Goal: Task Accomplishment & Management: Use online tool/utility

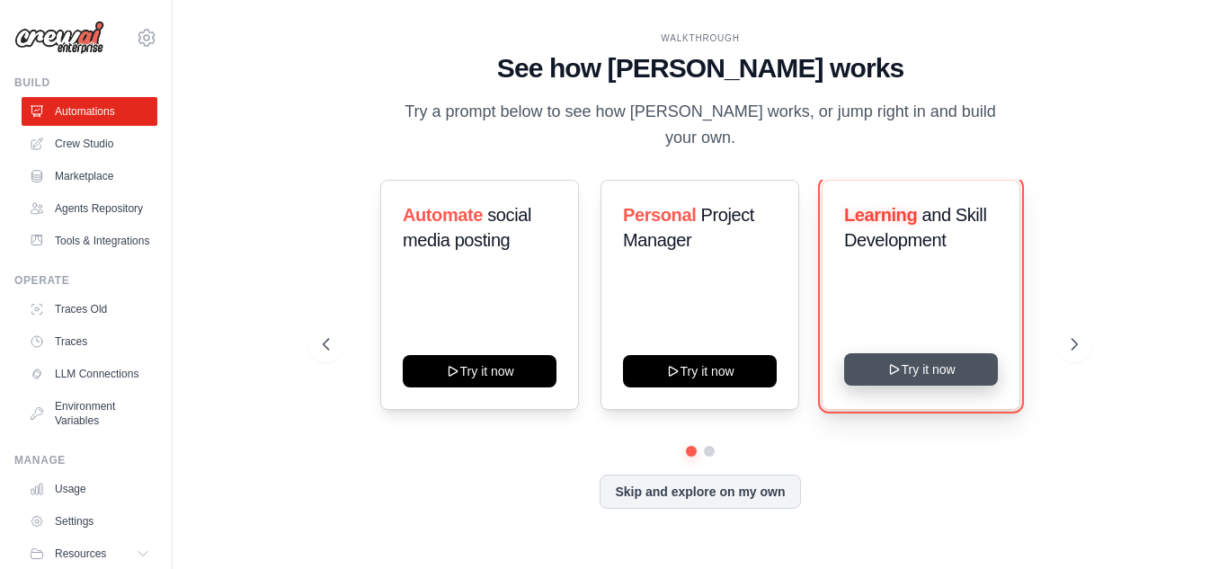
click at [930, 361] on button "Try it now" at bounding box center [921, 369] width 154 height 32
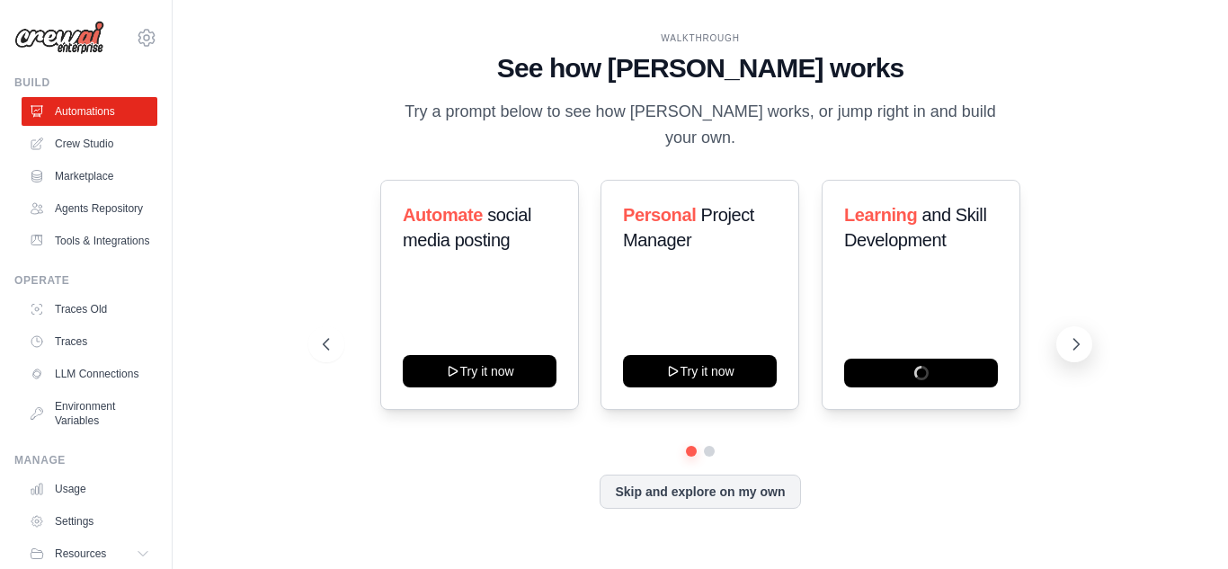
click at [1077, 339] on icon at bounding box center [1077, 344] width 5 height 11
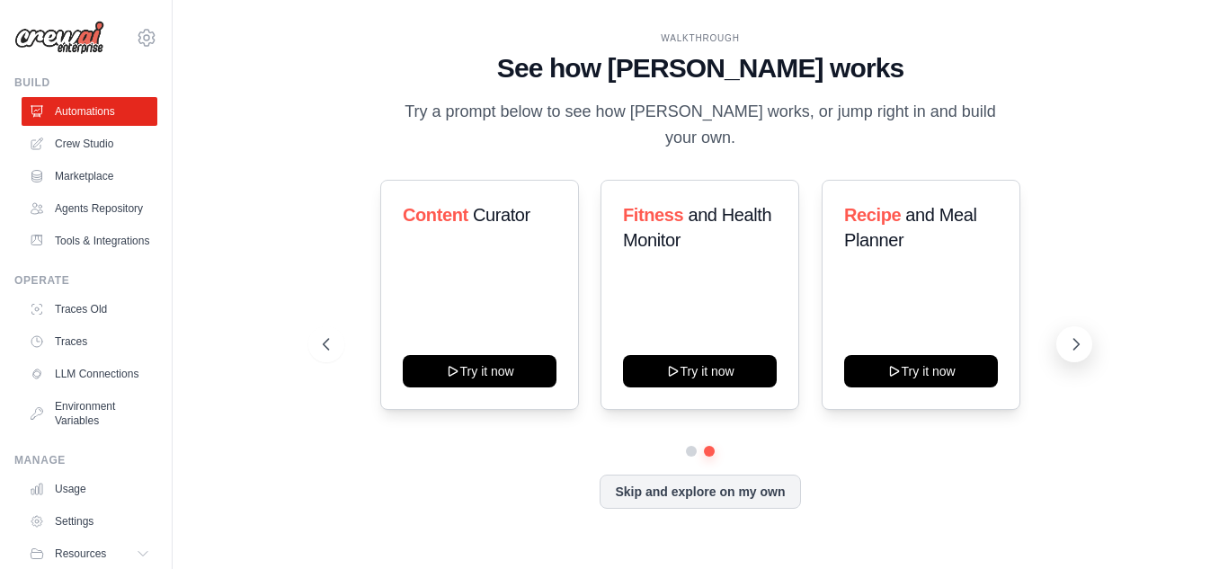
click at [1077, 339] on icon at bounding box center [1077, 344] width 5 height 11
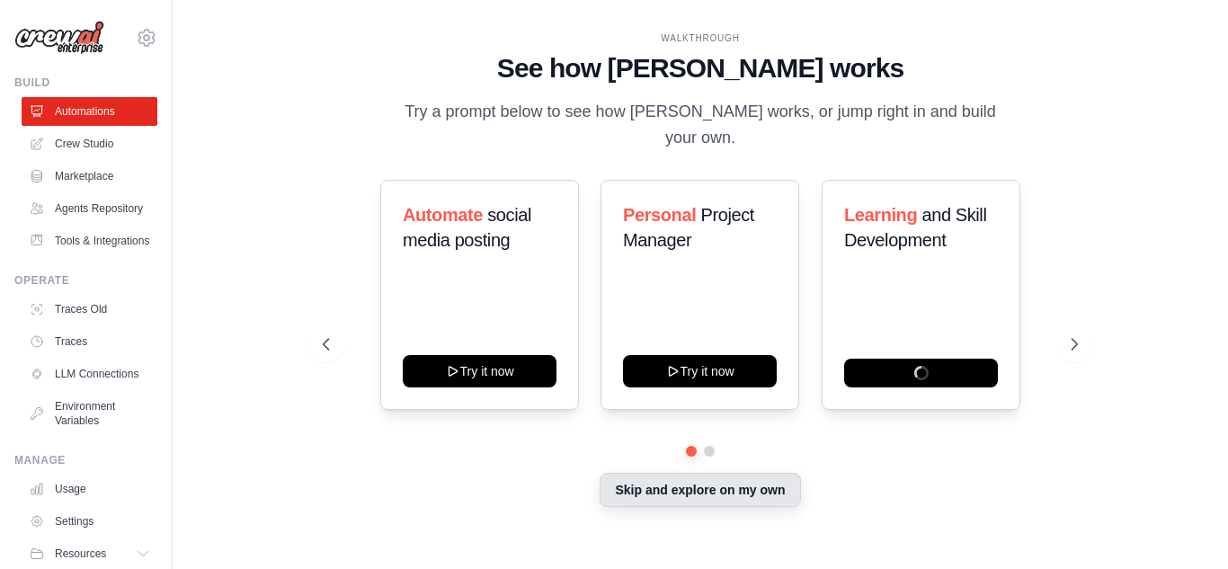
click at [710, 473] on button "Skip and explore on my own" at bounding box center [700, 490] width 201 height 34
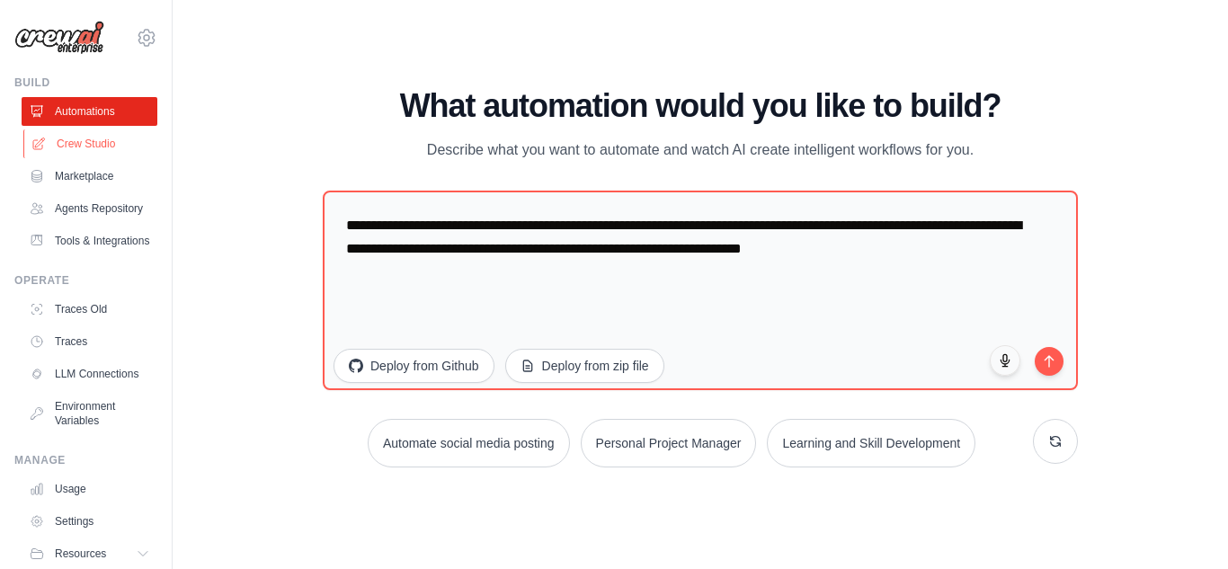
click at [76, 136] on link "Crew Studio" at bounding box center [91, 143] width 136 height 29
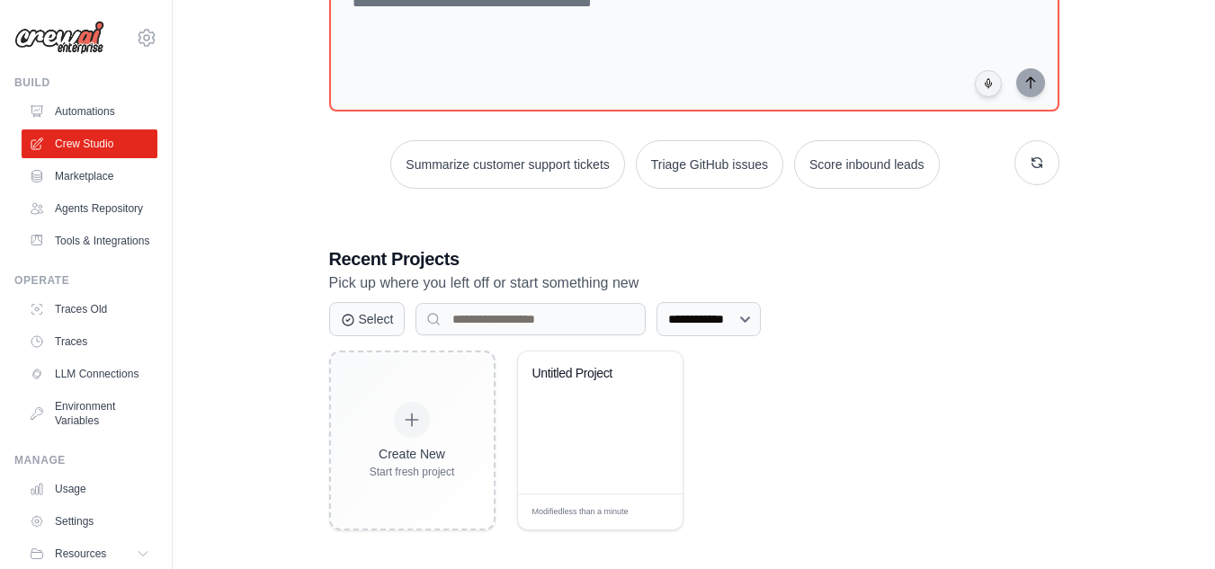
scroll to position [156, 0]
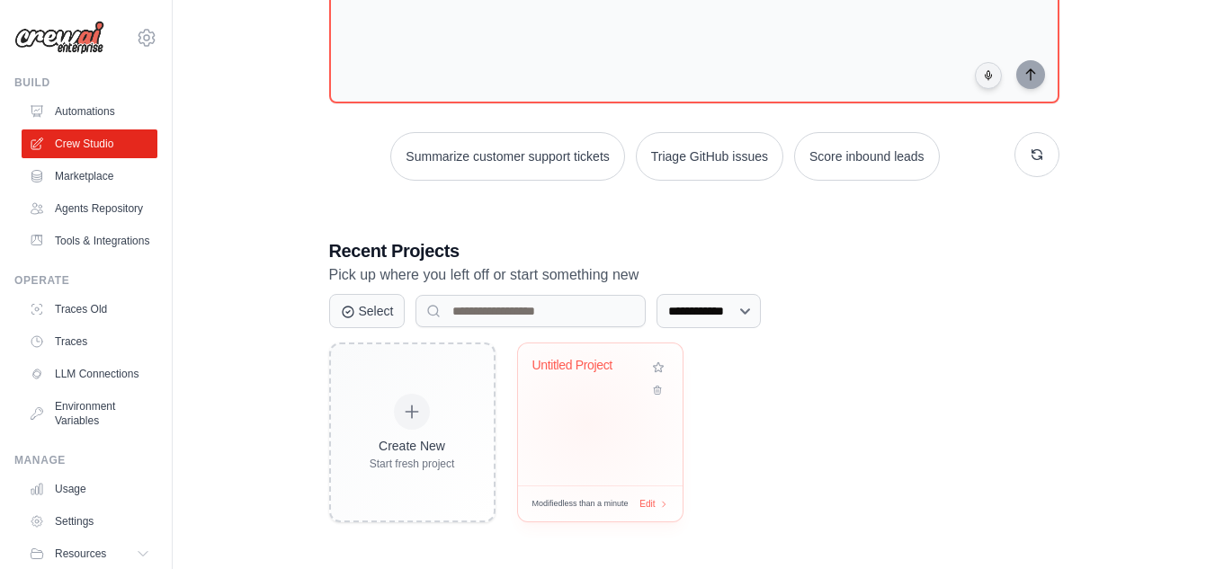
click at [587, 424] on div "Untitled Project" at bounding box center [600, 414] width 165 height 142
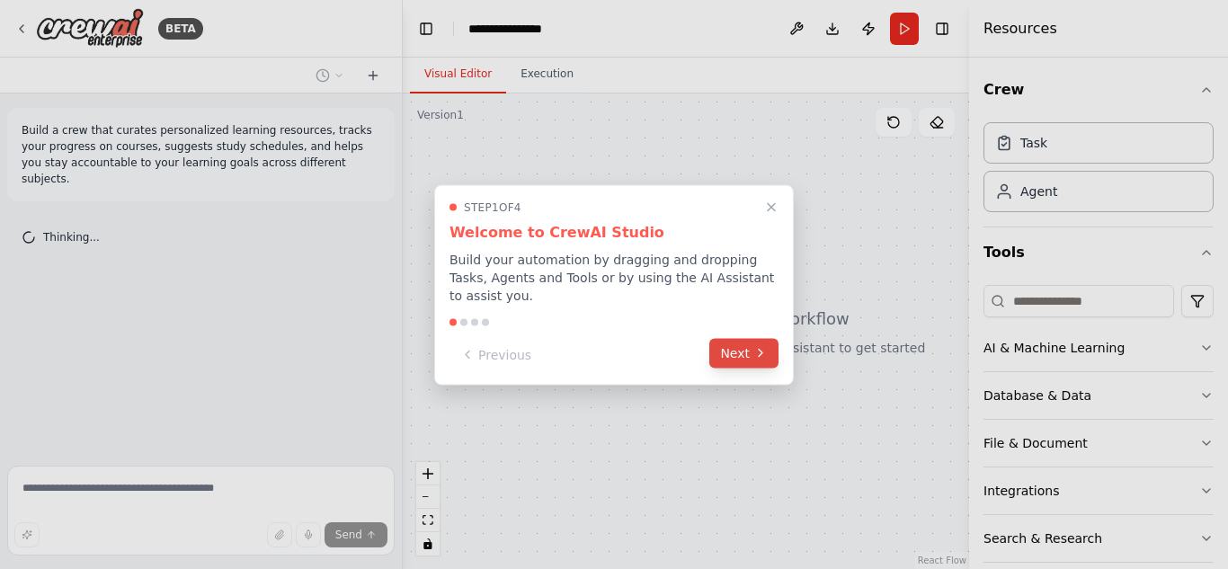
click at [738, 338] on button "Next" at bounding box center [743, 353] width 69 height 30
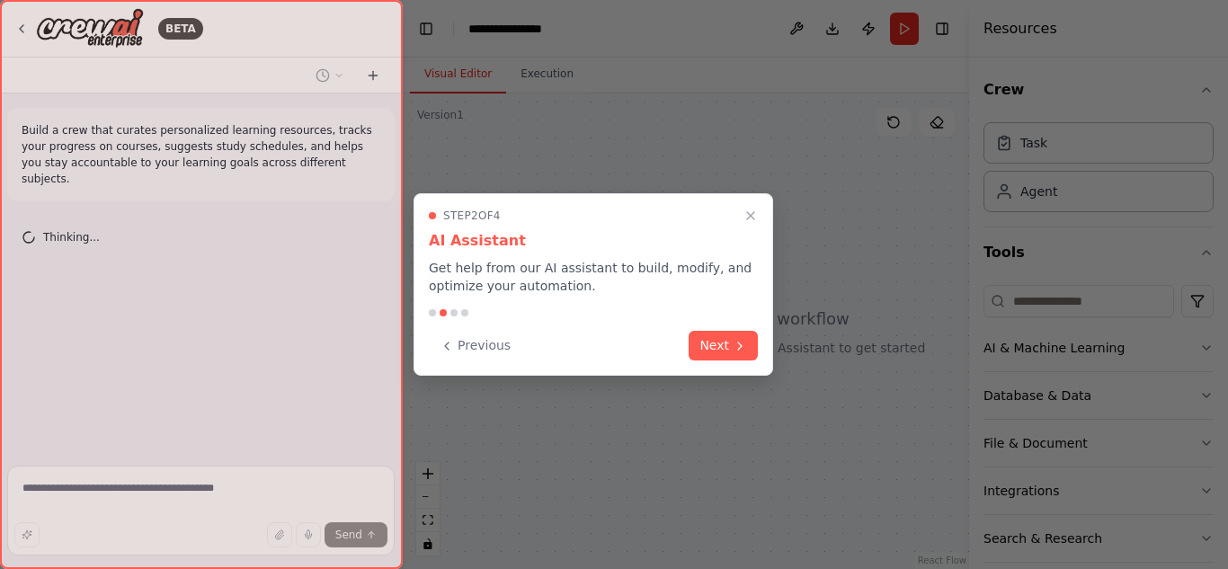
click at [738, 339] on icon at bounding box center [740, 346] width 14 height 14
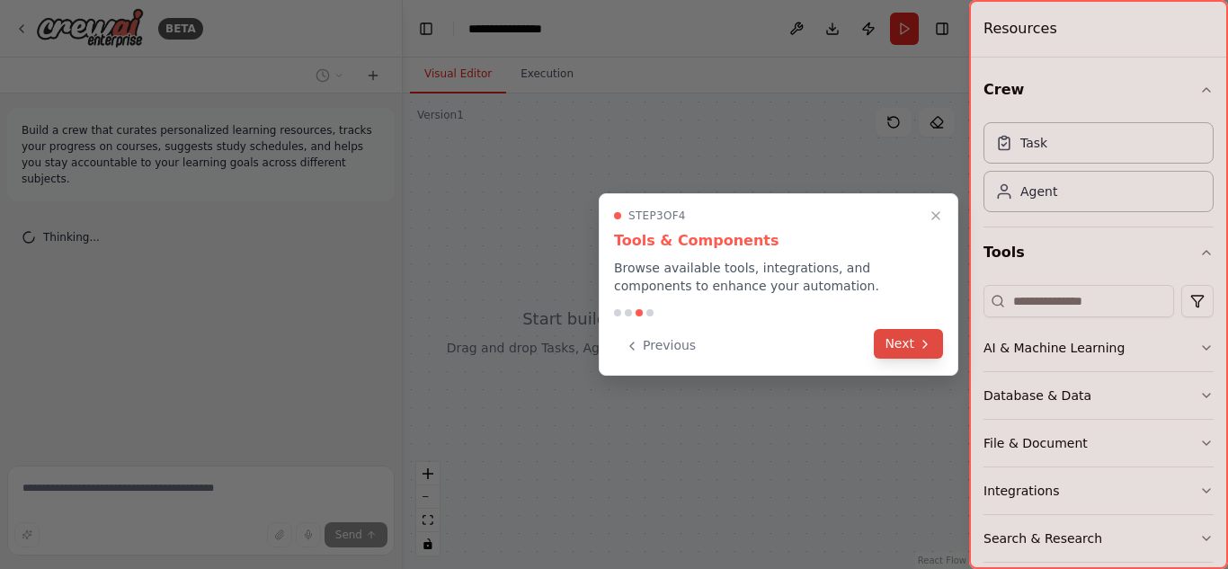
click at [920, 337] on icon at bounding box center [925, 344] width 14 height 14
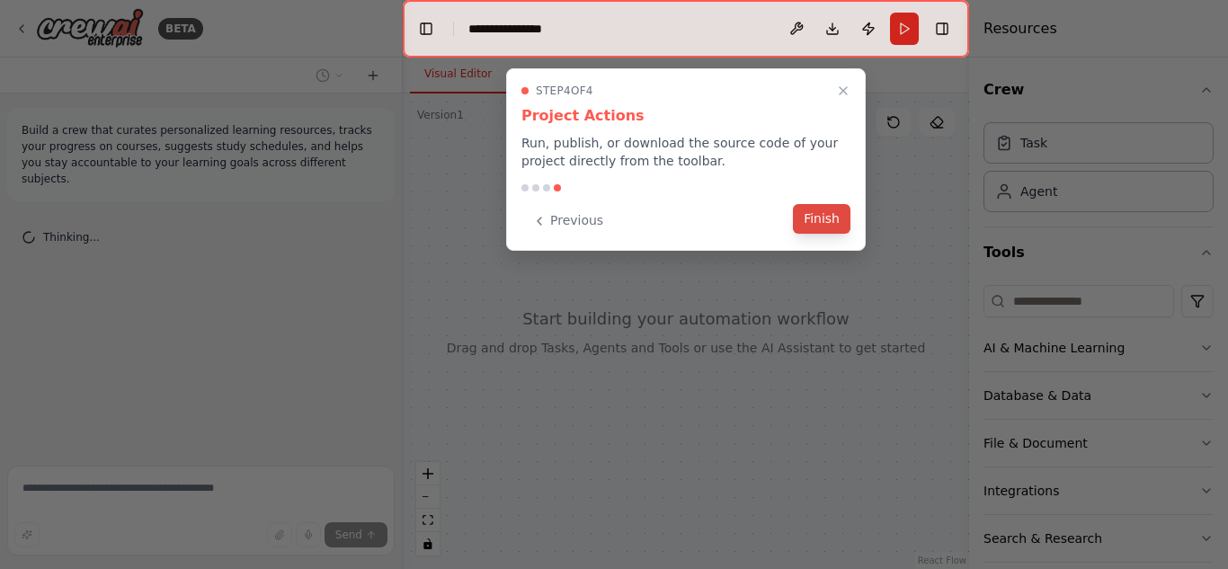
click at [825, 220] on button "Finish" at bounding box center [822, 219] width 58 height 30
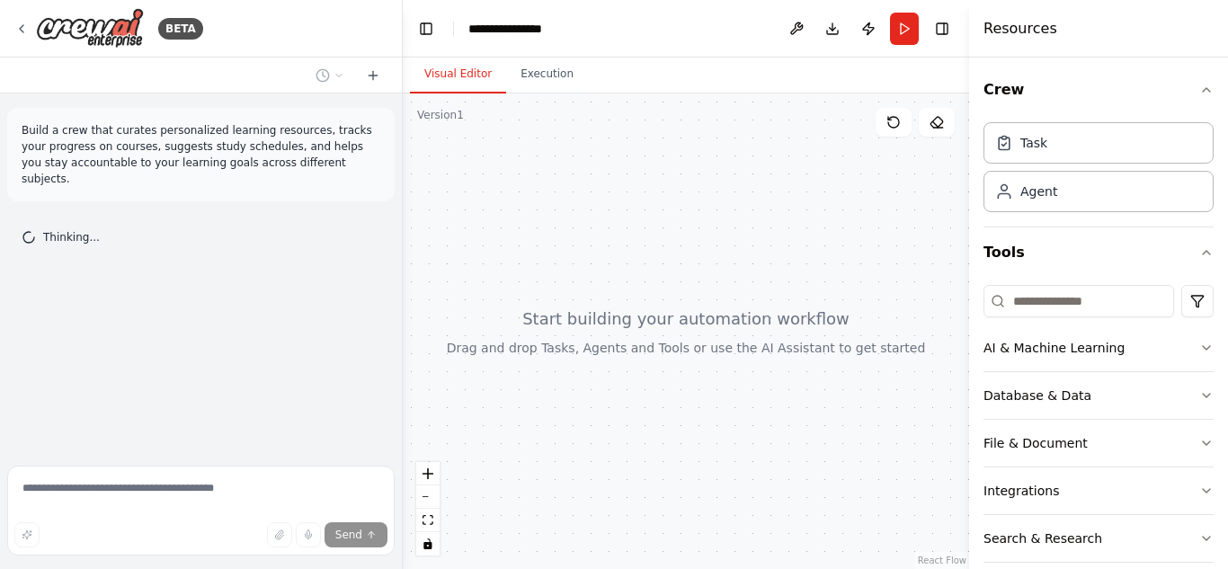
click at [594, 239] on div at bounding box center [686, 332] width 566 height 476
click at [674, 201] on div at bounding box center [686, 332] width 566 height 476
click at [424, 468] on icon "zoom in" at bounding box center [428, 473] width 11 height 11
click at [659, 305] on div at bounding box center [686, 332] width 566 height 476
click at [1036, 149] on div "Task" at bounding box center [1034, 142] width 27 height 18
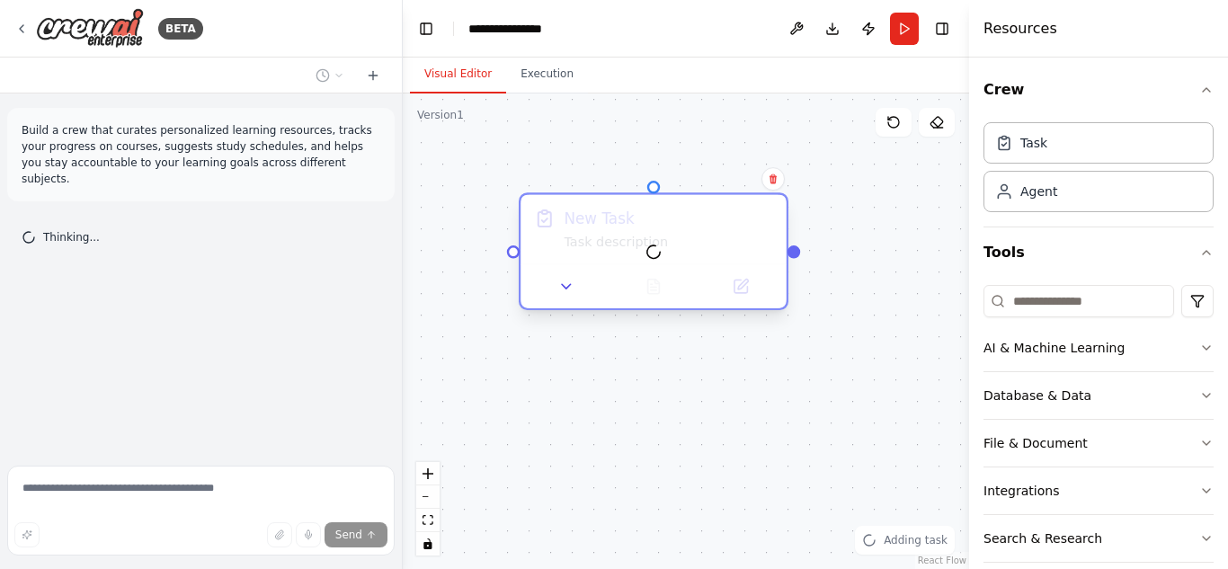
drag, startPoint x: 798, startPoint y: 284, endPoint x: 638, endPoint y: 201, distance: 179.8
click at [638, 201] on div at bounding box center [653, 251] width 265 height 113
click at [566, 291] on icon at bounding box center [566, 286] width 17 height 17
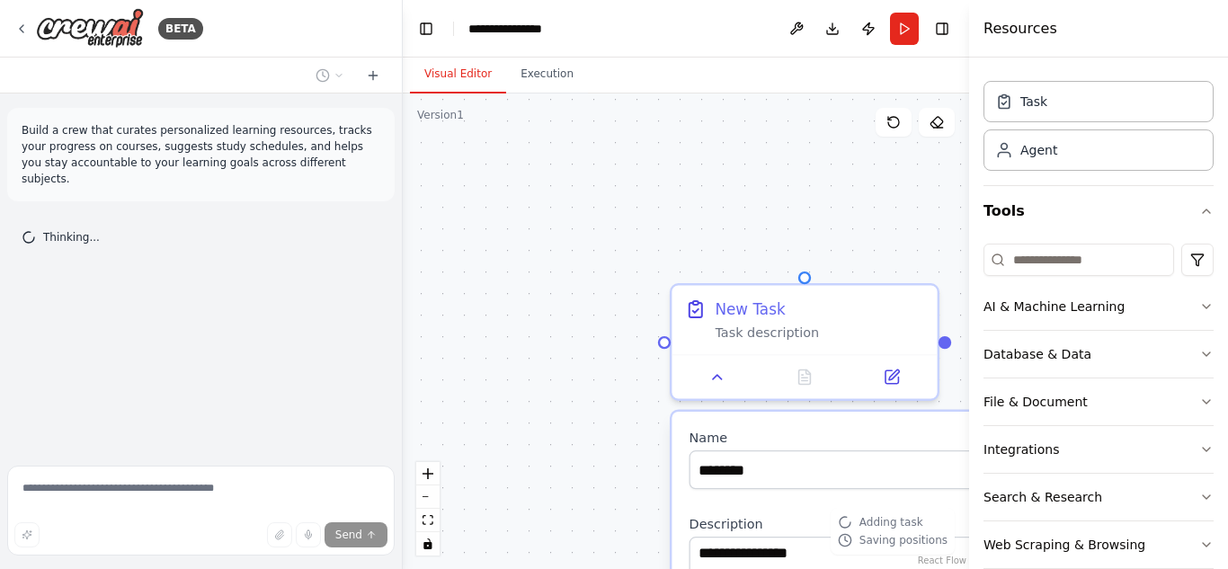
scroll to position [70, 0]
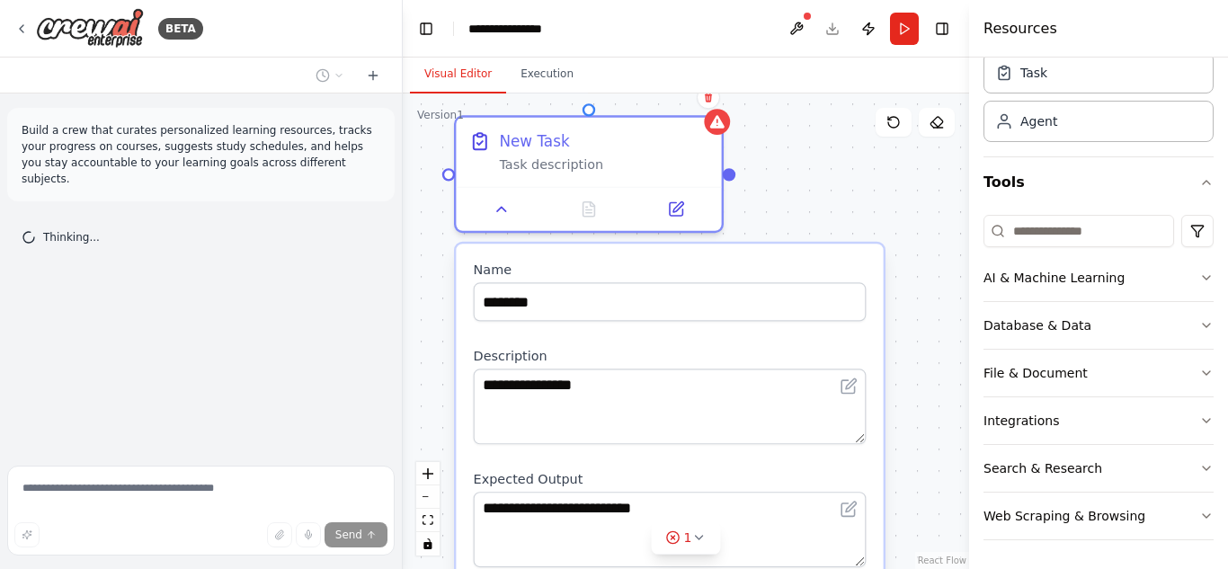
drag, startPoint x: 737, startPoint y: 287, endPoint x: 526, endPoint y: 124, distance: 266.7
click at [526, 124] on div "New Task Task description" at bounding box center [589, 174] width 270 height 118
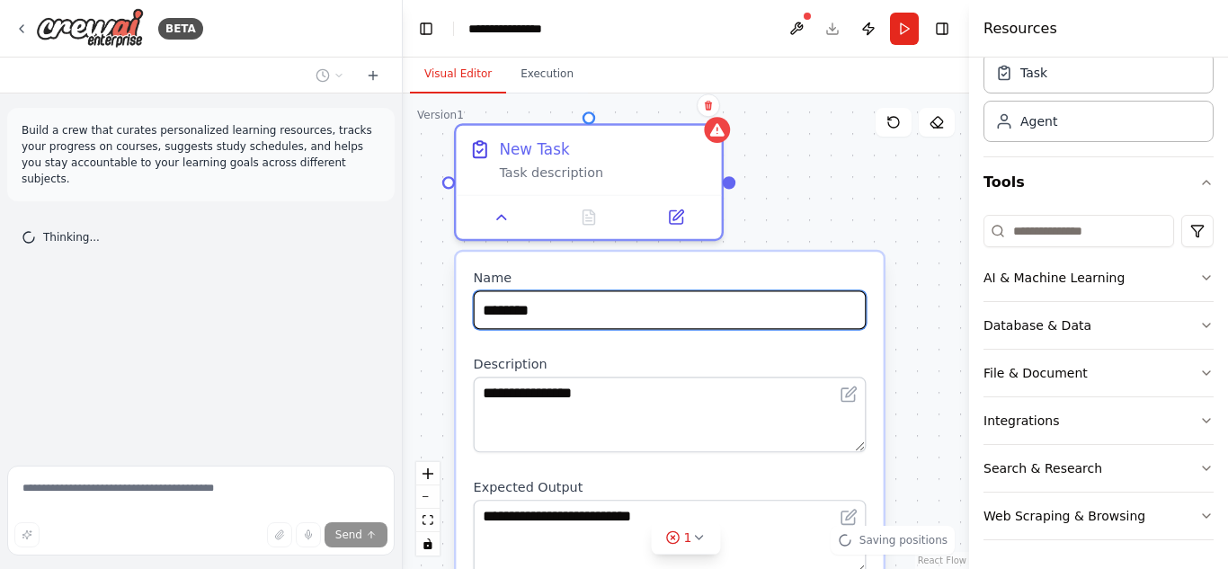
click at [702, 307] on input "********" at bounding box center [670, 309] width 393 height 39
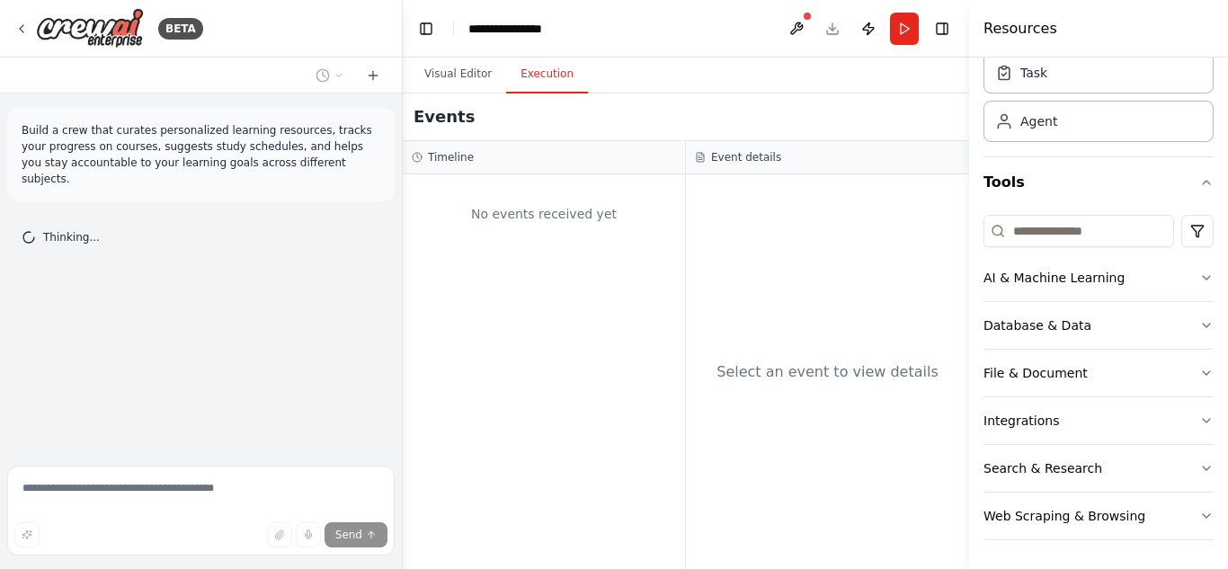
click at [530, 69] on button "Execution" at bounding box center [547, 75] width 82 height 38
click at [798, 26] on button at bounding box center [796, 29] width 29 height 32
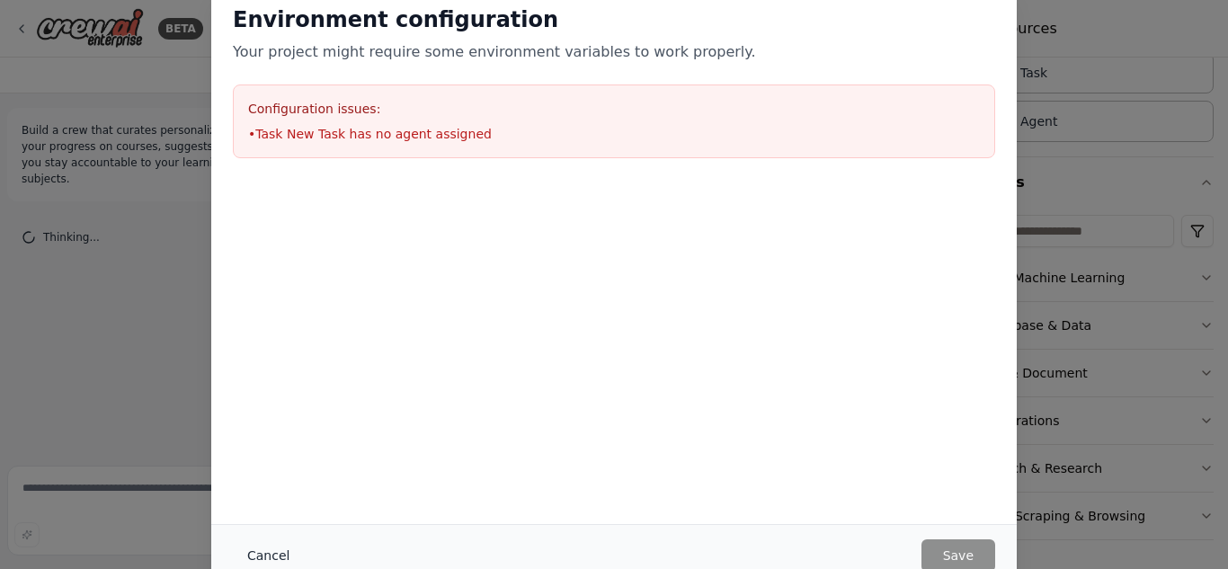
click at [263, 549] on button "Cancel" at bounding box center [268, 556] width 71 height 32
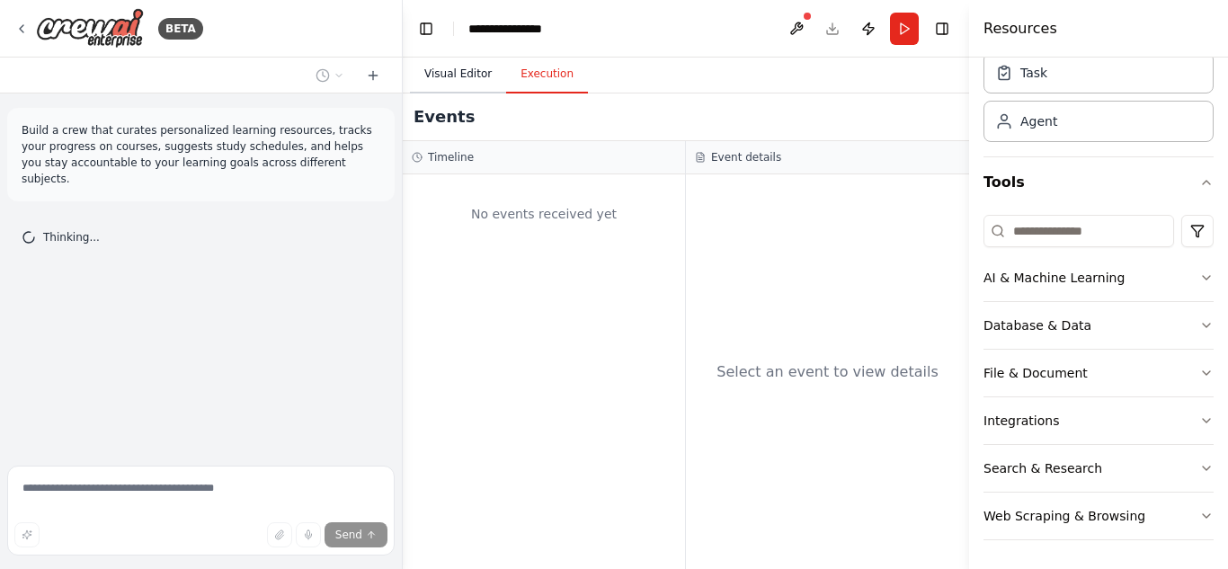
click at [449, 65] on button "Visual Editor" at bounding box center [458, 75] width 96 height 38
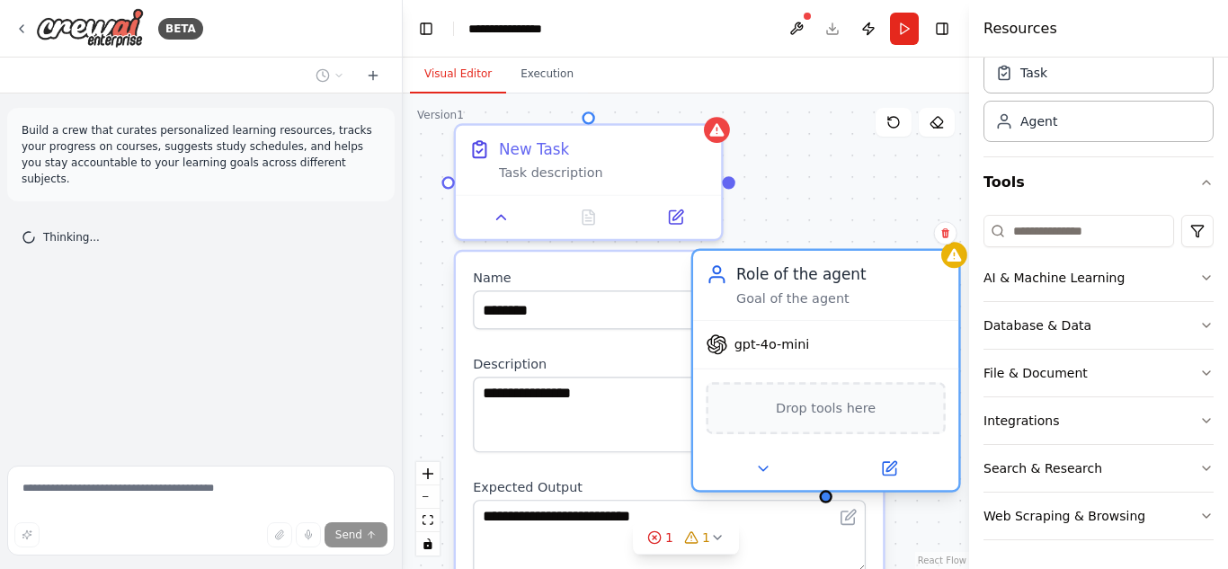
drag, startPoint x: 935, startPoint y: 190, endPoint x: 759, endPoint y: 253, distance: 187.1
click at [759, 253] on div "Role of the agent Goal of the agent" at bounding box center [825, 285] width 265 height 69
click at [770, 472] on icon at bounding box center [762, 468] width 17 height 17
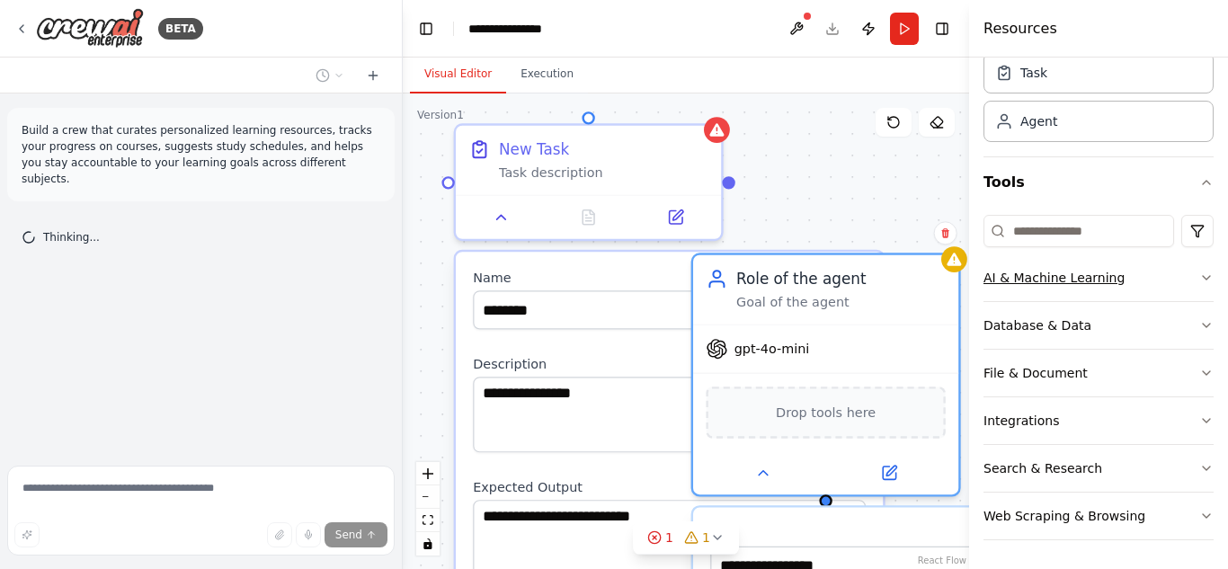
click at [1200, 272] on icon "button" at bounding box center [1207, 278] width 14 height 14
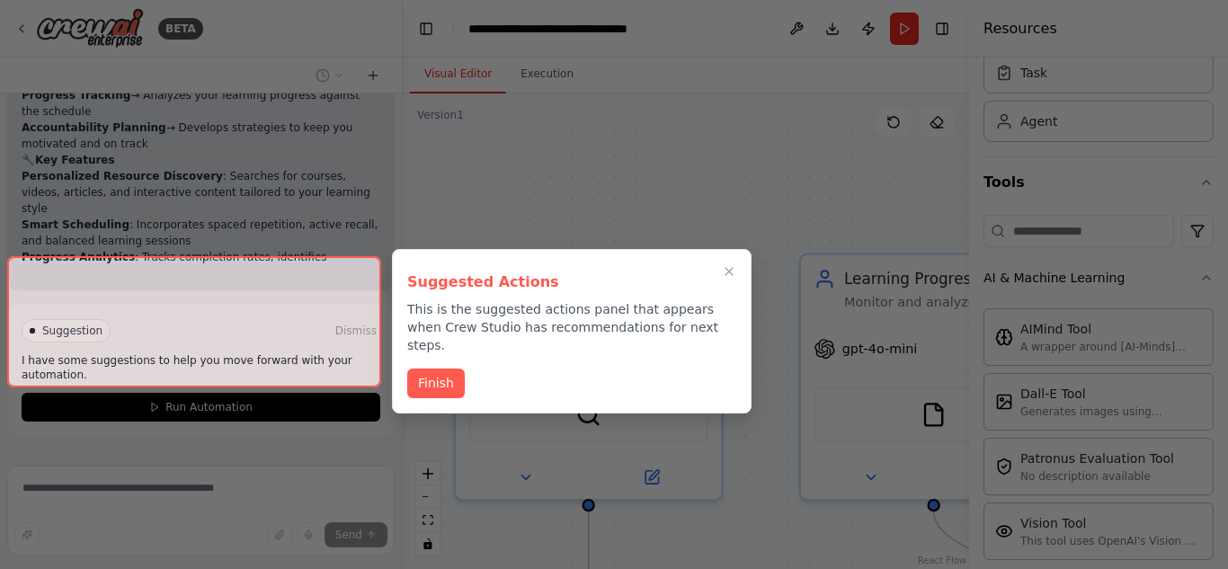
click at [145, 360] on div at bounding box center [194, 321] width 374 height 131
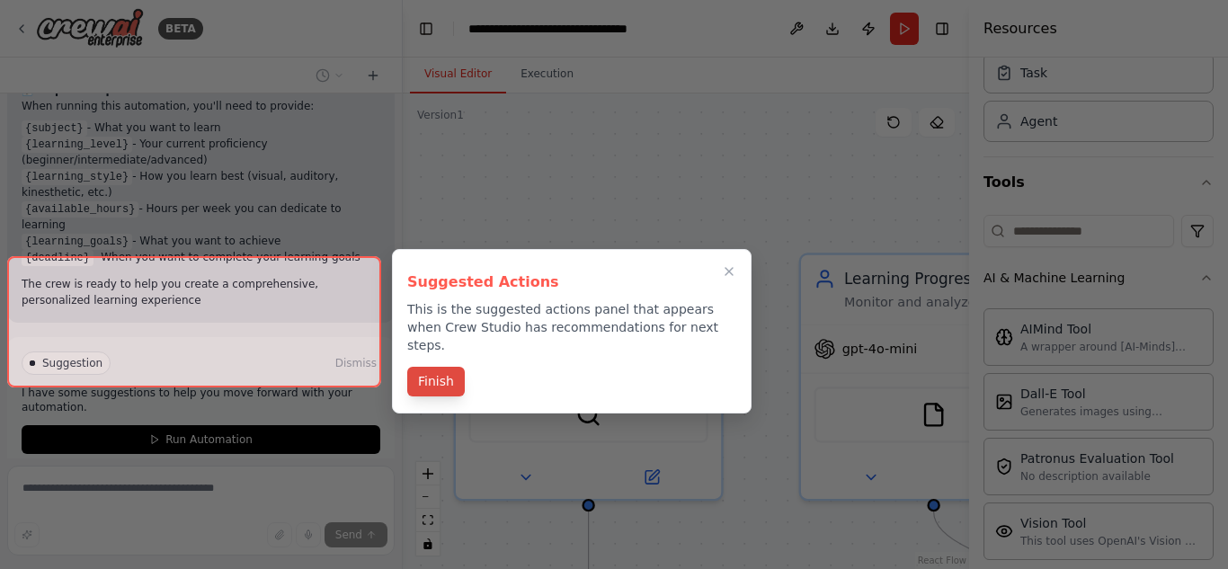
scroll to position [1828, 0]
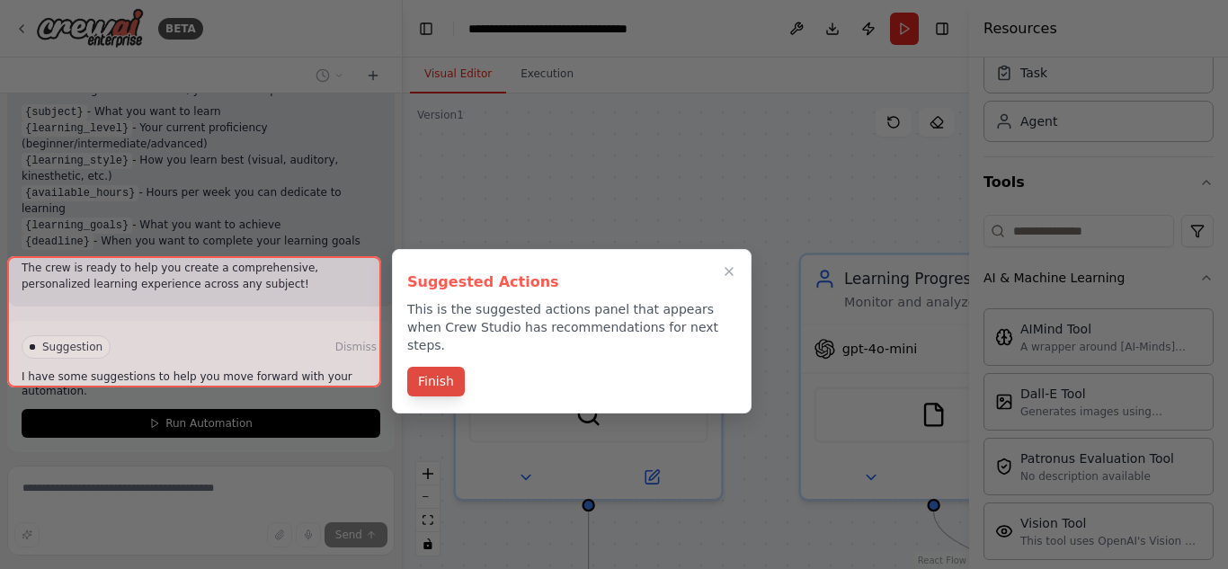
click at [424, 367] on button "Finish" at bounding box center [436, 382] width 58 height 30
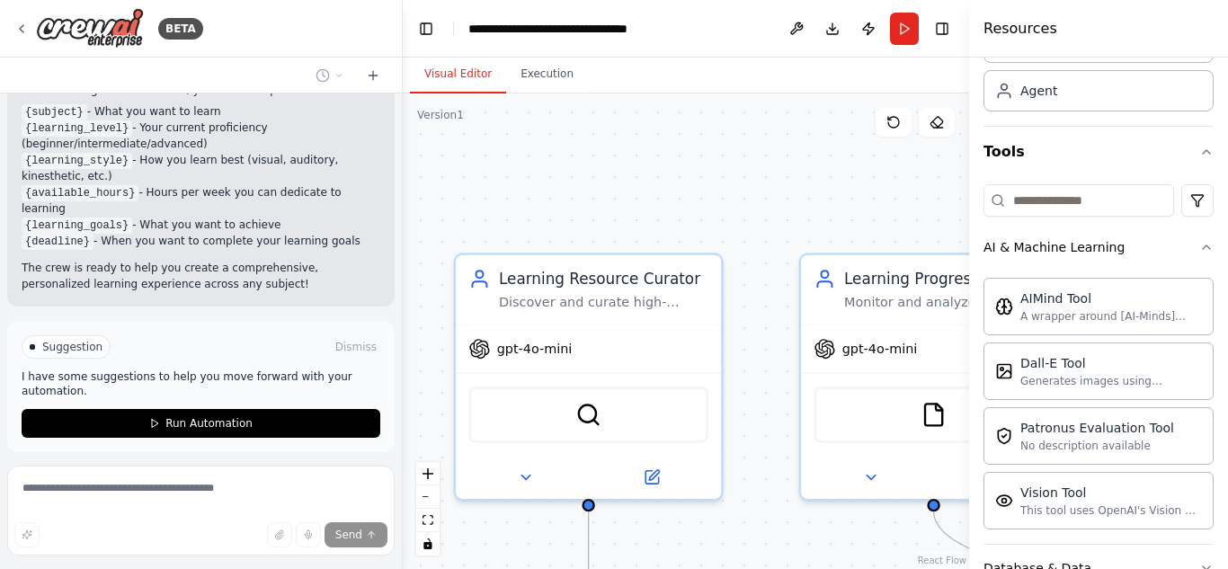
scroll to position [0, 0]
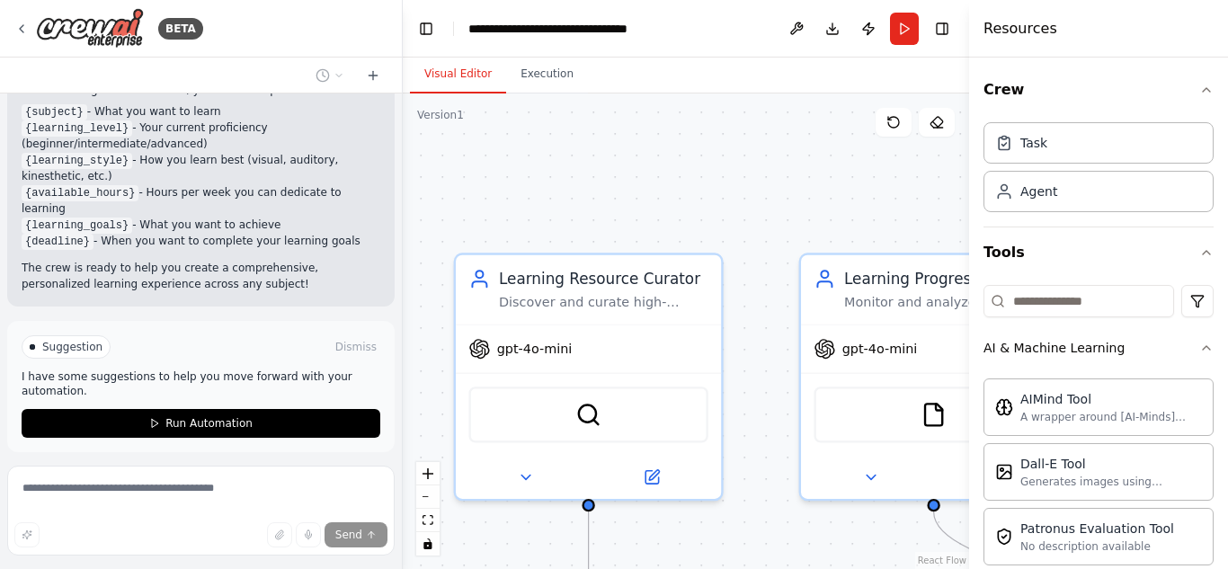
click at [750, 175] on div ".deletable-edge-delete-btn { width: 20px; height: 20px; border: 0px solid #ffff…" at bounding box center [686, 332] width 566 height 476
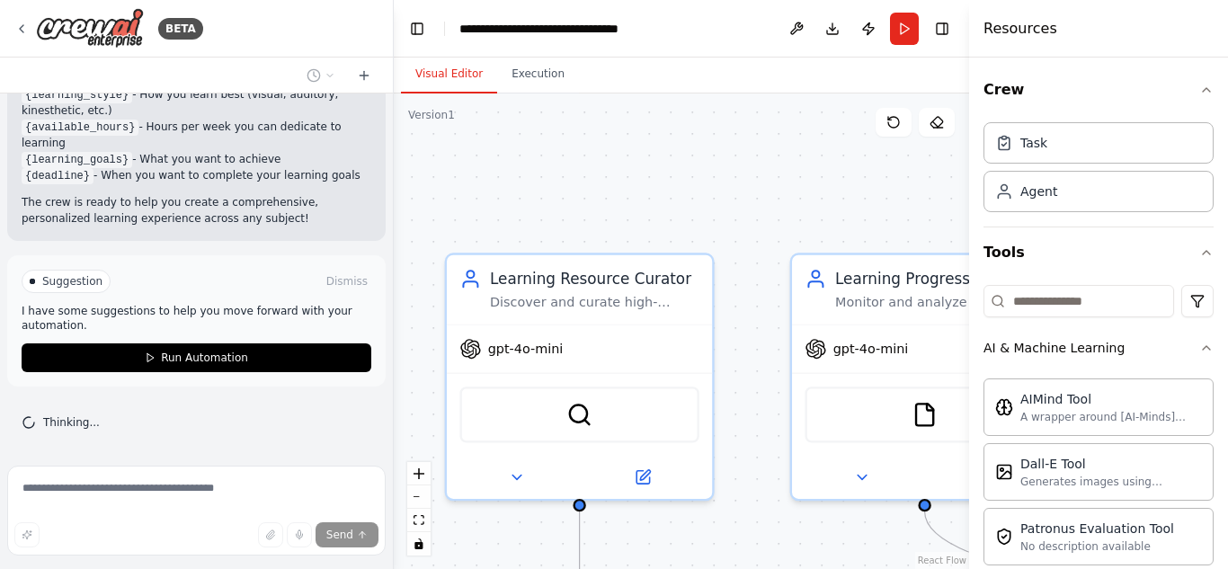
scroll to position [1828, 0]
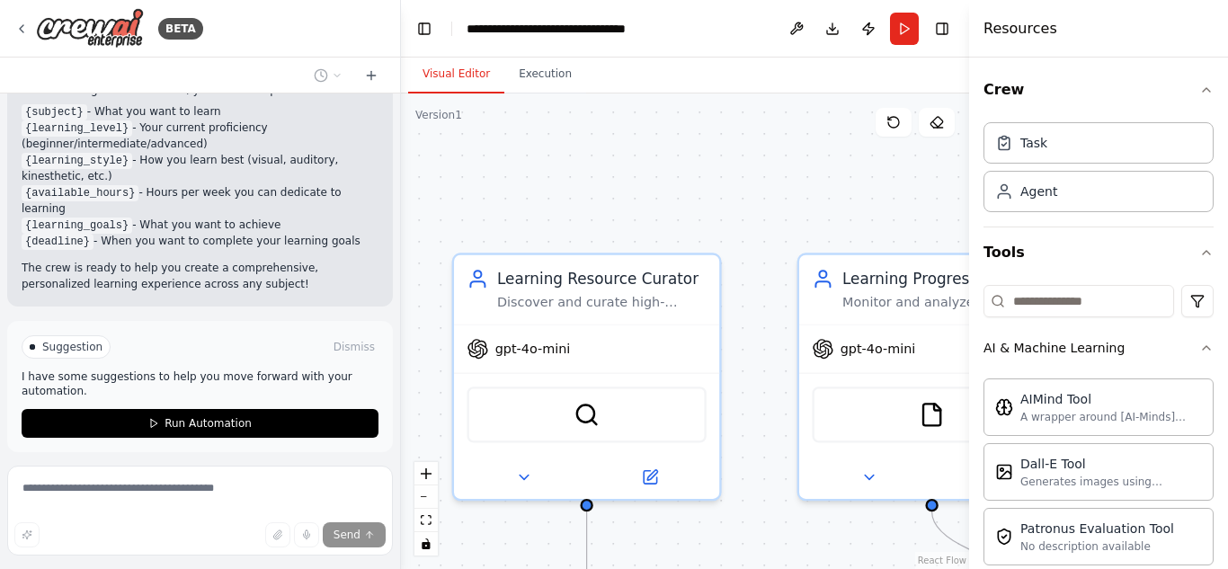
drag, startPoint x: 396, startPoint y: 416, endPoint x: 401, endPoint y: 199, distance: 217.7
click at [401, 199] on div "BETA Build a crew that curates personalized learning resources, tracks your pro…" at bounding box center [614, 284] width 1228 height 569
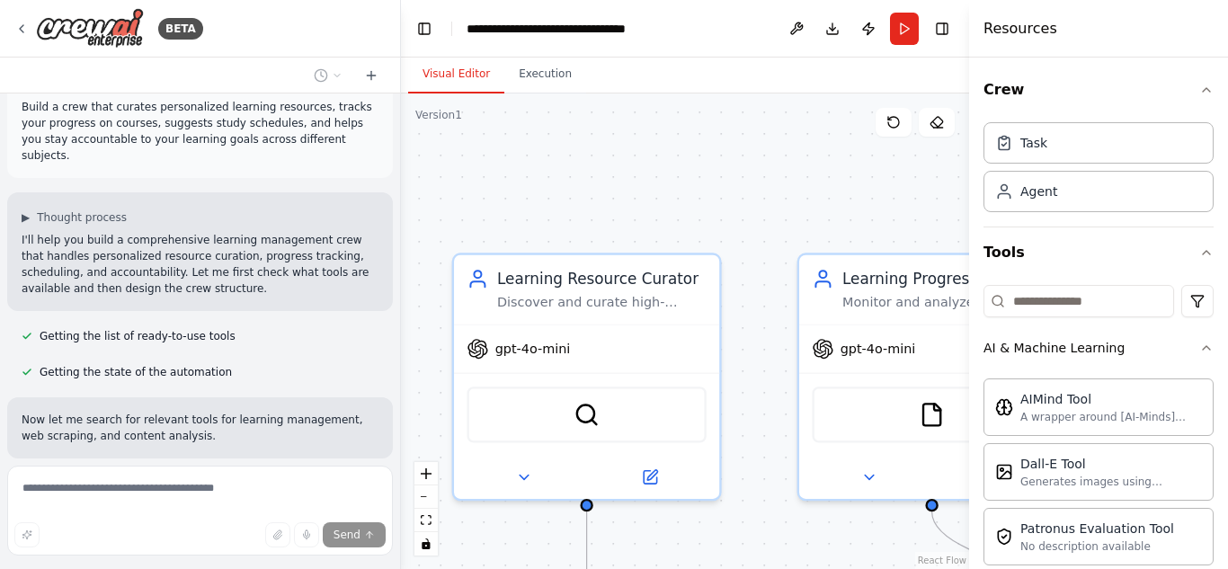
scroll to position [0, 0]
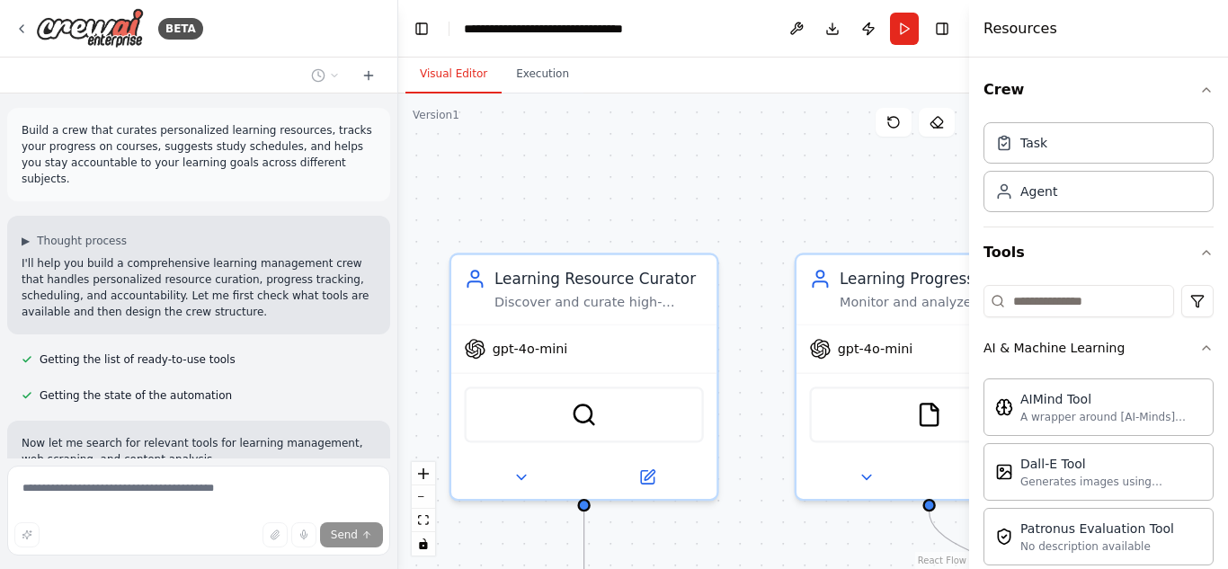
drag, startPoint x: 397, startPoint y: 133, endPoint x: 400, endPoint y: 165, distance: 31.7
click at [400, 165] on div "BETA Build a crew that curates personalized learning resources, tracks your pro…" at bounding box center [614, 284] width 1228 height 569
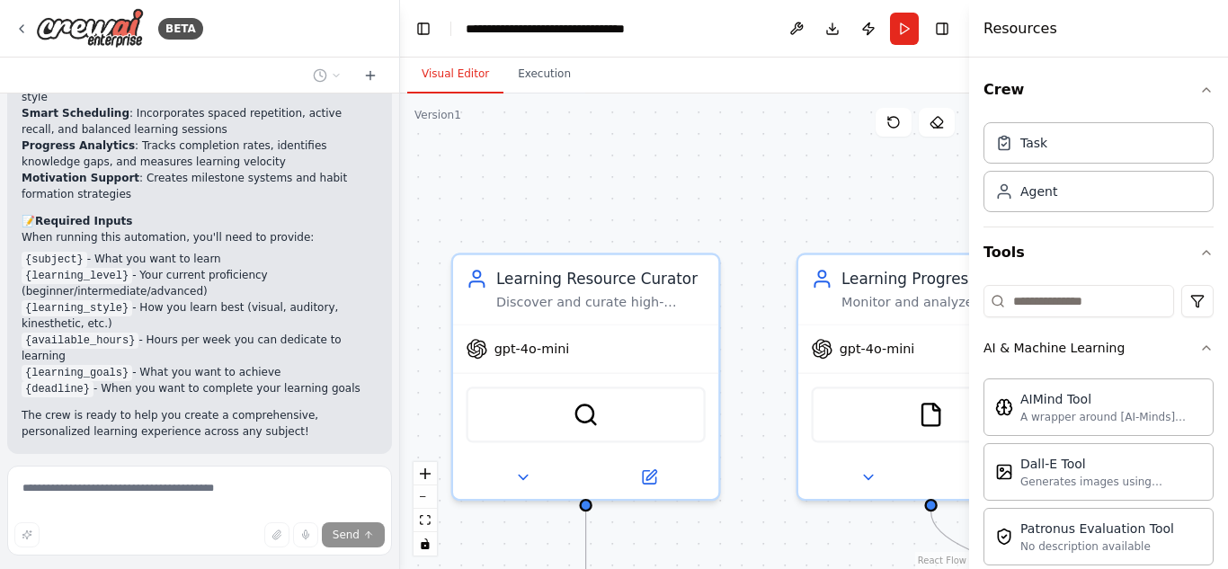
scroll to position [1686, 0]
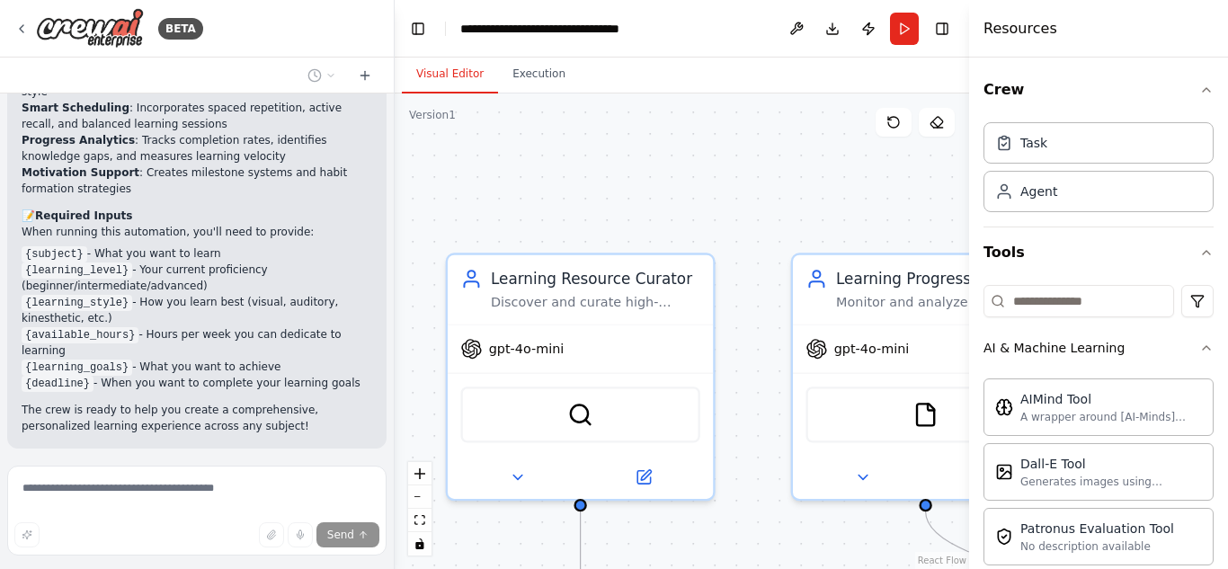
drag, startPoint x: 394, startPoint y: 396, endPoint x: 395, endPoint y: 387, distance: 9.0
click at [395, 387] on div "BETA Build a crew that curates personalized learning resources, tracks your pro…" at bounding box center [614, 284] width 1228 height 569
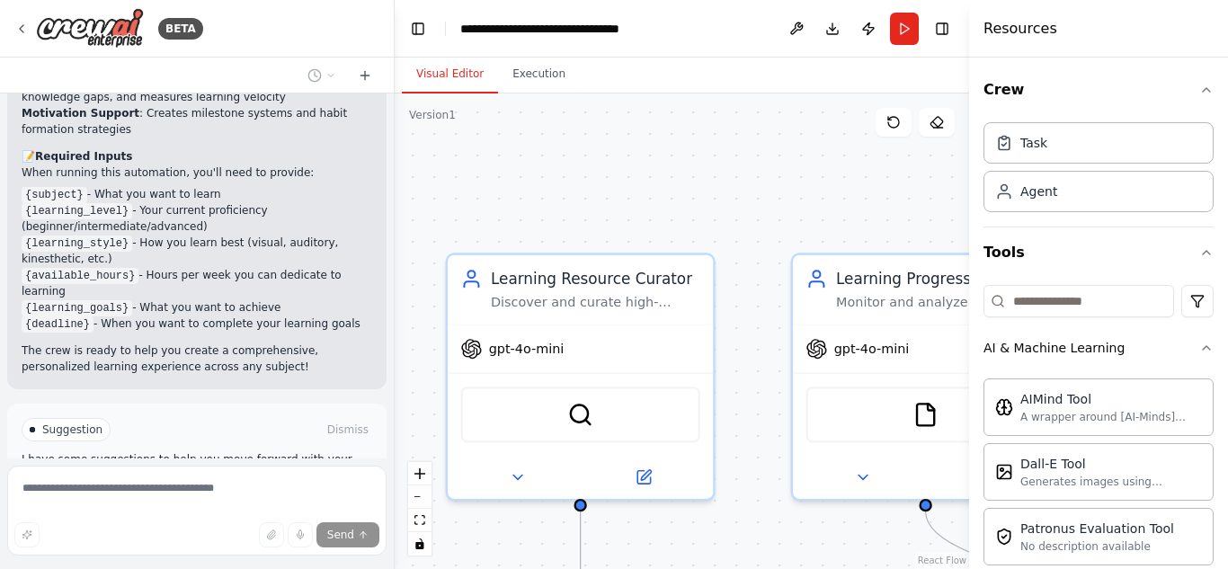
scroll to position [1828, 0]
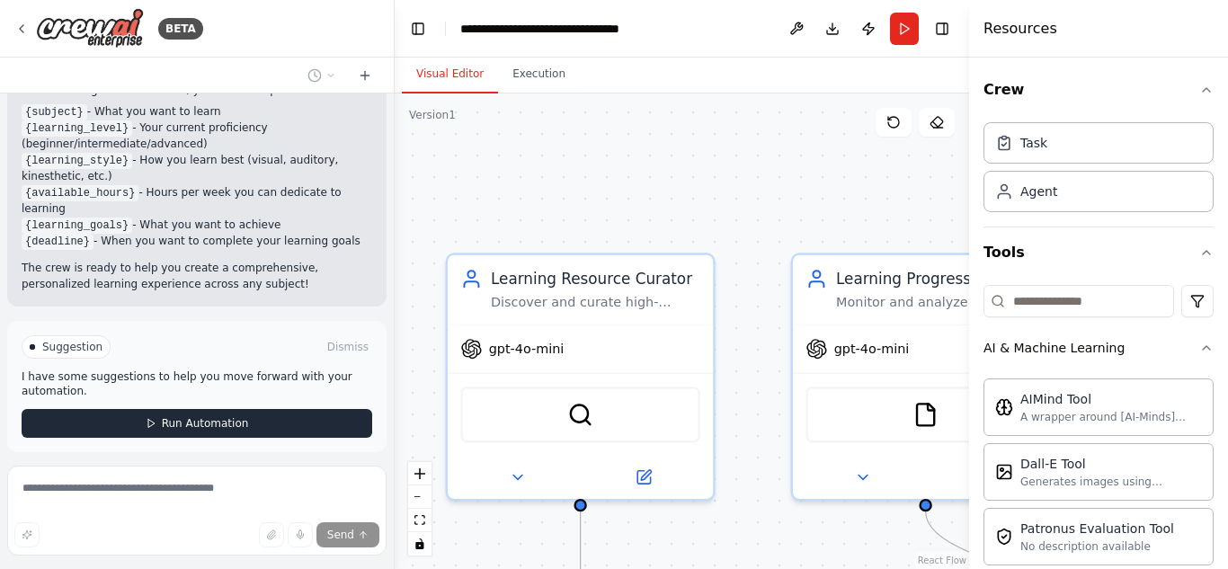
click at [177, 416] on span "Run Automation" at bounding box center [205, 423] width 87 height 14
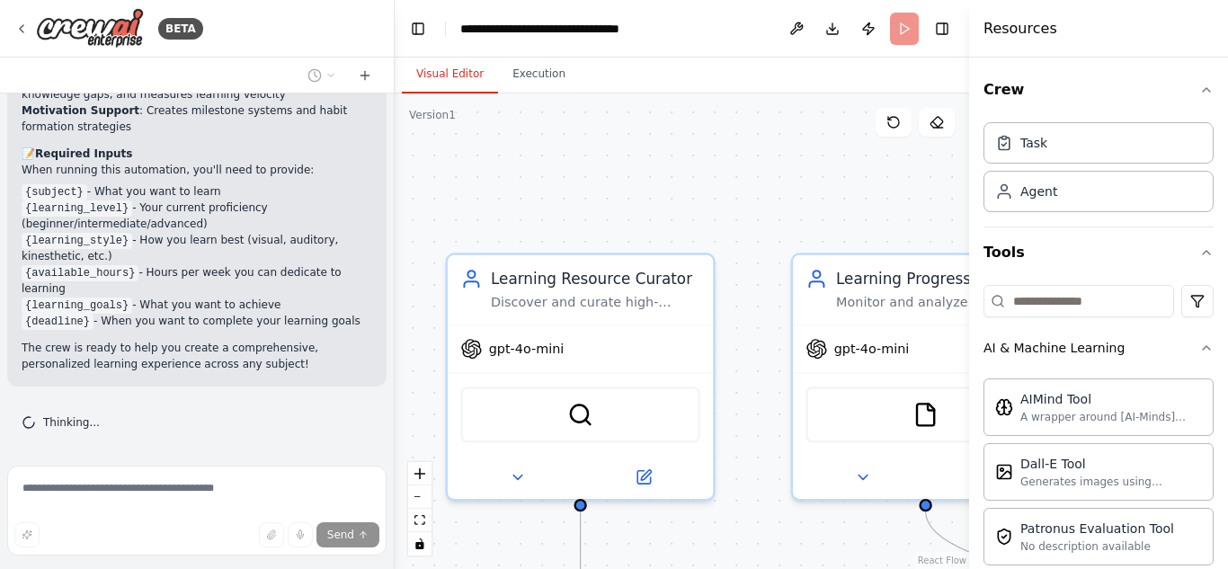
scroll to position [1682, 0]
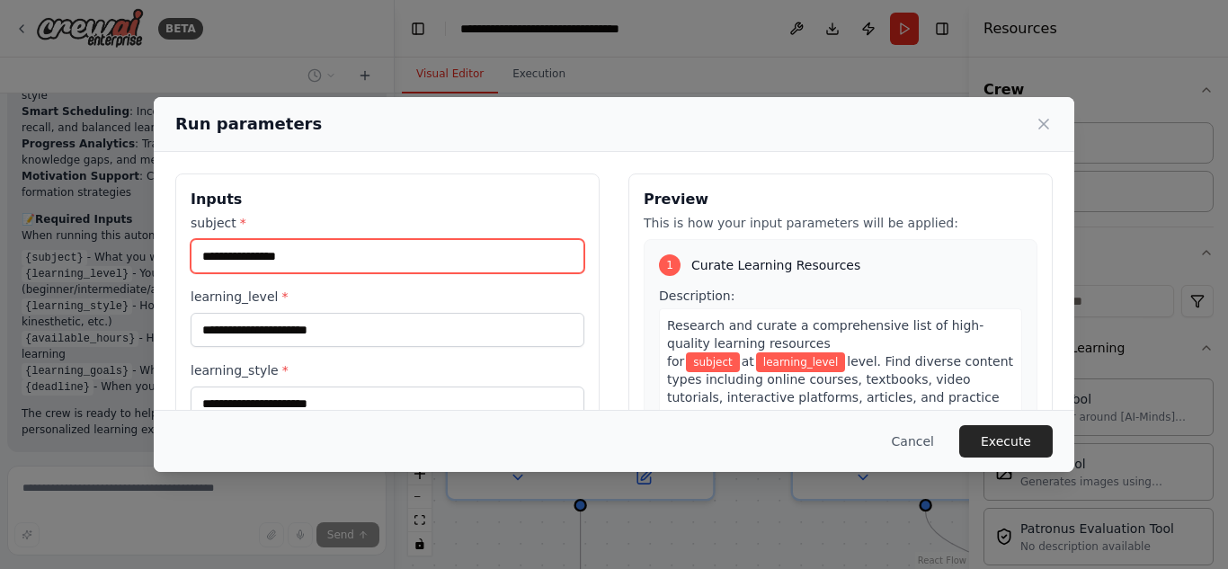
click at [303, 255] on input "subject *" at bounding box center [388, 256] width 394 height 34
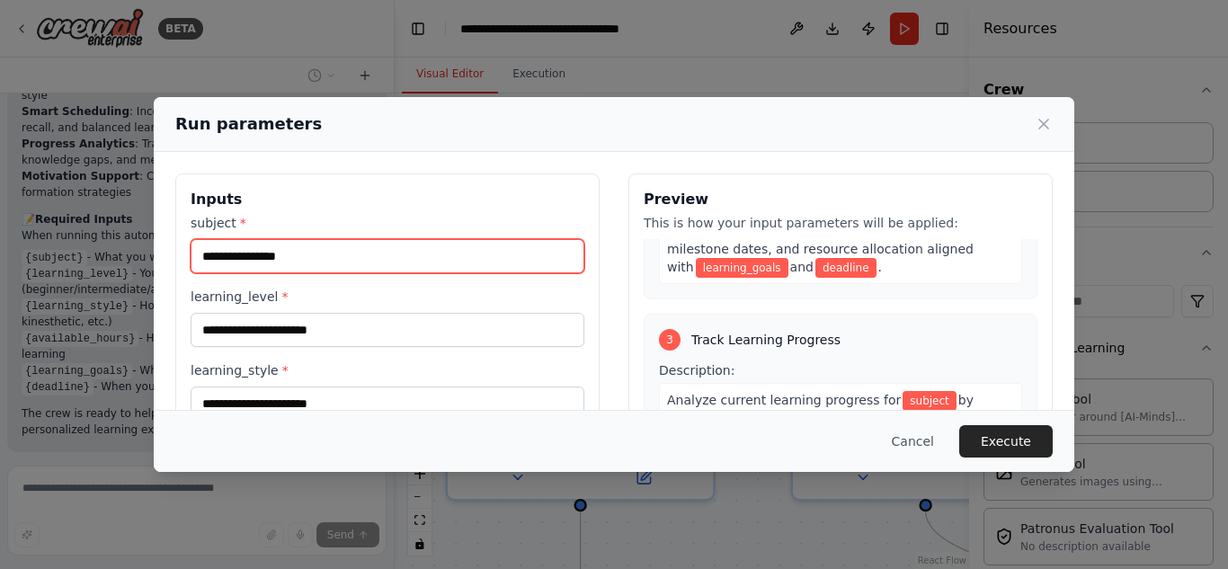
scroll to position [832, 0]
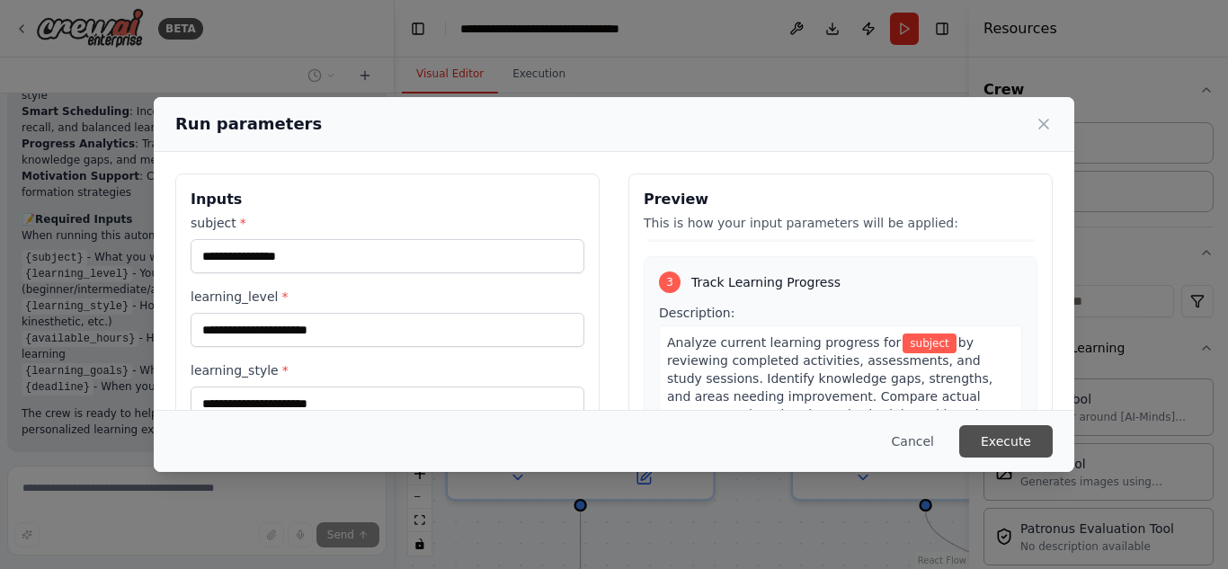
click at [1018, 439] on button "Execute" at bounding box center [1006, 441] width 94 height 32
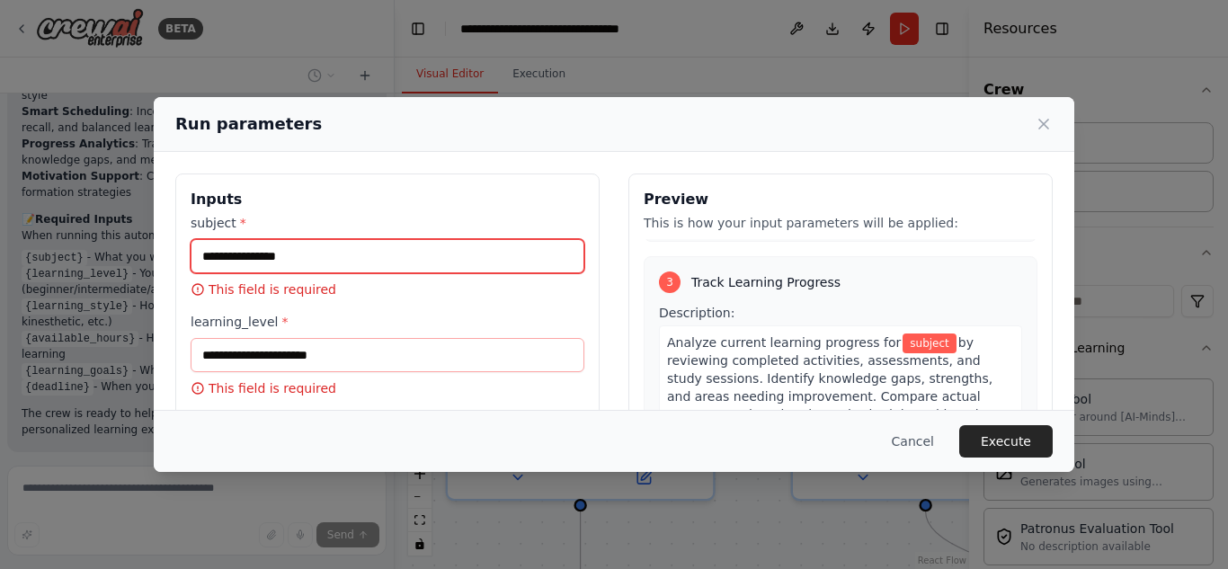
click at [409, 252] on input "subject *" at bounding box center [388, 256] width 394 height 34
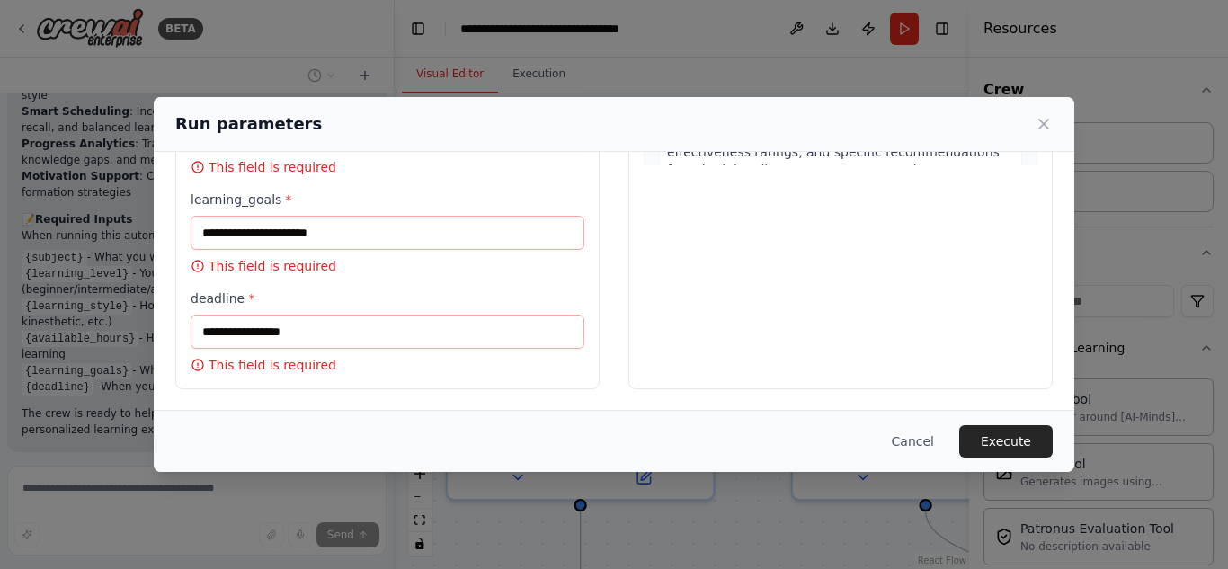
scroll to position [0, 0]
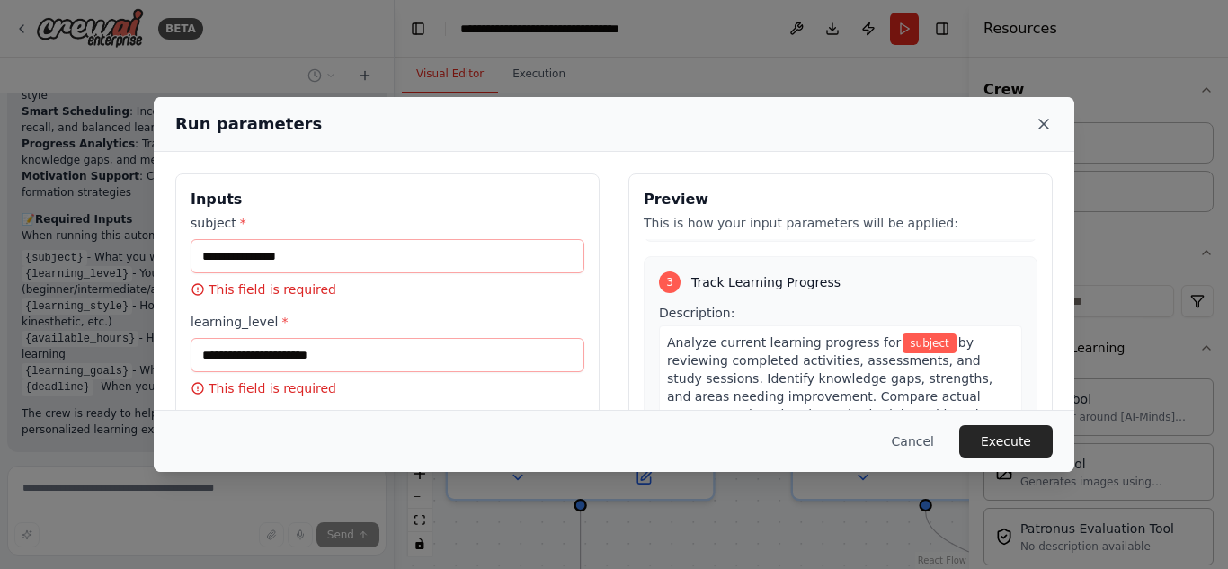
click at [1042, 123] on icon at bounding box center [1044, 124] width 18 height 18
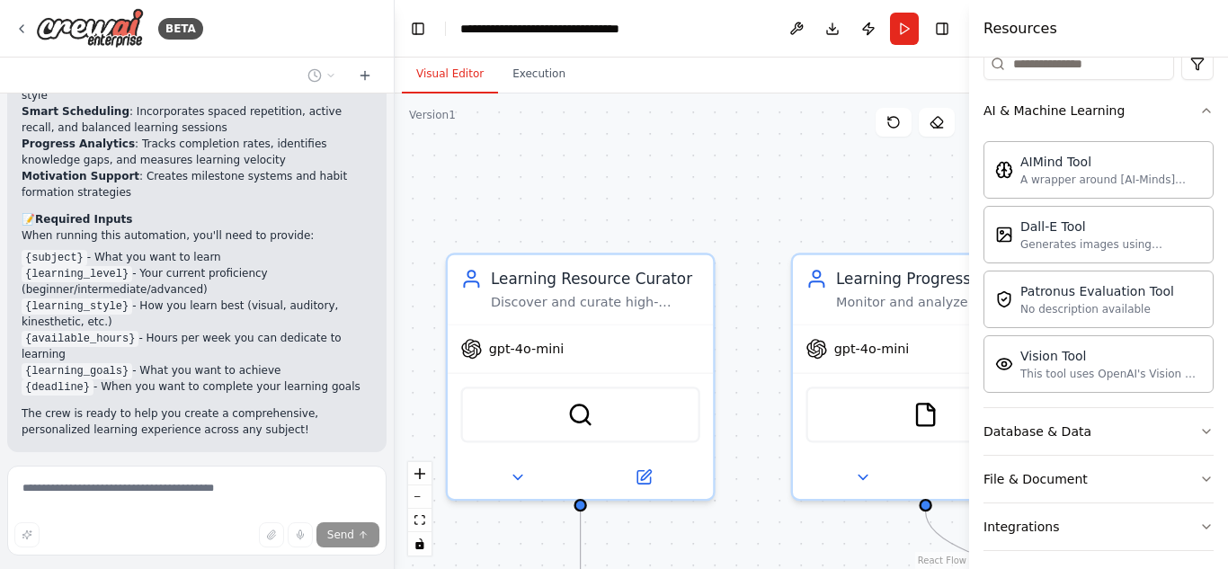
scroll to position [174, 0]
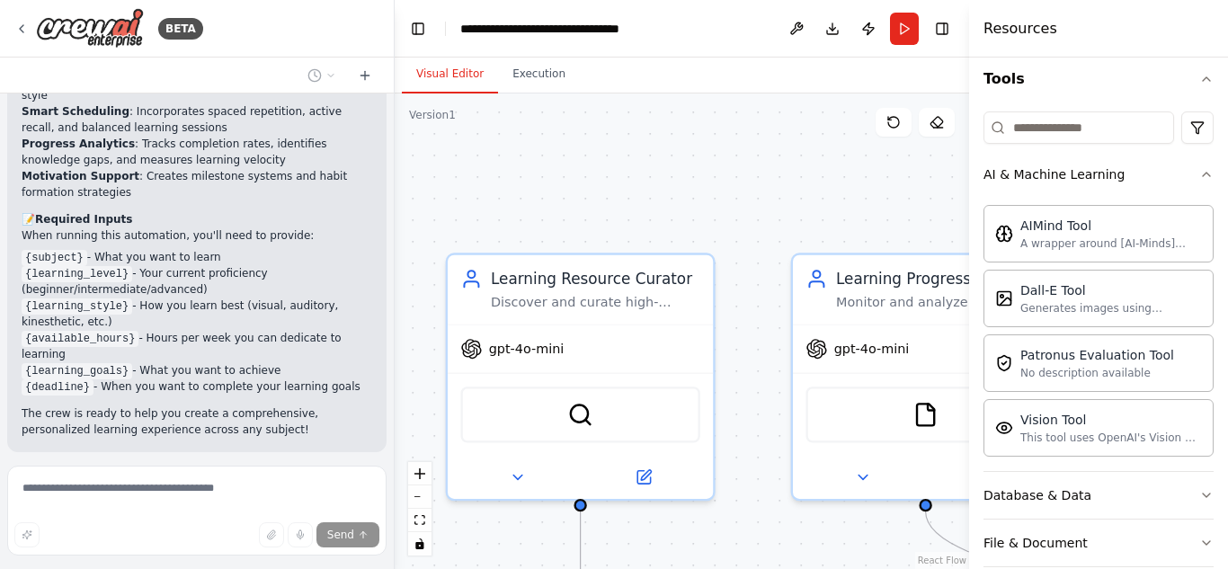
click at [874, 205] on div ".deletable-edge-delete-btn { width: 20px; height: 20px; border: 0px solid #ffff…" at bounding box center [682, 332] width 575 height 476
click at [905, 22] on button "Run" at bounding box center [904, 29] width 29 height 32
click at [790, 132] on div ".deletable-edge-delete-btn { width: 20px; height: 20px; border: 0px solid #ffff…" at bounding box center [682, 332] width 575 height 476
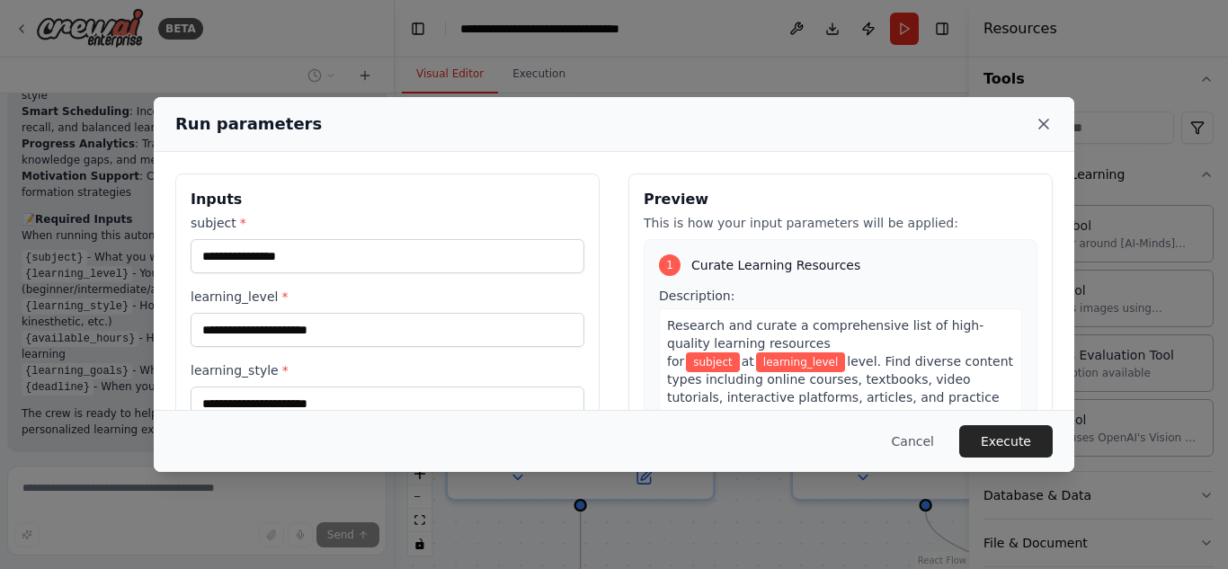
click at [1048, 122] on icon at bounding box center [1044, 124] width 18 height 18
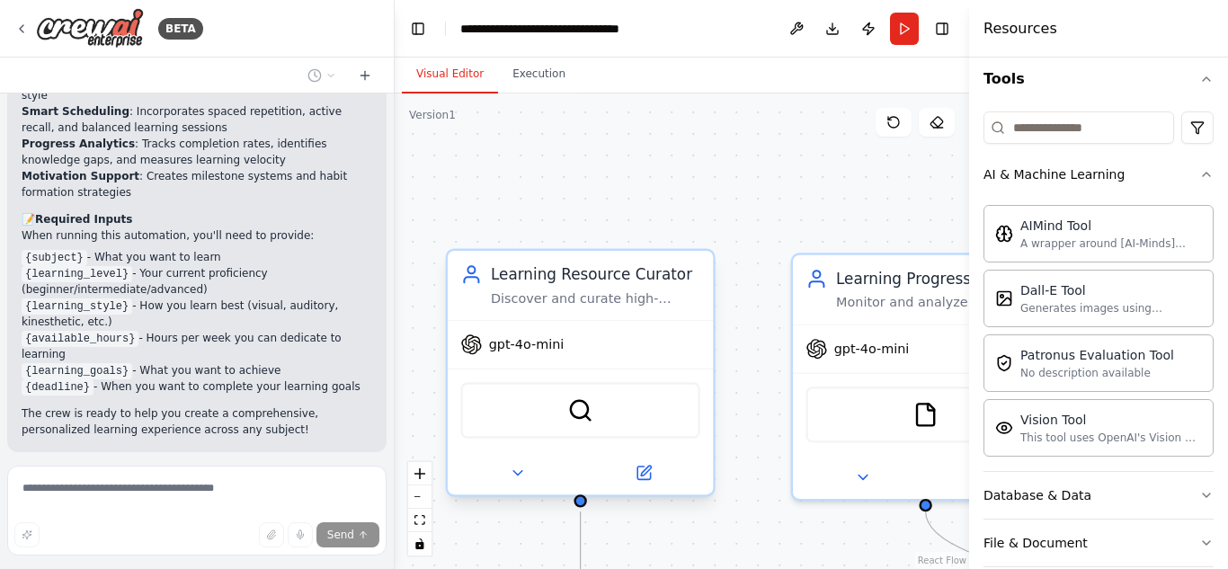
click at [566, 424] on div "SerperDevTool" at bounding box center [579, 410] width 239 height 56
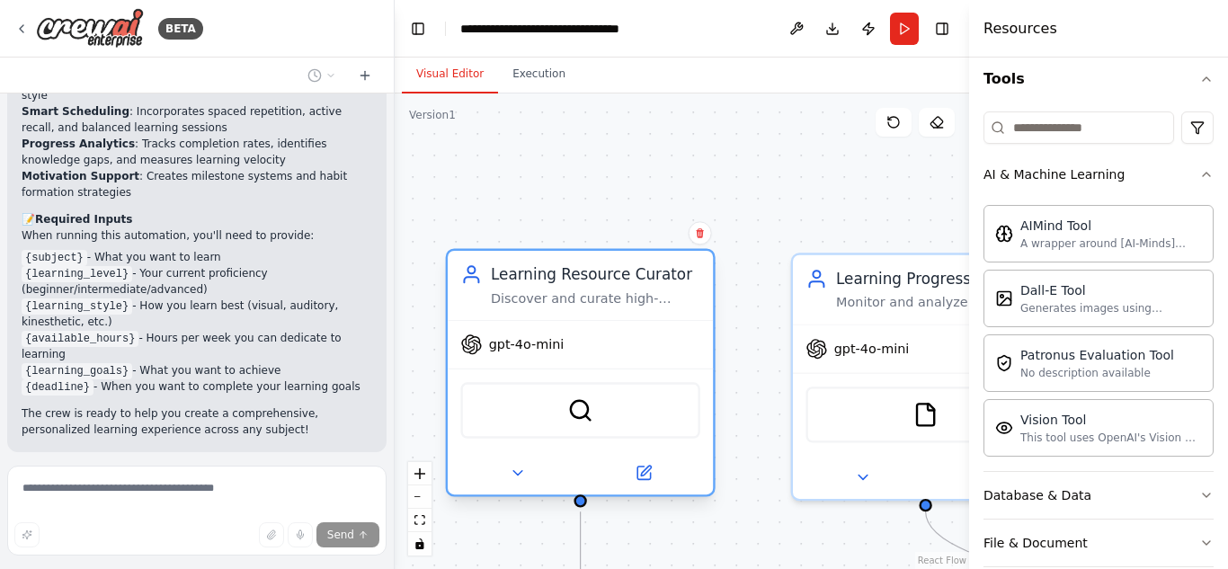
click at [566, 424] on div "SerperDevTool" at bounding box center [579, 410] width 239 height 56
click at [707, 236] on button at bounding box center [700, 232] width 23 height 23
click at [655, 229] on button "Confirm" at bounding box center [649, 233] width 64 height 22
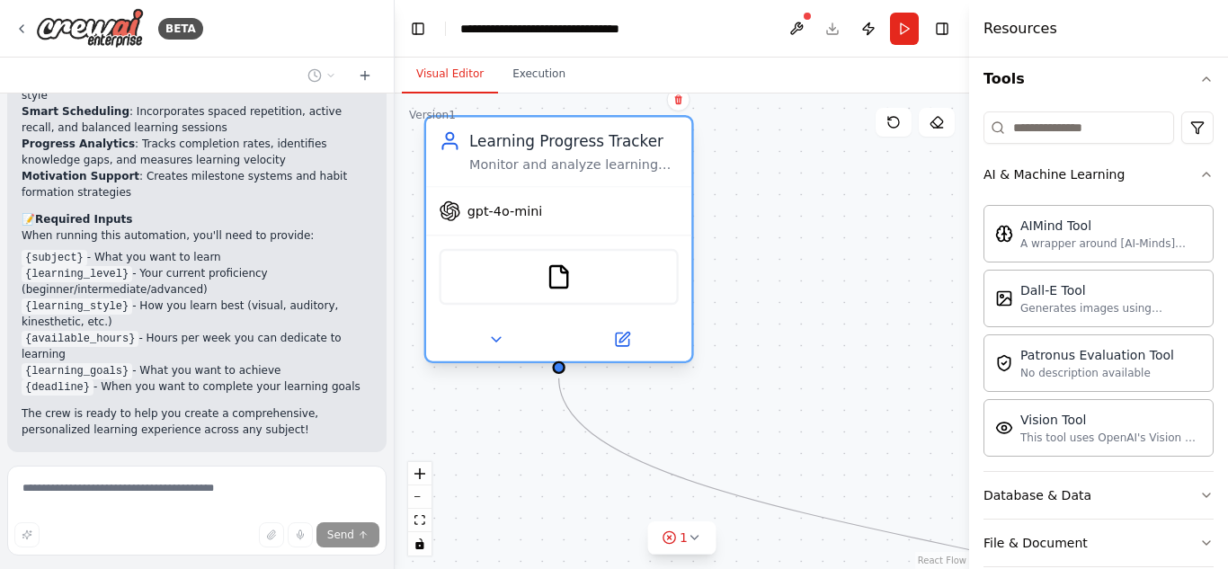
drag, startPoint x: 888, startPoint y: 263, endPoint x: 520, endPoint y: 129, distance: 392.6
click at [520, 129] on div "Learning Progress Tracker Monitor and analyze learning progress for {subject}, …" at bounding box center [558, 151] width 265 height 69
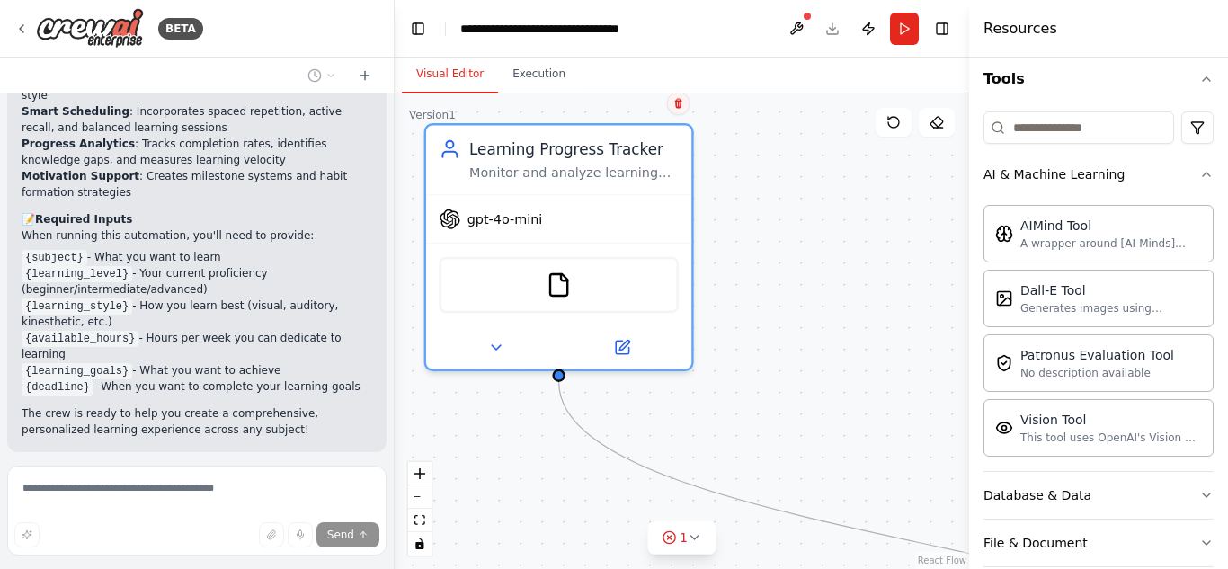
click at [683, 101] on icon at bounding box center [679, 103] width 11 height 11
click at [620, 103] on button "Confirm" at bounding box center [627, 104] width 64 height 22
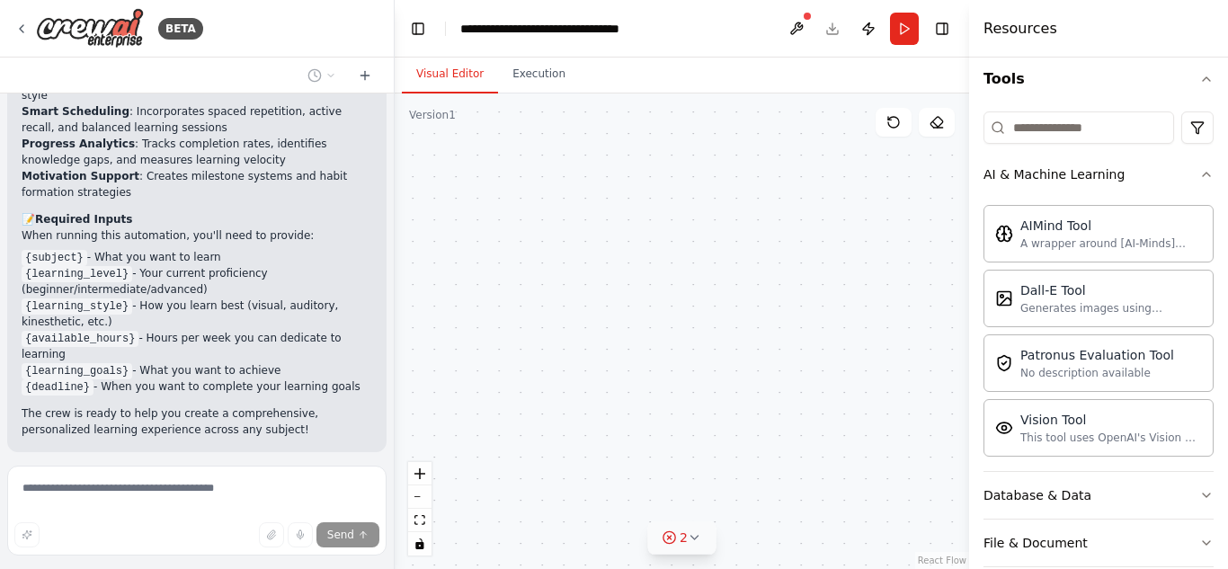
click at [689, 541] on icon at bounding box center [695, 538] width 14 height 14
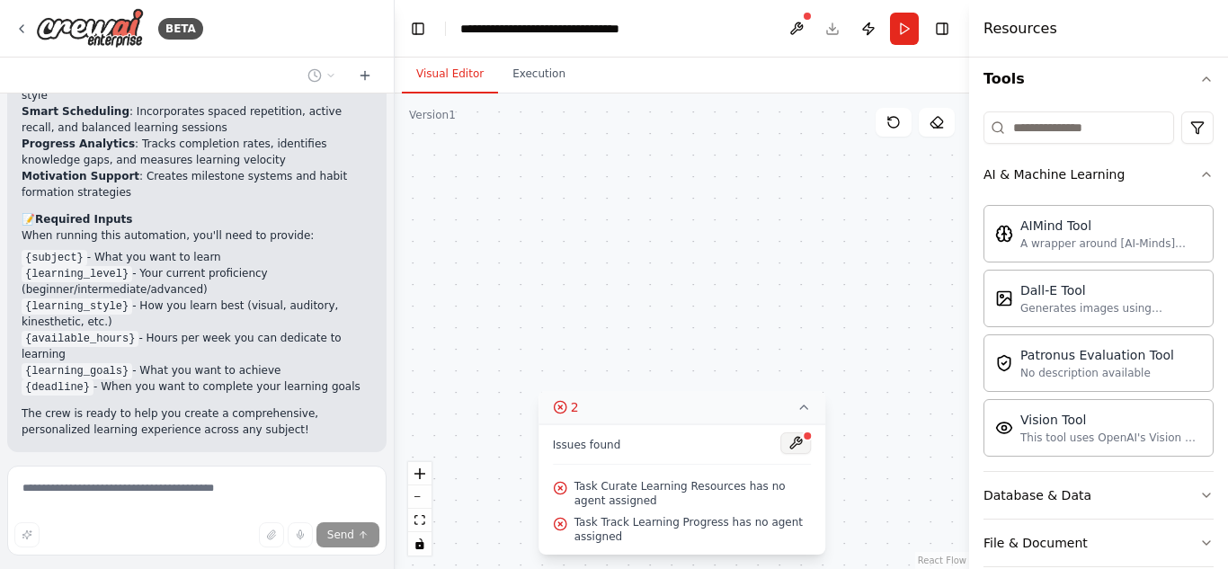
click at [797, 437] on button at bounding box center [796, 444] width 31 height 22
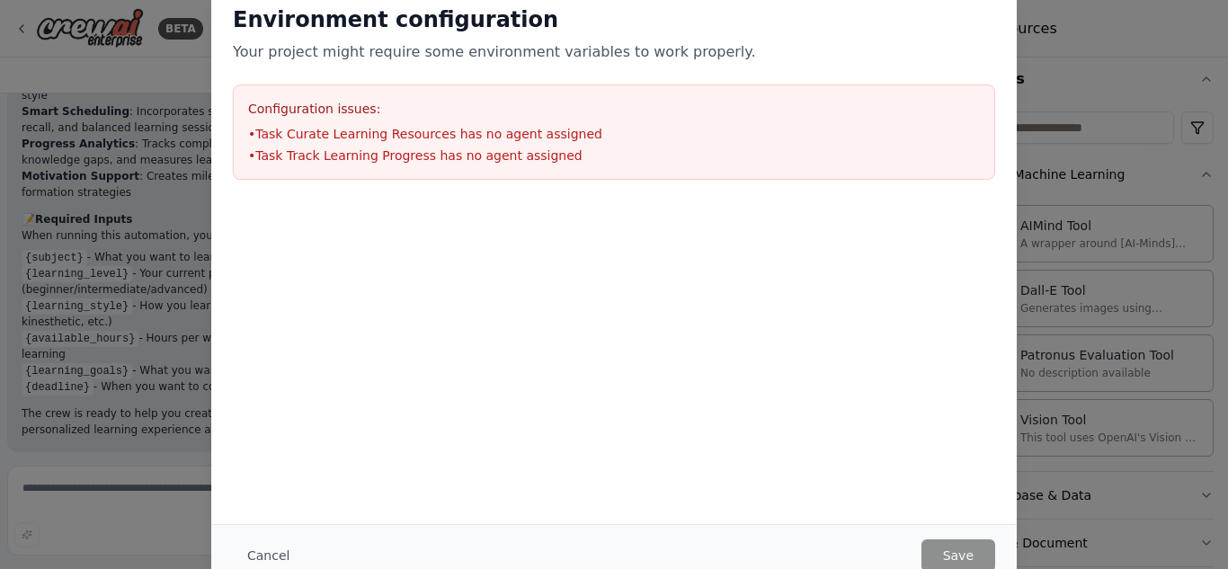
click at [1076, 240] on div "Environment configuration Your project might require some environment variables…" at bounding box center [614, 284] width 1228 height 569
click at [1069, 78] on div "Environment configuration Your project might require some environment variables…" at bounding box center [614, 284] width 1228 height 569
drag, startPoint x: 1222, startPoint y: 339, endPoint x: 1211, endPoint y: 260, distance: 79.9
click at [1211, 260] on div "Environment configuration Your project might require some environment variables…" at bounding box center [614, 284] width 1228 height 569
click at [0, 347] on div "Environment configuration Your project might require some environment variables…" at bounding box center [614, 284] width 1228 height 569
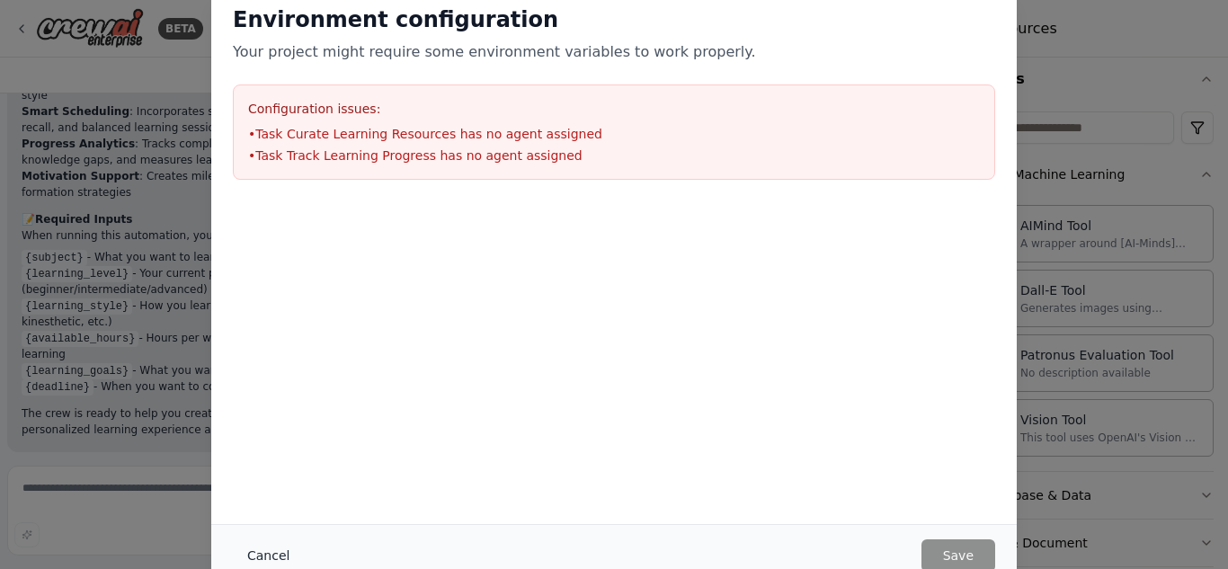
click at [263, 558] on button "Cancel" at bounding box center [268, 556] width 71 height 32
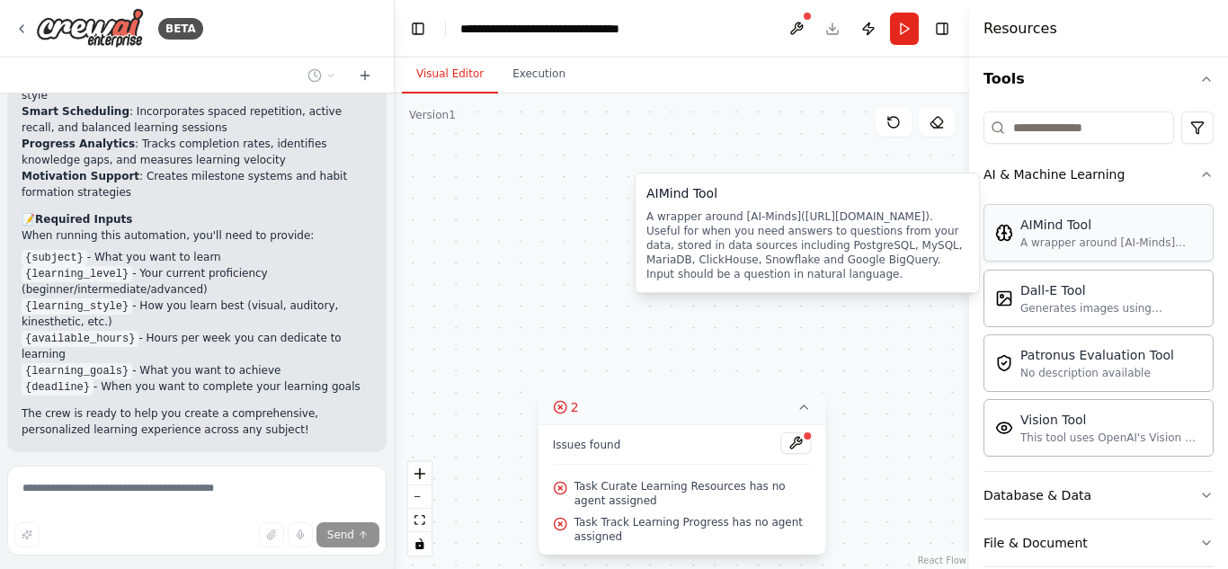
click at [1084, 241] on div "A wrapper around [AI-Minds](https://mindsdb.com/minds). Useful for when you nee…" at bounding box center [1112, 243] width 182 height 14
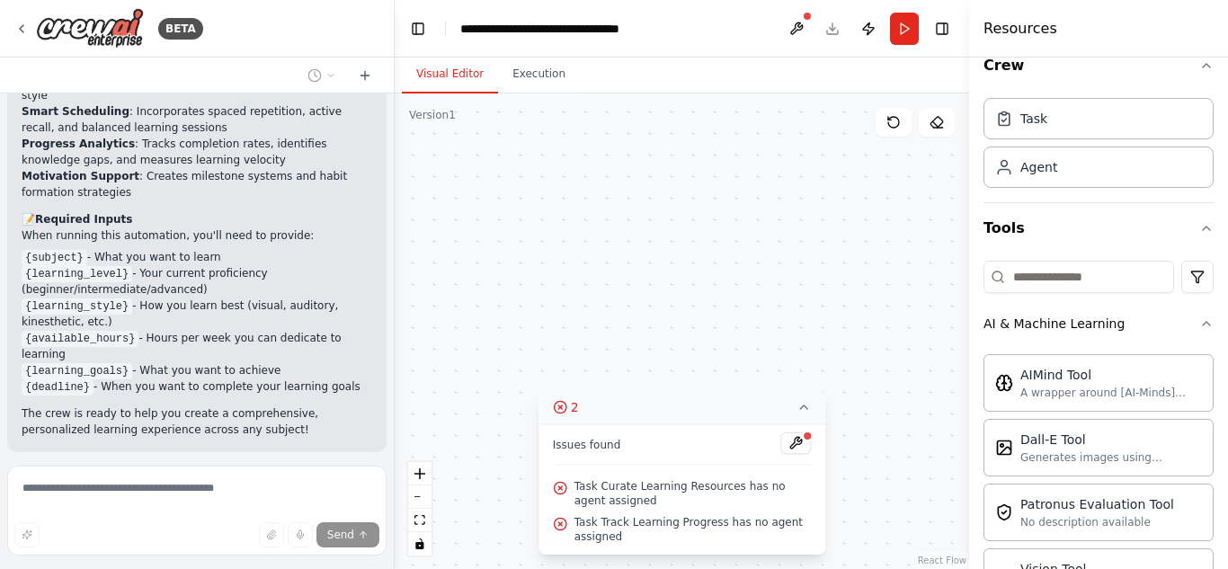
scroll to position [0, 0]
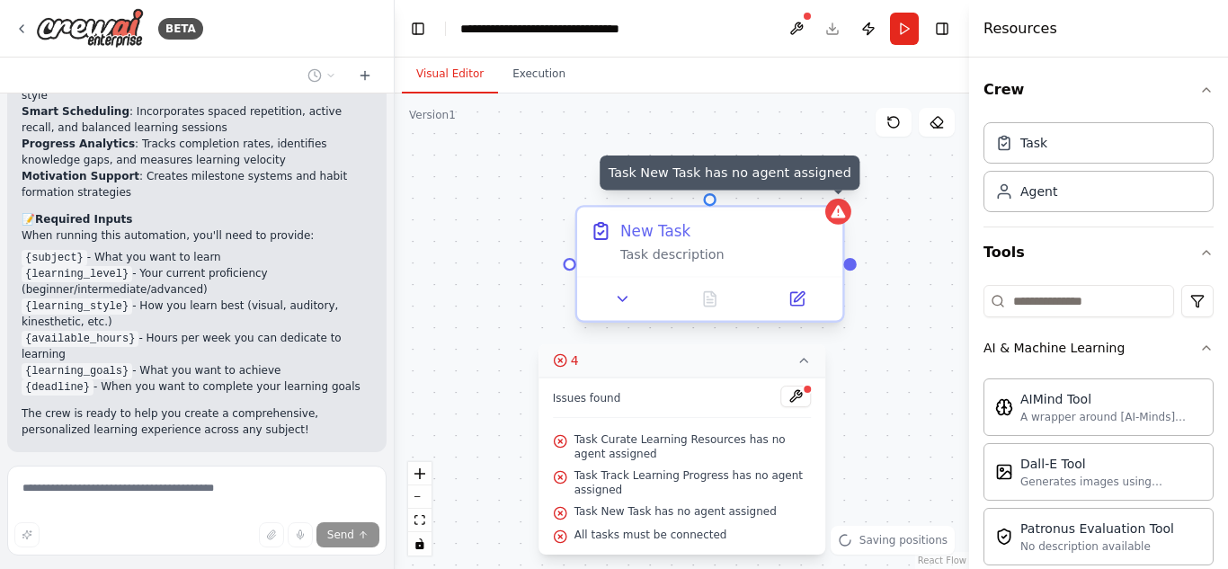
click at [847, 219] on icon at bounding box center [838, 211] width 17 height 17
click at [840, 220] on div at bounding box center [838, 212] width 26 height 26
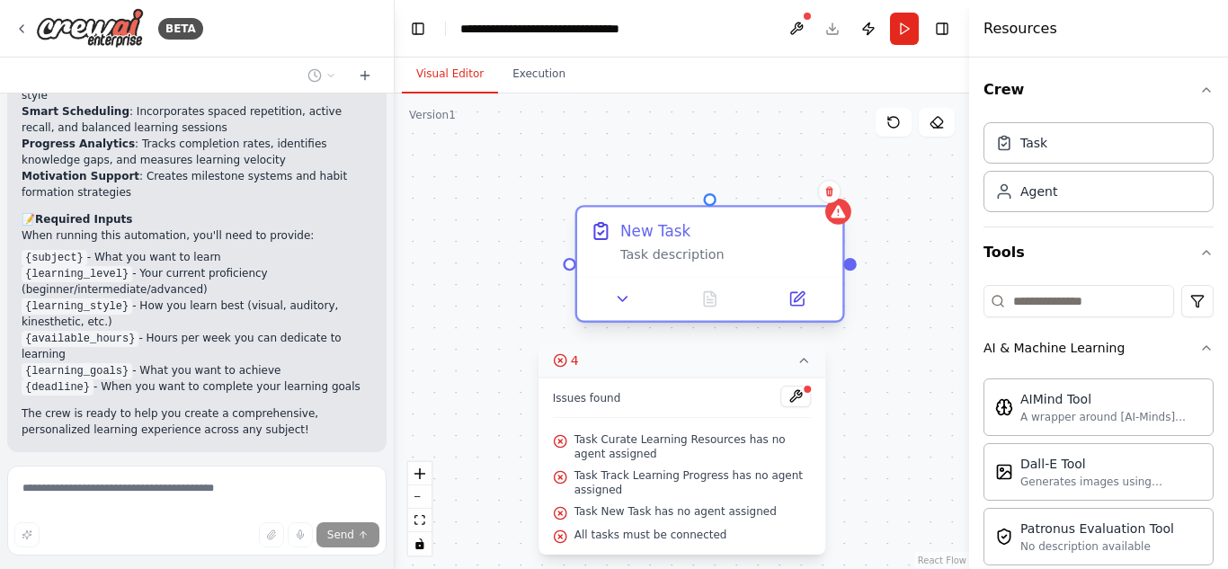
click at [842, 229] on div "New Task Task description" at bounding box center [709, 242] width 265 height 69
click at [854, 274] on div ".deletable-edge-delete-btn { width: 20px; height: 20px; border: 0px solid #ffff…" at bounding box center [682, 332] width 575 height 476
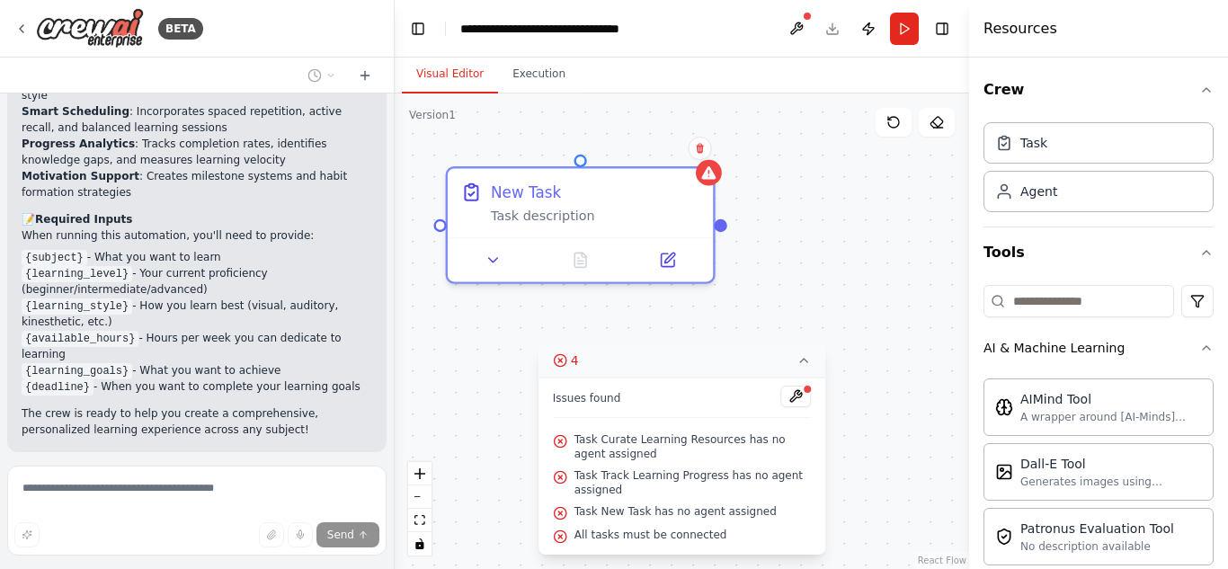
drag, startPoint x: 681, startPoint y: 210, endPoint x: 544, endPoint y: 158, distance: 146.3
click at [544, 158] on div ".deletable-edge-delete-btn { width: 20px; height: 20px; border: 0px solid #ffff…" at bounding box center [682, 332] width 575 height 476
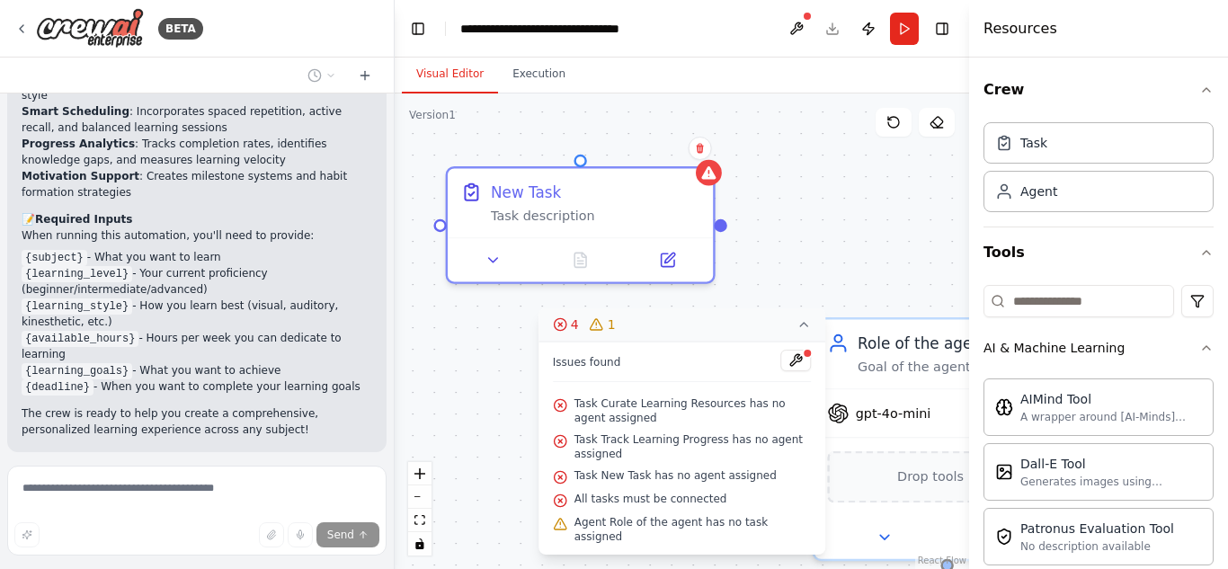
click at [797, 332] on icon at bounding box center [804, 324] width 14 height 14
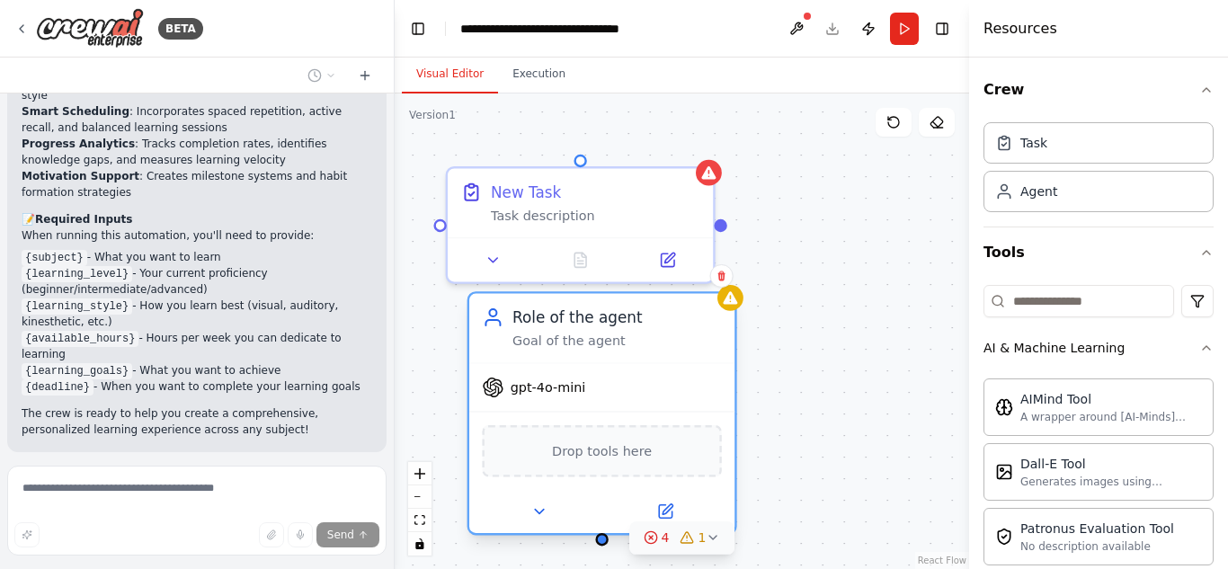
drag, startPoint x: 911, startPoint y: 323, endPoint x: 562, endPoint y: 299, distance: 349.7
click at [562, 299] on div "Role of the agent Goal of the agent" at bounding box center [601, 328] width 265 height 69
click at [540, 521] on button at bounding box center [539, 512] width 122 height 26
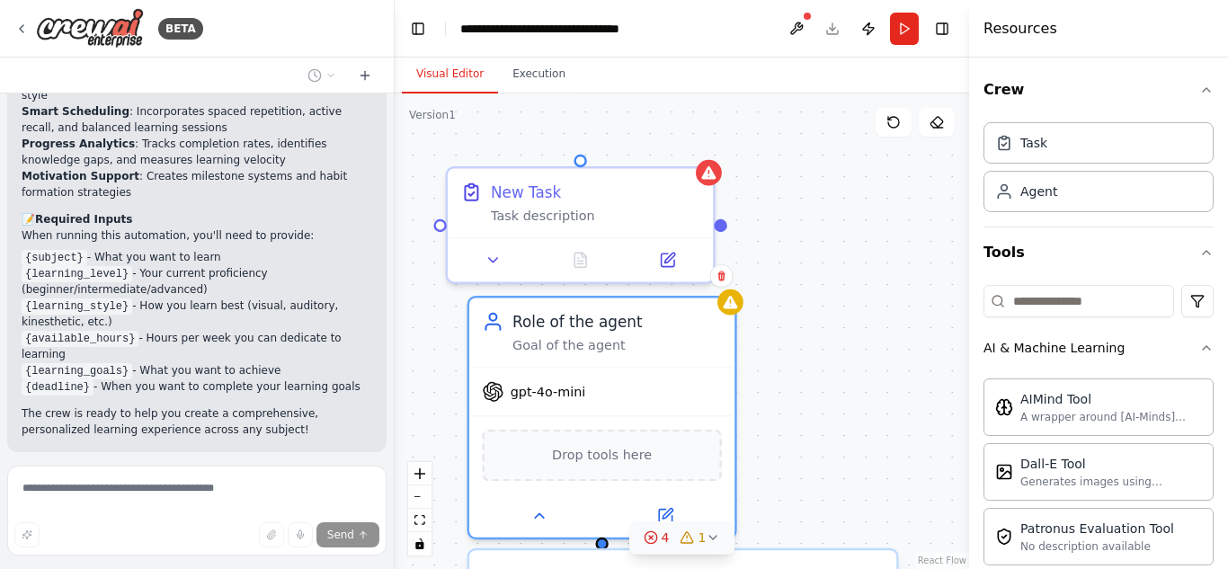
click at [897, 308] on div ".deletable-edge-delete-btn { width: 20px; height: 20px; border: 0px solid #ffff…" at bounding box center [682, 332] width 575 height 476
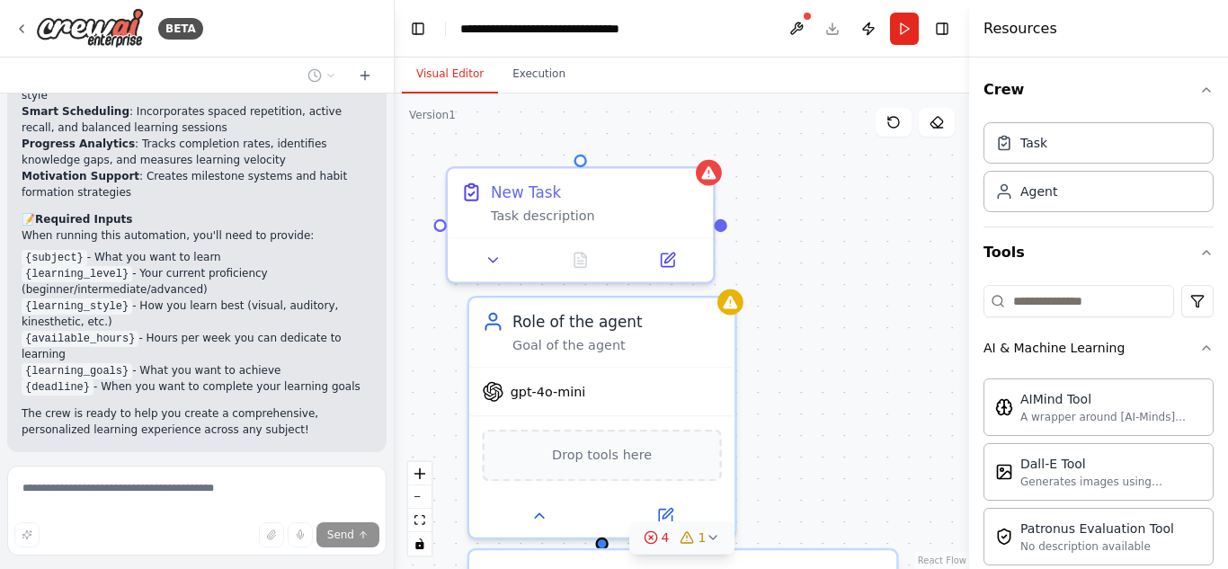
scroll to position [343, 0]
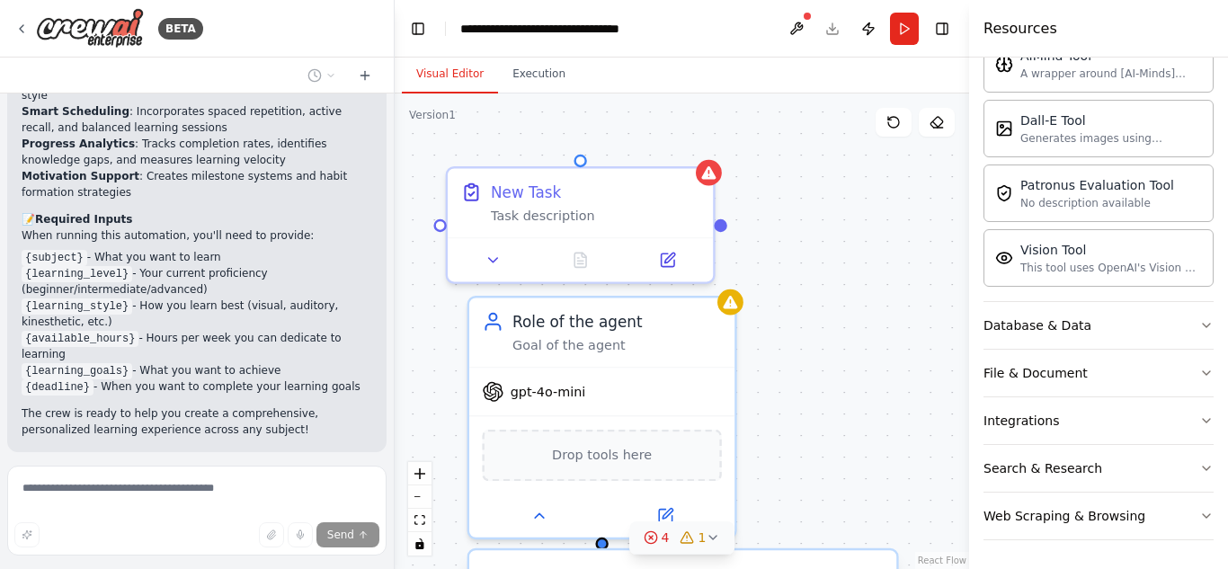
click at [941, 556] on link "React Flow" at bounding box center [942, 561] width 49 height 10
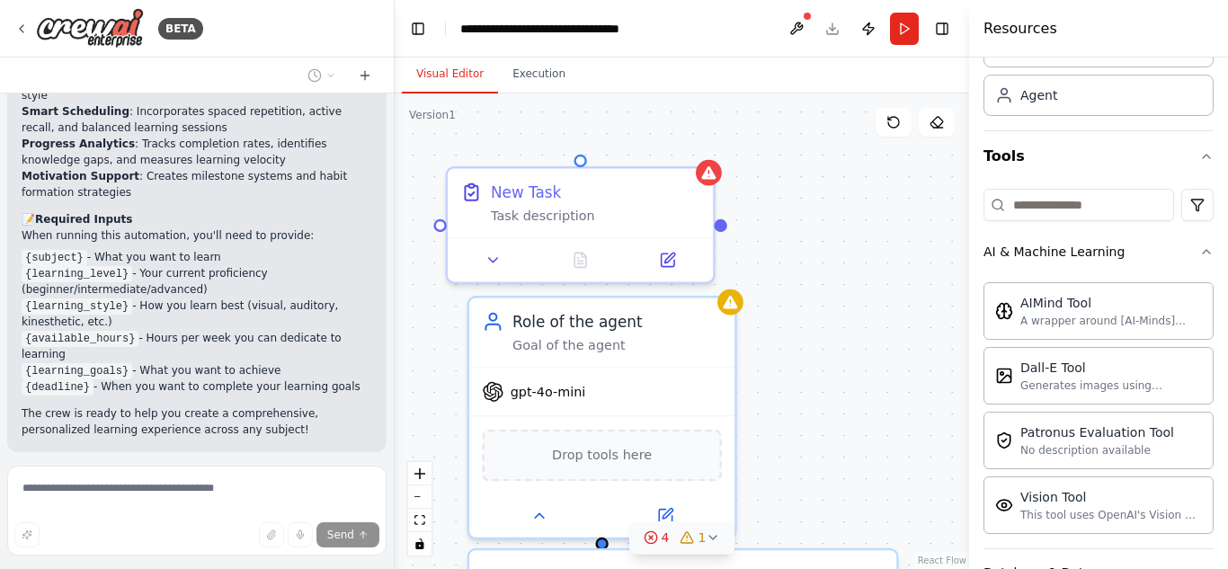
scroll to position [0, 0]
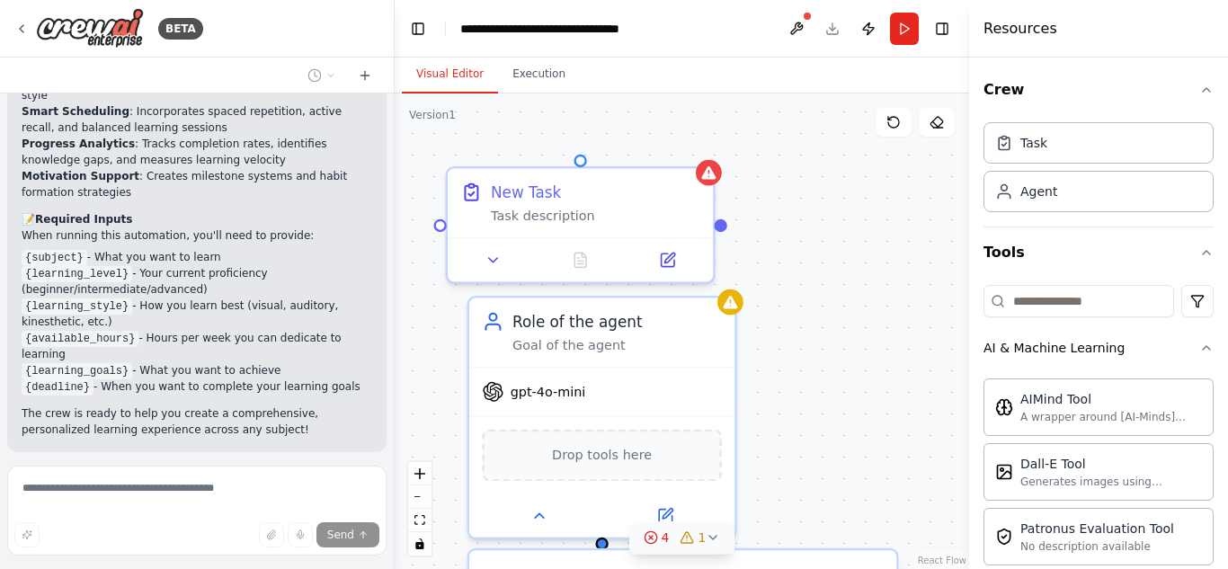
click at [932, 79] on div "Visual Editor Execution" at bounding box center [682, 76] width 575 height 36
click at [939, 28] on button "Toggle Right Sidebar" at bounding box center [942, 28] width 25 height 25
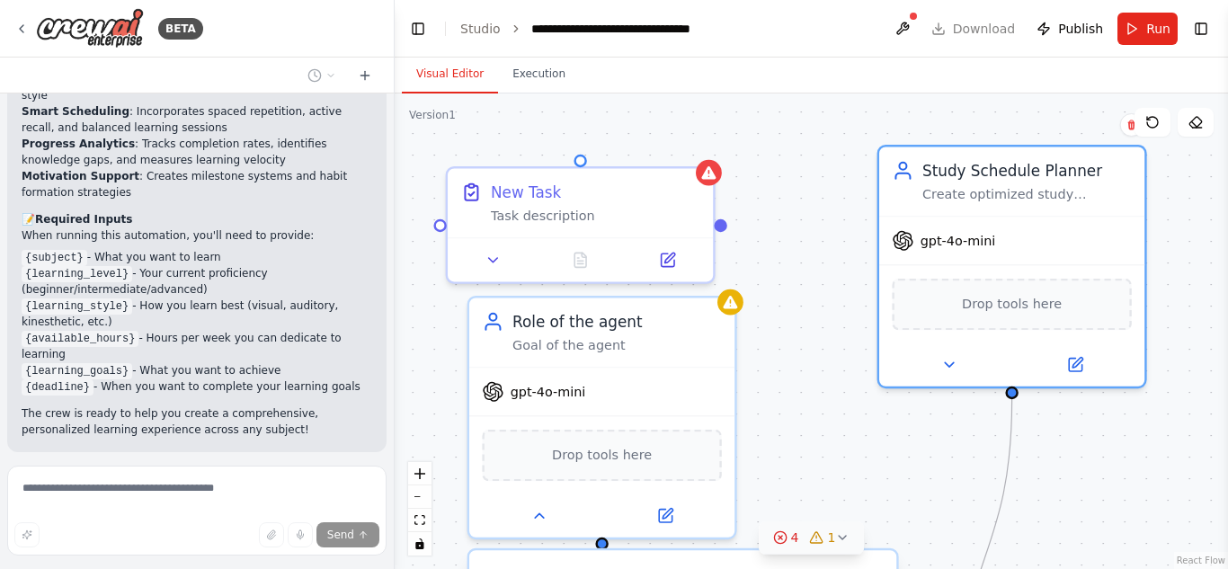
drag, startPoint x: 1189, startPoint y: 299, endPoint x: 930, endPoint y: 139, distance: 304.4
click at [930, 139] on div ".deletable-edge-delete-btn { width: 20px; height: 20px; border: 0px solid #ffff…" at bounding box center [812, 332] width 834 height 476
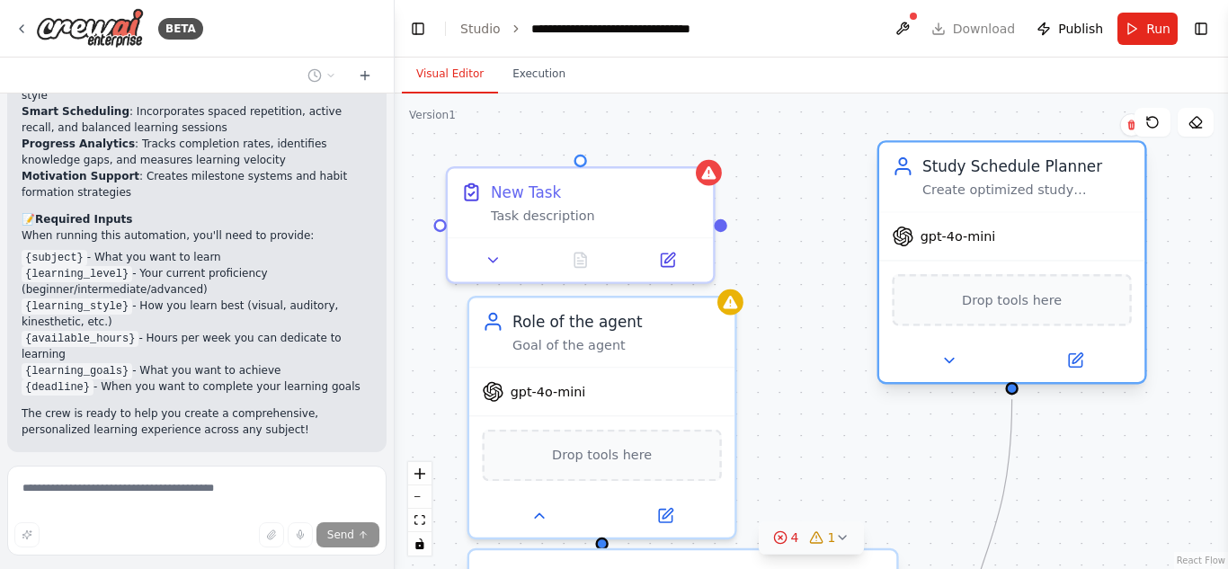
click at [1005, 312] on div "Drop tools here" at bounding box center [1011, 300] width 239 height 52
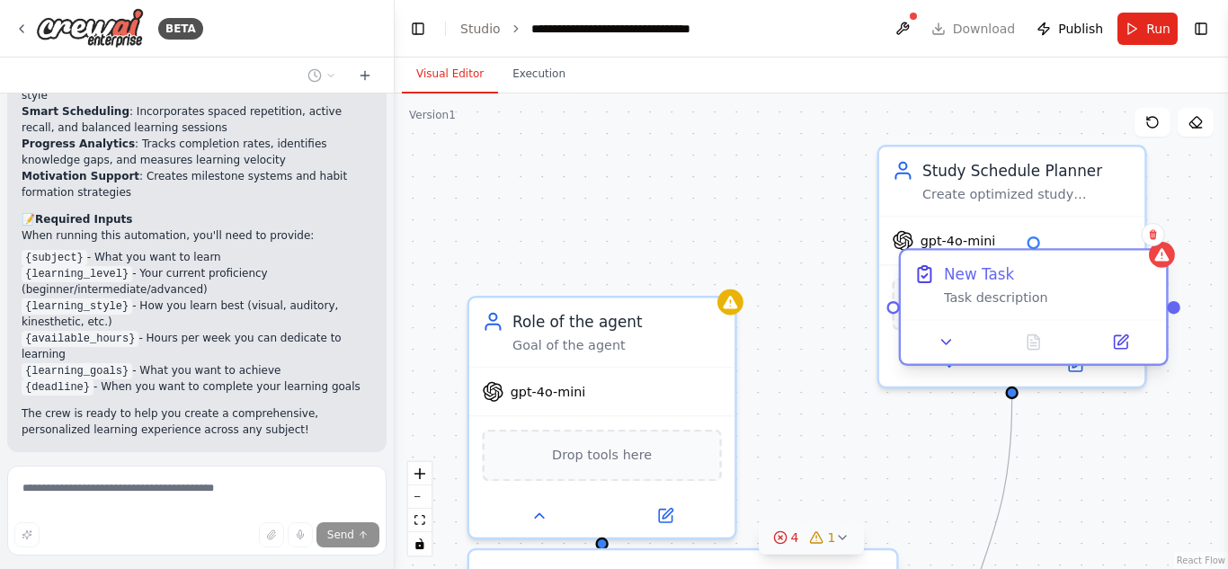
drag, startPoint x: 524, startPoint y: 202, endPoint x: 971, endPoint y: 288, distance: 455.0
click at [971, 288] on div "New Task Task description" at bounding box center [1049, 284] width 210 height 43
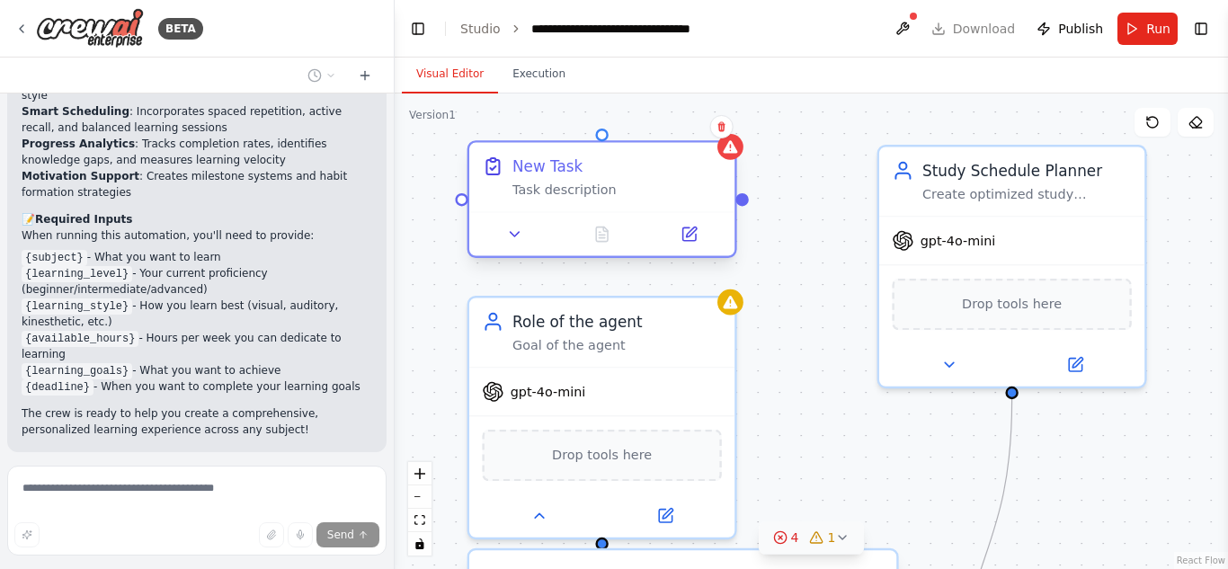
drag, startPoint x: 1046, startPoint y: 254, endPoint x: 610, endPoint y: 131, distance: 452.9
click at [610, 143] on div "New Task Task description" at bounding box center [601, 177] width 265 height 69
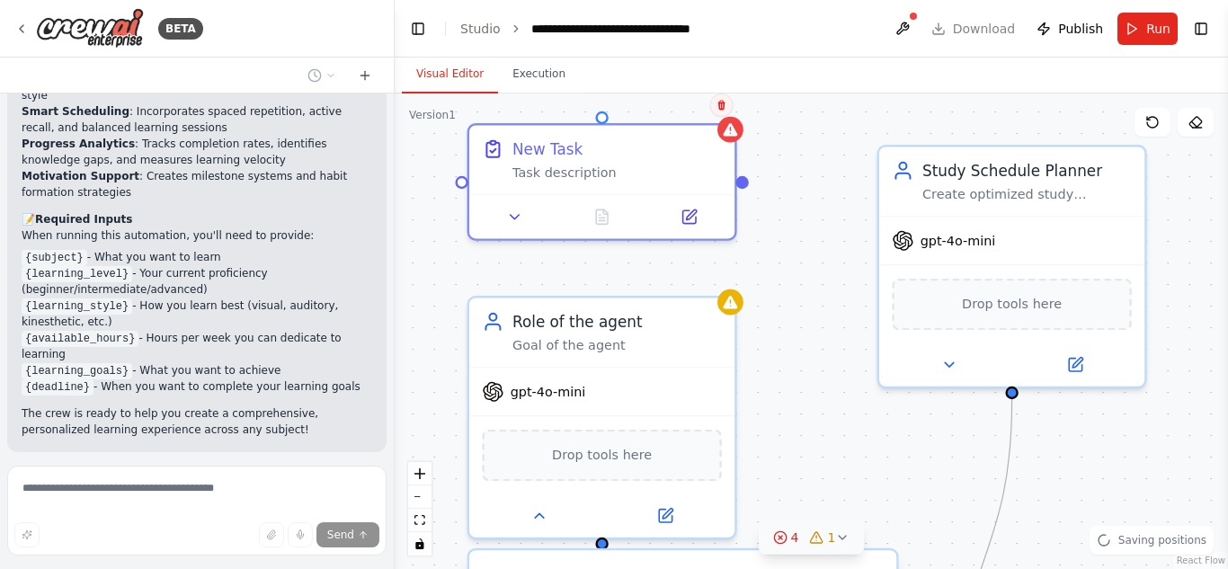
click at [718, 107] on icon at bounding box center [722, 105] width 11 height 11
click at [661, 107] on button "Confirm" at bounding box center [670, 105] width 64 height 22
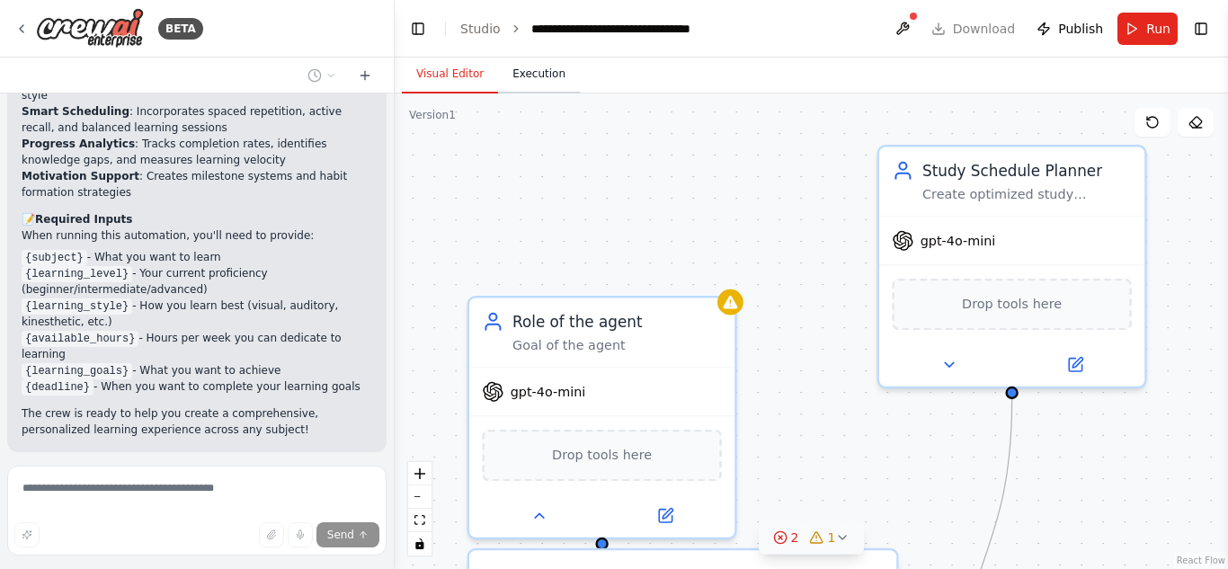
click at [531, 83] on button "Execution" at bounding box center [539, 75] width 82 height 38
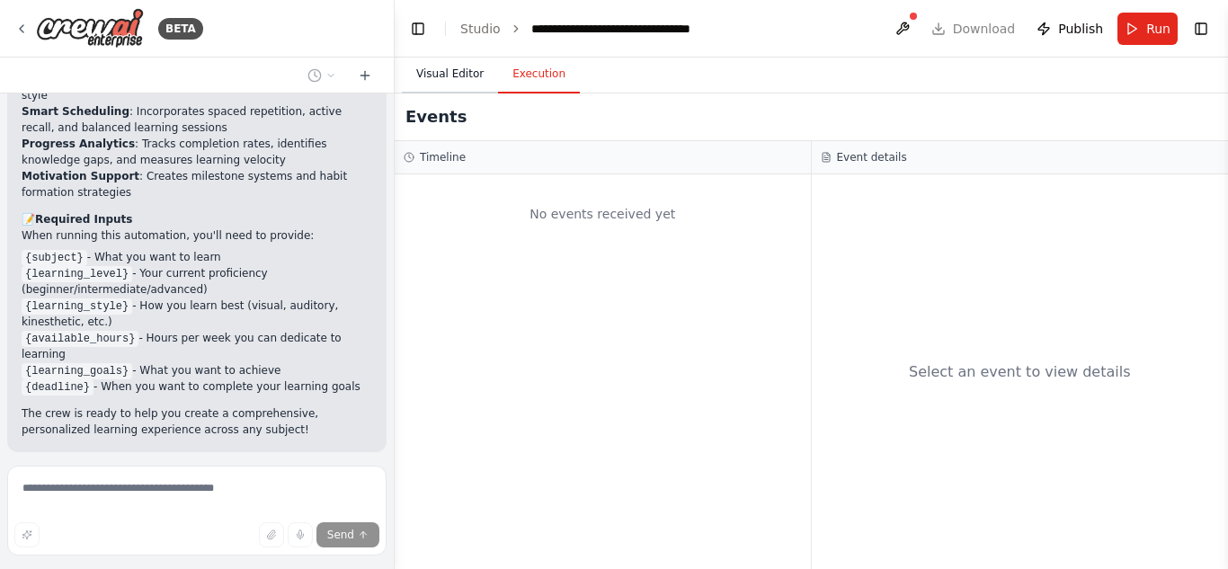
click at [438, 76] on button "Visual Editor" at bounding box center [450, 75] width 96 height 38
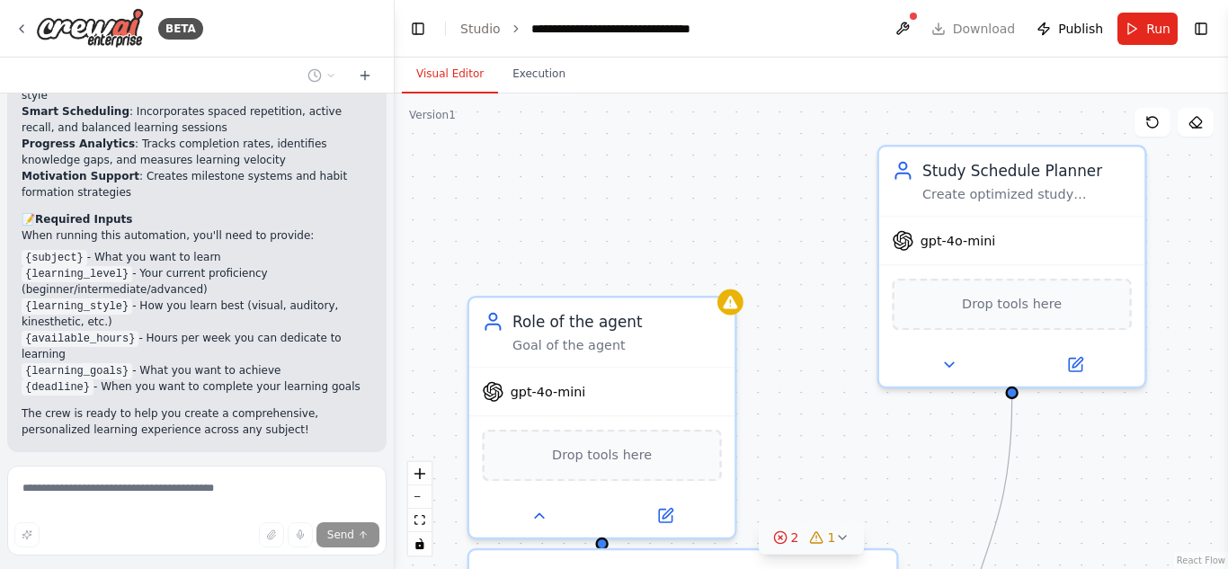
click at [1069, 511] on div ".deletable-edge-delete-btn { width: 20px; height: 20px; border: 0px solid #ffff…" at bounding box center [812, 332] width 834 height 476
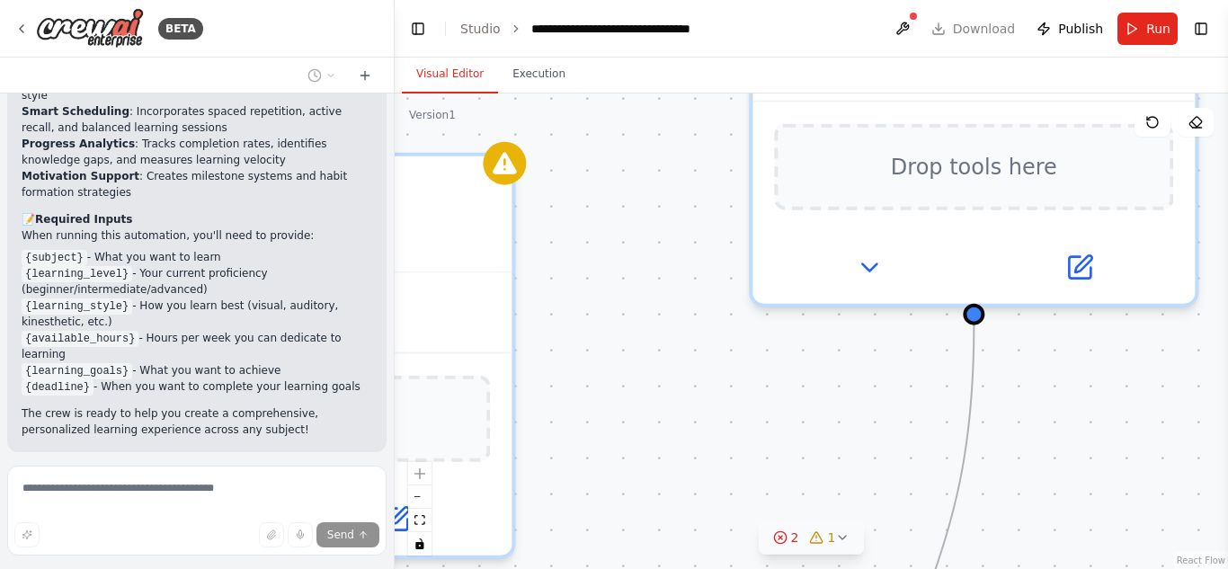
click at [1056, 475] on div ".deletable-edge-delete-btn { width: 20px; height: 20px; border: 0px solid #ffff…" at bounding box center [812, 332] width 834 height 476
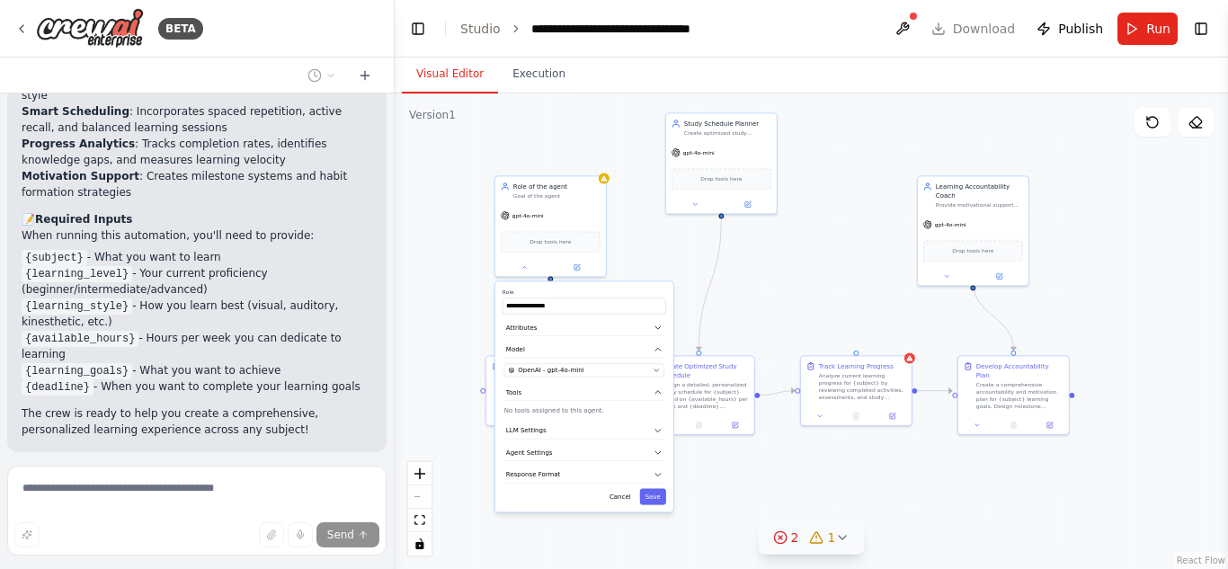
drag, startPoint x: 1094, startPoint y: 516, endPoint x: 783, endPoint y: 299, distance: 379.7
click at [783, 299] on div ".deletable-edge-delete-btn { width: 20px; height: 20px; border: 0px solid #ffff…" at bounding box center [812, 332] width 834 height 476
click at [608, 182] on div ".deletable-edge-delete-btn { width: 20px; height: 20px; border: 0px solid #ffff…" at bounding box center [812, 332] width 834 height 476
click at [520, 271] on button at bounding box center [524, 265] width 51 height 11
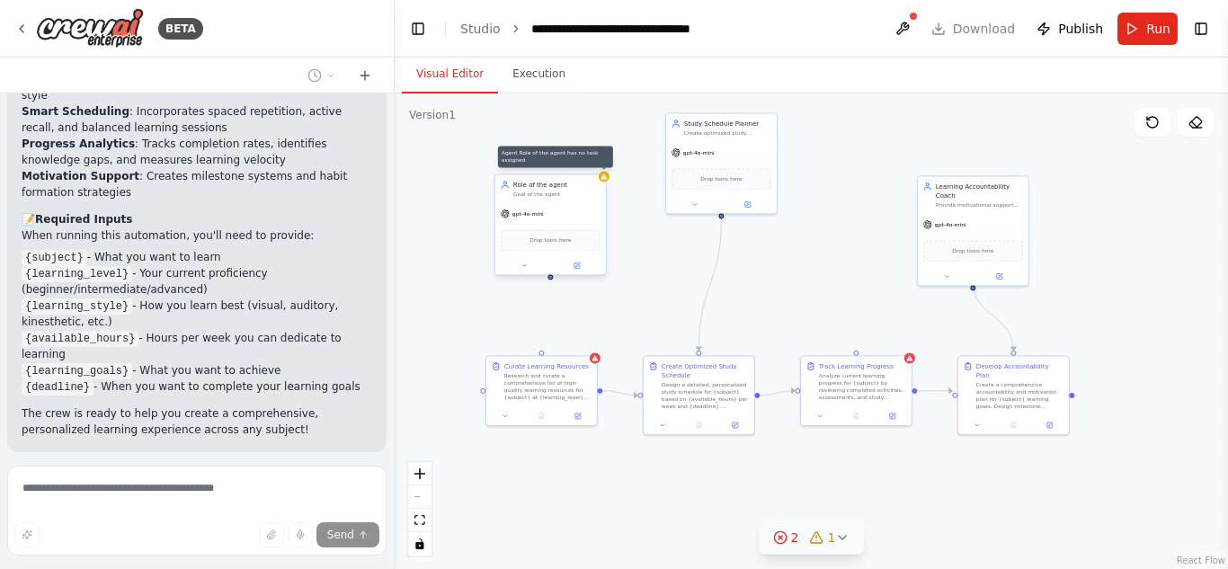
click at [605, 182] on div at bounding box center [604, 176] width 11 height 11
click at [586, 157] on icon at bounding box center [591, 155] width 11 height 11
click at [552, 158] on button "Confirm" at bounding box center [541, 156] width 64 height 22
click at [725, 183] on div "Drop tools here" at bounding box center [722, 177] width 100 height 22
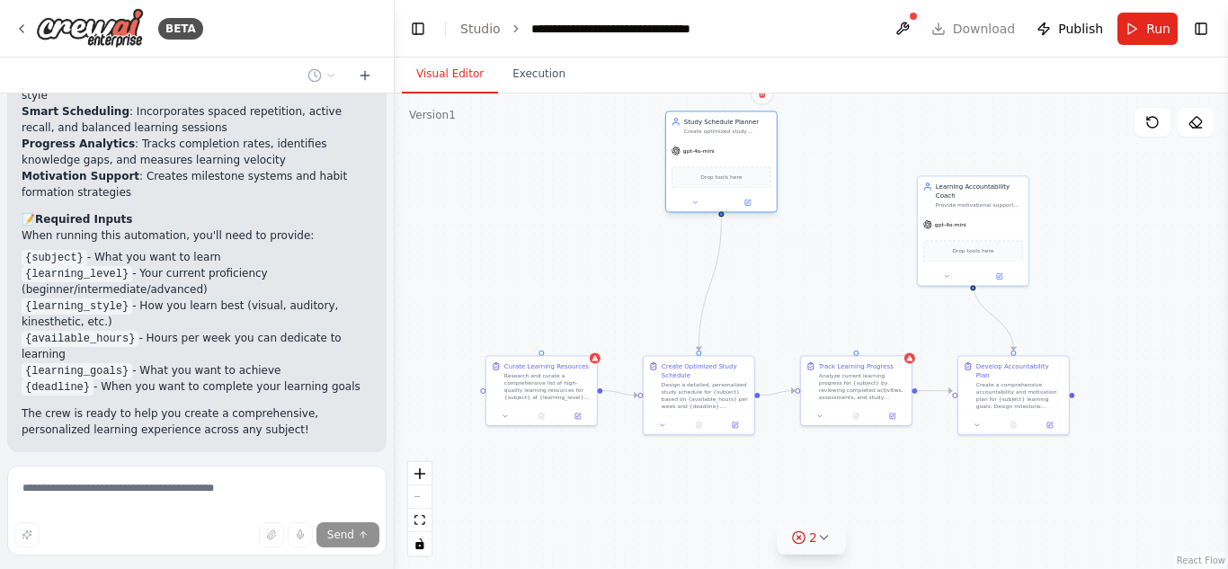
click at [725, 183] on div "Drop tools here" at bounding box center [722, 177] width 100 height 22
click at [601, 359] on div ".deletable-edge-delete-btn { width: 20px; height: 20px; border: 0px solid #ffff…" at bounding box center [812, 332] width 834 height 476
click at [816, 530] on span "2" at bounding box center [813, 538] width 8 height 18
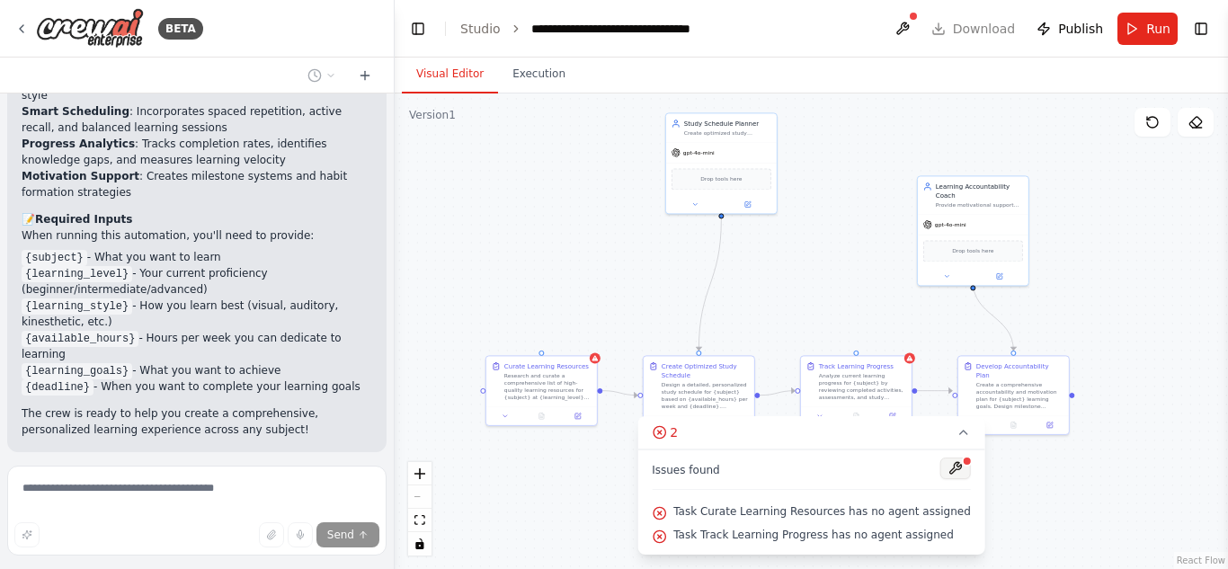
click at [941, 474] on button at bounding box center [956, 469] width 31 height 22
click at [941, 474] on div at bounding box center [956, 470] width 31 height 24
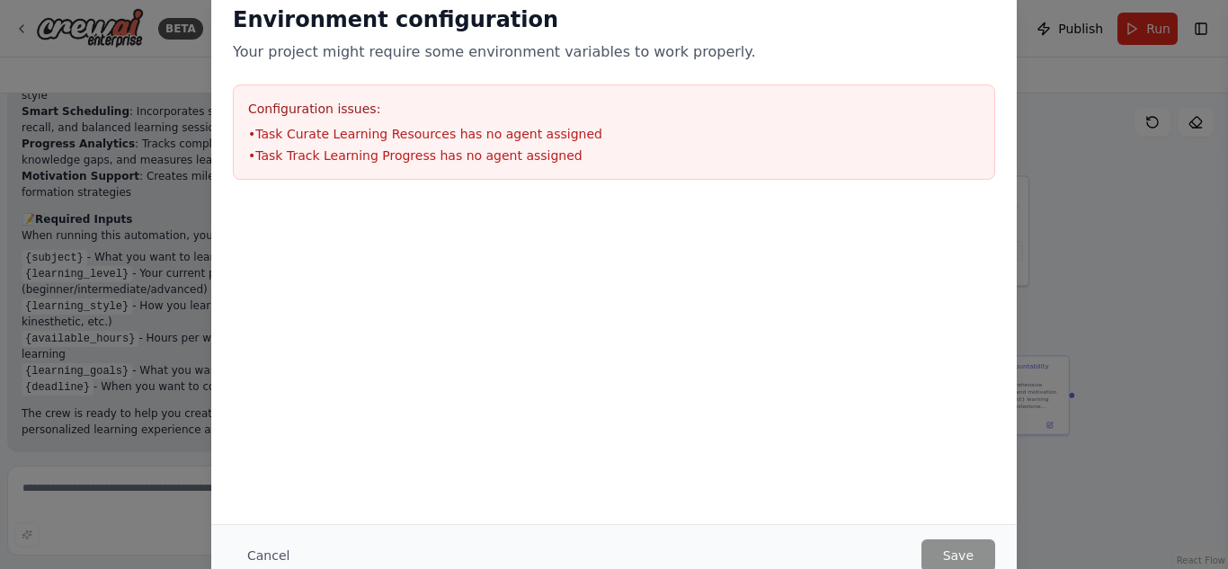
click at [94, 230] on div "Environment configuration Your project might require some environment variables…" at bounding box center [614, 284] width 1228 height 569
click at [264, 554] on button "Cancel" at bounding box center [268, 556] width 71 height 32
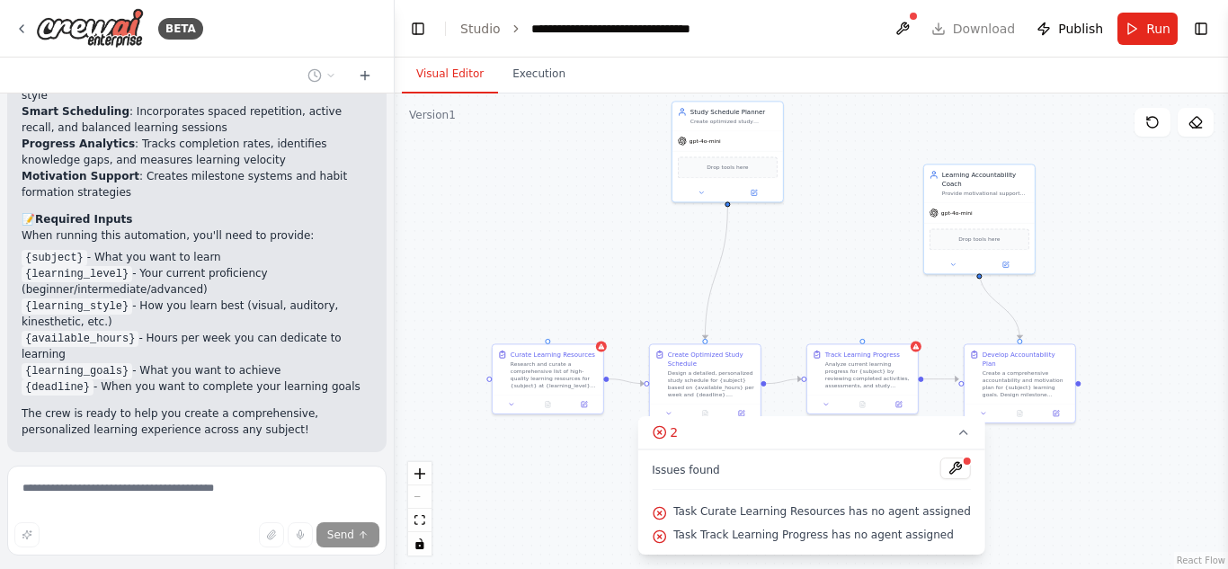
drag, startPoint x: 404, startPoint y: 408, endPoint x: 410, endPoint y: 397, distance: 13.3
click at [410, 397] on div ".deletable-edge-delete-btn { width: 20px; height: 20px; border: 0px solid #ffff…" at bounding box center [812, 332] width 834 height 476
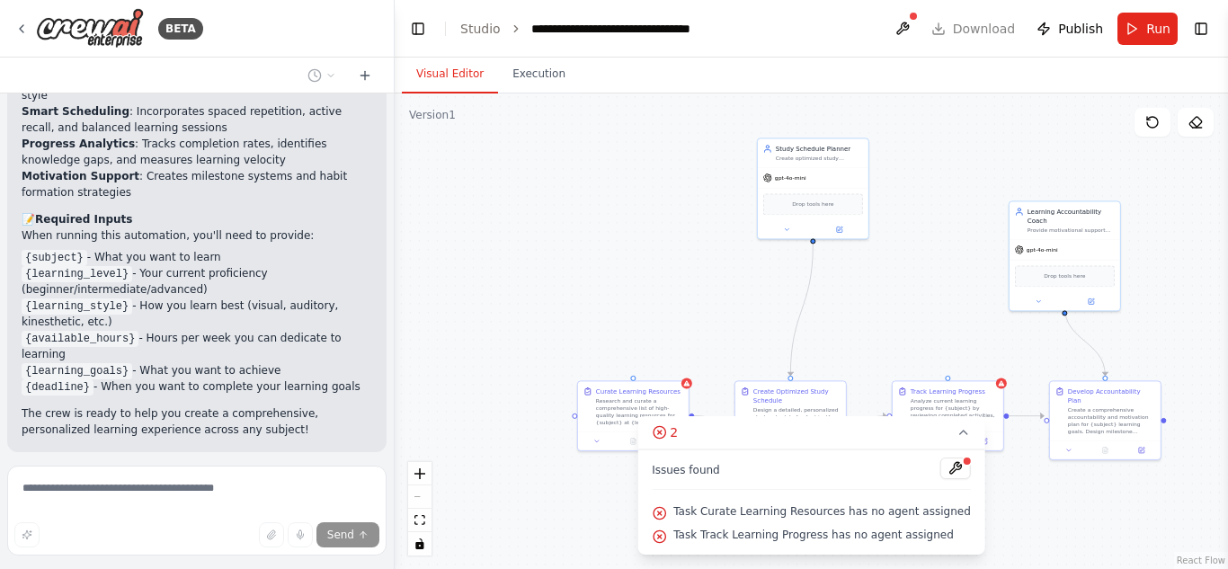
drag, startPoint x: 397, startPoint y: 417, endPoint x: 485, endPoint y: 452, distance: 94.8
click at [485, 452] on div ".deletable-edge-delete-btn { width: 20px; height: 20px; border: 0px solid #ffff…" at bounding box center [812, 332] width 834 height 476
click at [690, 387] on div "Curate Learning Resources Research and curate a comprehensive list of high-qual…" at bounding box center [636, 403] width 111 height 50
click at [639, 412] on div "Research and curate a comprehensive list of high-quality learning resources for…" at bounding box center [642, 408] width 87 height 29
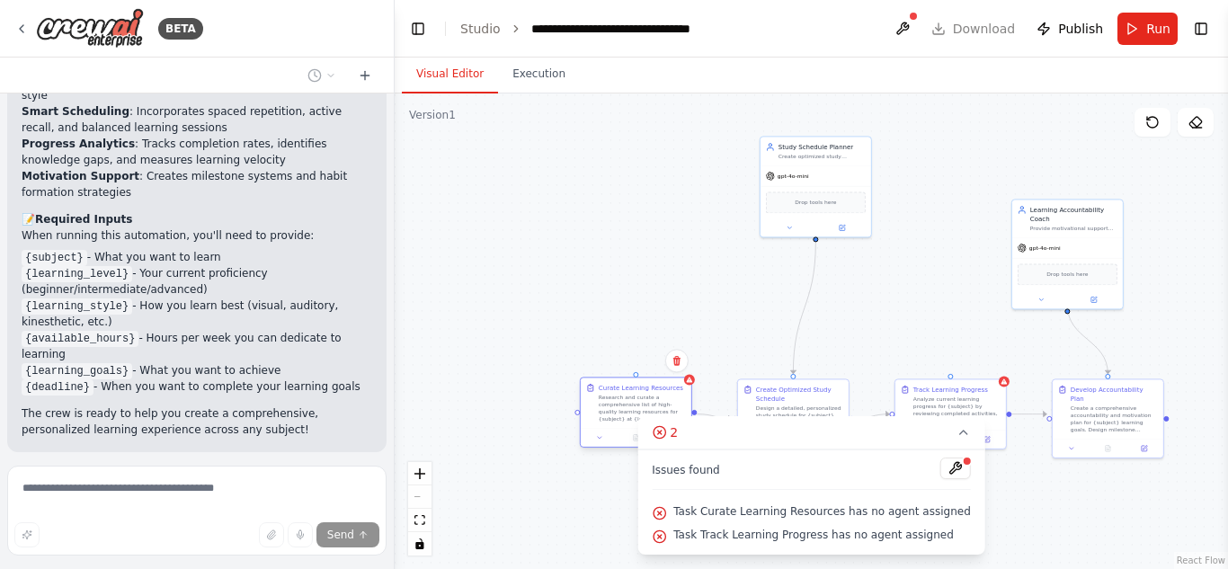
drag, startPoint x: 639, startPoint y: 412, endPoint x: 605, endPoint y: 411, distance: 34.2
click at [605, 411] on div "Research and curate a comprehensive list of high-quality learning resources for…" at bounding box center [642, 408] width 87 height 29
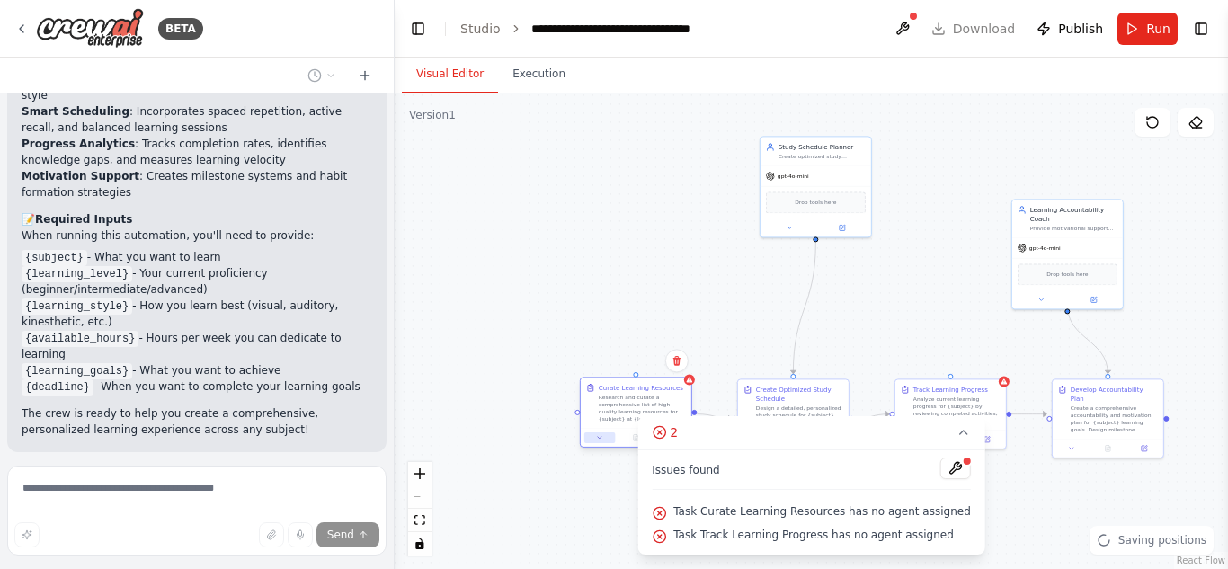
click at [594, 440] on button at bounding box center [599, 438] width 31 height 11
click at [1227, 367] on button "Toggle Sidebar" at bounding box center [1228, 284] width 14 height 569
click at [666, 434] on icon at bounding box center [659, 432] width 14 height 14
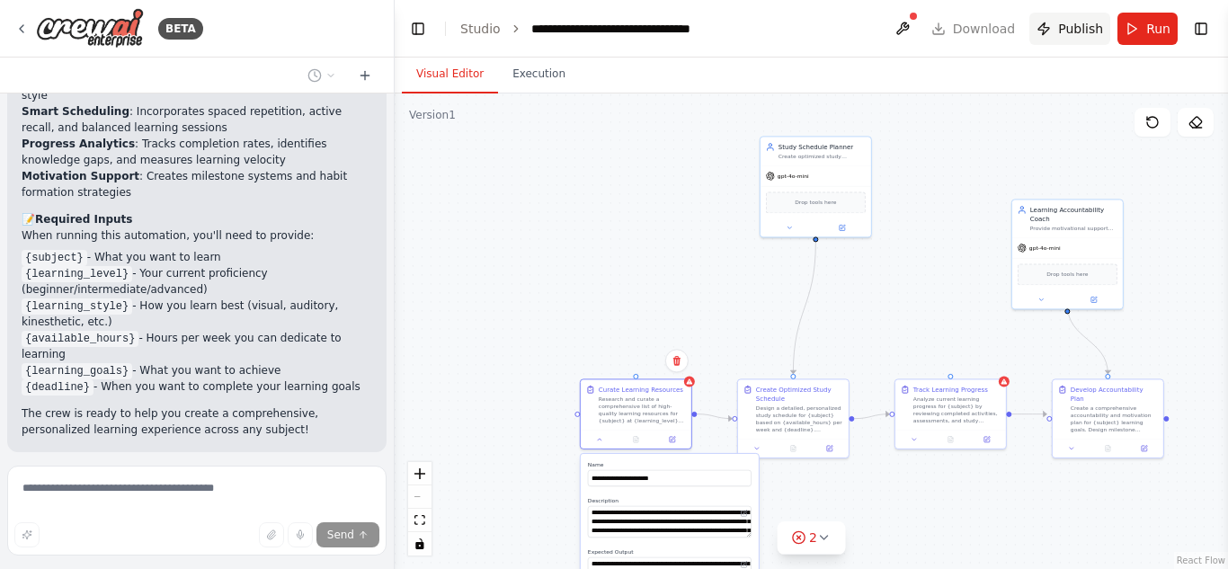
click at [1082, 26] on span "Publish" at bounding box center [1080, 29] width 45 height 18
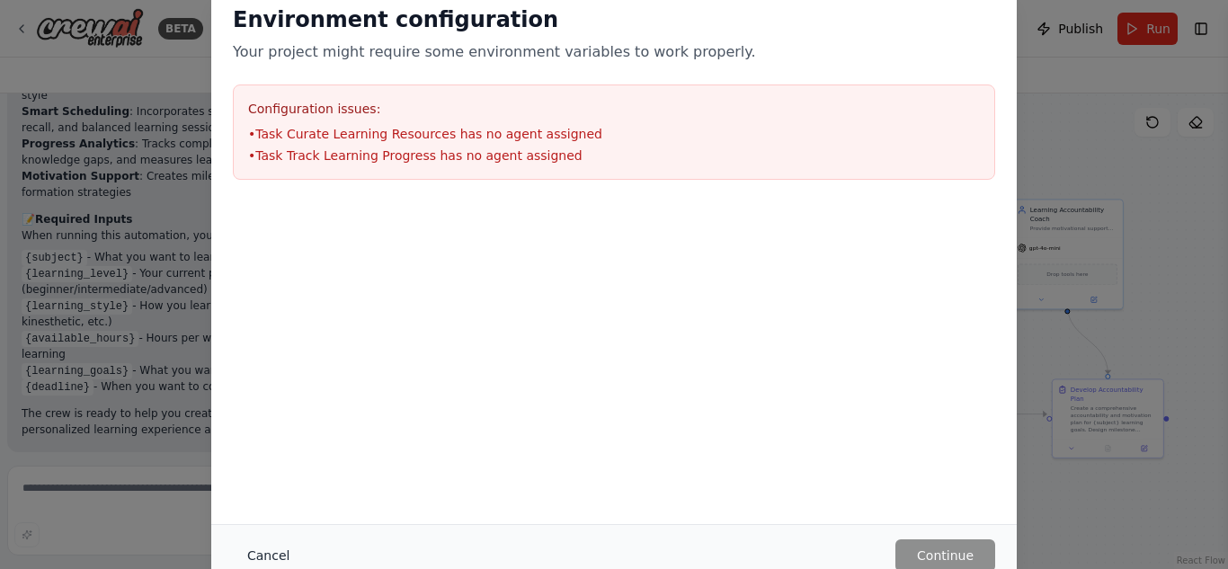
click at [253, 555] on button "Cancel" at bounding box center [268, 556] width 71 height 32
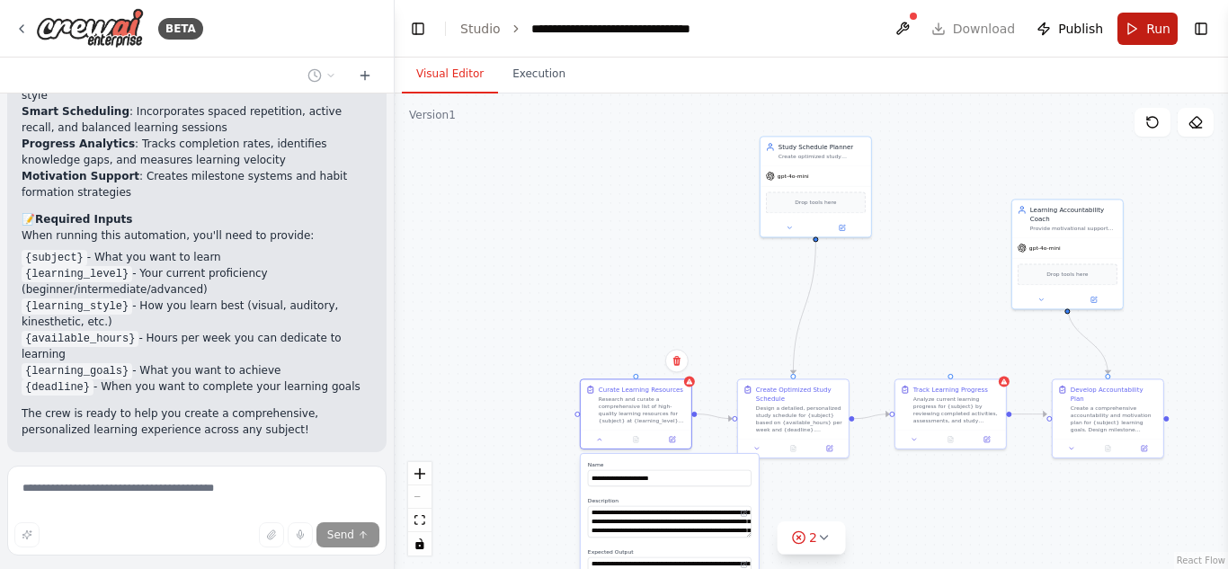
click at [1150, 21] on span "Run" at bounding box center [1158, 29] width 24 height 18
click at [1150, 21] on header "**********" at bounding box center [812, 29] width 834 height 58
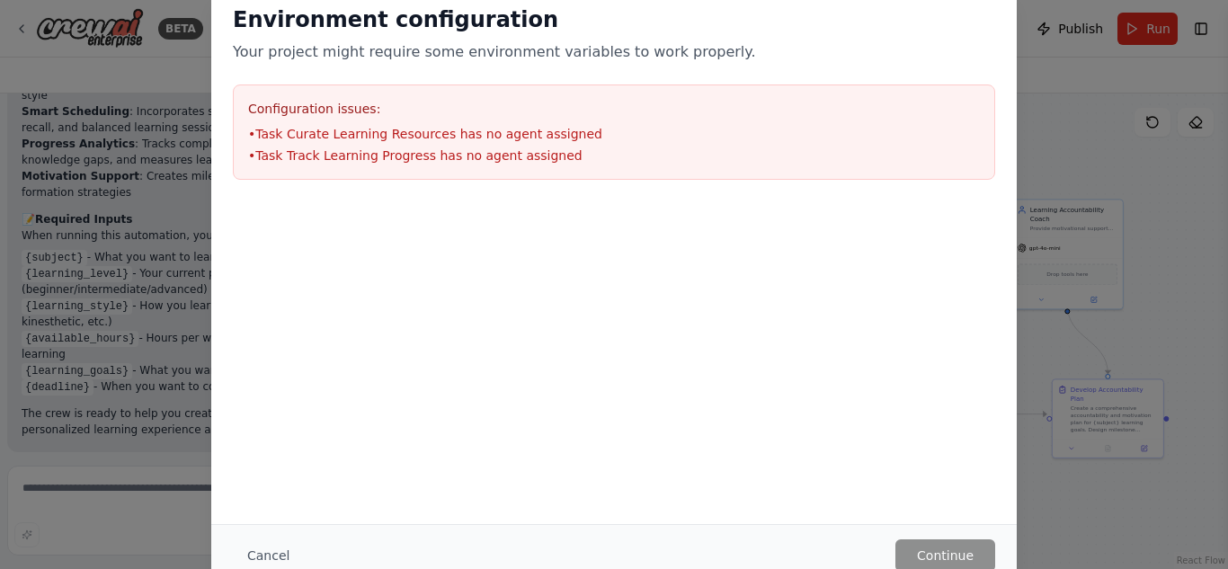
click at [598, 441] on div "Environment configuration Your project might require some environment variables…" at bounding box center [614, 254] width 806 height 540
click at [259, 556] on button "Cancel" at bounding box center [268, 556] width 71 height 32
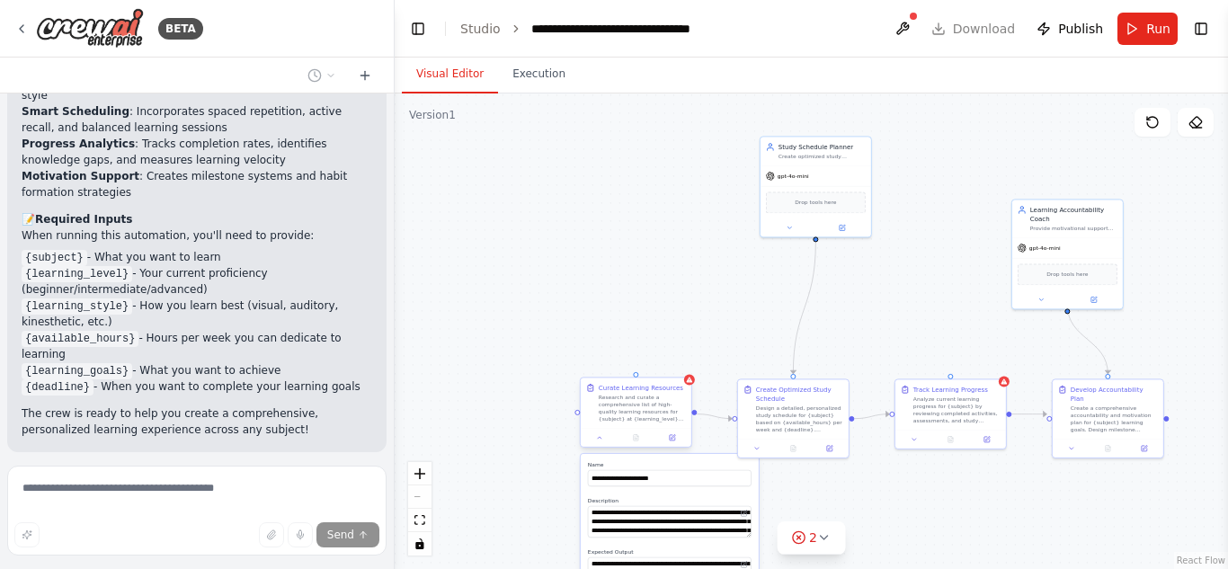
click at [595, 443] on div at bounding box center [636, 437] width 111 height 19
click at [593, 445] on div at bounding box center [636, 437] width 111 height 19
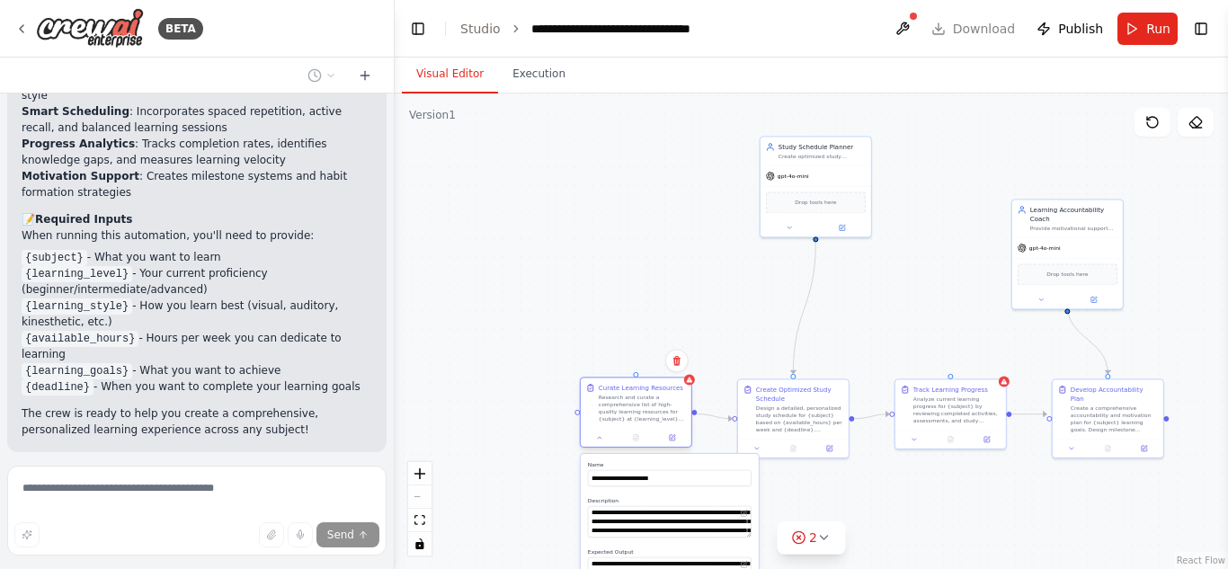
click at [600, 443] on div at bounding box center [636, 437] width 111 height 19
click at [487, 469] on div ".deletable-edge-delete-btn { width: 20px; height: 20px; border: 0px solid #ffff…" at bounding box center [812, 332] width 834 height 476
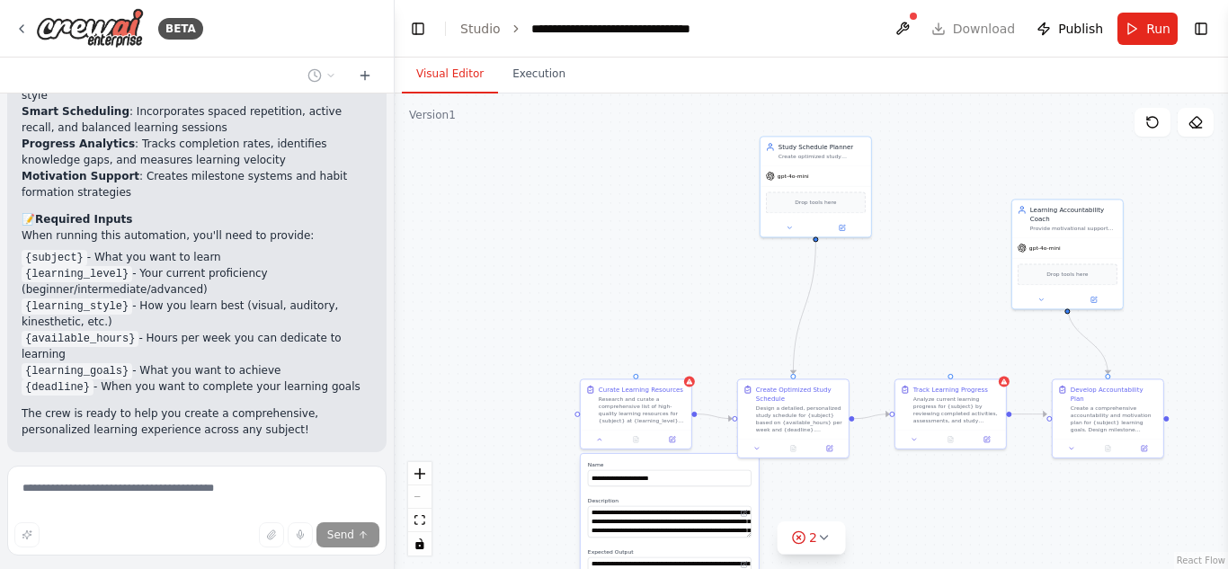
click at [487, 469] on div ".deletable-edge-delete-btn { width: 20px; height: 20px; border: 0px solid #ffff…" at bounding box center [812, 332] width 834 height 476
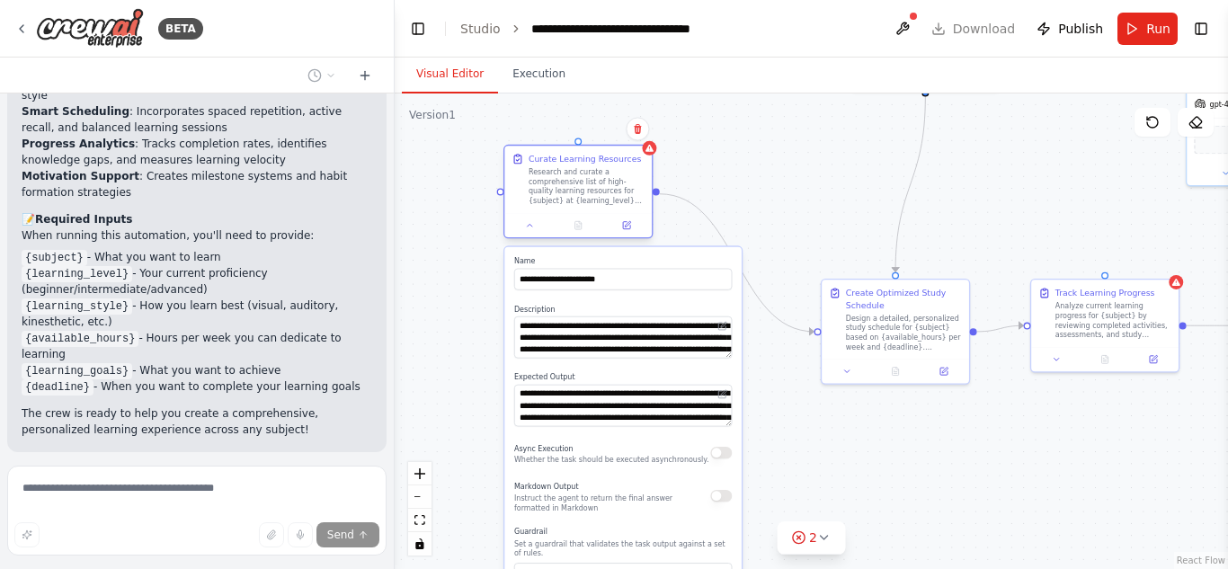
drag, startPoint x: 708, startPoint y: 282, endPoint x: 601, endPoint y: 147, distance: 172.9
click at [601, 147] on div "Curate Learning Resources Research and curate a comprehensive list of high-qual…" at bounding box center [577, 179] width 147 height 67
click at [757, 147] on div ".deletable-edge-delete-btn { width: 20px; height: 20px; border: 0px solid #ffff…" at bounding box center [812, 332] width 834 height 476
click at [814, 535] on span "2" at bounding box center [813, 538] width 8 height 18
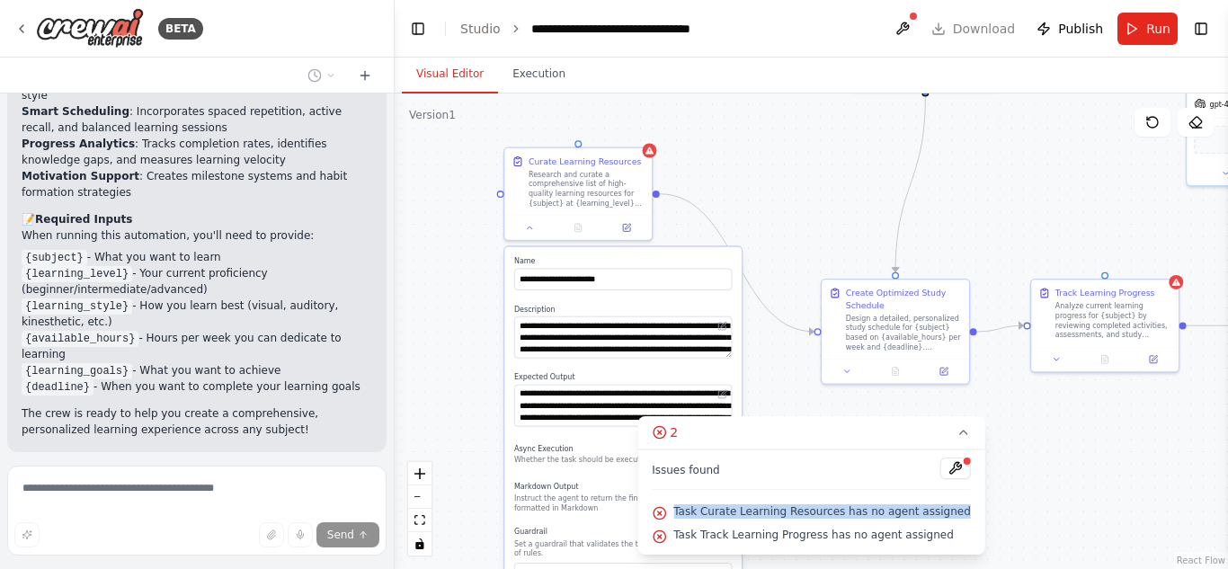
drag, startPoint x: 950, startPoint y: 507, endPoint x: 682, endPoint y: 512, distance: 268.0
click at [682, 512] on div "Task Curate Learning Resources has no agent assigned" at bounding box center [811, 512] width 319 height 23
click at [388, 418] on div at bounding box center [391, 284] width 7 height 569
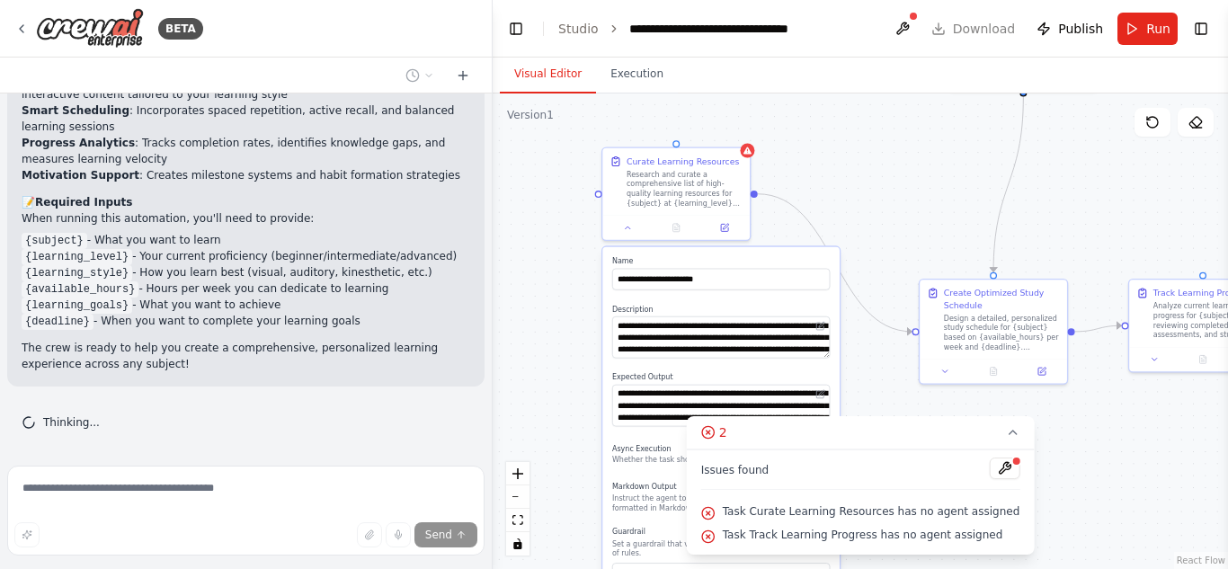
scroll to position [1476, 0]
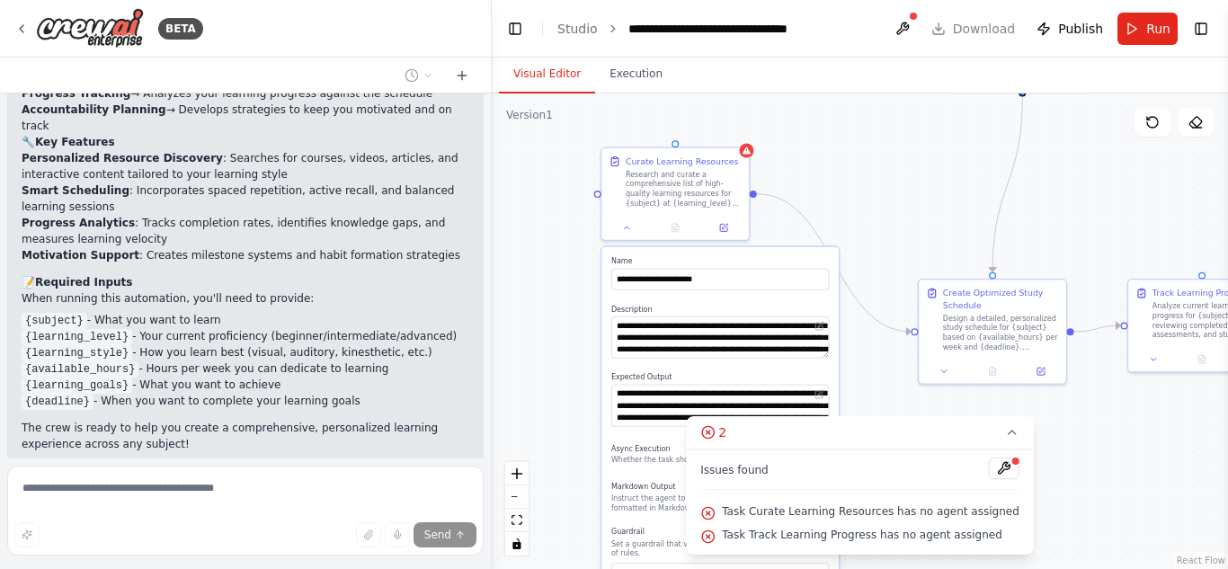
drag, startPoint x: 388, startPoint y: 418, endPoint x: 492, endPoint y: 273, distance: 177.9
click at [492, 273] on div "BETA Build a crew that curates personalized learning resources, tracks your pro…" at bounding box center [614, 284] width 1228 height 569
click at [265, 542] on div "Send" at bounding box center [245, 534] width 462 height 25
click at [283, 468] on div "Send" at bounding box center [245, 514] width 477 height 96
click at [1201, 28] on button "Toggle Right Sidebar" at bounding box center [1201, 28] width 25 height 25
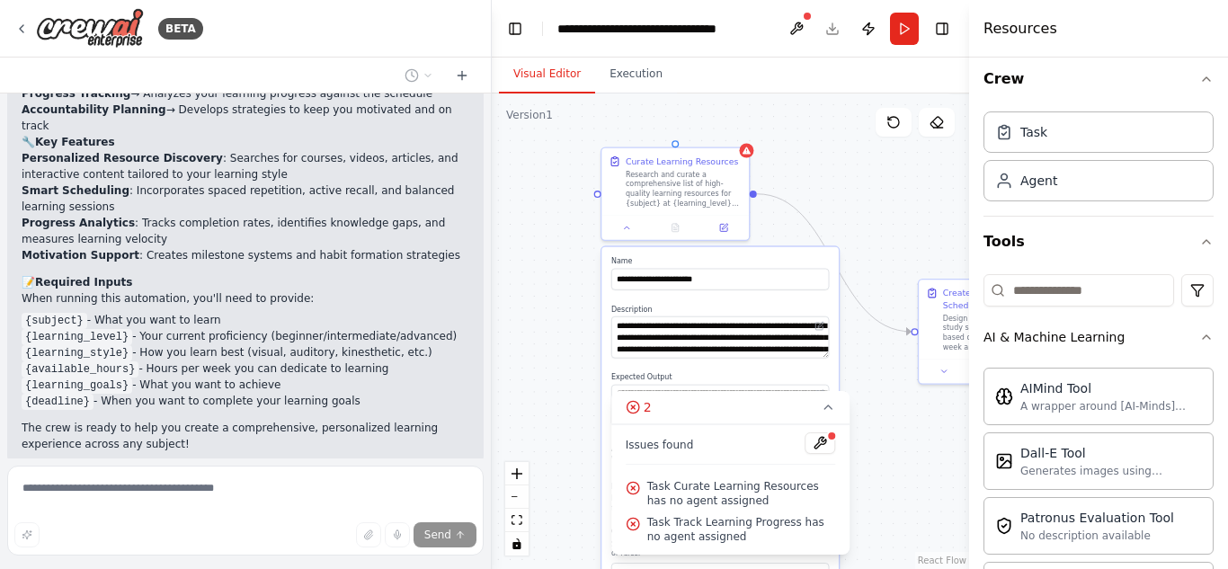
scroll to position [14, 0]
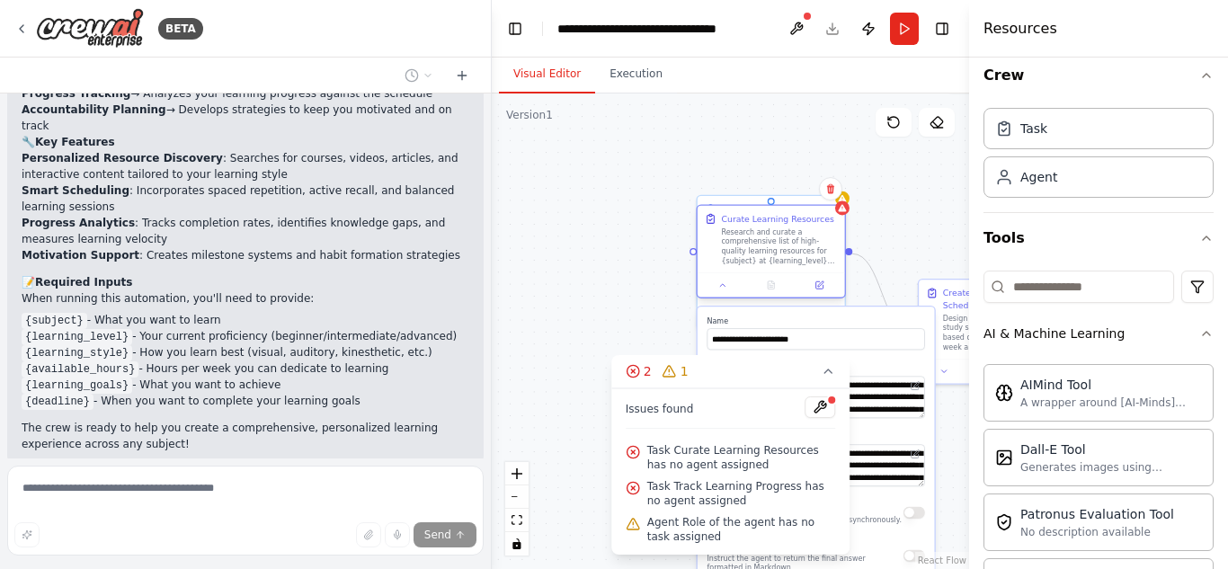
drag, startPoint x: 639, startPoint y: 206, endPoint x: 741, endPoint y: 270, distance: 120.0
click at [741, 270] on div "Curate Learning Resources Research and curate a comprehensive list of high-qual…" at bounding box center [771, 239] width 147 height 67
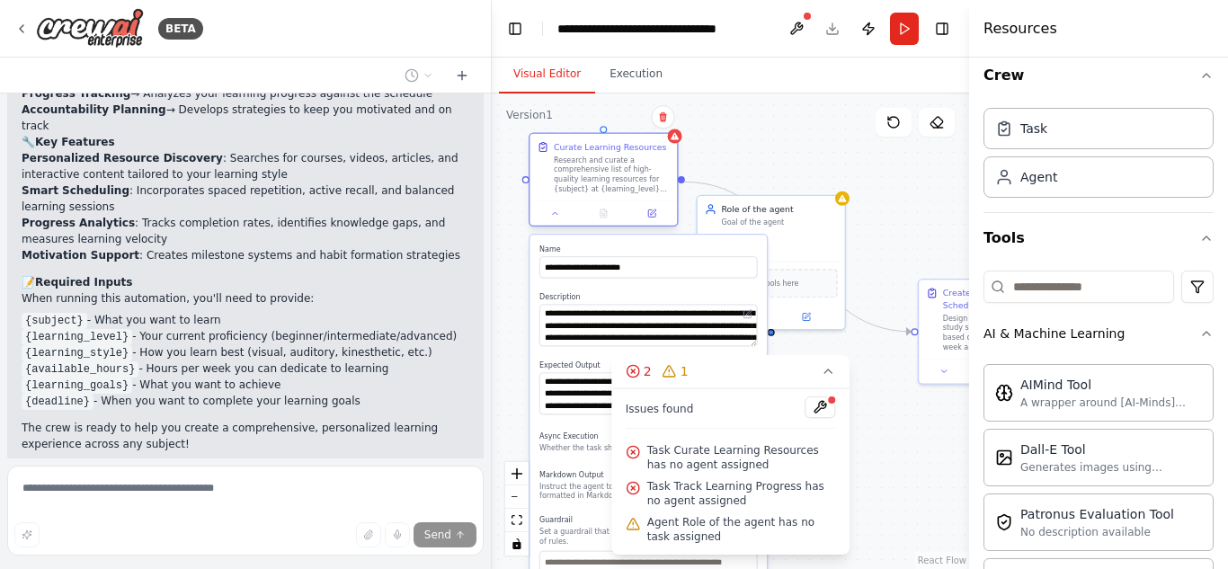
drag, startPoint x: 776, startPoint y: 220, endPoint x: 602, endPoint y: 155, distance: 185.5
click at [602, 155] on div "Curate Learning Resources Research and curate a comprehensive list of high-qual…" at bounding box center [612, 167] width 116 height 53
click at [847, 204] on div ".deletable-edge-delete-btn { width: 20px; height: 20px; border: 0px solid #ffff…" at bounding box center [730, 332] width 477 height 476
click at [822, 209] on div "Role of the agent" at bounding box center [779, 207] width 116 height 12
click at [832, 178] on icon at bounding box center [830, 175] width 11 height 11
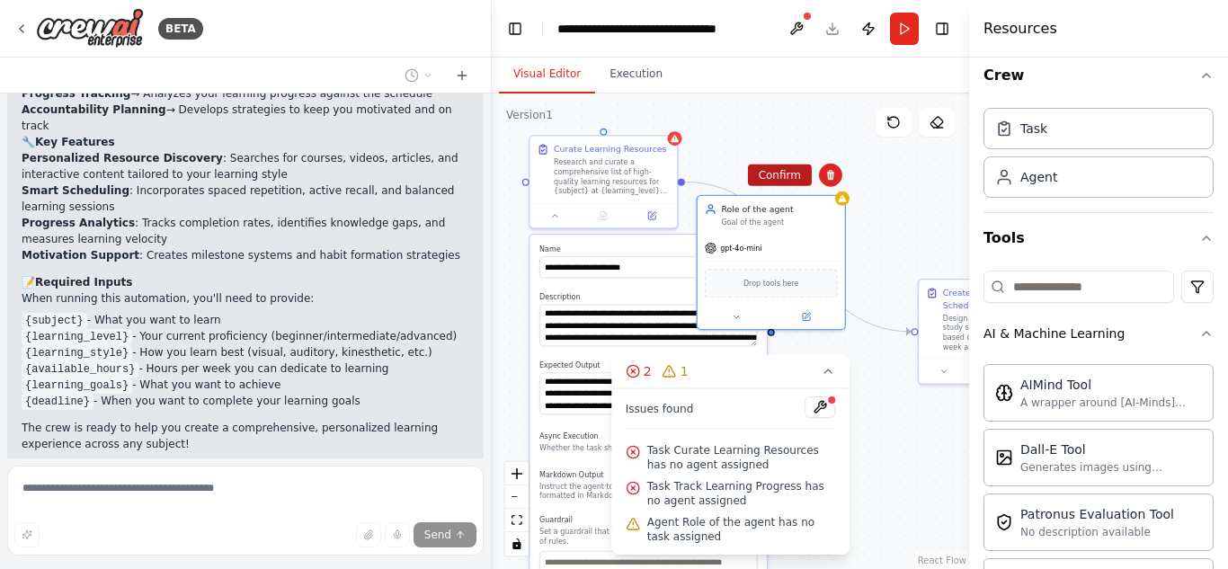
click at [784, 166] on button "Confirm" at bounding box center [780, 176] width 64 height 22
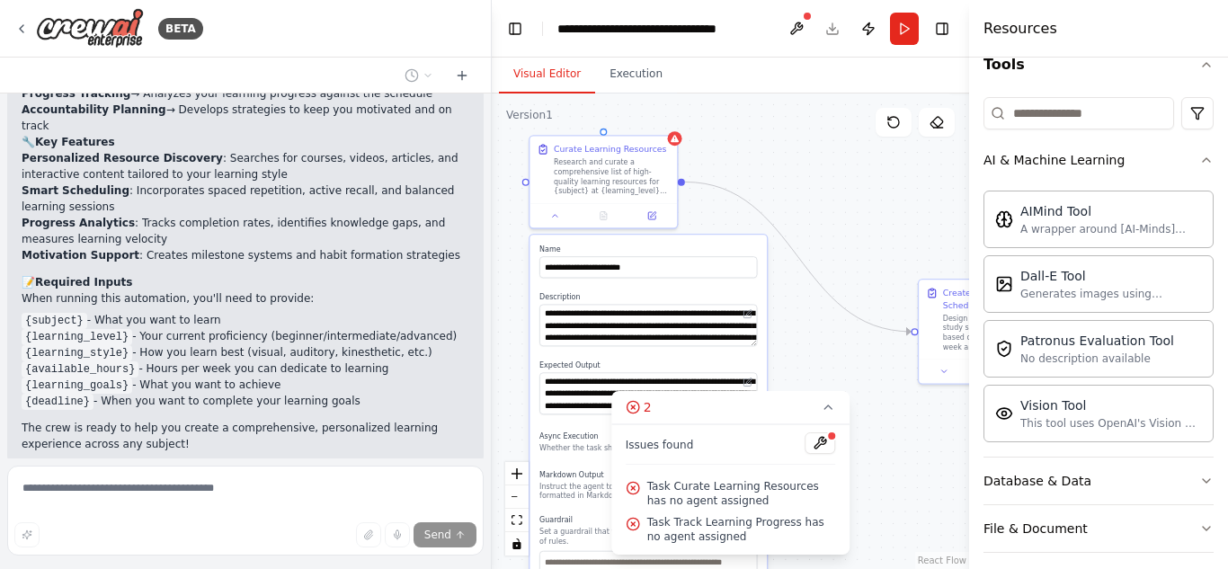
scroll to position [192, 0]
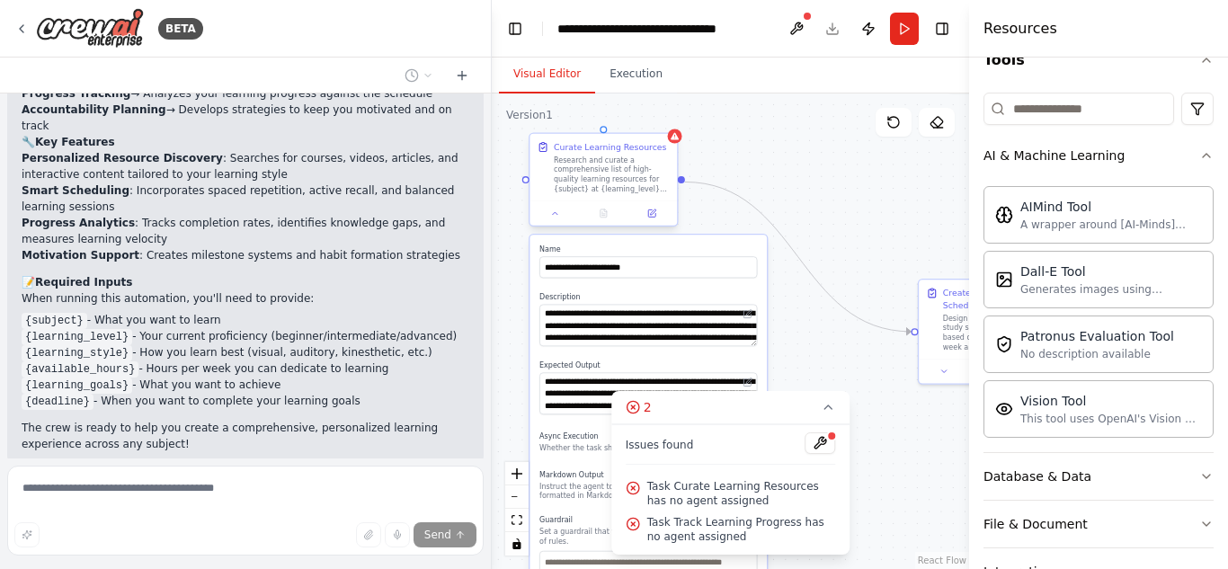
click at [617, 181] on div "Research and curate a comprehensive list of high-quality learning resources for…" at bounding box center [612, 175] width 116 height 39
click at [602, 173] on div "Research and curate a comprehensive list of high-quality learning resources for…" at bounding box center [612, 175] width 116 height 39
click at [887, 435] on div ".deletable-edge-delete-btn { width: 20px; height: 20px; border: 0px solid #ffff…" at bounding box center [730, 332] width 477 height 476
click at [823, 405] on icon at bounding box center [828, 407] width 14 height 14
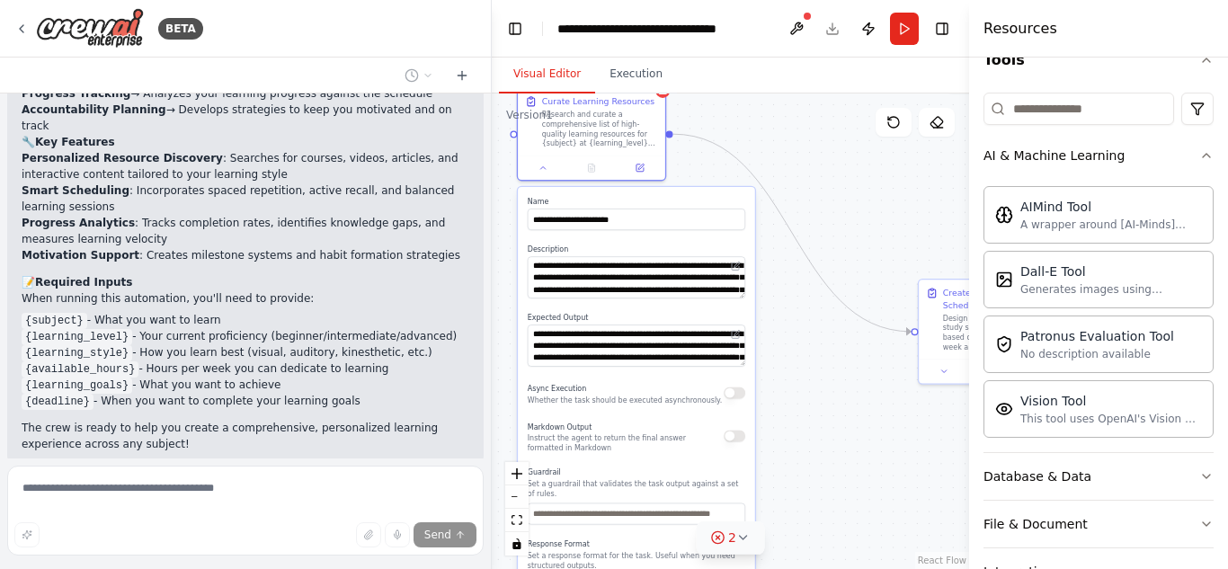
drag, startPoint x: 682, startPoint y: 249, endPoint x: 671, endPoint y: 187, distance: 63.0
click at [671, 197] on label "Name" at bounding box center [637, 202] width 218 height 10
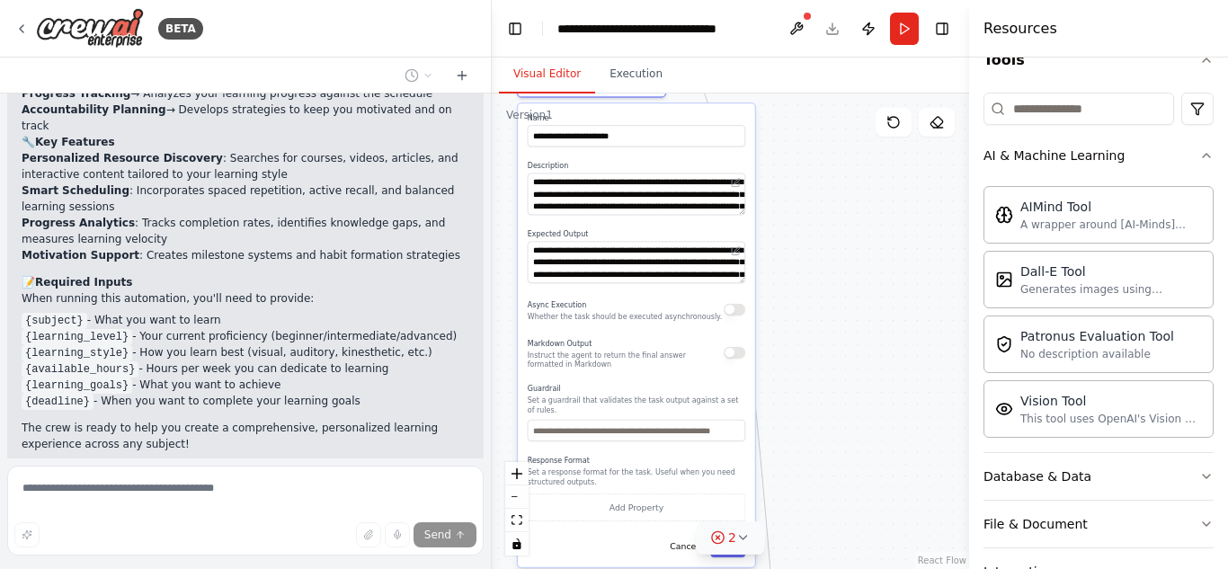
drag, startPoint x: 671, startPoint y: 190, endPoint x: 673, endPoint y: 102, distance: 88.1
click at [673, 103] on div "**********" at bounding box center [636, 334] width 237 height 463
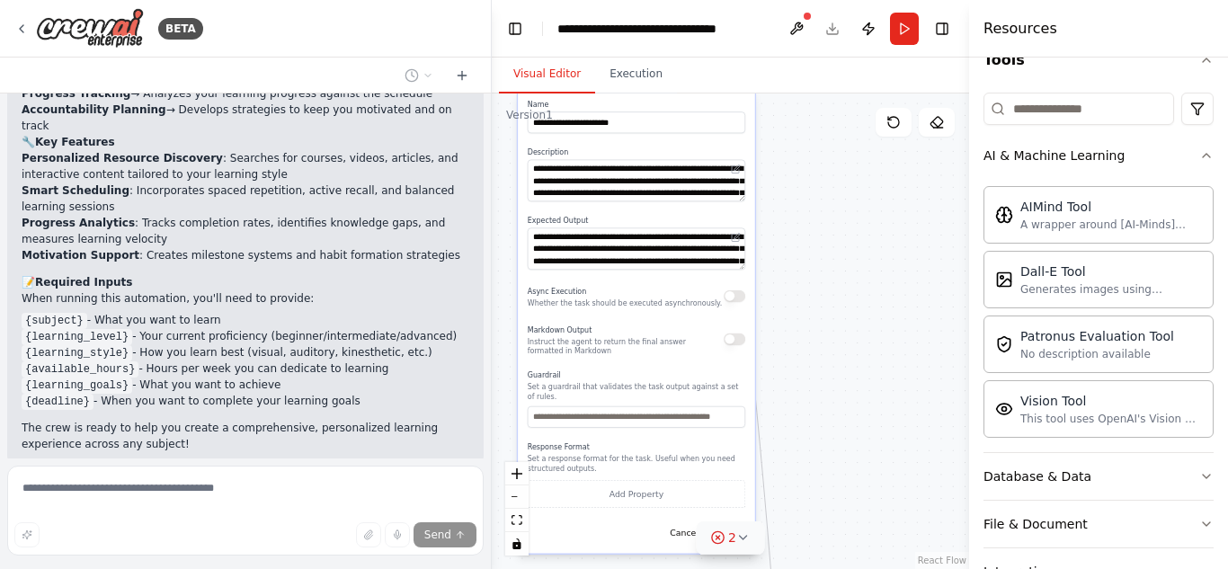
click at [724, 522] on button "Save" at bounding box center [727, 533] width 35 height 22
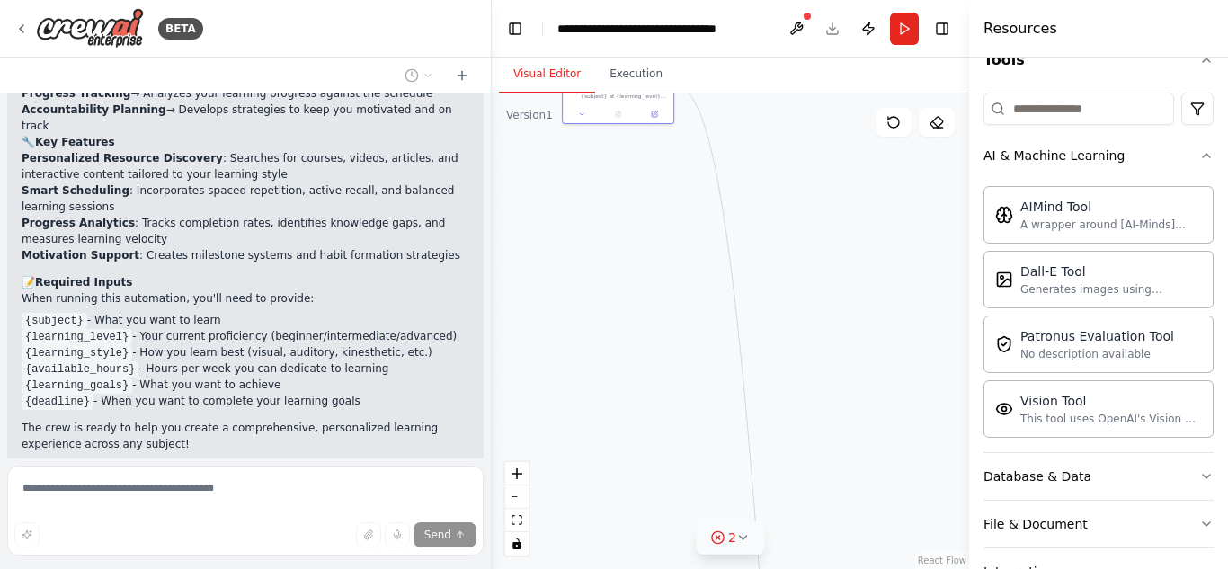
drag, startPoint x: 699, startPoint y: 245, endPoint x: 858, endPoint y: 423, distance: 238.8
drag, startPoint x: 858, startPoint y: 423, endPoint x: 911, endPoint y: 359, distance: 83.0
click at [682, 346] on div ".deletable-edge-delete-btn { width: 20px; height: 20px; border: 0px solid #ffff…" at bounding box center [730, 332] width 477 height 476
drag, startPoint x: 669, startPoint y: 106, endPoint x: 720, endPoint y: 475, distance: 372.2
click at [720, 475] on div ".deletable-edge-delete-btn { width: 20px; height: 20px; border: 0px solid #ffff…" at bounding box center [730, 332] width 477 height 476
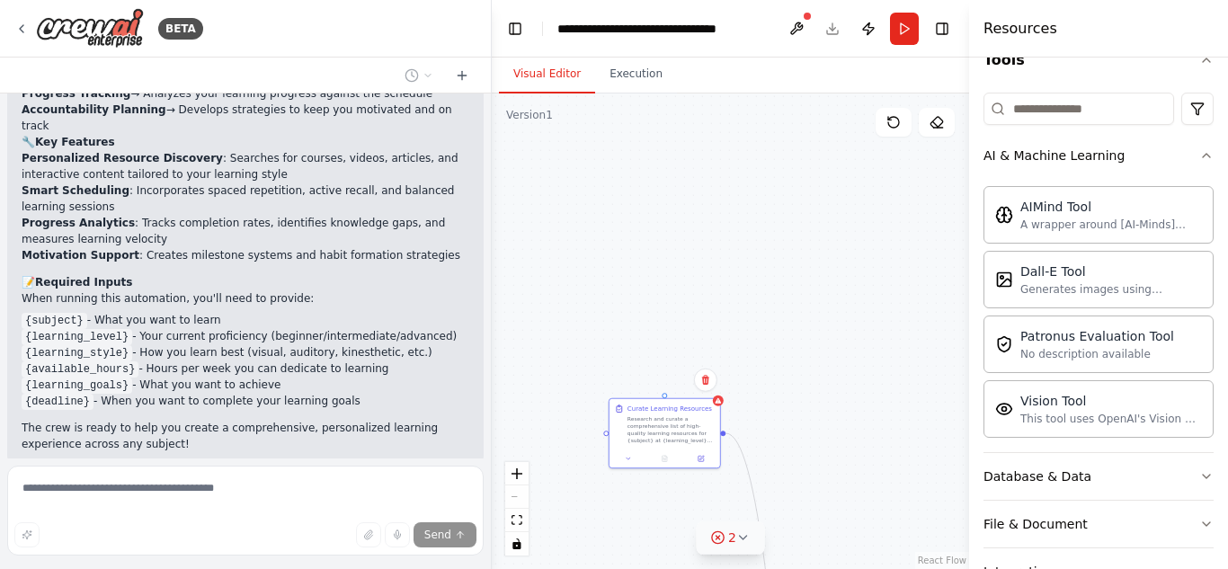
scroll to position [343, 0]
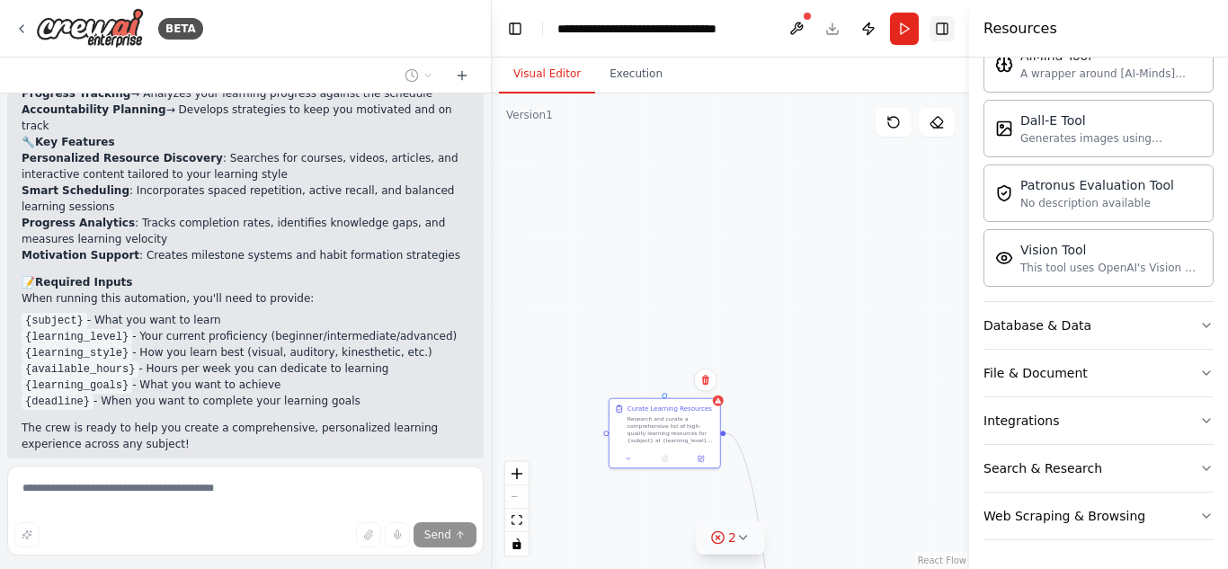
click at [944, 22] on button "Toggle Right Sidebar" at bounding box center [942, 28] width 25 height 25
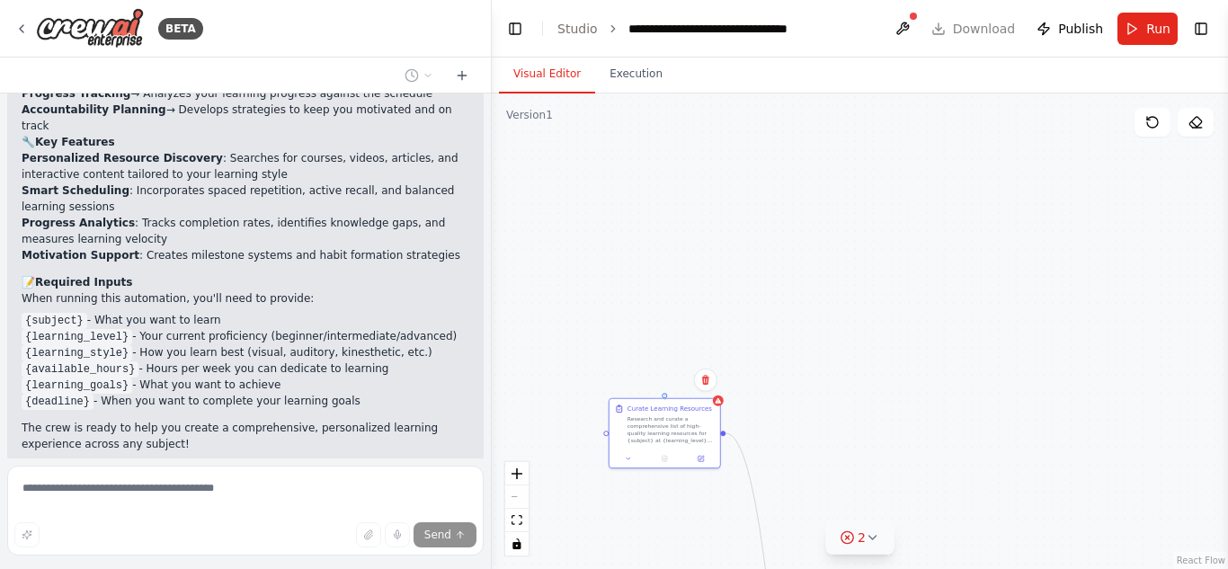
drag, startPoint x: 665, startPoint y: 397, endPoint x: 685, endPoint y: 481, distance: 86.8
click at [685, 481] on div ".deletable-edge-delete-btn { width: 20px; height: 20px; border: 0px solid #ffff…" at bounding box center [860, 332] width 736 height 476
drag, startPoint x: 667, startPoint y: 388, endPoint x: 729, endPoint y: 485, distance: 114.5
click at [730, 484] on div ".deletable-edge-delete-btn { width: 20px; height: 20px; border: 0px solid #ffff…" at bounding box center [860, 332] width 736 height 476
click at [532, 127] on div ".deletable-edge-delete-btn { width: 20px; height: 20px; border: 0px solid #ffff…" at bounding box center [860, 332] width 736 height 476
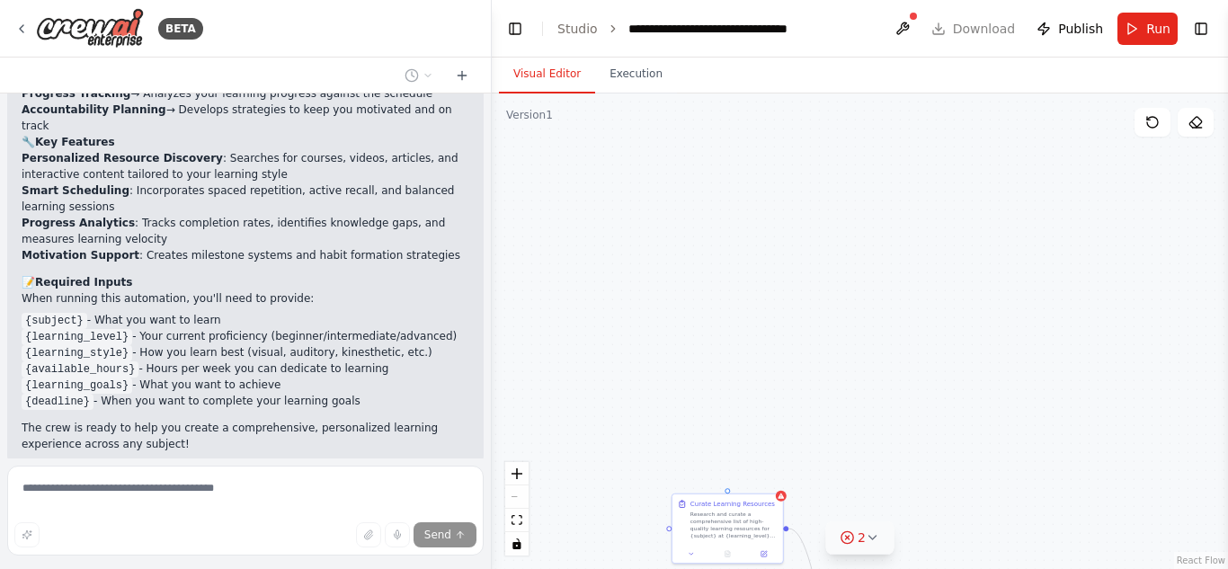
click at [532, 127] on div ".deletable-edge-delete-btn { width: 20px; height: 20px; border: 0px solid #ffff…" at bounding box center [860, 332] width 736 height 476
click at [1140, 24] on button "Run" at bounding box center [1148, 29] width 60 height 32
click at [1140, 24] on header "**********" at bounding box center [860, 29] width 736 height 58
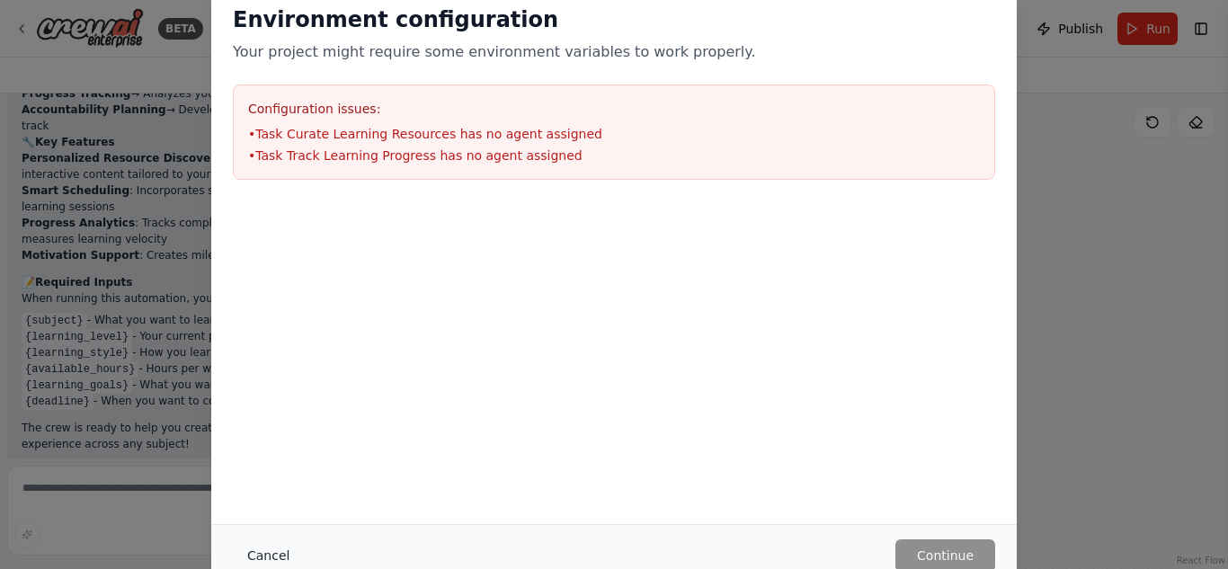
click at [251, 550] on button "Cancel" at bounding box center [268, 556] width 71 height 32
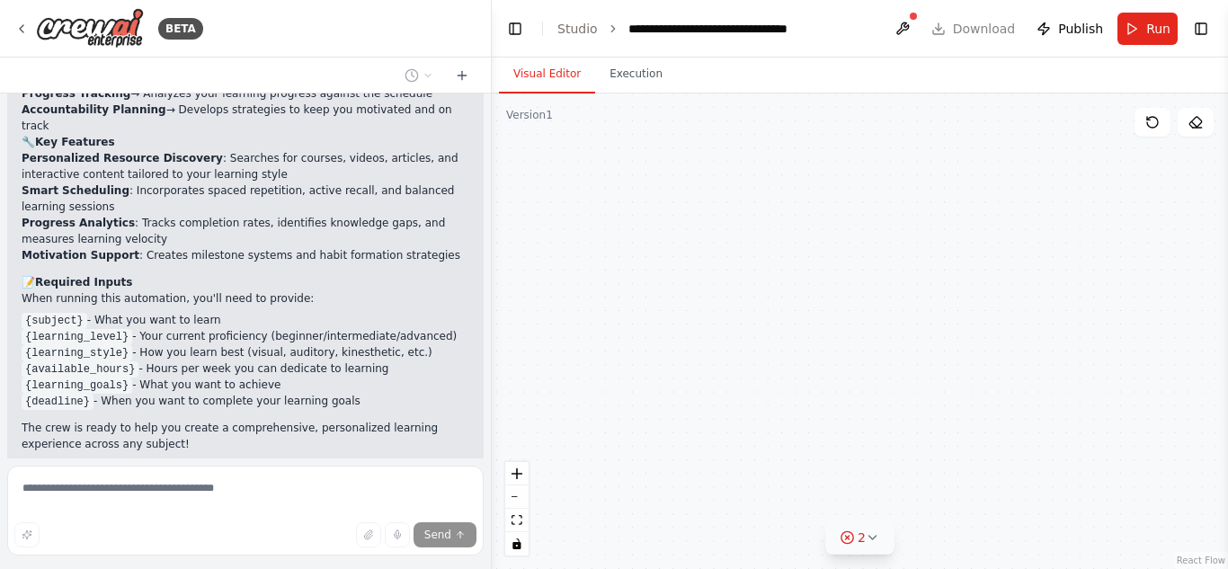
click at [874, 537] on icon at bounding box center [873, 538] width 14 height 14
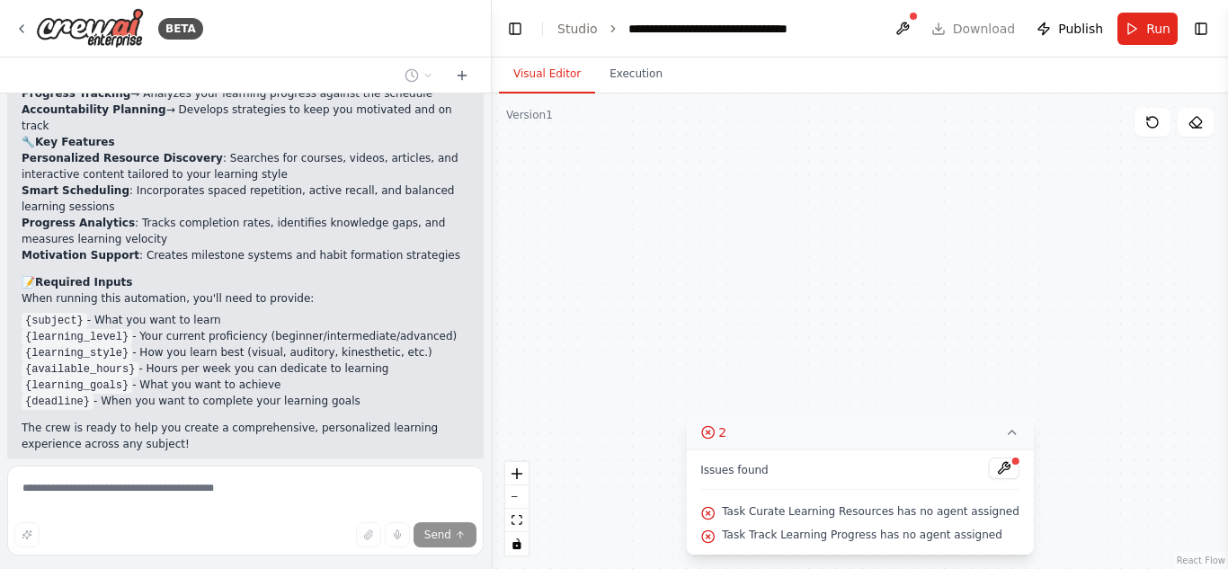
click at [1005, 429] on icon at bounding box center [1012, 432] width 14 height 14
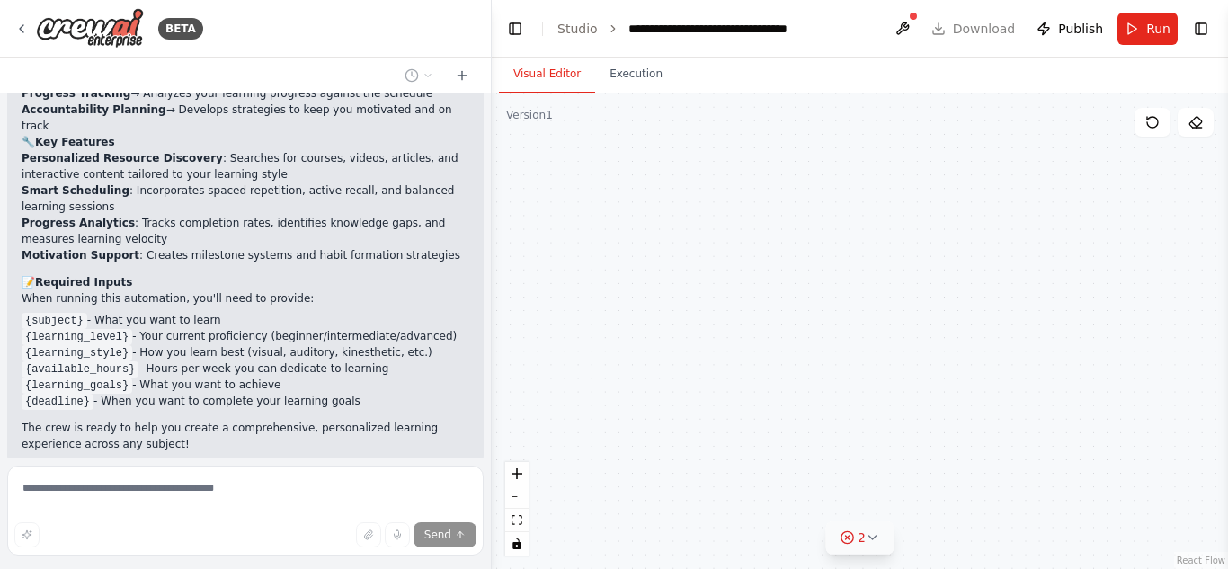
click at [874, 540] on icon at bounding box center [873, 538] width 14 height 14
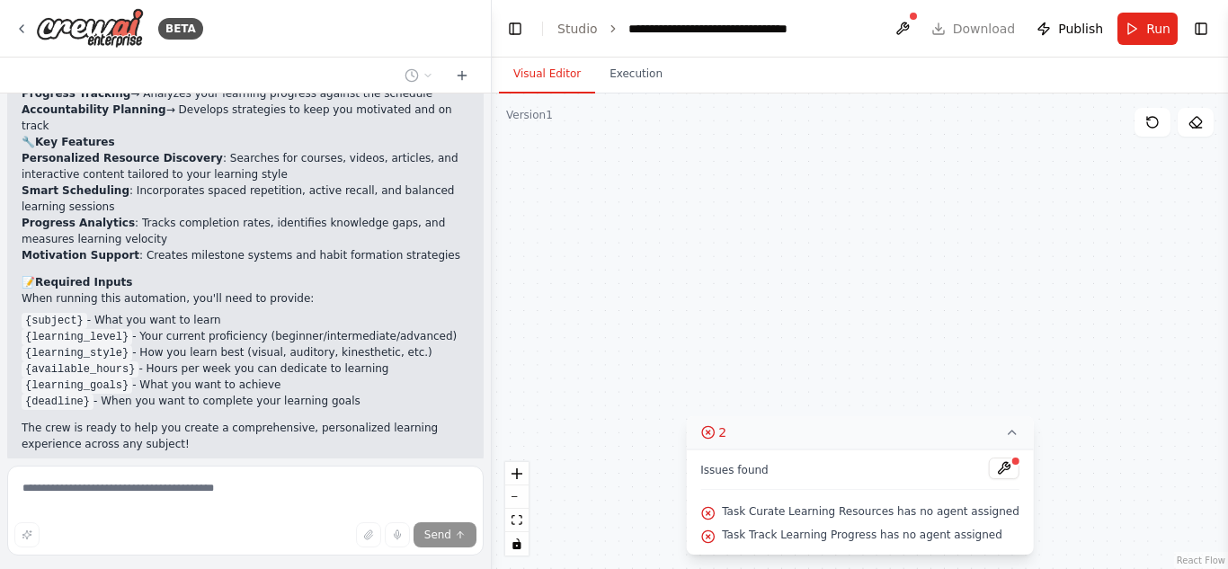
click at [1148, 390] on div ".deletable-edge-delete-btn { width: 20px; height: 20px; border: 0px solid #ffff…" at bounding box center [860, 332] width 736 height 476
drag, startPoint x: 1227, startPoint y: 209, endPoint x: 1200, endPoint y: 315, distance: 109.3
click at [1200, 315] on div "BETA Build a crew that curates personalized learning resources, tracks your pro…" at bounding box center [614, 284] width 1228 height 569
drag, startPoint x: 1221, startPoint y: 418, endPoint x: 1040, endPoint y: 239, distance: 254.3
click at [1040, 239] on div "BETA Build a crew that curates personalized learning resources, tracks your pro…" at bounding box center [614, 284] width 1228 height 569
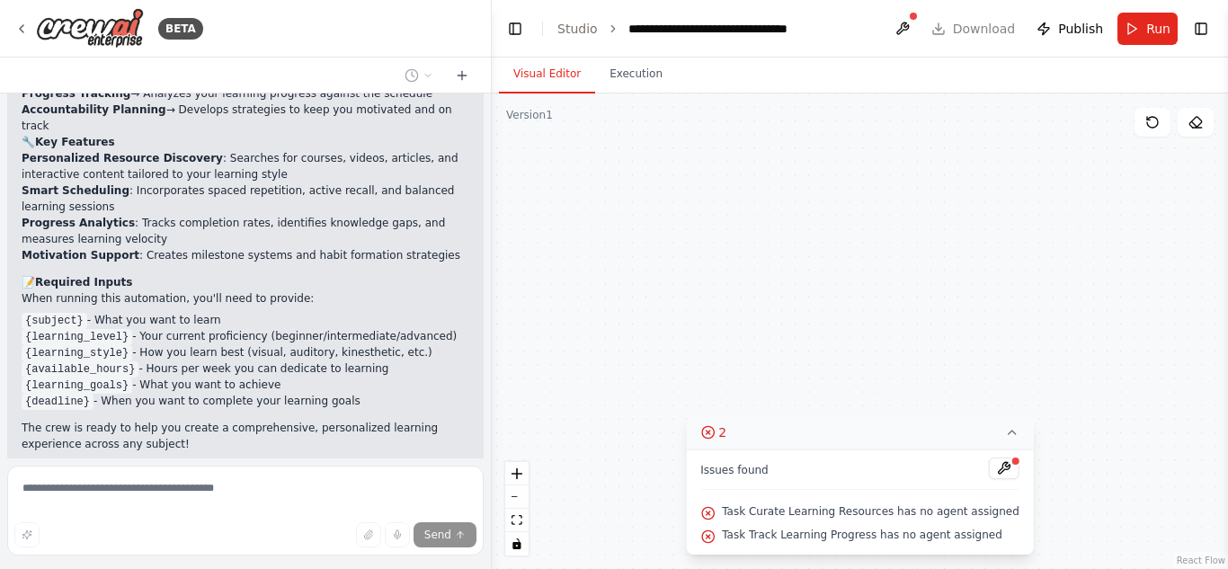
click at [1005, 433] on icon at bounding box center [1012, 432] width 14 height 14
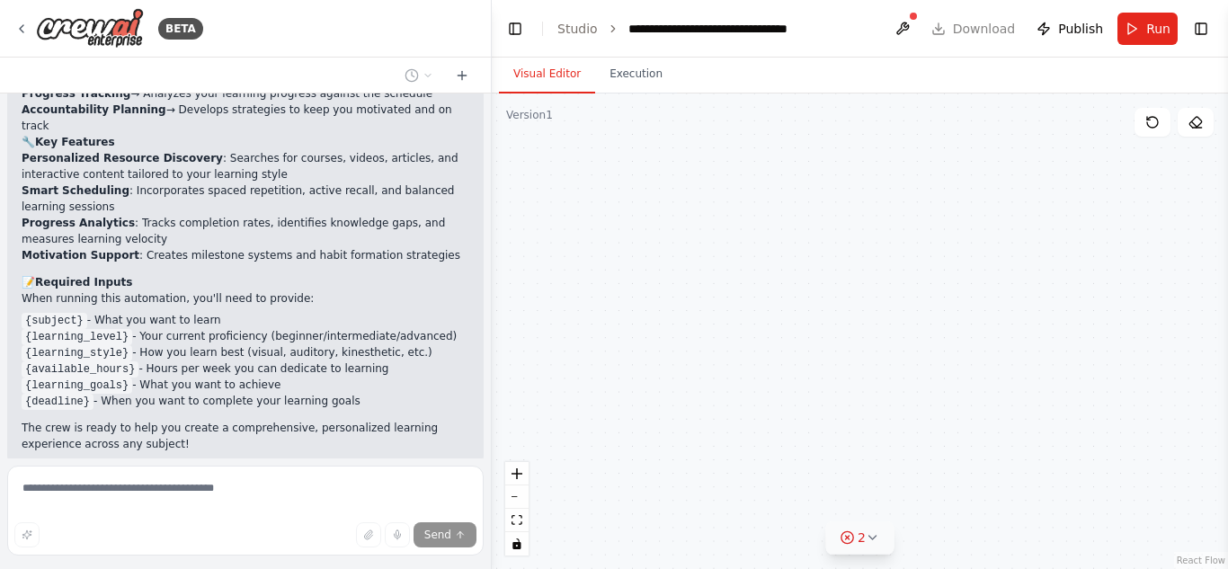
click at [848, 535] on icon at bounding box center [847, 538] width 14 height 14
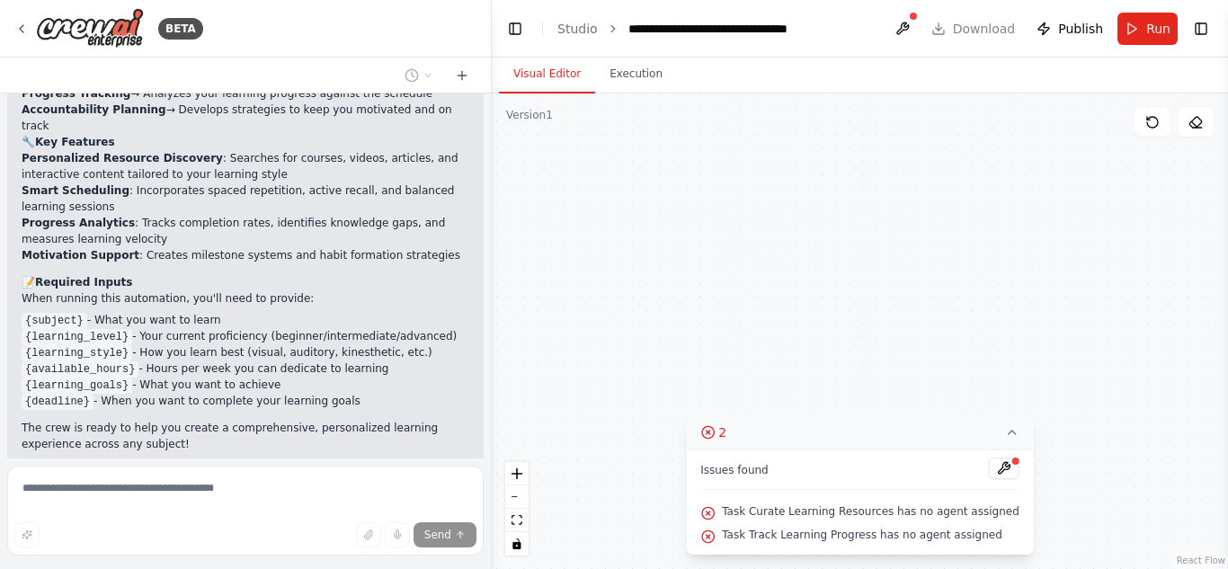
click at [714, 433] on circle at bounding box center [708, 432] width 12 height 12
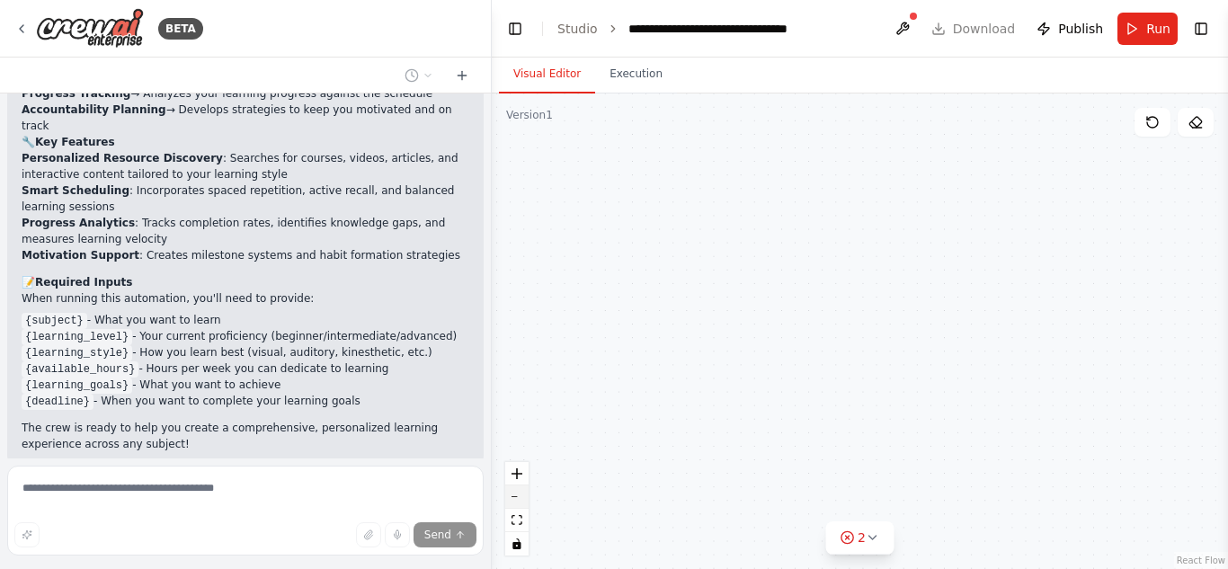
click at [516, 496] on icon "zoom out" at bounding box center [517, 497] width 11 height 2
click at [516, 495] on div "React Flow controls" at bounding box center [516, 509] width 23 height 94
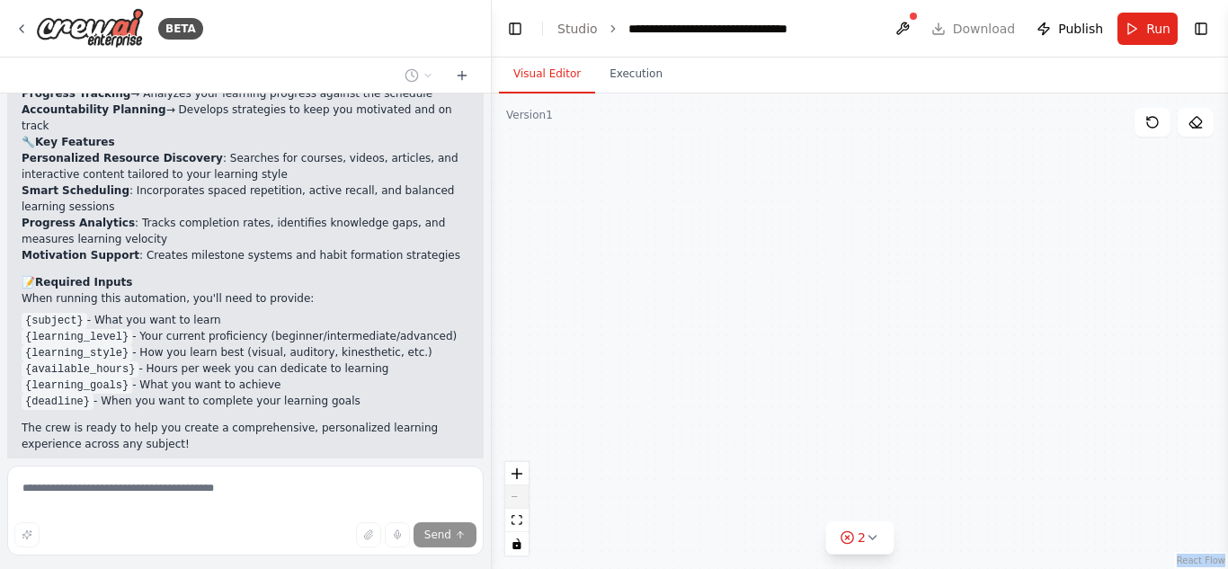
click at [516, 495] on div "React Flow controls" at bounding box center [516, 509] width 23 height 94
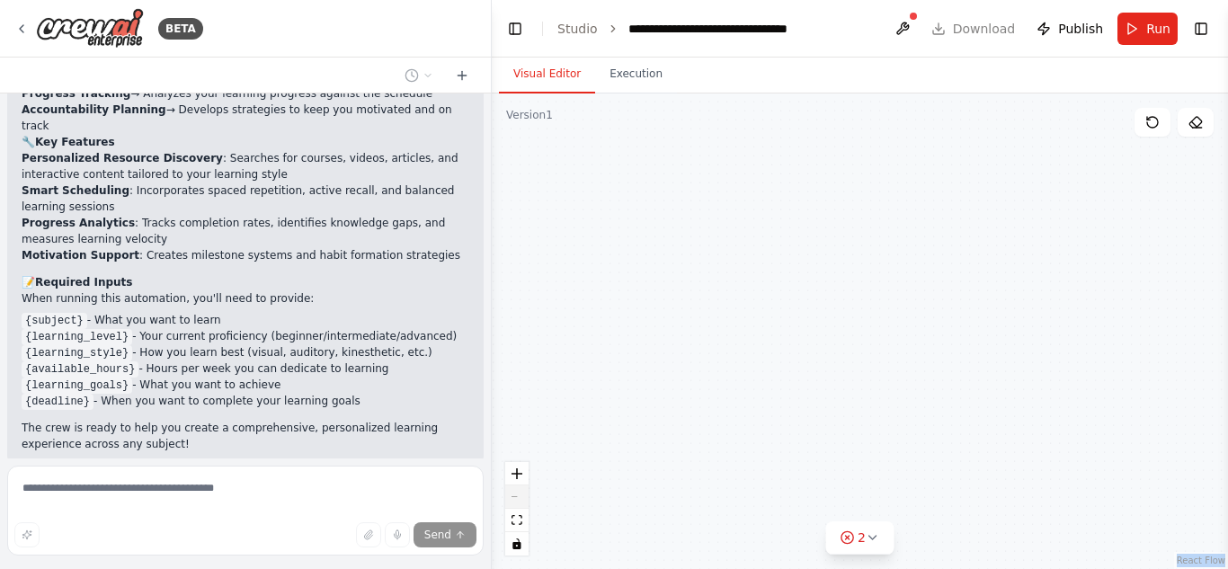
click at [516, 495] on div "React Flow controls" at bounding box center [516, 509] width 23 height 94
drag, startPoint x: 1092, startPoint y: 335, endPoint x: 798, endPoint y: 344, distance: 293.3
click at [798, 344] on div ".deletable-edge-delete-btn { width: 20px; height: 20px; border: 0px solid #ffff…" at bounding box center [860, 332] width 736 height 476
click at [517, 522] on icon "fit view" at bounding box center [517, 520] width 11 height 10
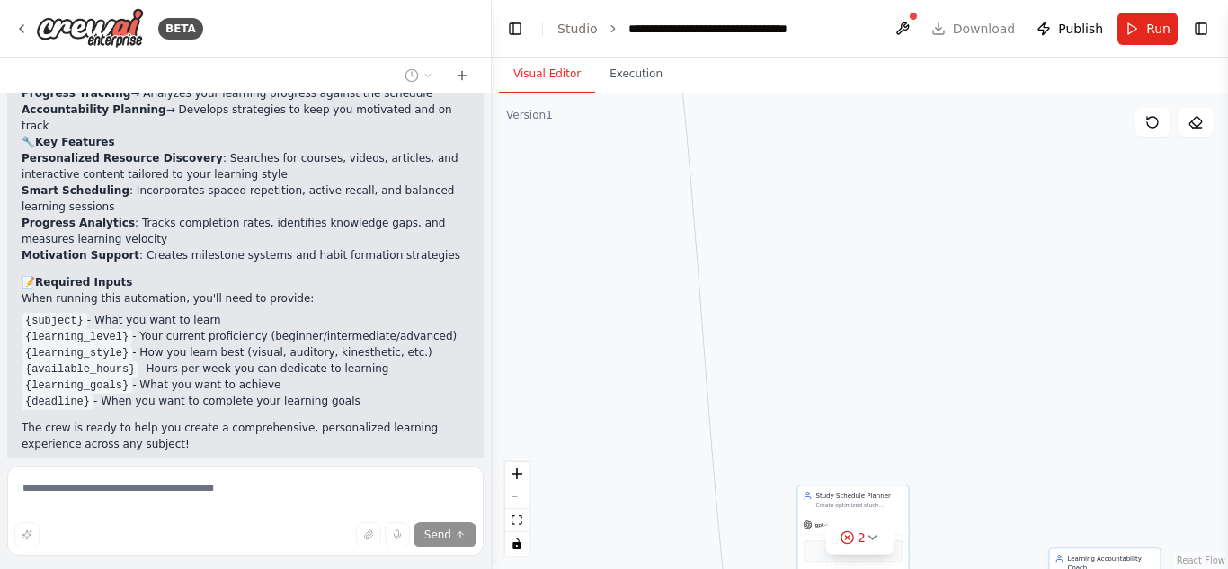
click at [522, 504] on div "React Flow controls" at bounding box center [516, 509] width 23 height 94
click at [514, 494] on div "React Flow controls" at bounding box center [516, 509] width 23 height 94
click at [514, 495] on div "React Flow controls" at bounding box center [516, 509] width 23 height 94
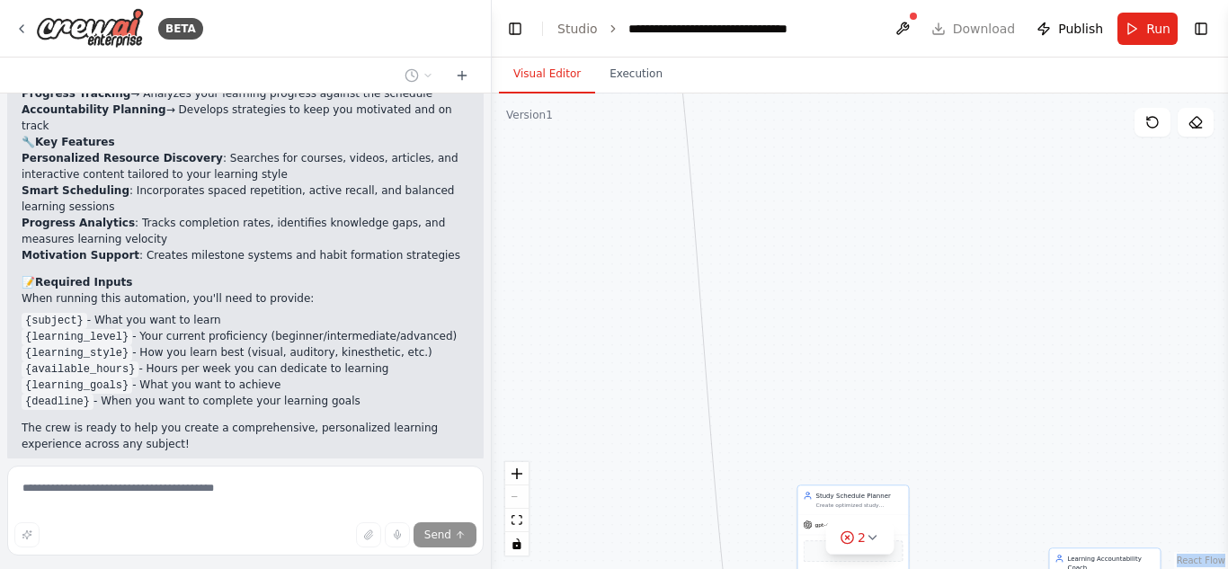
click at [514, 495] on div "React Flow controls" at bounding box center [516, 509] width 23 height 94
click at [515, 493] on div "React Flow controls" at bounding box center [516, 509] width 23 height 94
click at [515, 495] on div "React Flow controls" at bounding box center [516, 509] width 23 height 94
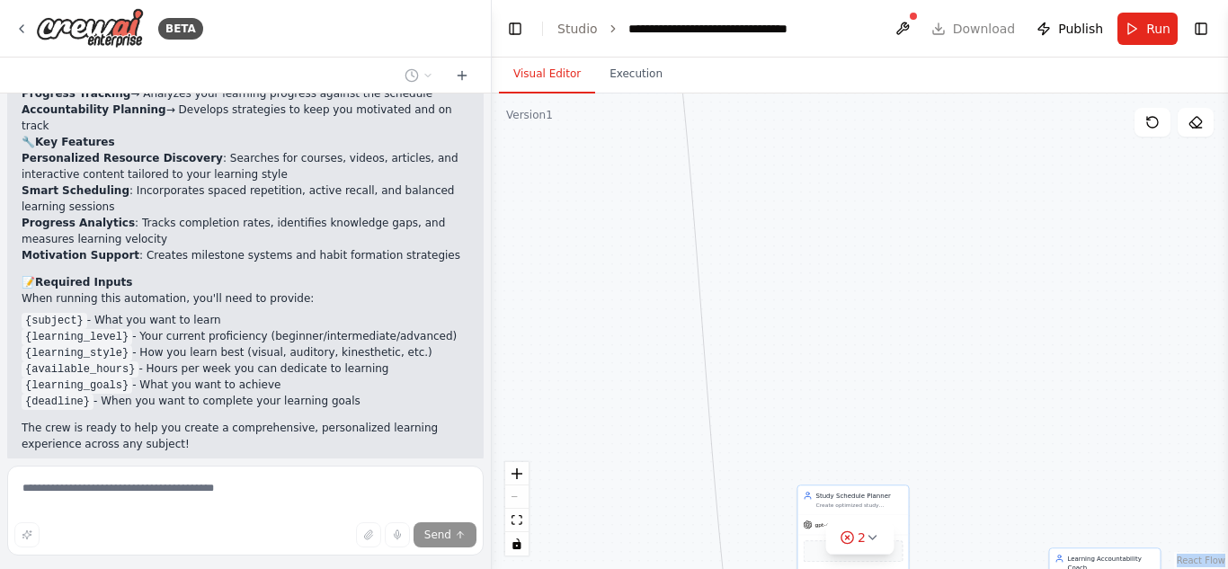
click at [515, 495] on div "React Flow controls" at bounding box center [516, 509] width 23 height 94
click at [515, 493] on div "React Flow controls" at bounding box center [516, 509] width 23 height 94
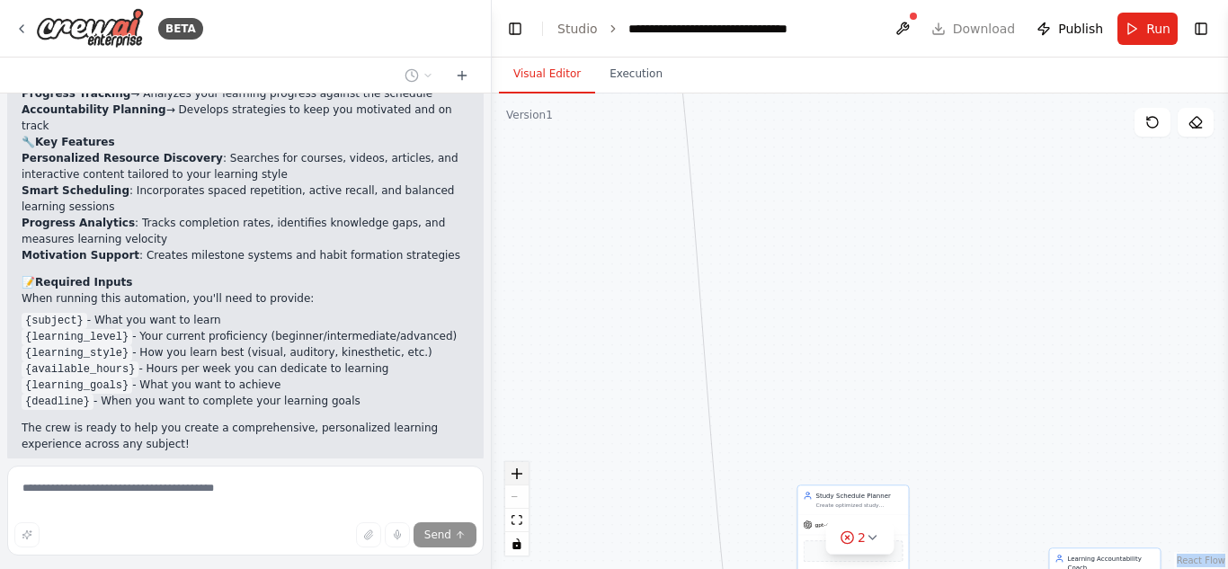
click at [513, 468] on icon "zoom in" at bounding box center [517, 473] width 11 height 11
click at [513, 470] on icon "zoom in" at bounding box center [517, 473] width 11 height 11
click at [513, 471] on icon "zoom in" at bounding box center [517, 473] width 11 height 11
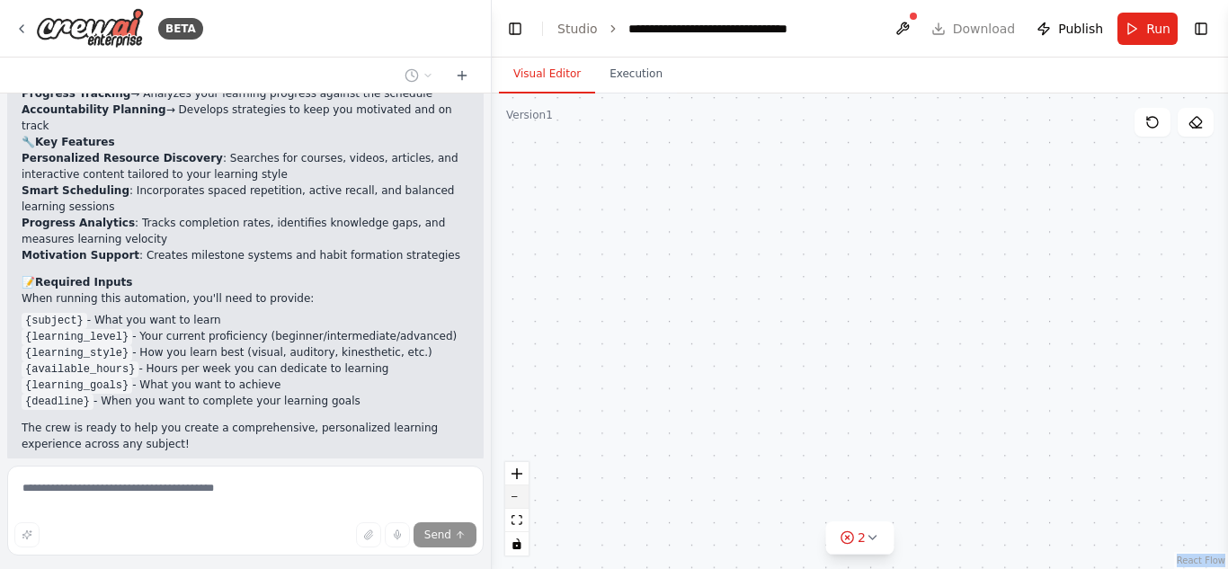
click at [515, 493] on button "zoom out" at bounding box center [516, 497] width 23 height 23
click at [515, 494] on button "zoom out" at bounding box center [516, 497] width 23 height 23
click at [515, 495] on button "zoom out" at bounding box center [516, 497] width 23 height 23
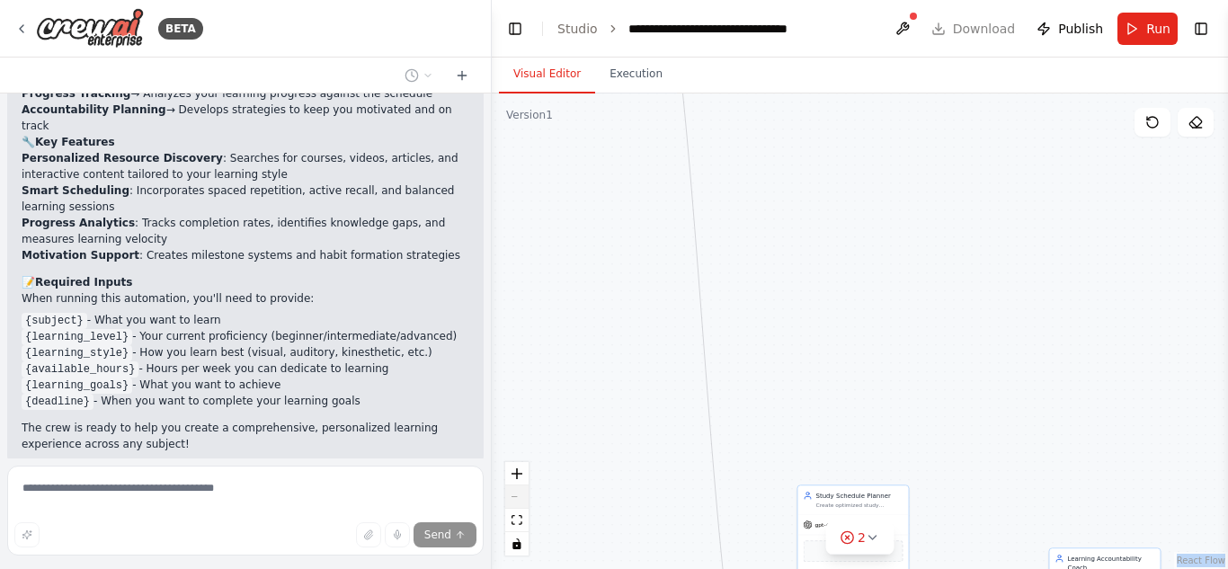
click at [515, 495] on div "React Flow controls" at bounding box center [516, 509] width 23 height 94
drag, startPoint x: 945, startPoint y: 176, endPoint x: 900, endPoint y: 319, distance: 149.9
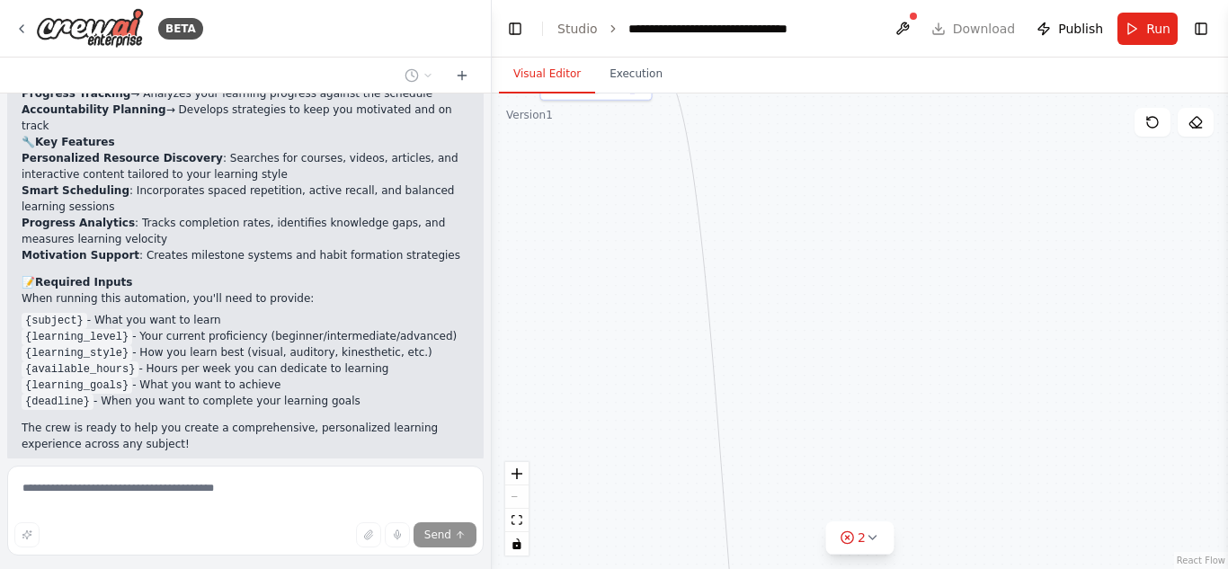
click at [900, 319] on div ".deletable-edge-delete-btn { width: 20px; height: 20px; border: 0px solid #ffff…" at bounding box center [860, 332] width 736 height 476
click at [910, 327] on div ".deletable-edge-delete-btn { width: 20px; height: 20px; border: 0px solid #ffff…" at bounding box center [860, 332] width 736 height 476
drag, startPoint x: 837, startPoint y: 153, endPoint x: 1002, endPoint y: 357, distance: 262.2
click at [1002, 358] on div ".deletable-edge-delete-btn { width: 20px; height: 20px; border: 0px solid #ffff…" at bounding box center [860, 332] width 736 height 476
drag, startPoint x: 702, startPoint y: 202, endPoint x: 763, endPoint y: 461, distance: 265.9
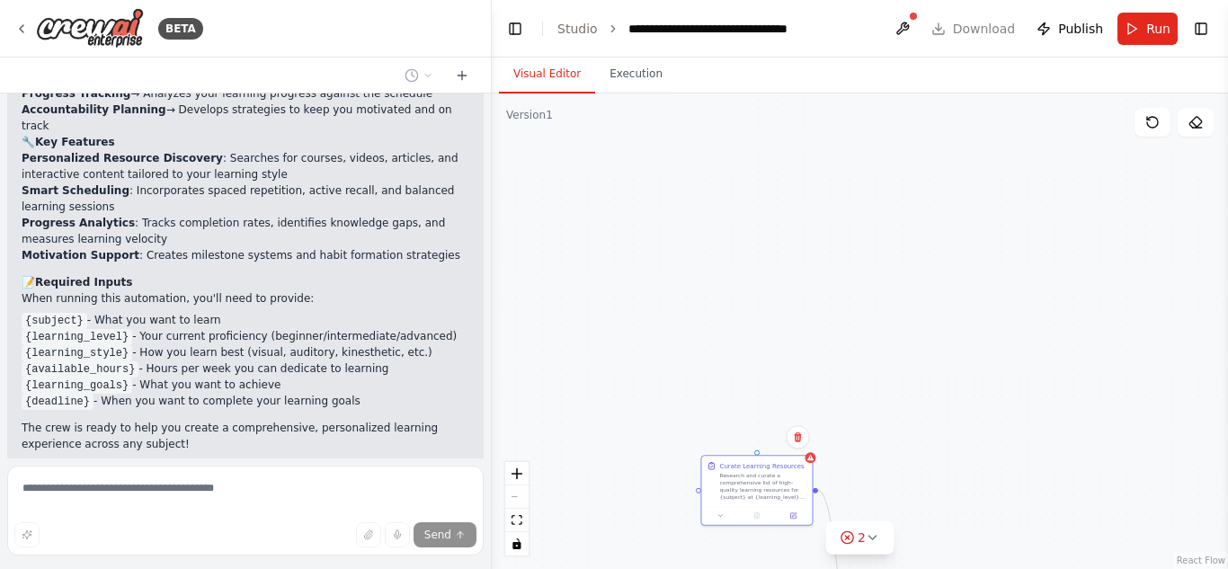
click at [763, 461] on div ".deletable-edge-delete-btn { width: 20px; height: 20px; border: 0px solid #ffff…" at bounding box center [860, 332] width 736 height 476
click at [515, 495] on div "React Flow controls" at bounding box center [516, 509] width 23 height 94
click at [515, 497] on div "React Flow controls" at bounding box center [516, 509] width 23 height 94
drag, startPoint x: 924, startPoint y: 362, endPoint x: 886, endPoint y: 26, distance: 338.5
click at [886, 26] on main "**********" at bounding box center [860, 284] width 736 height 569
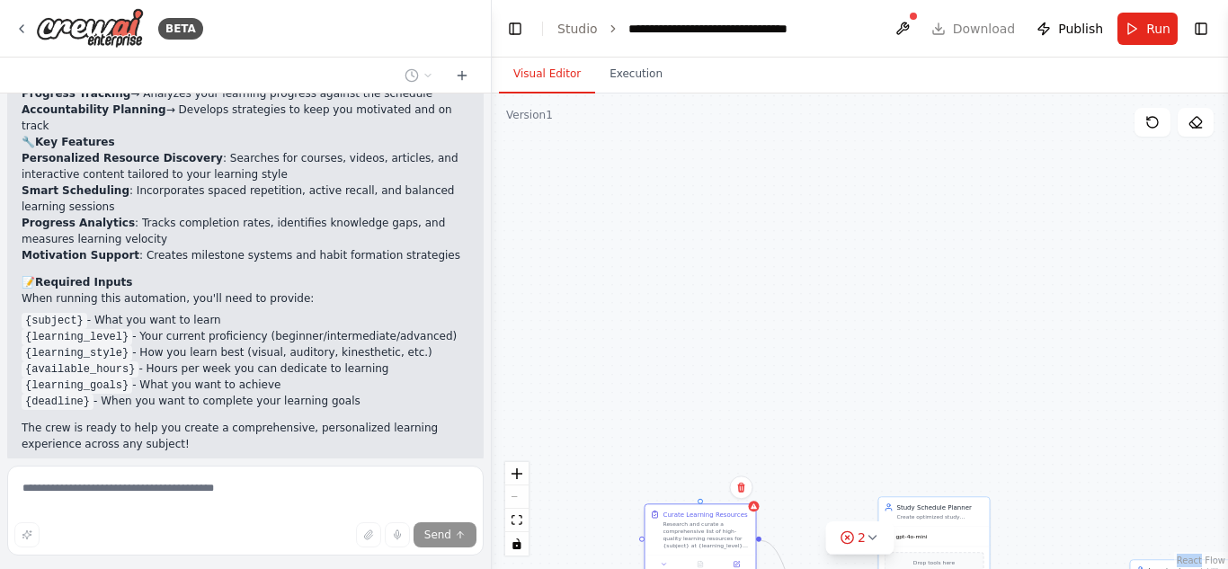
drag, startPoint x: 696, startPoint y: 134, endPoint x: 680, endPoint y: 513, distance: 379.8
click at [680, 513] on div "Curate Learning Resources" at bounding box center [706, 514] width 85 height 9
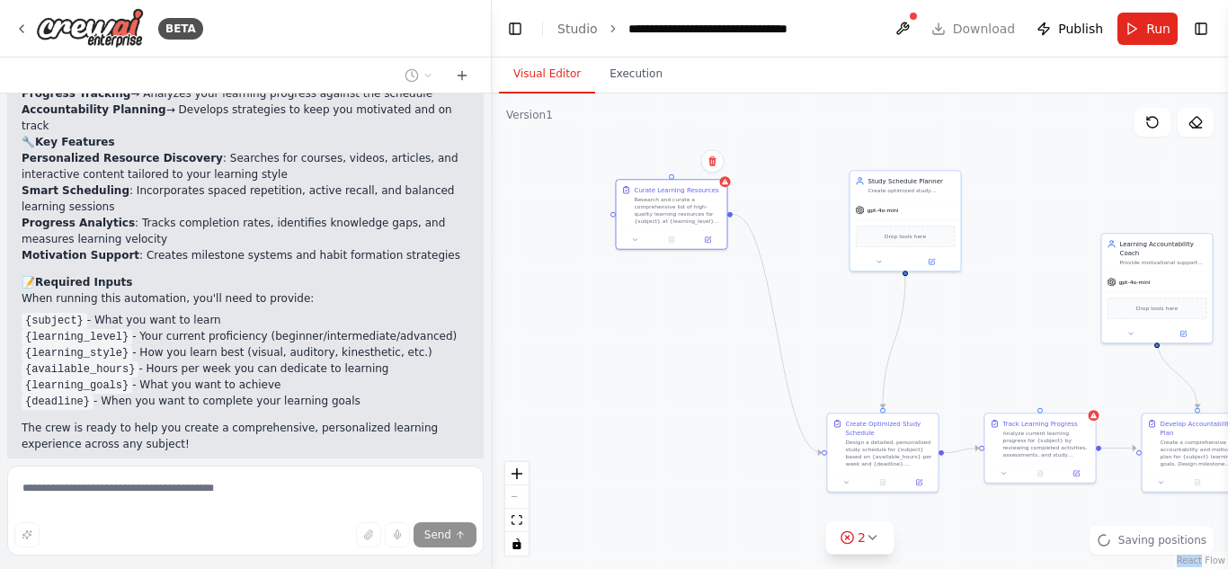
drag, startPoint x: 924, startPoint y: 427, endPoint x: 894, endPoint y: 106, distance: 322.5
click at [894, 106] on div ".deletable-edge-delete-btn { width: 20px; height: 20px; border: 0px solid #ffff…" at bounding box center [860, 332] width 736 height 476
drag, startPoint x: 644, startPoint y: 181, endPoint x: 663, endPoint y: 406, distance: 226.5
click at [663, 406] on div "Curate Learning Resources Research and curate a comprehensive list of high-qual…" at bounding box center [687, 431] width 111 height 50
click at [905, 240] on span "Drop tools here" at bounding box center [902, 237] width 41 height 9
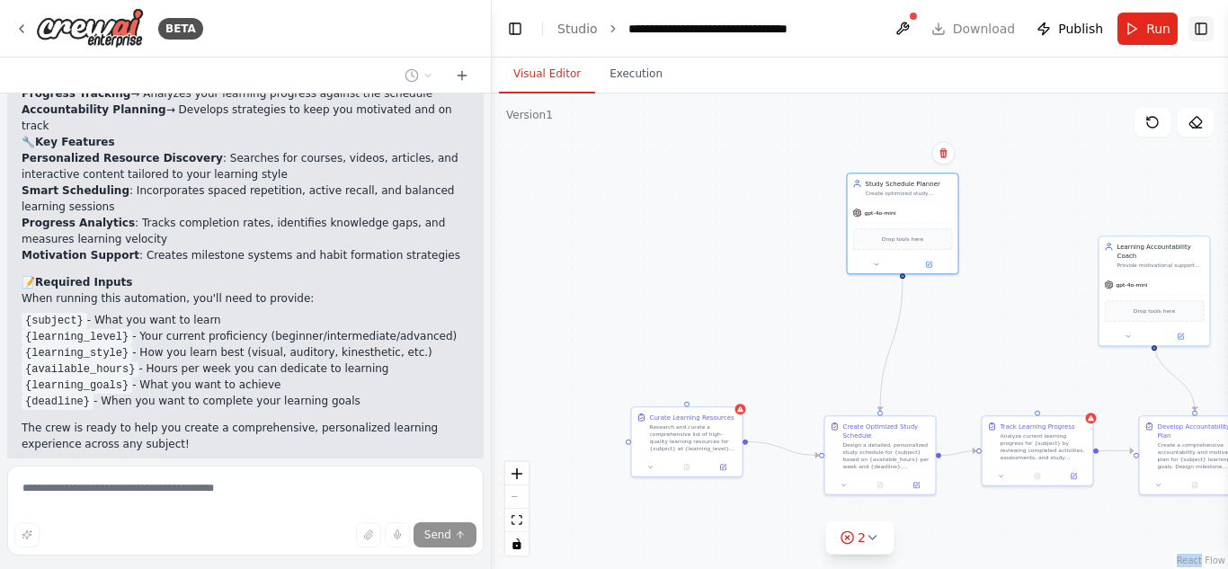
click at [1202, 24] on button "Toggle Right Sidebar" at bounding box center [1201, 28] width 25 height 25
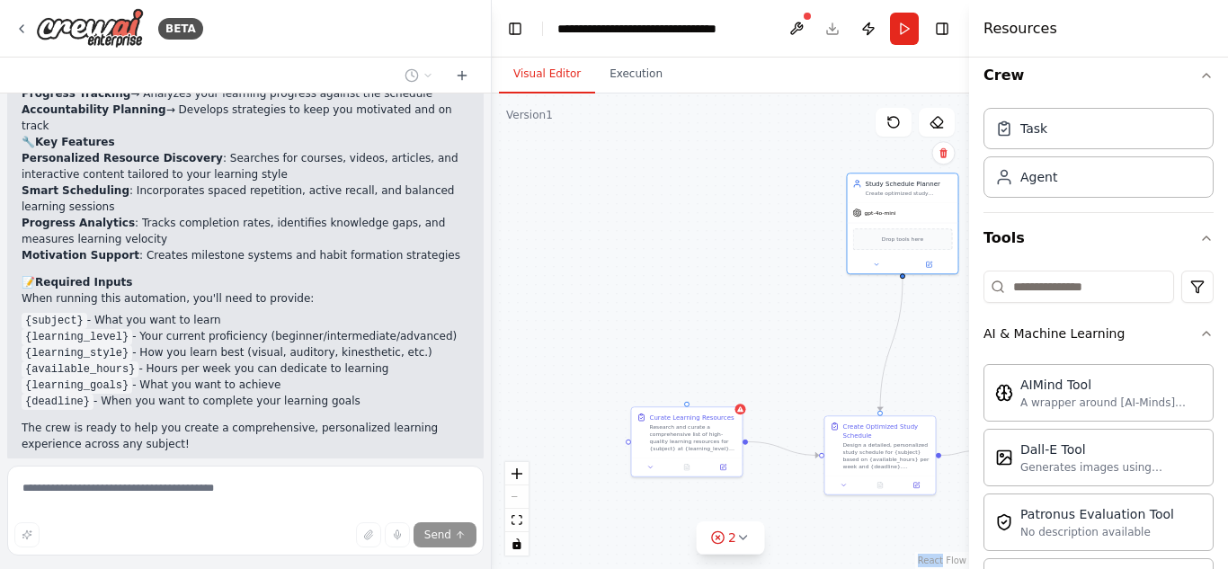
scroll to position [0, 0]
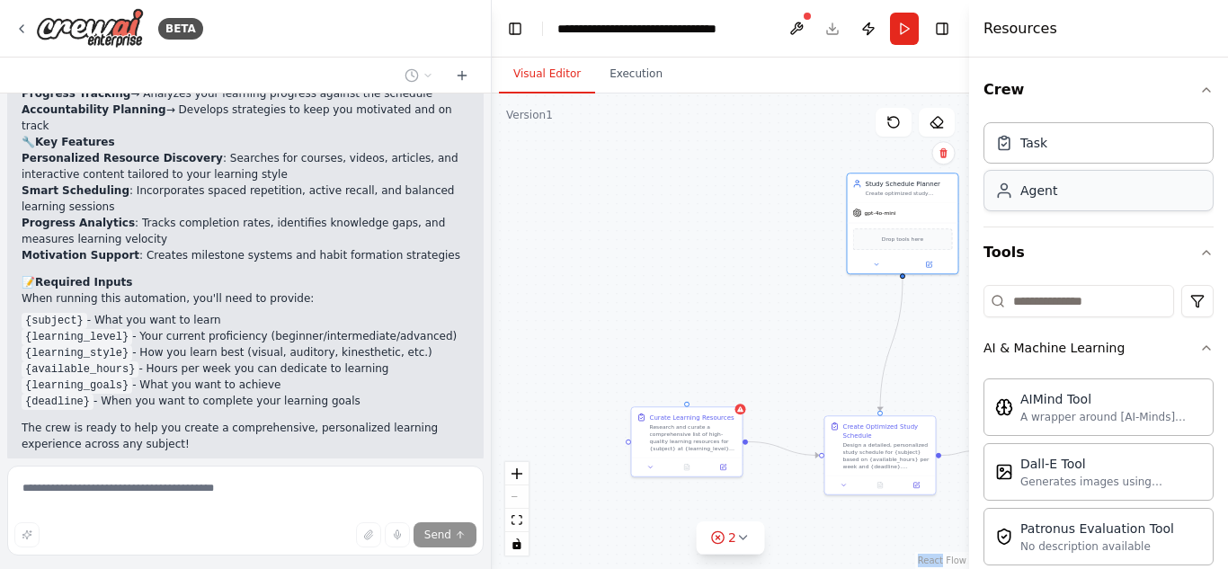
click at [1052, 202] on div "Agent" at bounding box center [1099, 190] width 230 height 41
drag, startPoint x: 756, startPoint y: 336, endPoint x: 702, endPoint y: 267, distance: 87.8
click at [702, 267] on div "Role of the agent Goal of the agent" at bounding box center [696, 276] width 111 height 29
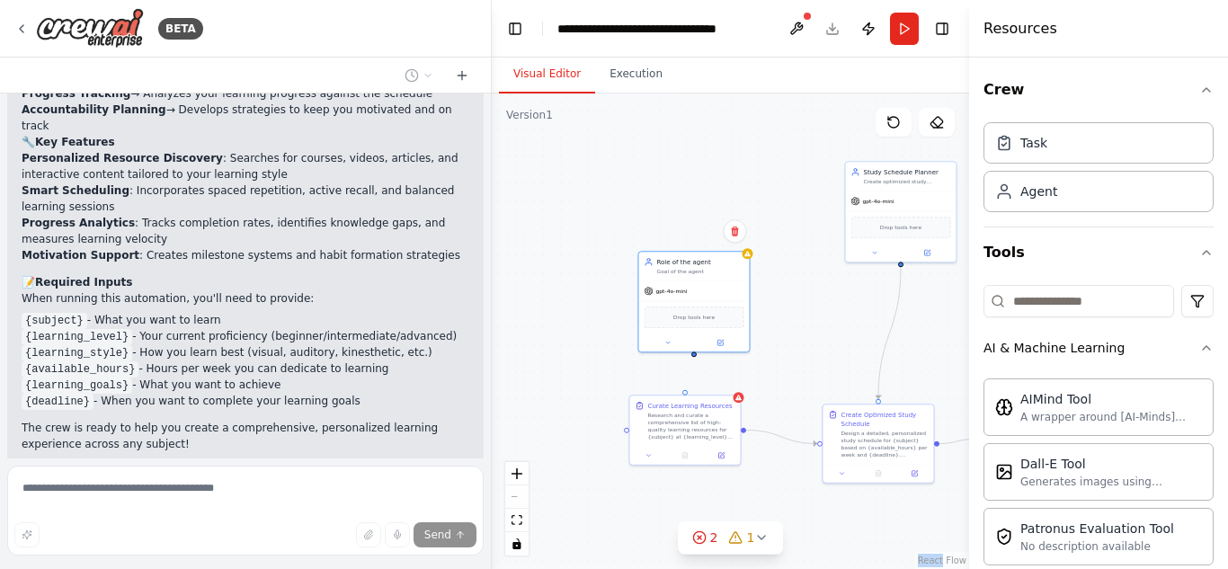
drag, startPoint x: 699, startPoint y: 369, endPoint x: 697, endPoint y: 359, distance: 10.1
click at [697, 359] on div ".deletable-edge-delete-btn { width: 20px; height: 20px; border: 0px solid #ffff…" at bounding box center [730, 332] width 477 height 476
drag, startPoint x: 681, startPoint y: 255, endPoint x: 648, endPoint y: 222, distance: 46.4
click at [648, 222] on div "Role of the agent Goal of the agent" at bounding box center [658, 230] width 111 height 29
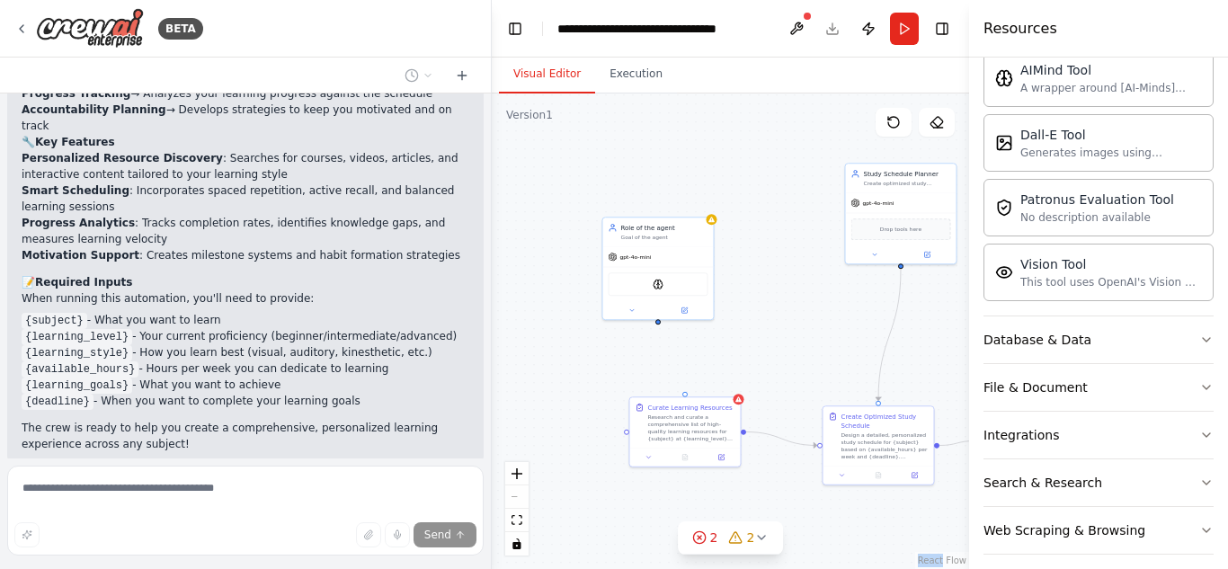
scroll to position [343, 0]
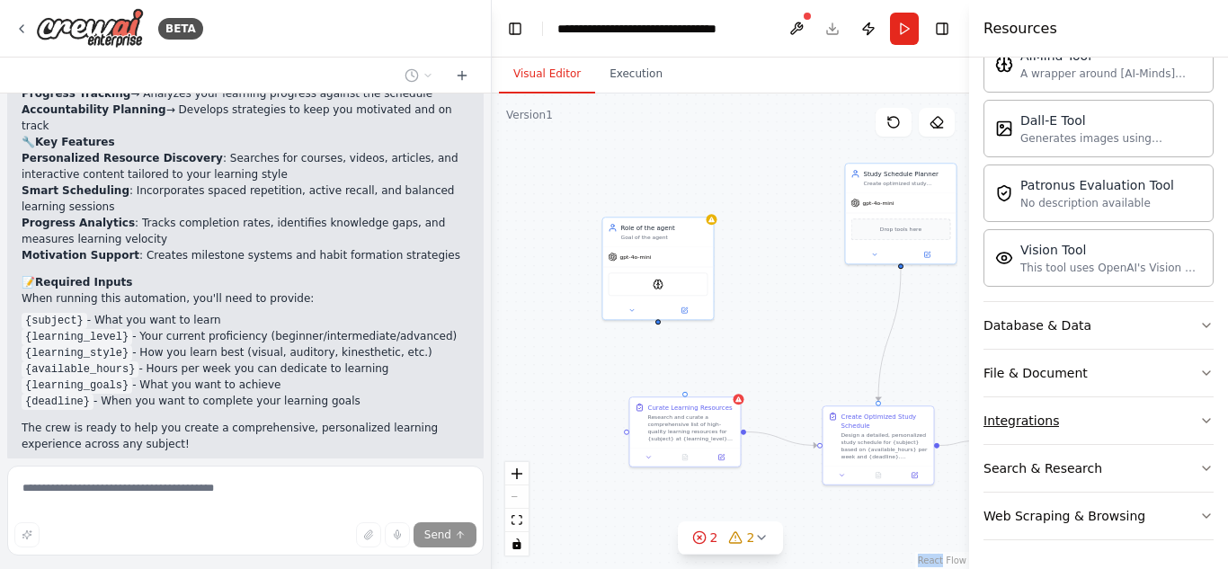
click at [1164, 406] on button "Integrations" at bounding box center [1099, 420] width 230 height 47
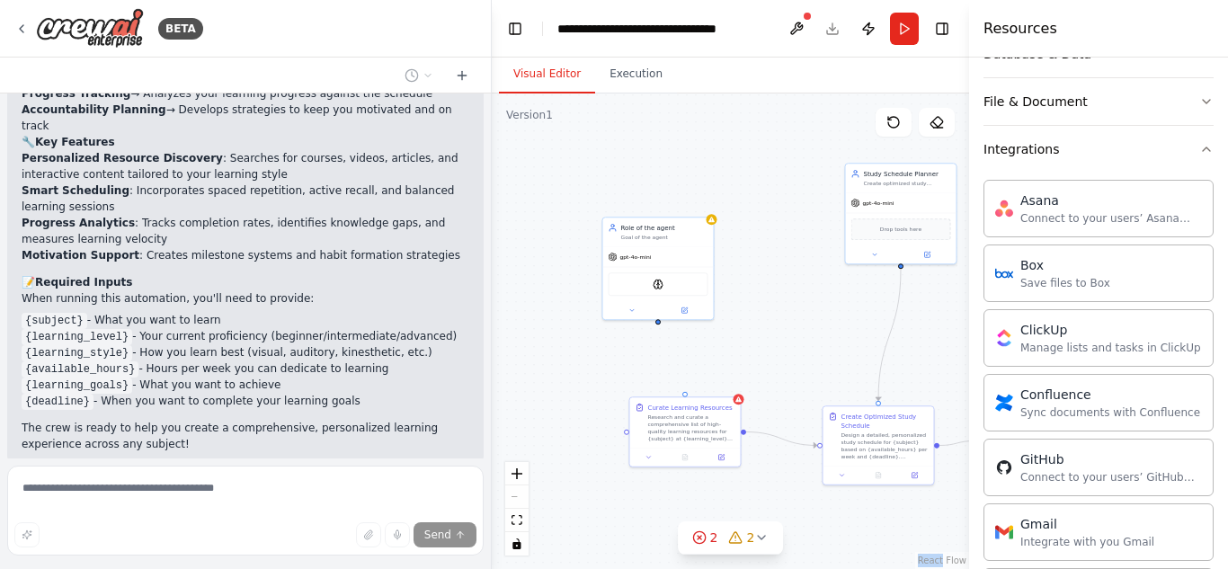
scroll to position [611, 0]
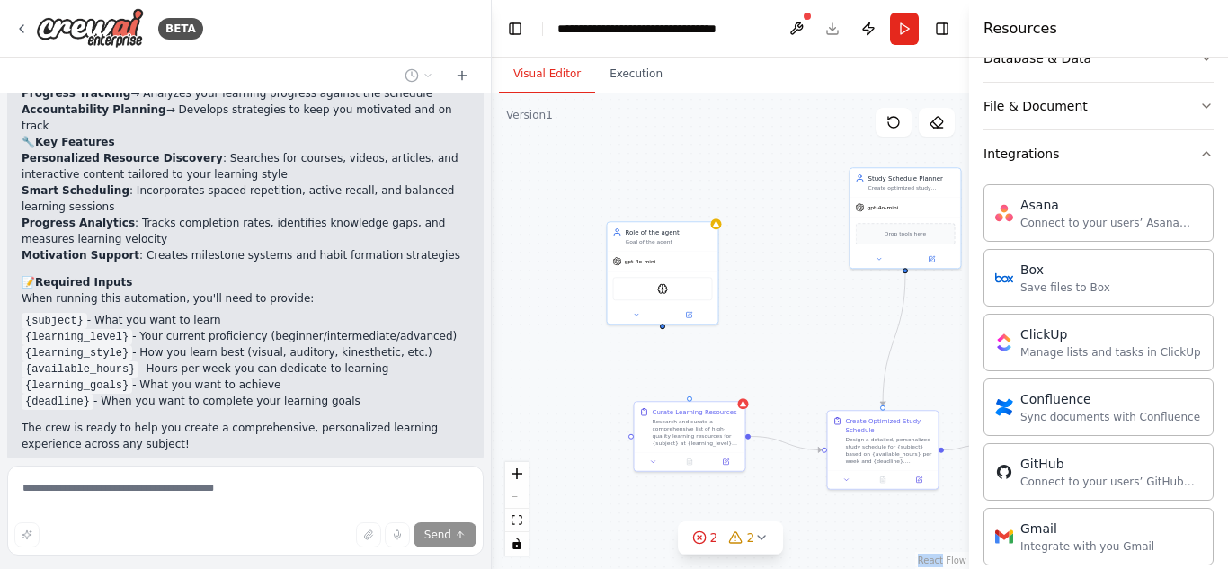
click at [661, 329] on div ".deletable-edge-delete-btn { width: 20px; height: 20px; border: 0px solid #ffff…" at bounding box center [730, 332] width 477 height 476
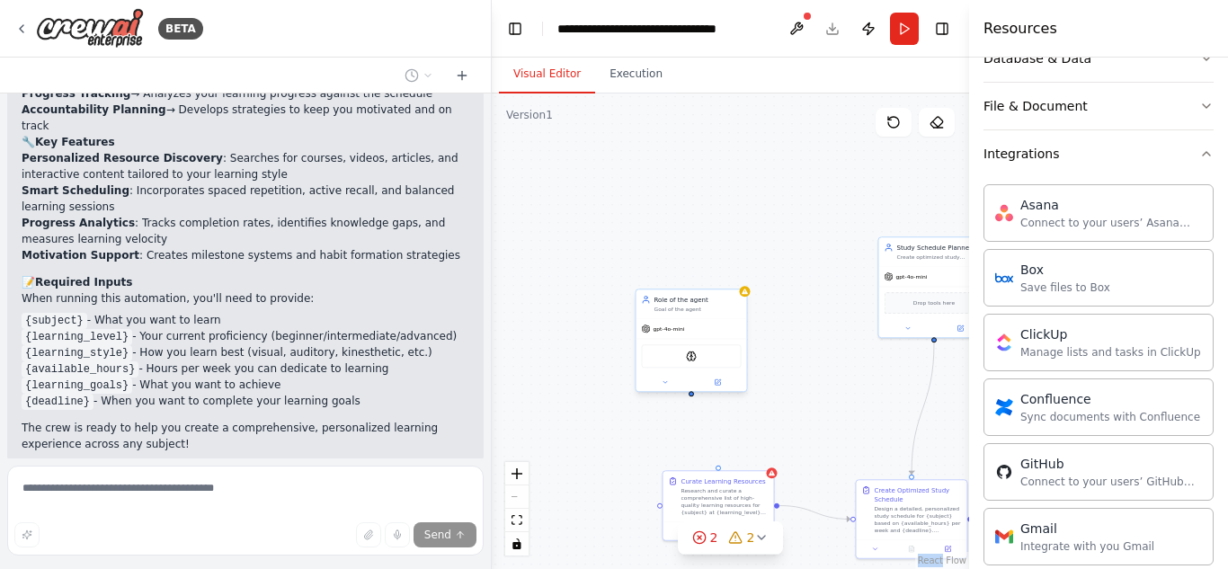
drag, startPoint x: 663, startPoint y: 328, endPoint x: 691, endPoint y: 397, distance: 75.0
click at [691, 397] on div ".deletable-edge-delete-btn { width: 20px; height: 20px; border: 0px solid #ffff…" at bounding box center [730, 332] width 477 height 476
drag, startPoint x: 718, startPoint y: 483, endPoint x: 695, endPoint y: 467, distance: 27.7
click at [695, 467] on div "Curate Learning Resources Research and curate a comprehensive list of high-qual…" at bounding box center [707, 477] width 87 height 40
drag, startPoint x: 700, startPoint y: 450, endPoint x: 688, endPoint y: 403, distance: 48.2
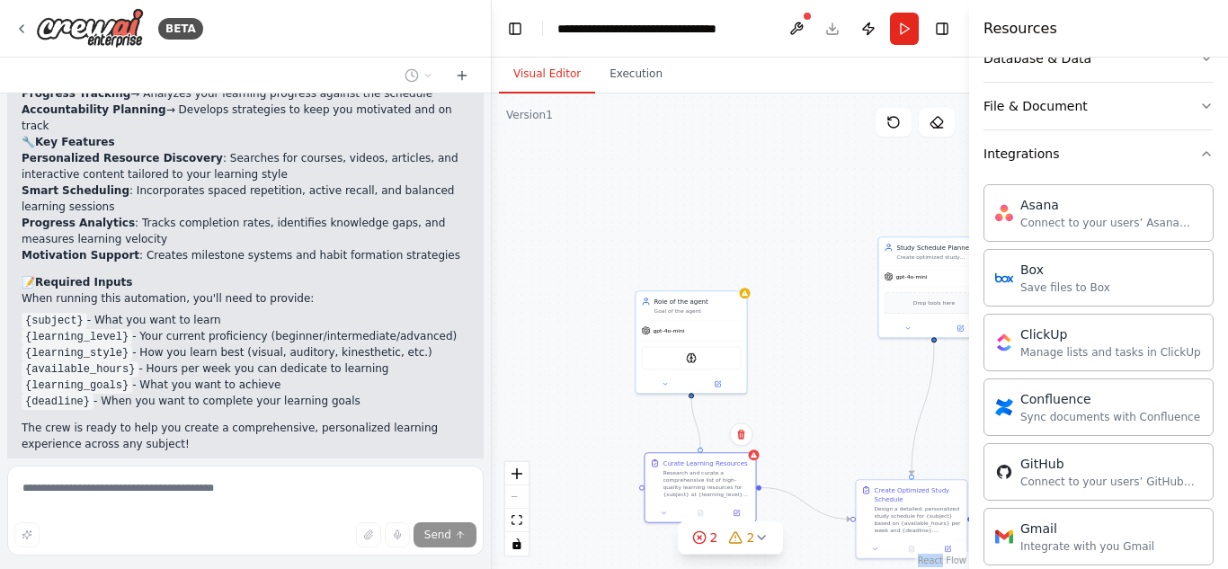
click at [688, 403] on div ".deletable-edge-delete-btn { width: 20px; height: 20px; border: 0px solid #ffff…" at bounding box center [730, 332] width 477 height 476
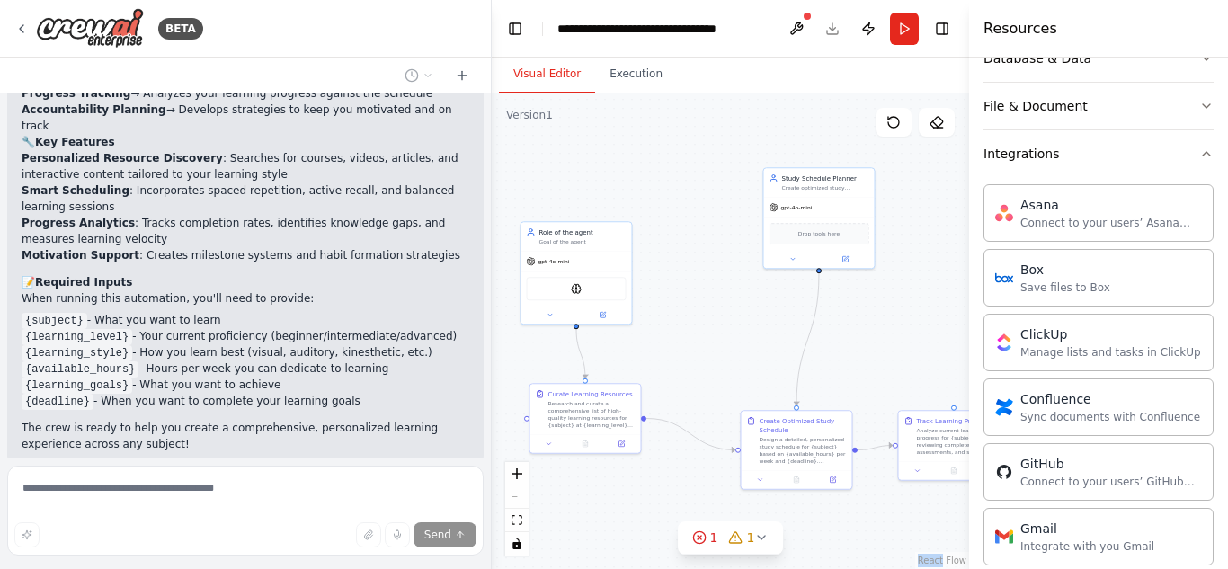
drag, startPoint x: 870, startPoint y: 415, endPoint x: 754, endPoint y: 345, distance: 134.3
click at [754, 345] on div ".deletable-edge-delete-btn { width: 20px; height: 20px; border: 0px solid #ffff…" at bounding box center [730, 332] width 477 height 476
click at [754, 537] on icon at bounding box center [761, 538] width 14 height 14
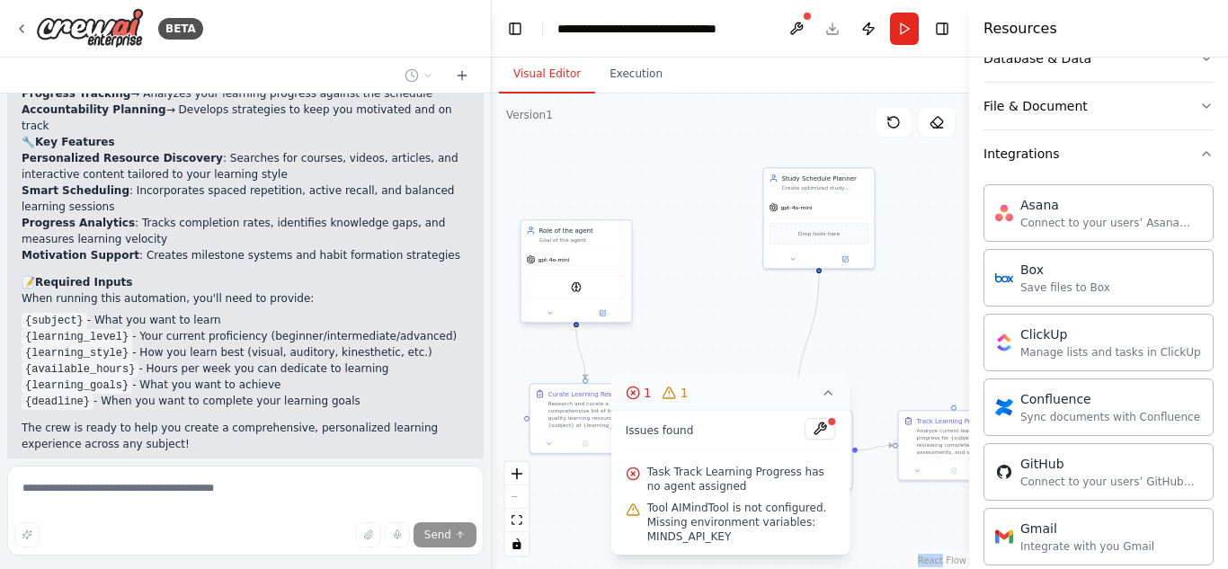
click at [584, 296] on div "AIMindTool" at bounding box center [577, 286] width 100 height 23
click at [560, 253] on div "gpt-4o-mini" at bounding box center [577, 260] width 111 height 20
click at [547, 315] on icon at bounding box center [550, 312] width 7 height 7
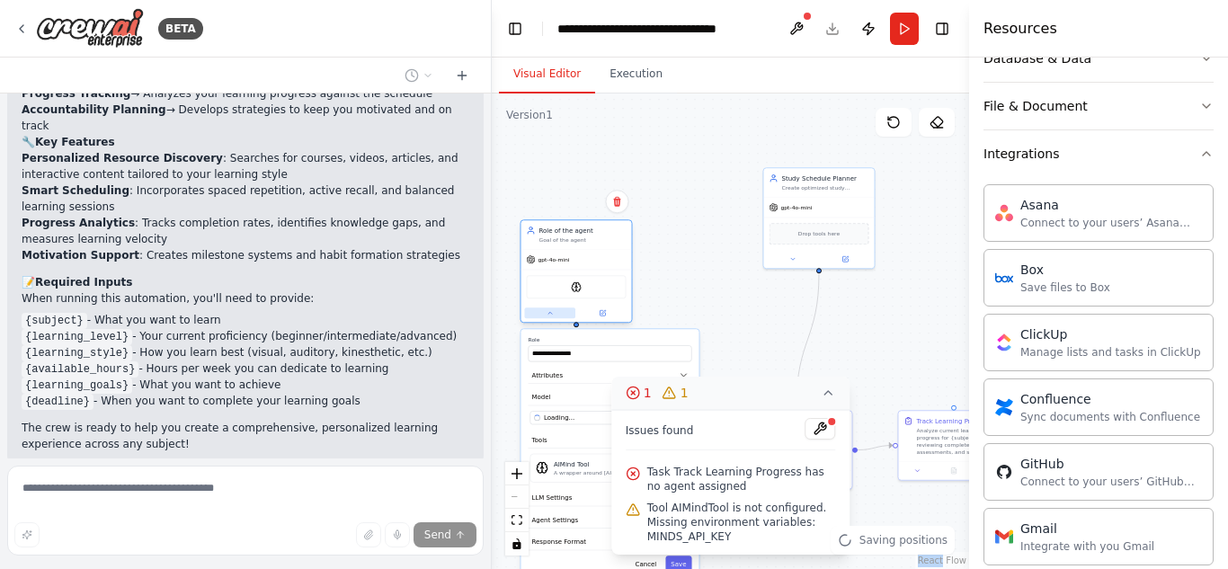
click at [547, 315] on icon at bounding box center [550, 312] width 7 height 7
click at [699, 231] on div ".deletable-edge-delete-btn { width: 20px; height: 20px; border: 0px solid #ffff…" at bounding box center [730, 332] width 477 height 476
click at [682, 167] on div ".deletable-edge-delete-btn { width: 20px; height: 20px; border: 0px solid #ffff…" at bounding box center [730, 332] width 477 height 476
click at [561, 245] on div "Role of the agent Goal of the agent" at bounding box center [577, 234] width 111 height 29
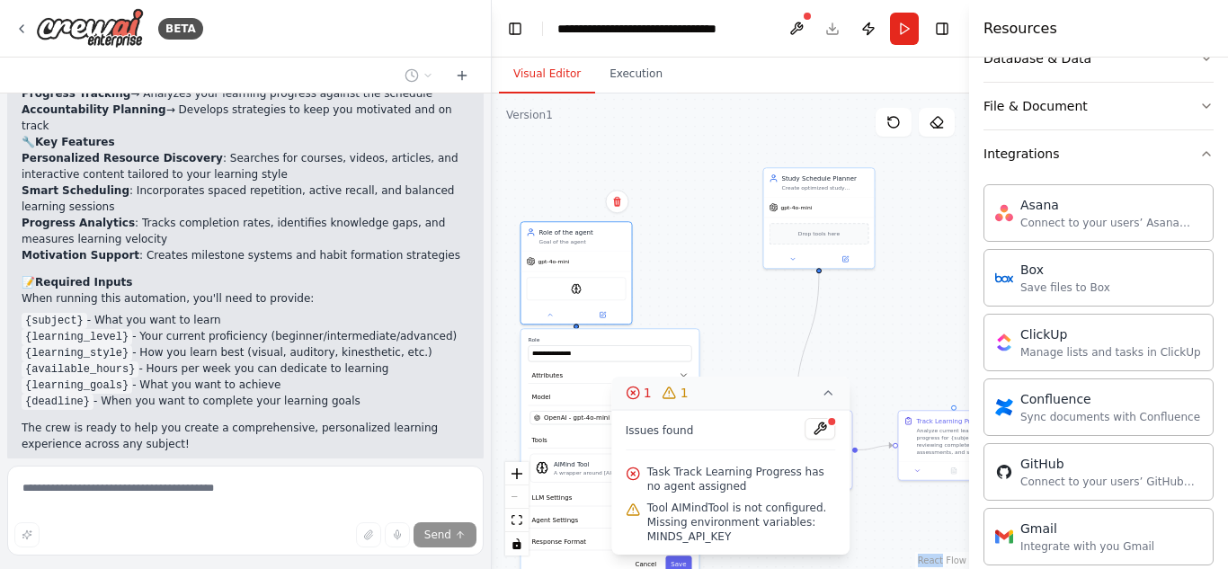
click at [690, 279] on div ".deletable-edge-delete-btn { width: 20px; height: 20px; border: 0px solid #ffff…" at bounding box center [730, 332] width 477 height 476
click at [824, 393] on icon at bounding box center [828, 393] width 14 height 14
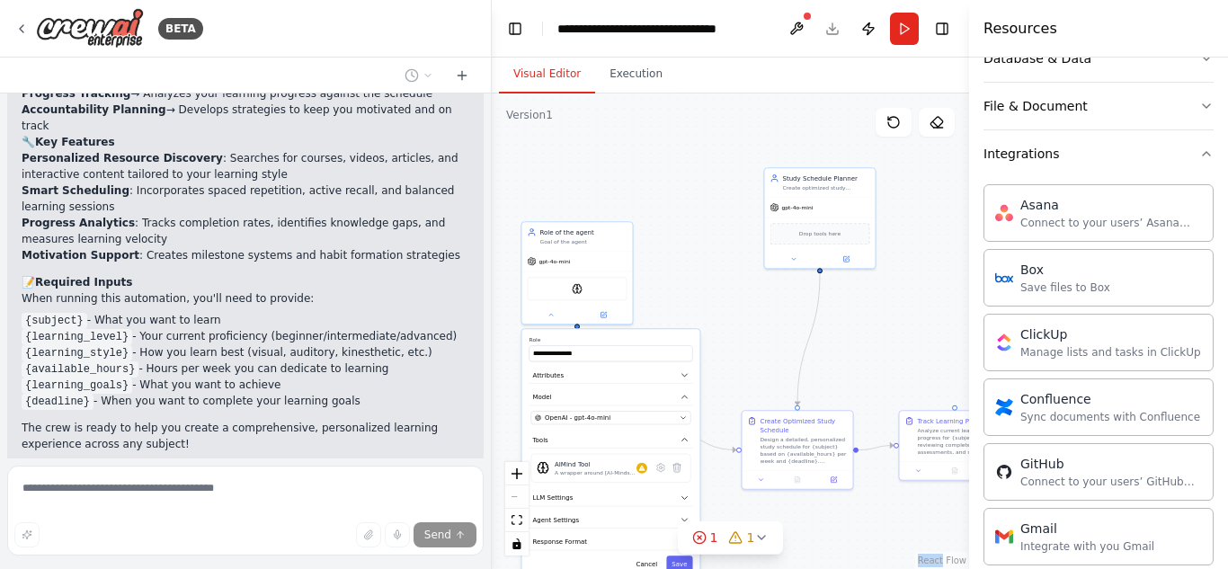
click at [668, 276] on div ".deletable-edge-delete-btn { width: 20px; height: 20px; border: 0px solid #ffff…" at bounding box center [730, 332] width 477 height 476
click at [549, 318] on button at bounding box center [552, 313] width 51 height 11
click at [546, 308] on div at bounding box center [578, 313] width 111 height 18
click at [546, 308] on button at bounding box center [552, 313] width 51 height 11
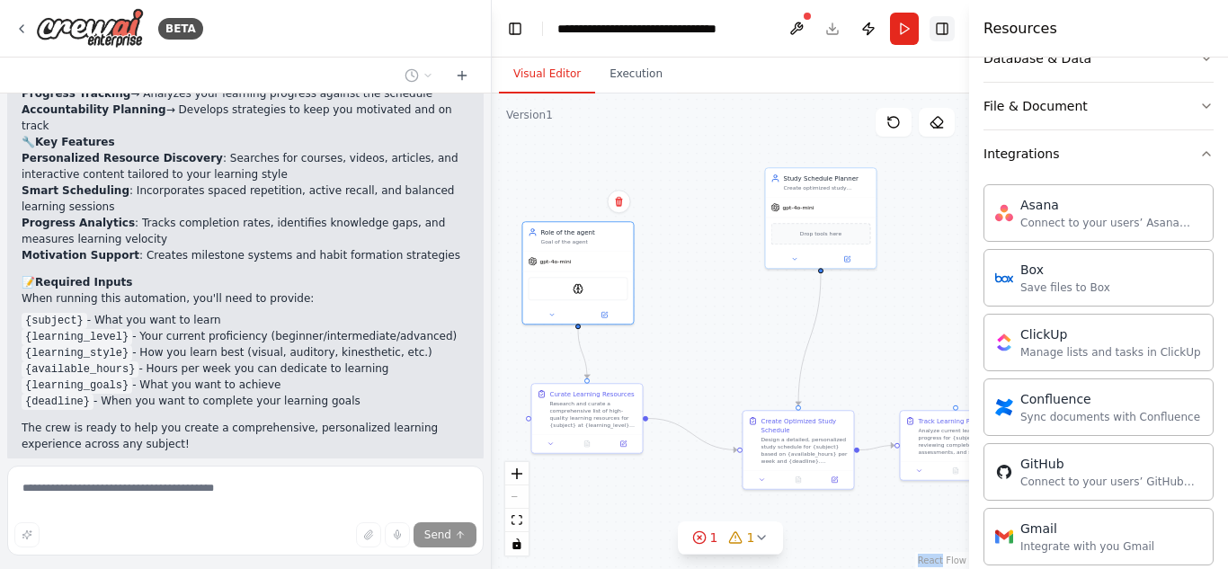
click at [942, 20] on button "Toggle Right Sidebar" at bounding box center [942, 28] width 25 height 25
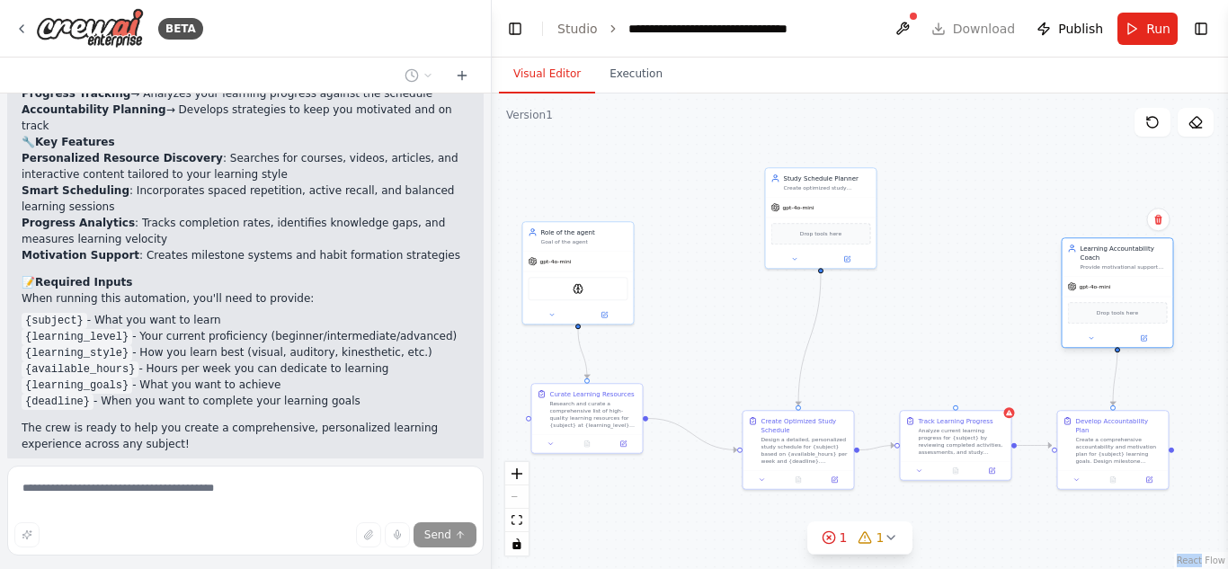
drag, startPoint x: 1055, startPoint y: 236, endPoint x: 1099, endPoint y: 245, distance: 45.0
click at [1099, 245] on div "Learning Accountability Coach" at bounding box center [1124, 253] width 87 height 18
click at [1199, 24] on button "Toggle Right Sidebar" at bounding box center [1201, 28] width 25 height 25
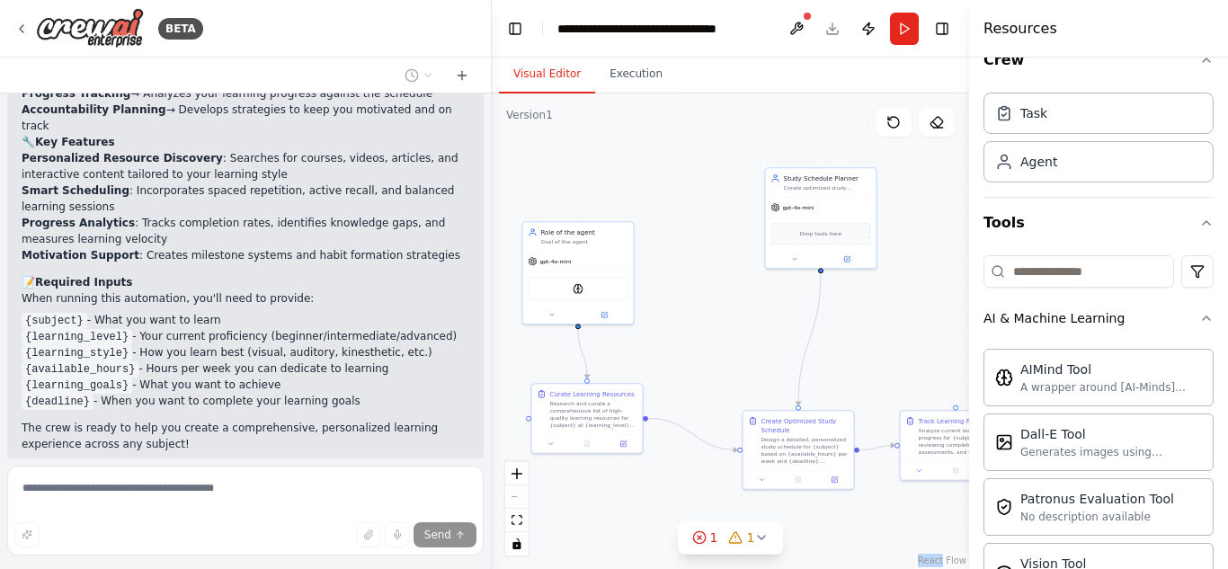
scroll to position [25, 0]
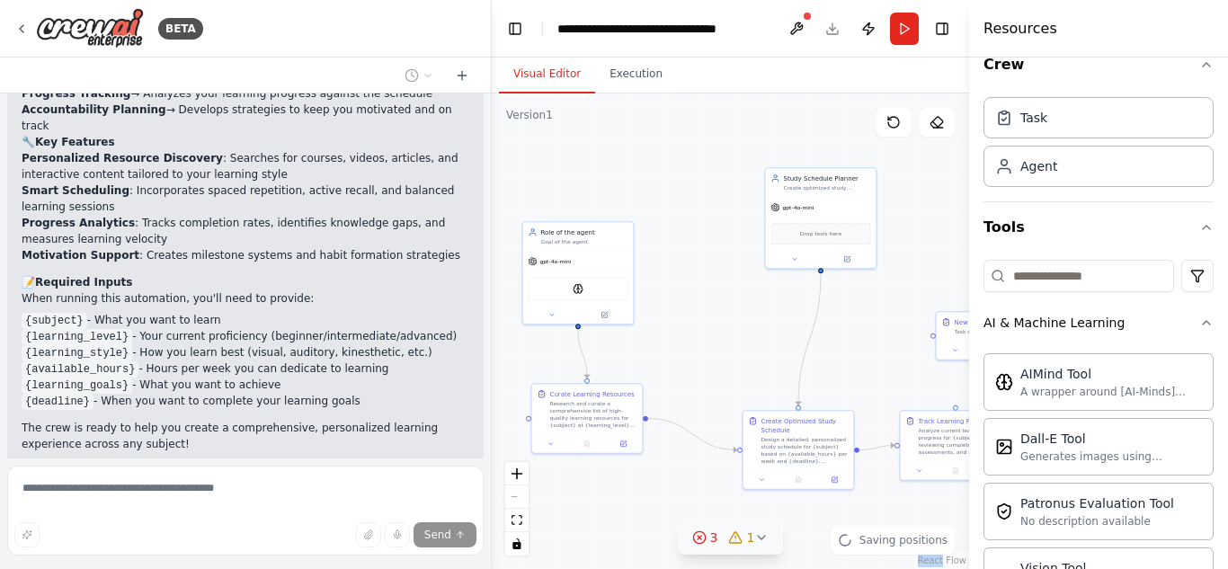
click at [754, 536] on icon at bounding box center [761, 538] width 14 height 14
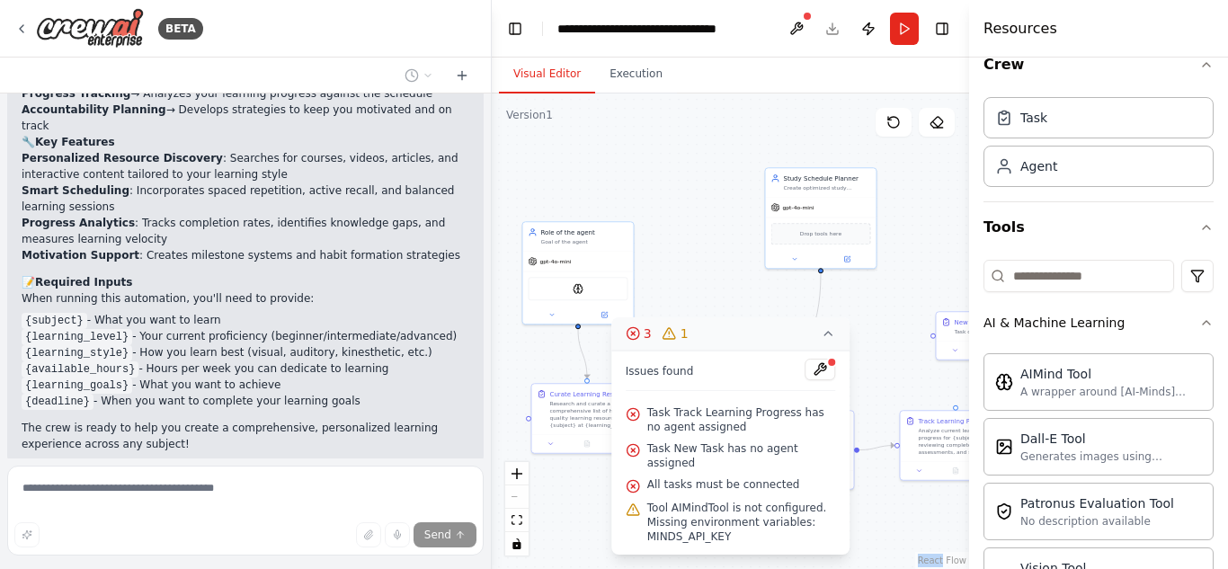
click at [670, 242] on div ".deletable-edge-delete-btn { width: 20px; height: 20px; border: 0px solid #ffff…" at bounding box center [730, 332] width 477 height 476
click at [670, 165] on div ".deletable-edge-delete-btn { width: 20px; height: 20px; border: 0px solid #ffff…" at bounding box center [730, 332] width 477 height 476
click at [825, 341] on icon at bounding box center [828, 333] width 14 height 14
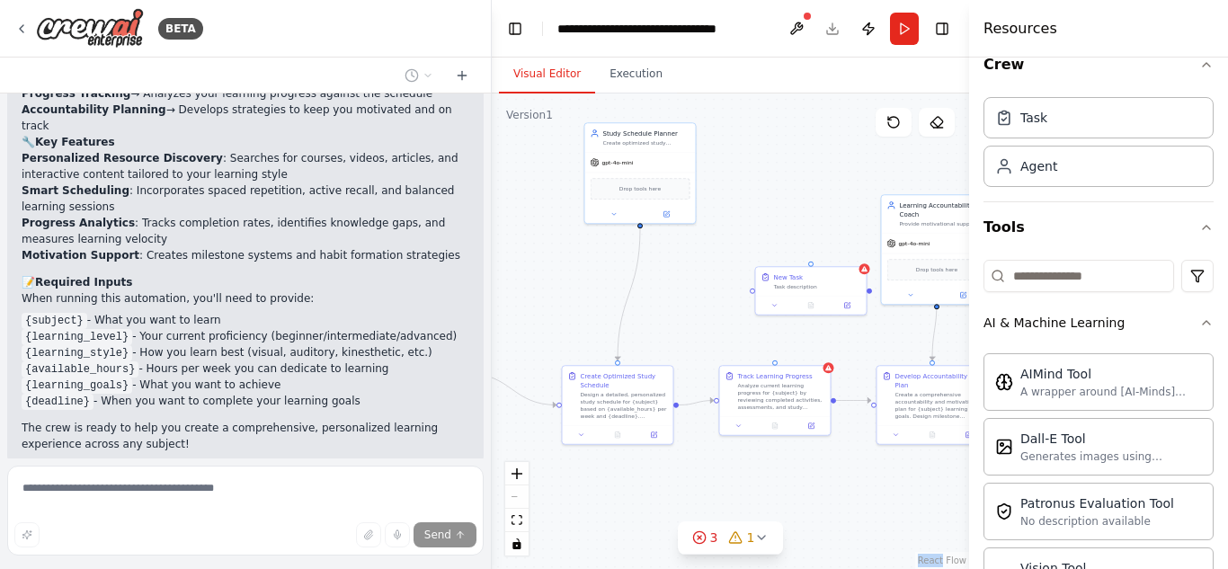
drag, startPoint x: 869, startPoint y: 346, endPoint x: 688, endPoint y: 301, distance: 186.2
click at [688, 301] on div ".deletable-edge-delete-btn { width: 20px; height: 20px; border: 0px solid #ffff…" at bounding box center [730, 332] width 477 height 476
drag, startPoint x: 798, startPoint y: 268, endPoint x: 754, endPoint y: 255, distance: 45.0
click at [754, 255] on div "New Task Task description" at bounding box center [766, 279] width 112 height 49
drag, startPoint x: 775, startPoint y: 362, endPoint x: 702, endPoint y: 284, distance: 106.9
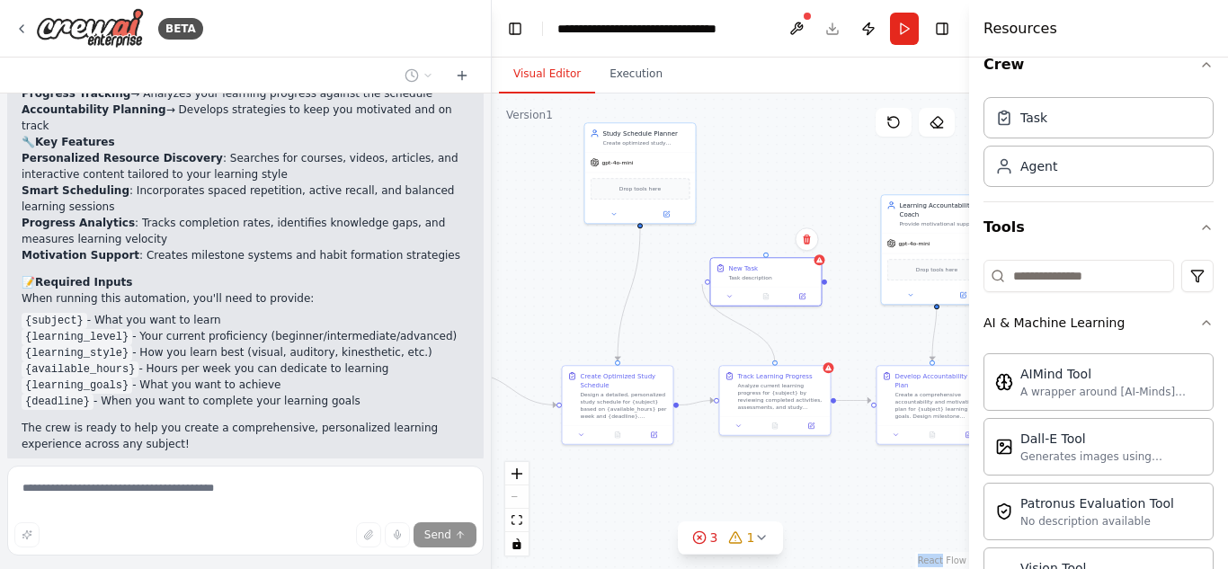
click at [702, 284] on div ".deletable-edge-delete-btn { width: 20px; height: 20px; border: 0px solid #ffff…" at bounding box center [730, 332] width 477 height 476
drag, startPoint x: 775, startPoint y: 360, endPoint x: 705, endPoint y: 284, distance: 103.1
click at [705, 284] on div ".deletable-edge-delete-btn { width: 20px; height: 20px; border: 0px solid #ffff…" at bounding box center [730, 332] width 477 height 476
click at [826, 283] on div ".deletable-edge-delete-btn { width: 20px; height: 20px; border: 0px solid #ffff…" at bounding box center [730, 332] width 477 height 476
drag, startPoint x: 826, startPoint y: 281, endPoint x: 777, endPoint y: 368, distance: 99.5
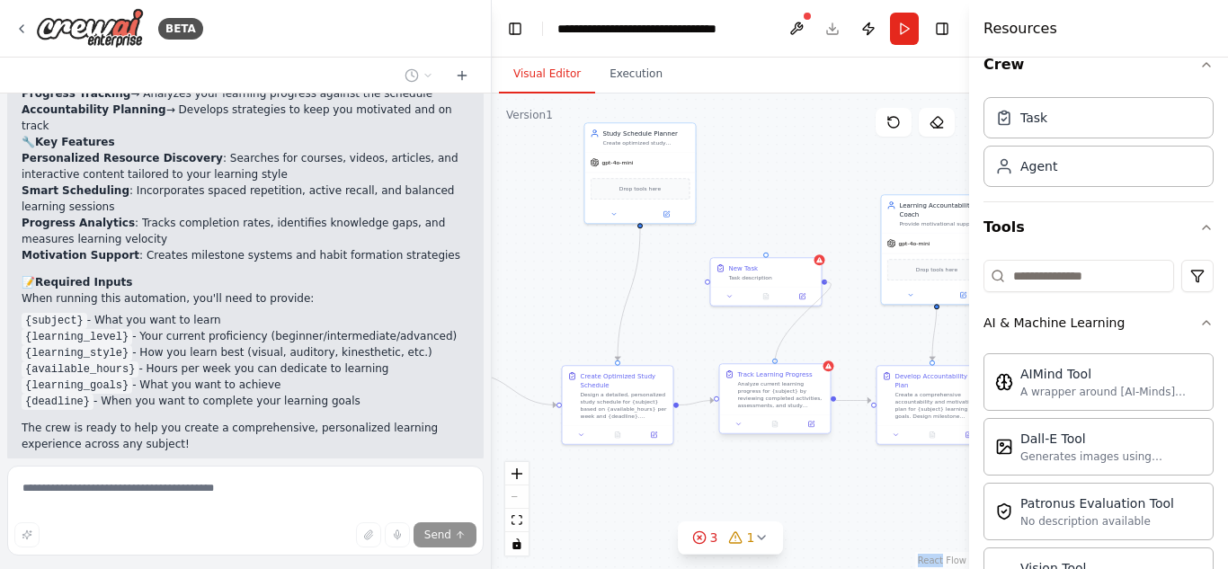
click at [599, 368] on div "Study Schedule Planner Create optimized study schedules for {subject} based on …" at bounding box center [479, 259] width 239 height 238
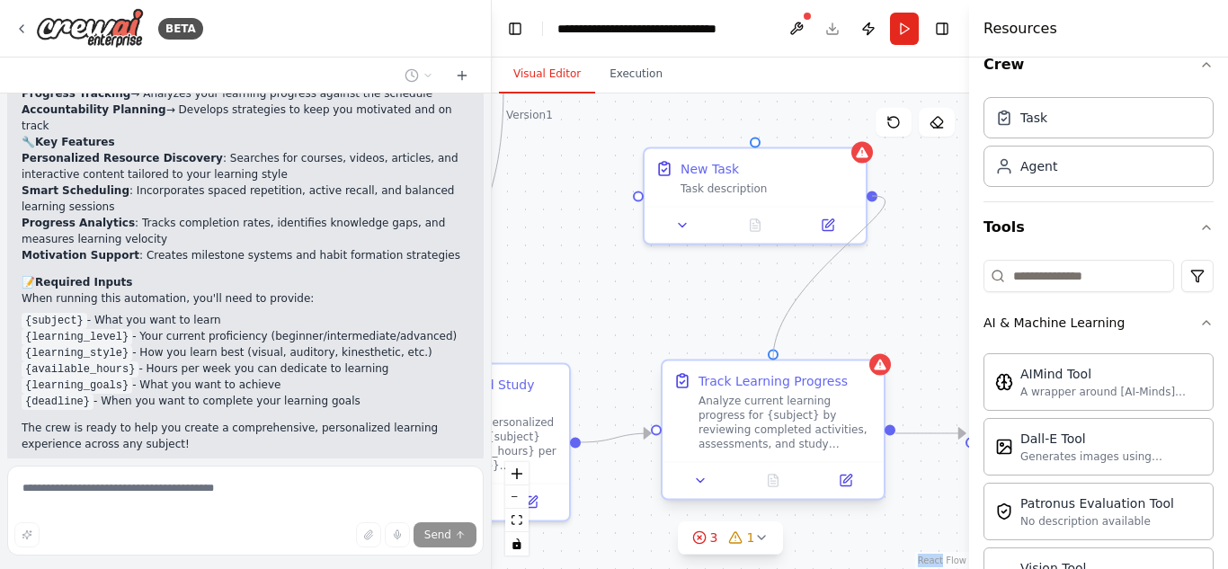
drag, startPoint x: 875, startPoint y: 196, endPoint x: 776, endPoint y: 356, distance: 188.2
click at [419, 357] on div "Study Schedule Planner Create optimized study schedules for {subject} based on …" at bounding box center [180, 152] width 477 height 476
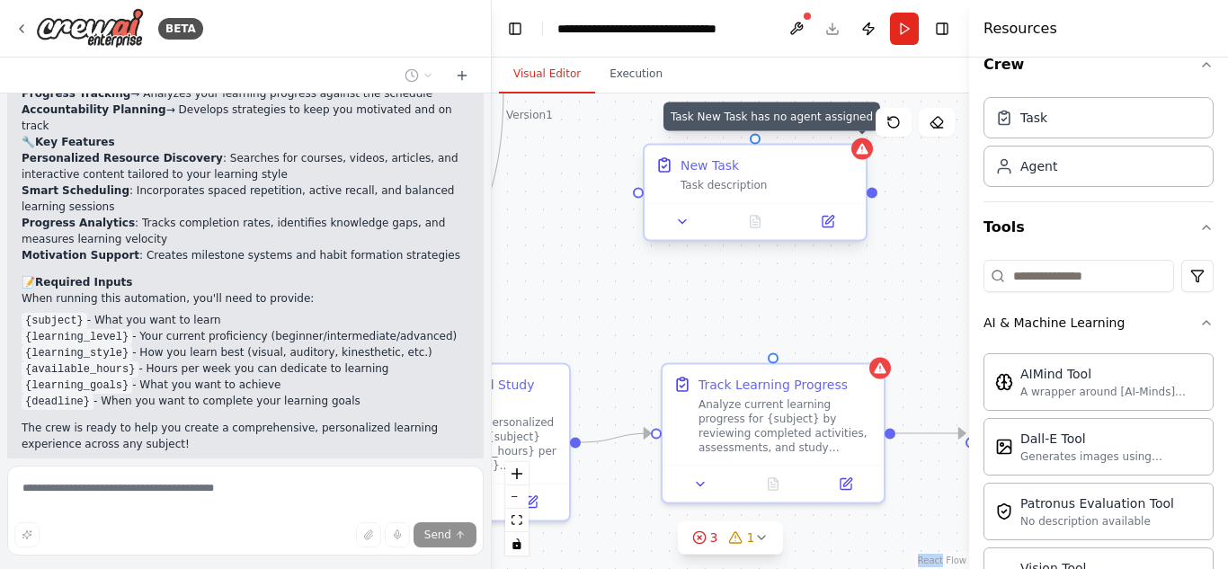
click at [864, 158] on div at bounding box center [863, 149] width 22 height 22
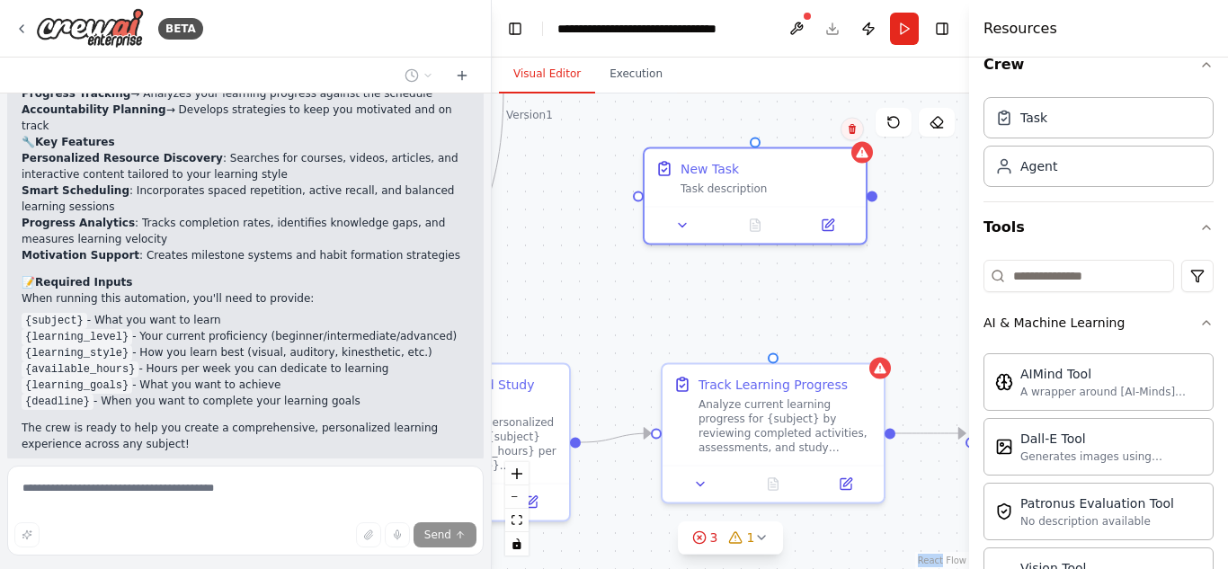
click at [850, 125] on icon at bounding box center [852, 129] width 11 height 11
click at [798, 125] on button "Confirm" at bounding box center [802, 130] width 64 height 22
click at [847, 127] on icon at bounding box center [852, 130] width 11 height 11
click at [845, 127] on button at bounding box center [852, 130] width 23 height 23
click at [858, 128] on icon at bounding box center [853, 130] width 11 height 11
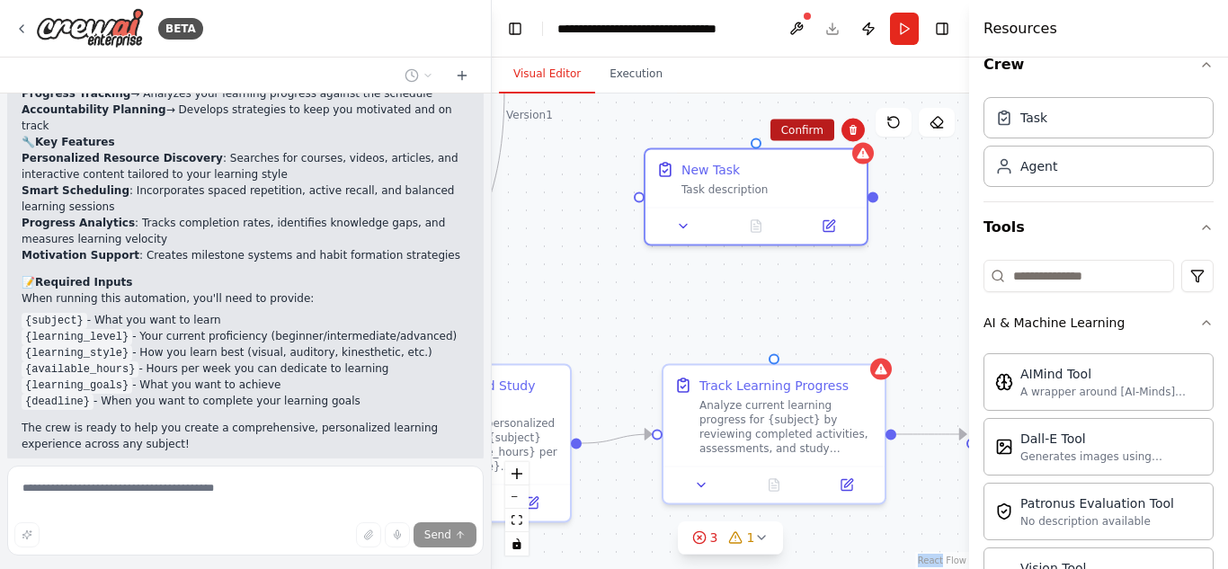
click at [811, 125] on button "Confirm" at bounding box center [803, 131] width 64 height 22
click at [811, 125] on button "Confirm" at bounding box center [803, 130] width 64 height 22
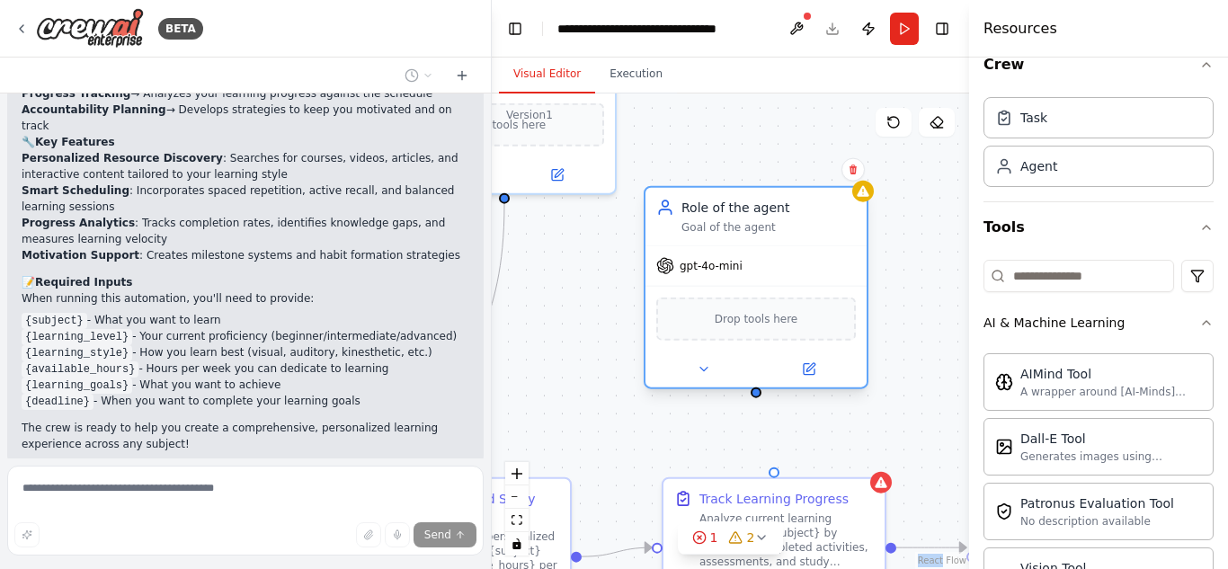
drag, startPoint x: 816, startPoint y: 243, endPoint x: 723, endPoint y: 199, distance: 103.4
click at [723, 199] on div "Role of the agent Goal of the agent" at bounding box center [756, 217] width 221 height 58
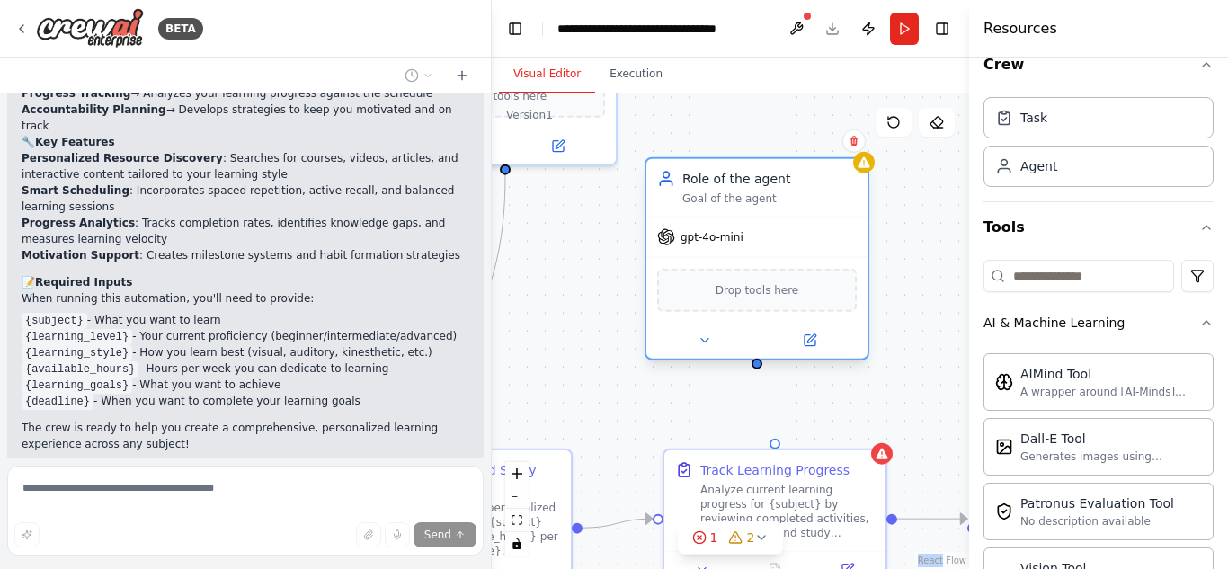
drag, startPoint x: 759, startPoint y: 399, endPoint x: 759, endPoint y: 367, distance: 32.4
click at [759, 367] on div ".deletable-edge-delete-btn { width: 20px; height: 20px; border: 0px solid #ffff…" at bounding box center [730, 332] width 477 height 476
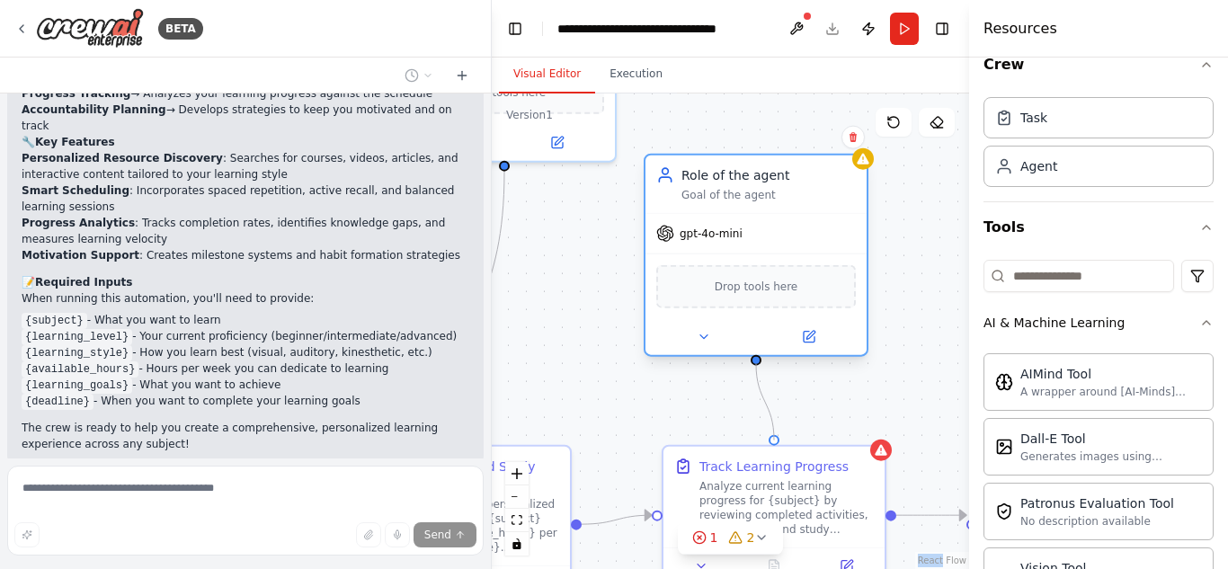
drag, startPoint x: 775, startPoint y: 441, endPoint x: 756, endPoint y: 363, distance: 79.6
click at [420, 363] on div "Study Schedule Planner Create optimized study schedules for {subject} based on …" at bounding box center [180, 234] width 477 height 476
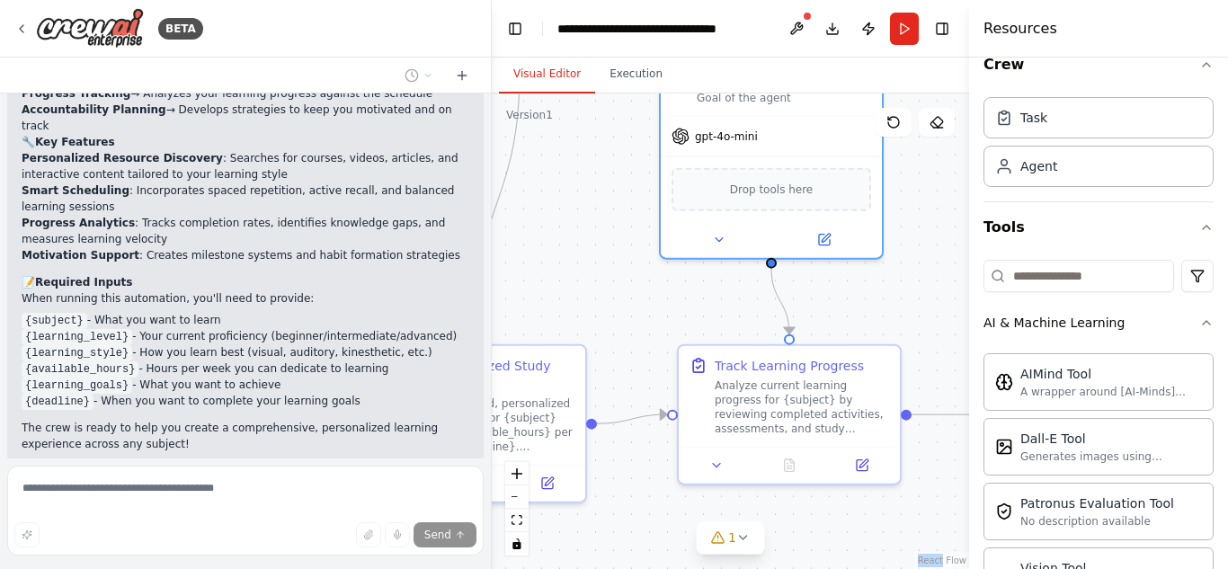
drag, startPoint x: 888, startPoint y: 386, endPoint x: 903, endPoint y: 289, distance: 98.2
click at [903, 289] on div ".deletable-edge-delete-btn { width: 20px; height: 20px; border: 0px solid #ffff…" at bounding box center [730, 332] width 477 height 476
click at [743, 532] on icon at bounding box center [743, 538] width 14 height 14
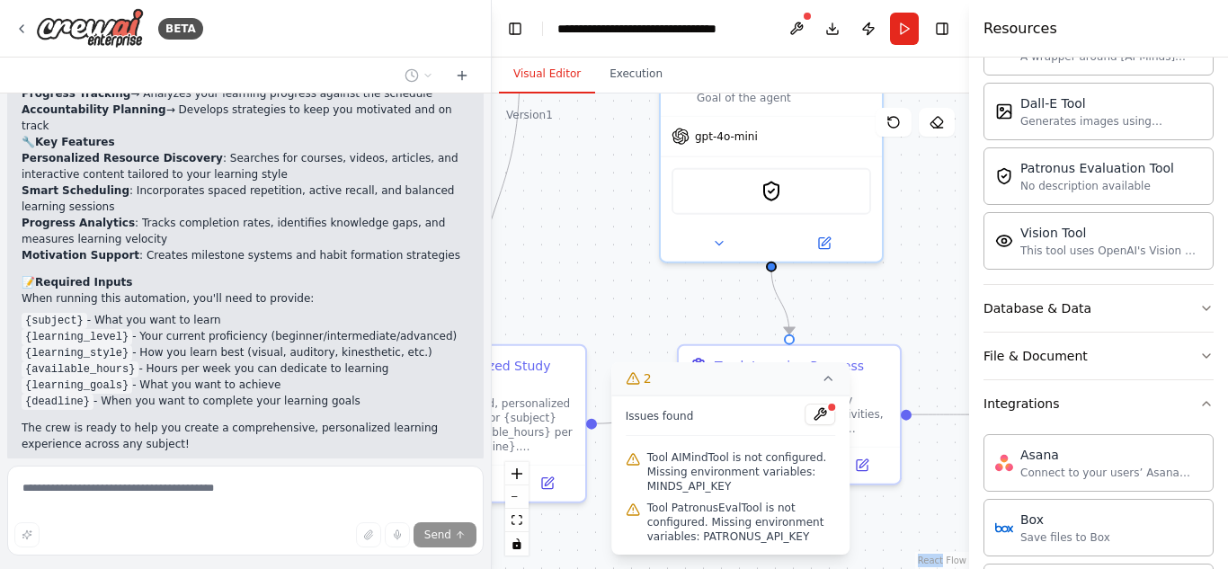
scroll to position [236, 0]
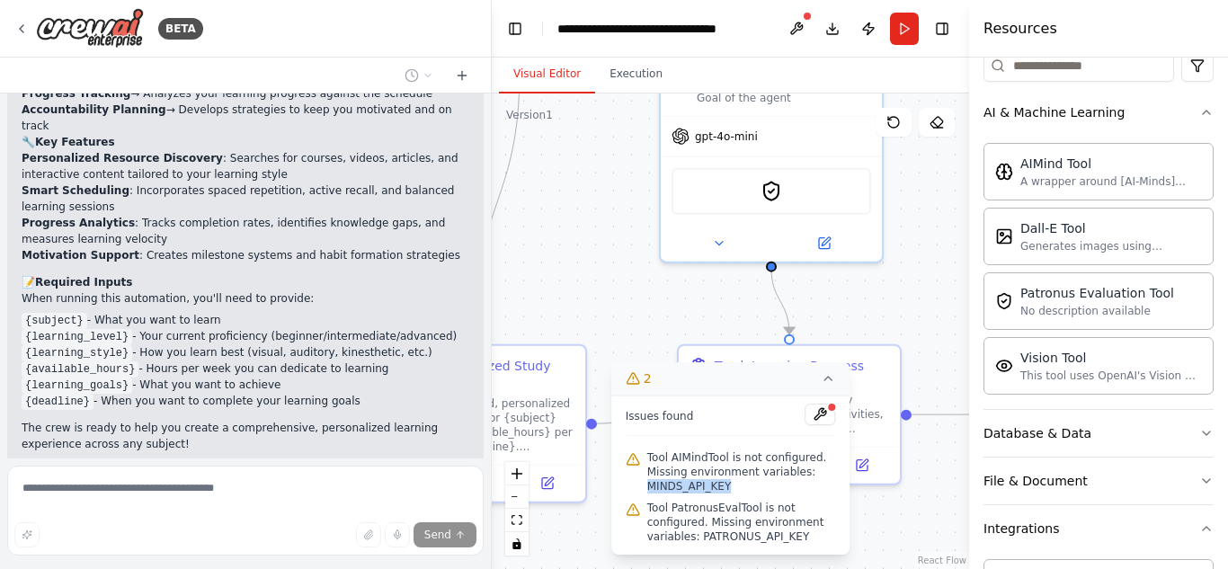
drag, startPoint x: 733, startPoint y: 491, endPoint x: 647, endPoint y: 486, distance: 85.6
click at [647, 486] on span "Tool AIMindTool is not configured. Missing environment variables: MINDS_API_KEY" at bounding box center [741, 471] width 189 height 43
copy span "MINDS_API_KEY"
drag, startPoint x: 728, startPoint y: 527, endPoint x: 732, endPoint y: 515, distance: 12.2
click at [732, 515] on span "Tool PatronusEvalTool is not configured. Missing environment variables: PATRONU…" at bounding box center [741, 522] width 189 height 43
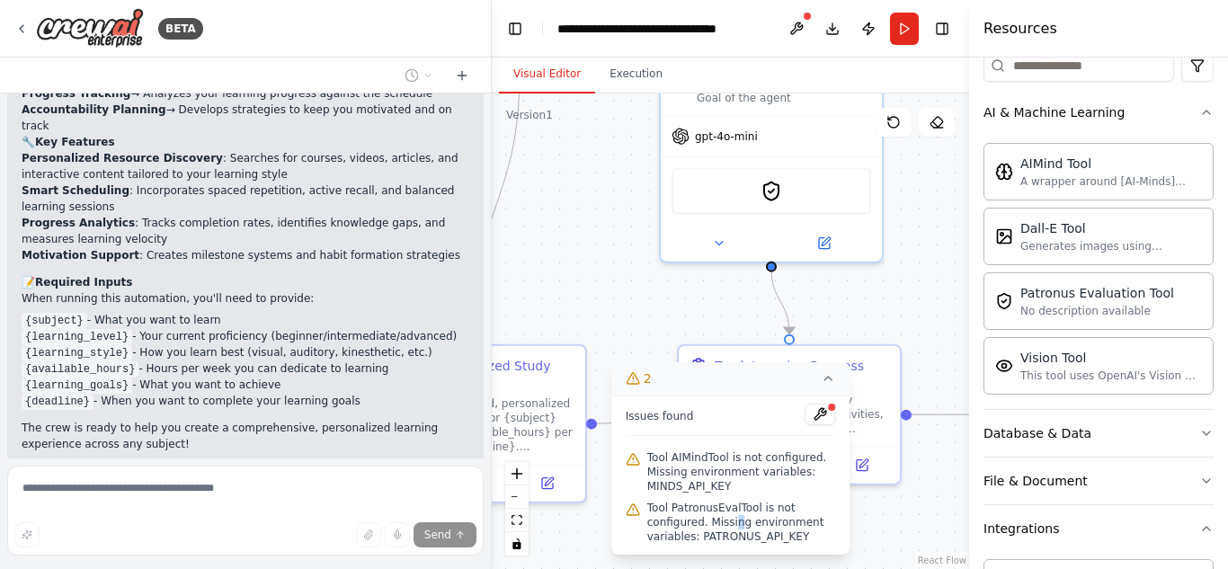
drag, startPoint x: 897, startPoint y: 484, endPoint x: 936, endPoint y: 500, distance: 42.7
click at [898, 484] on div "Track Learning Progress Analyze current learning progress for {subject} by revi…" at bounding box center [789, 414] width 225 height 141
click at [941, 491] on div ".deletable-edge-delete-btn { width: 20px; height: 20px; border: 0px solid #ffff…" at bounding box center [730, 332] width 477 height 476
click at [923, 296] on div ".deletable-edge-delete-btn { width: 20px; height: 20px; border: 0px solid #ffff…" at bounding box center [730, 332] width 477 height 476
click at [834, 374] on icon at bounding box center [828, 378] width 14 height 14
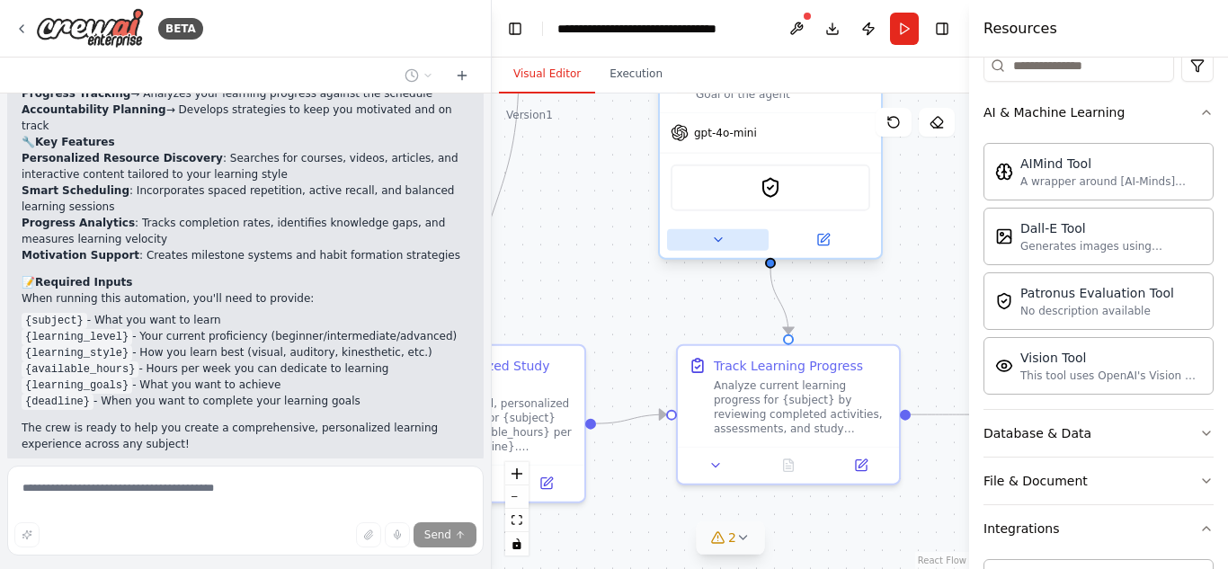
click at [718, 244] on icon at bounding box center [718, 240] width 14 height 14
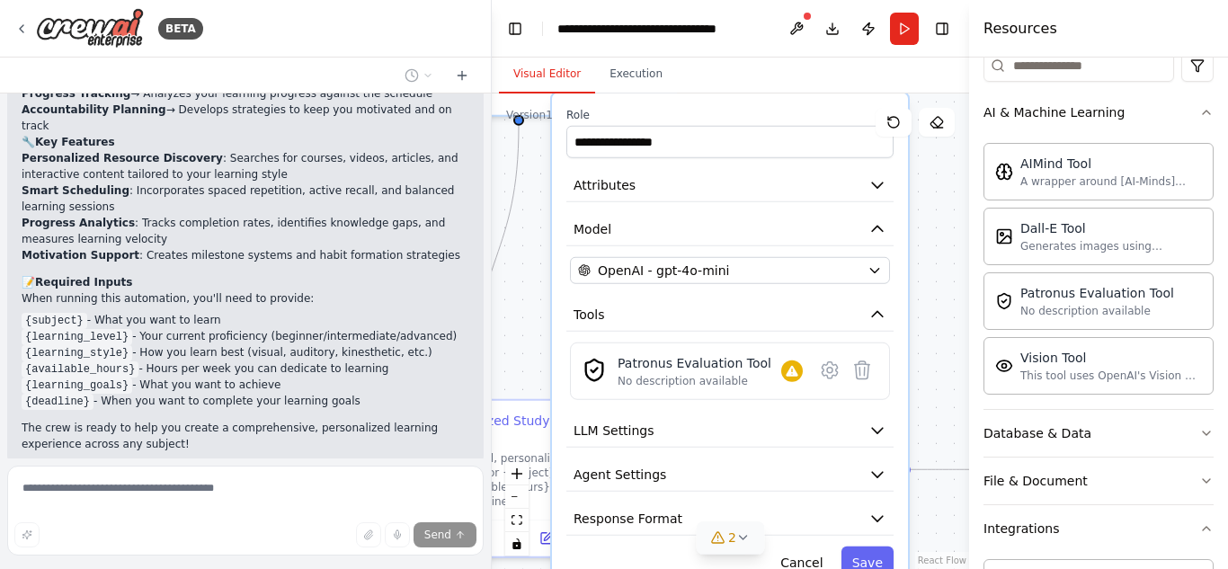
drag, startPoint x: 864, startPoint y: 288, endPoint x: 747, endPoint y: 119, distance: 205.5
click at [747, 119] on label "Role" at bounding box center [729, 115] width 327 height 14
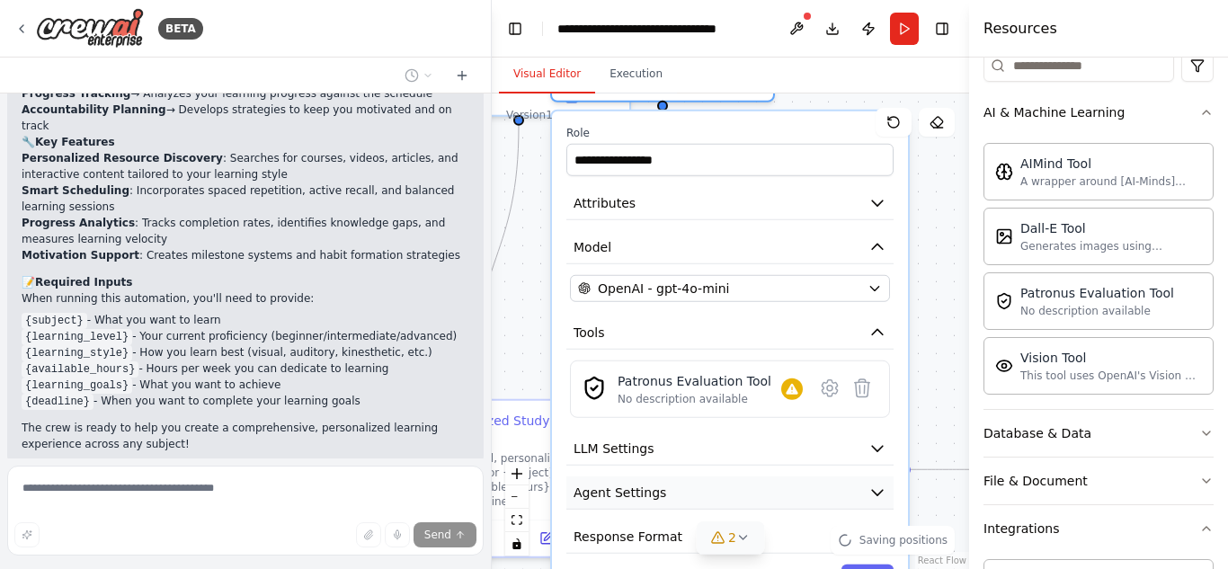
click at [874, 486] on icon "button" at bounding box center [878, 493] width 18 height 18
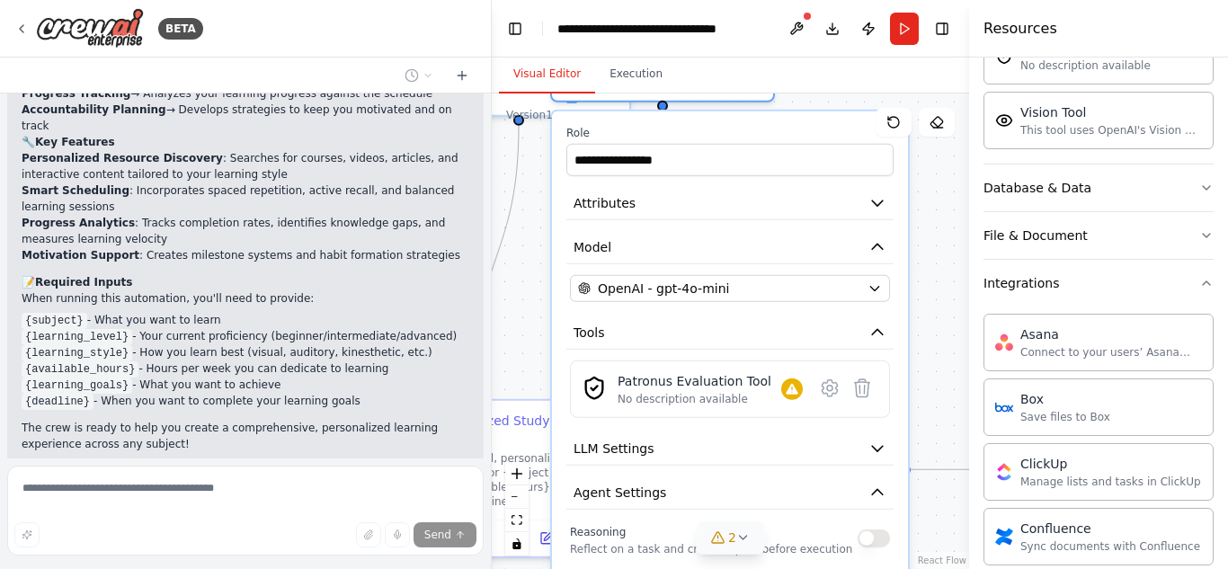
scroll to position [503, 0]
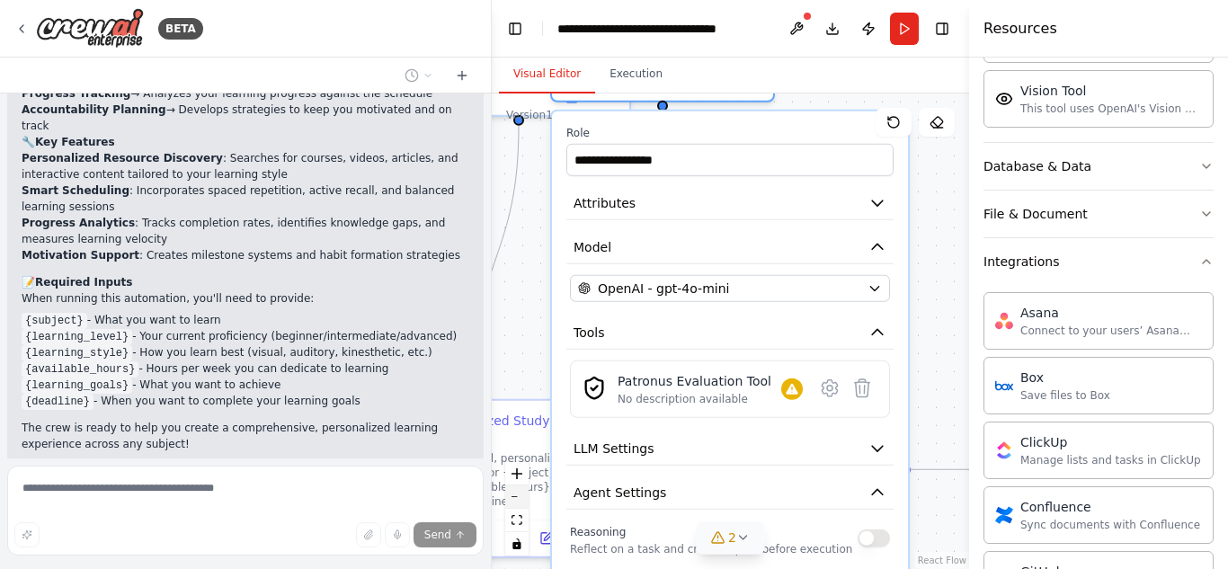
click at [514, 493] on button "zoom out" at bounding box center [516, 497] width 23 height 23
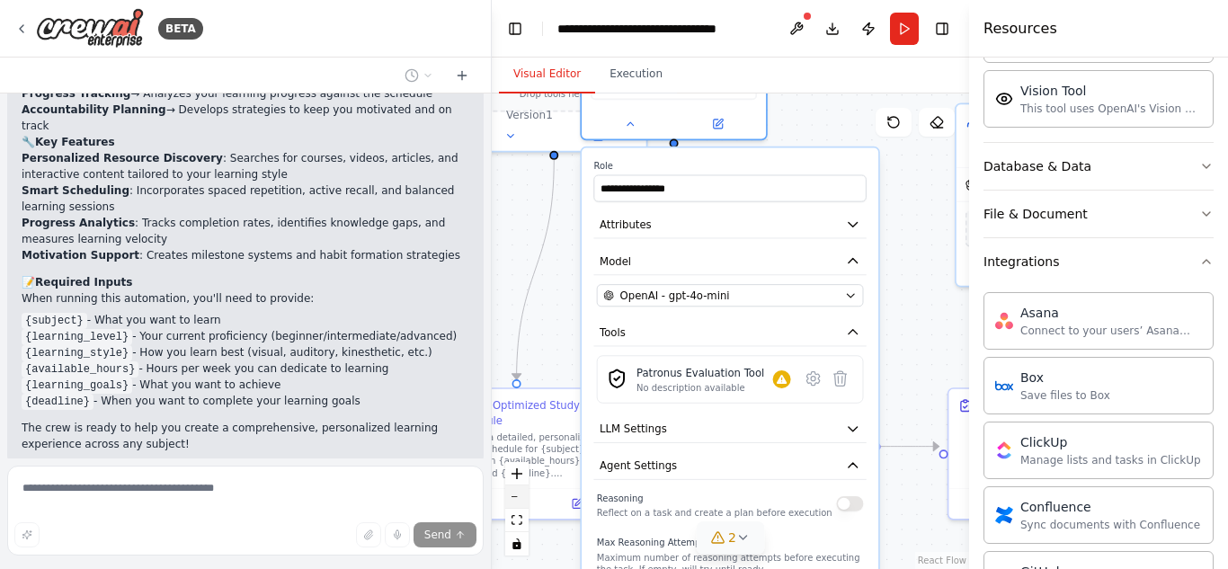
click at [514, 493] on button "zoom out" at bounding box center [516, 497] width 23 height 23
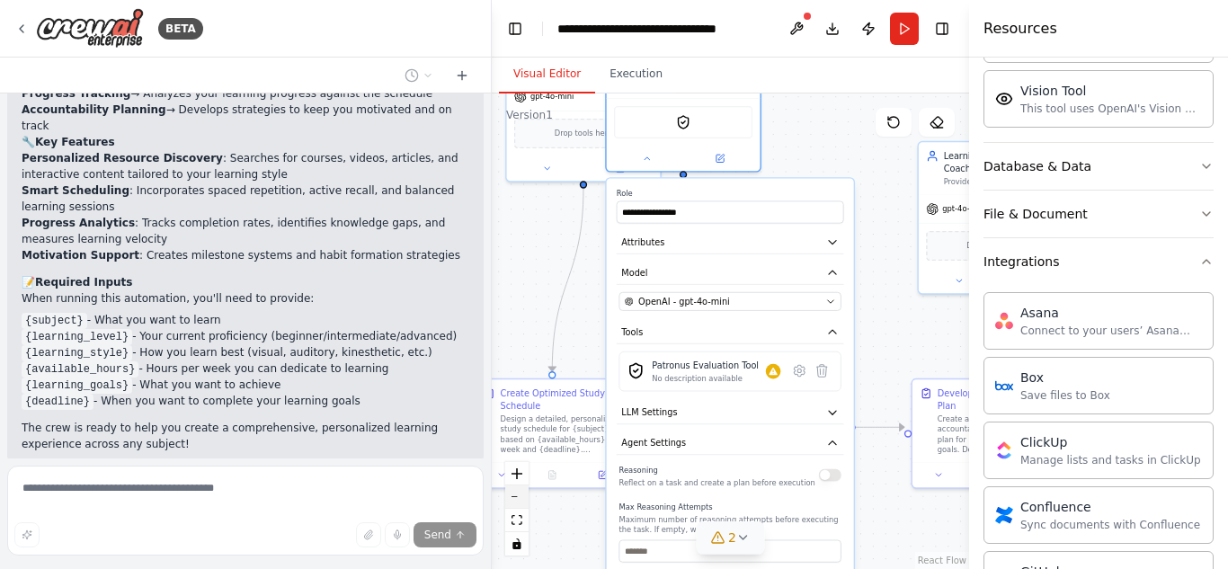
click at [514, 494] on button "zoom out" at bounding box center [516, 497] width 23 height 23
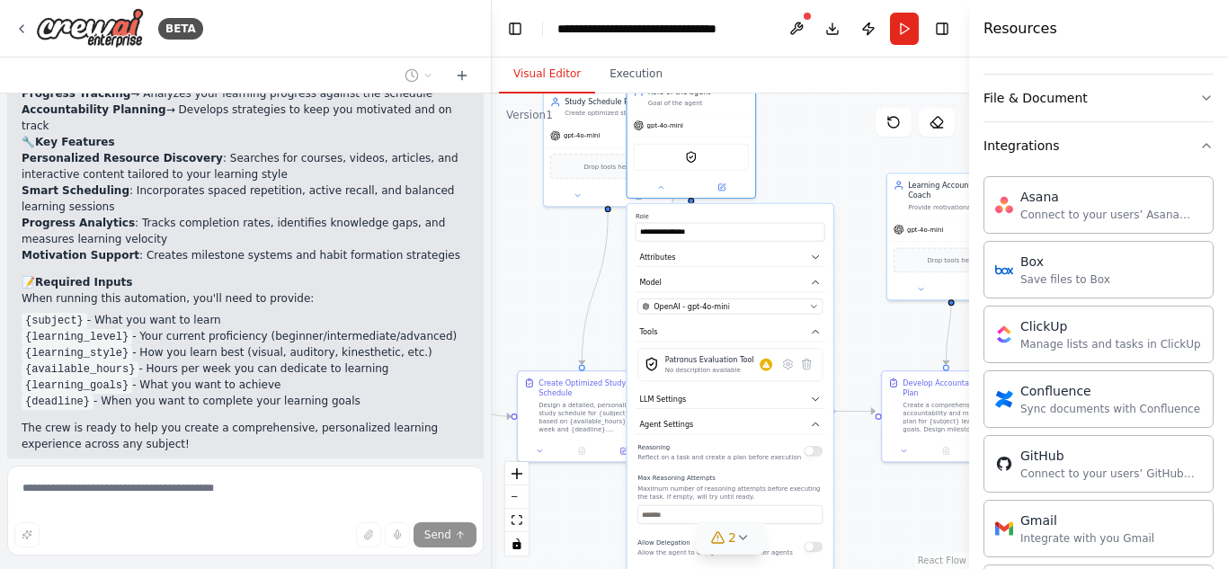
scroll to position [611, 0]
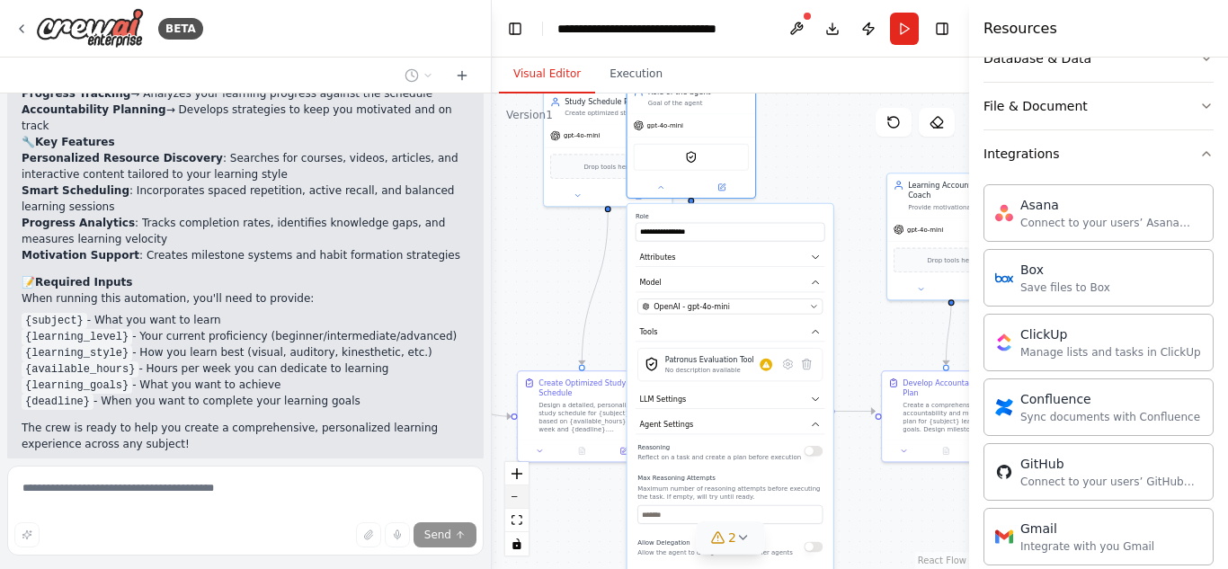
click at [521, 499] on button "zoom out" at bounding box center [516, 497] width 23 height 23
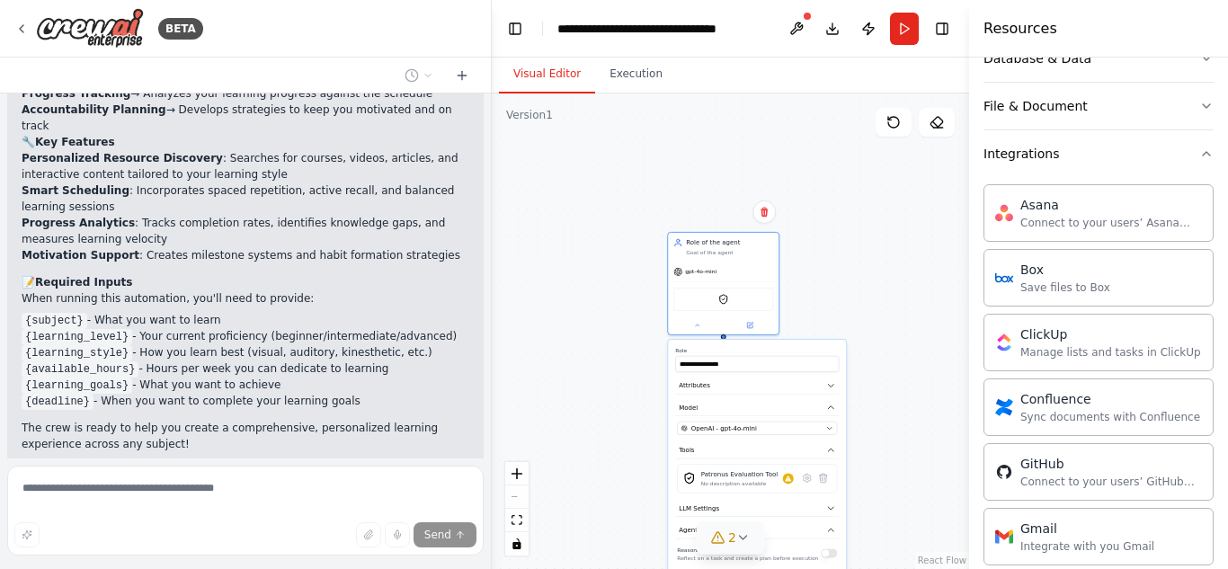
drag, startPoint x: 767, startPoint y: 228, endPoint x: 799, endPoint y: 508, distance: 281.5
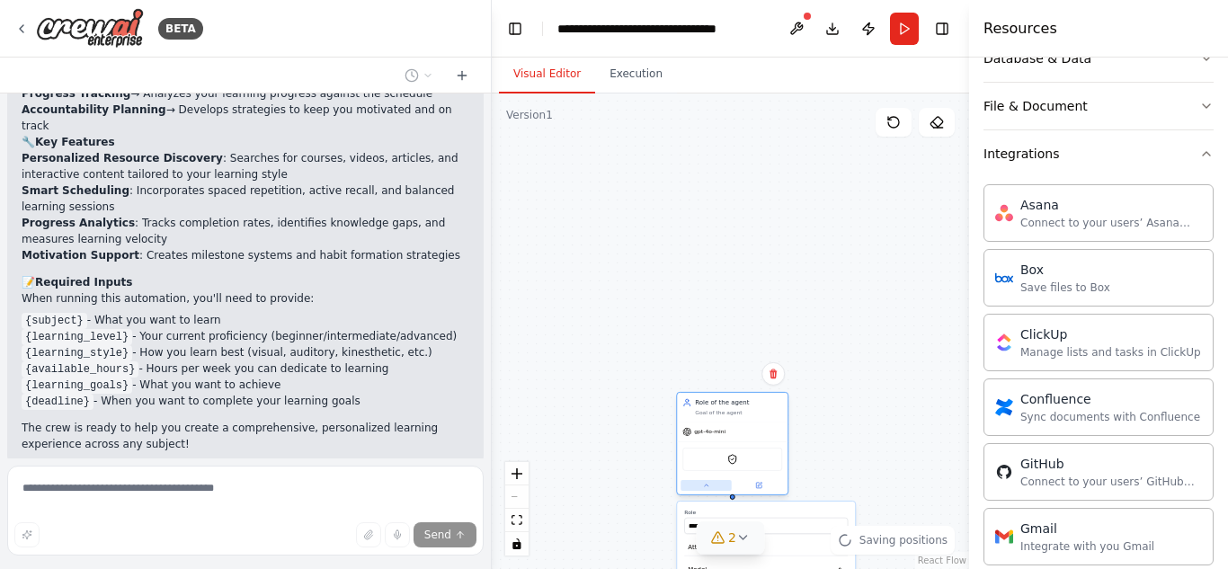
click at [708, 489] on button at bounding box center [706, 485] width 51 height 11
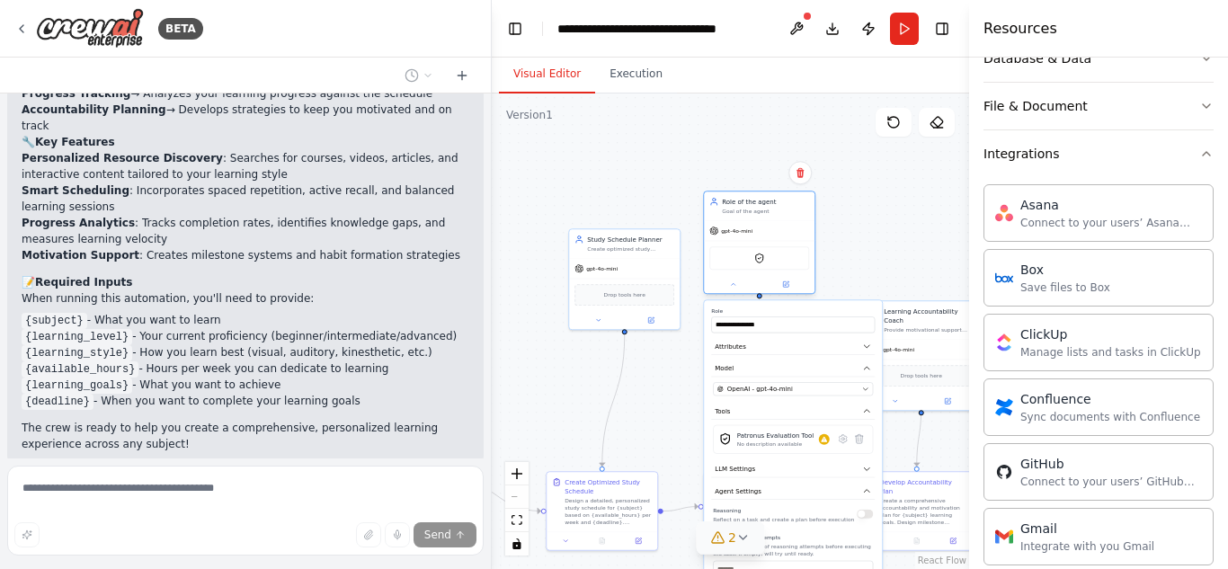
drag, startPoint x: 737, startPoint y: 393, endPoint x: 767, endPoint y: 192, distance: 202.7
click at [767, 192] on div "Role of the agent Goal of the agent" at bounding box center [759, 206] width 111 height 29
click at [805, 329] on input "**********" at bounding box center [793, 325] width 164 height 16
click at [863, 388] on icon "button" at bounding box center [865, 389] width 7 height 7
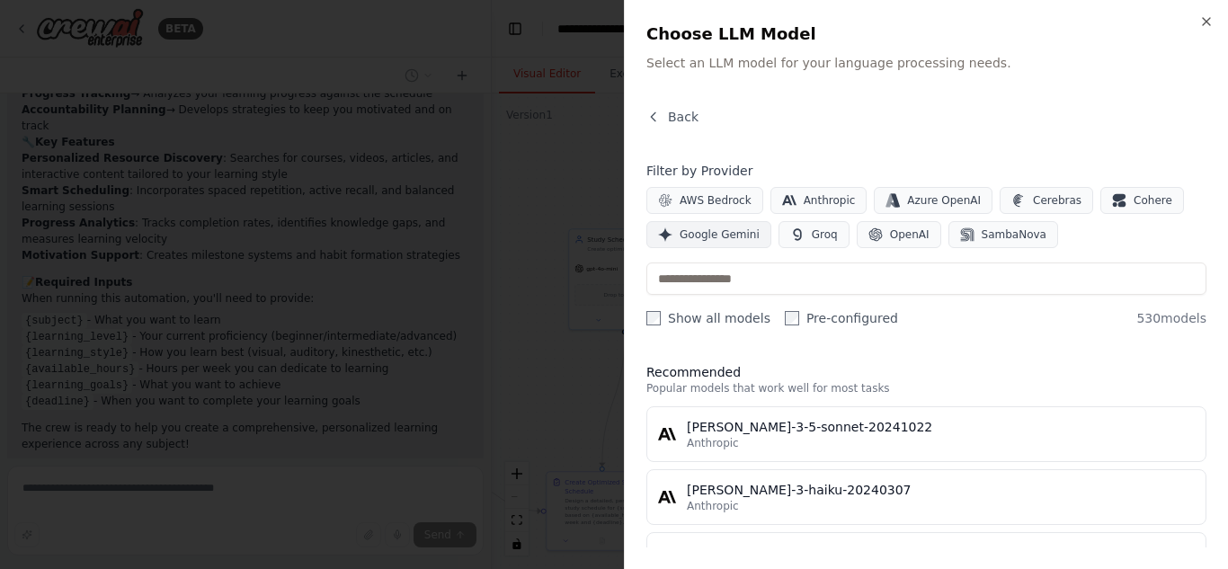
click at [705, 228] on span "Google Gemini" at bounding box center [720, 234] width 80 height 14
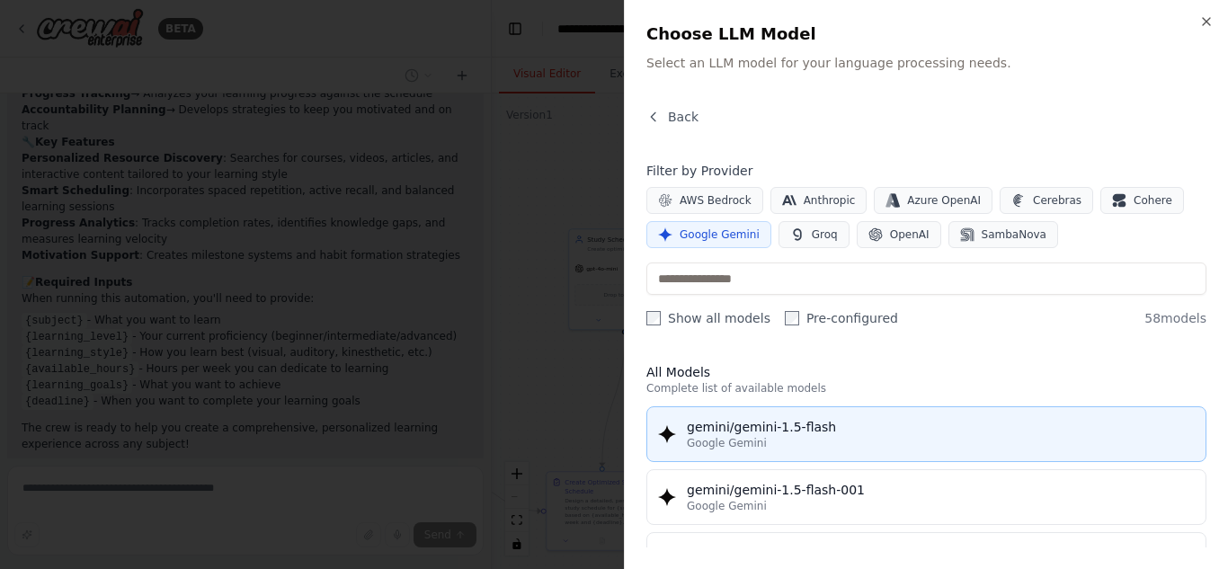
click at [780, 431] on div "gemini/gemini-1.5-flash" at bounding box center [941, 427] width 508 height 18
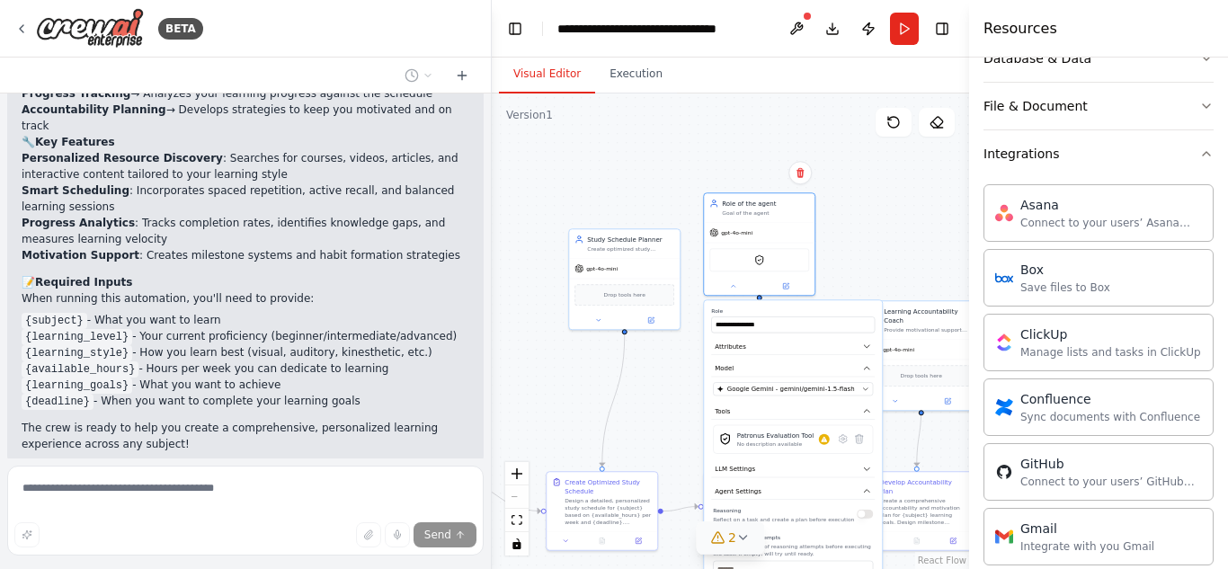
click at [655, 408] on div ".deletable-edge-delete-btn { width: 20px; height: 20px; border: 0px solid #ffff…" at bounding box center [730, 332] width 477 height 476
click at [816, 449] on div "Patronus Evaluation Tool No description available" at bounding box center [793, 439] width 160 height 29
click at [861, 439] on icon at bounding box center [859, 438] width 7 height 9
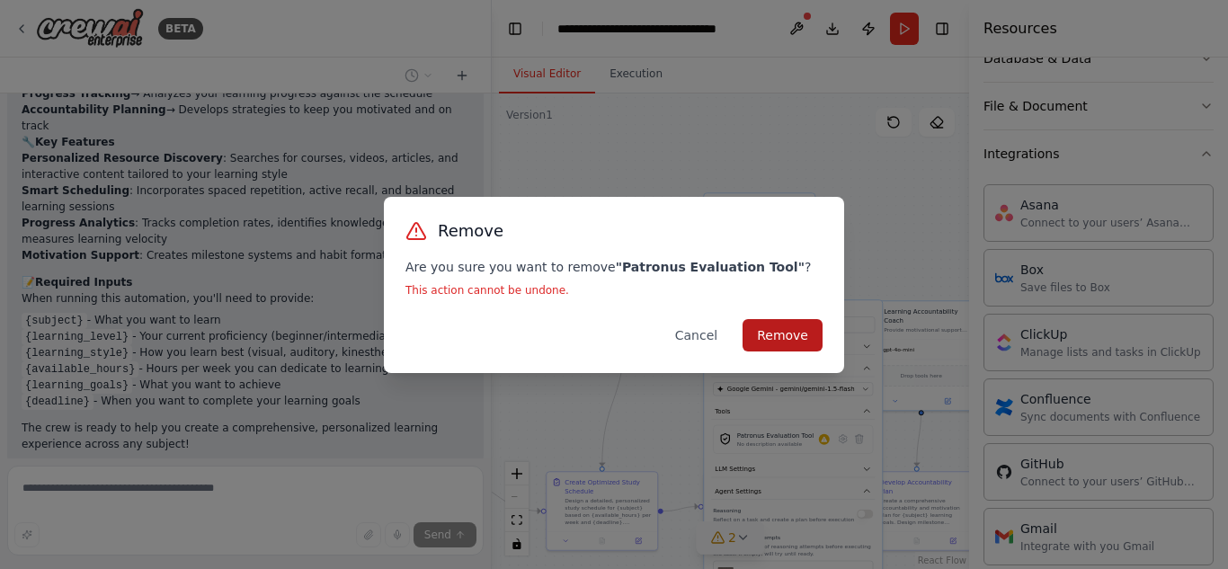
click at [782, 328] on button "Remove" at bounding box center [783, 335] width 80 height 32
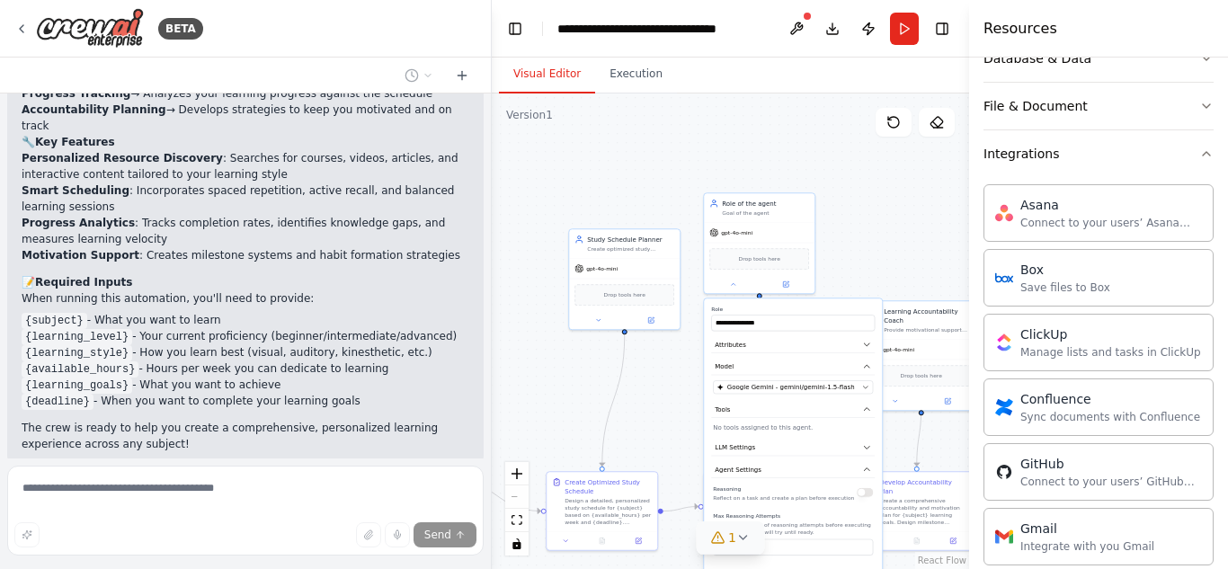
click at [891, 207] on div ".deletable-edge-delete-btn { width: 20px; height: 20px; border: 0px solid #ffff…" at bounding box center [730, 332] width 477 height 476
click at [876, 235] on div ".deletable-edge-delete-btn { width: 20px; height: 20px; border: 0px solid #ffff…" at bounding box center [730, 332] width 477 height 476
click at [733, 282] on icon at bounding box center [733, 282] width 7 height 7
click at [733, 282] on icon at bounding box center [734, 282] width 4 height 2
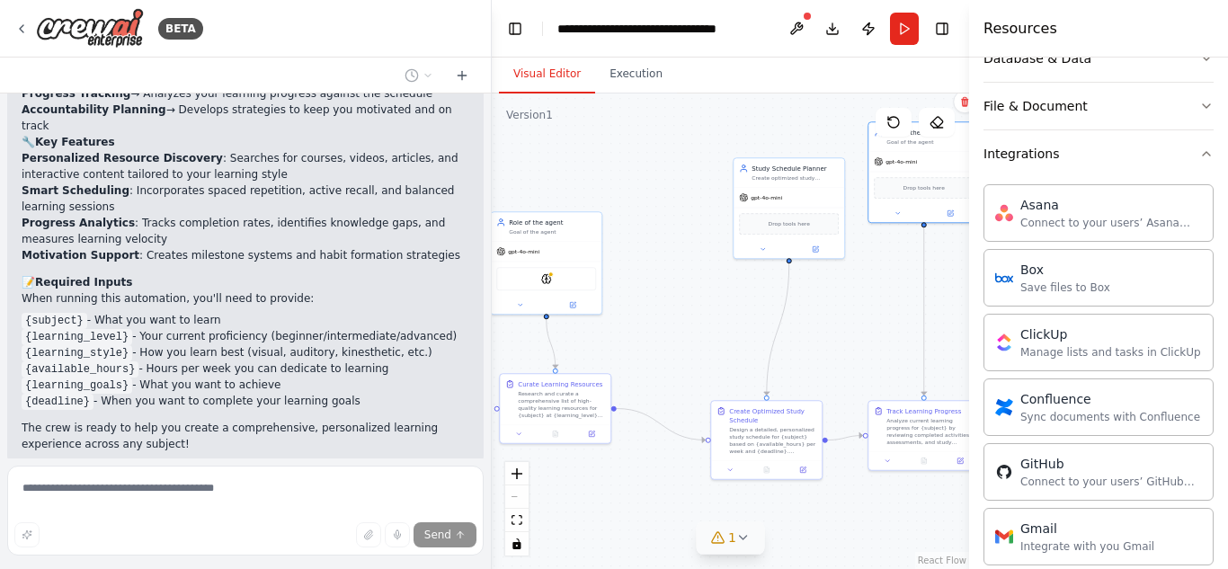
drag, startPoint x: 699, startPoint y: 386, endPoint x: 864, endPoint y: 313, distance: 180.8
click at [864, 313] on div ".deletable-edge-delete-btn { width: 20px; height: 20px; border: 0px solid #ffff…" at bounding box center [730, 332] width 477 height 476
click at [740, 535] on icon at bounding box center [743, 538] width 14 height 14
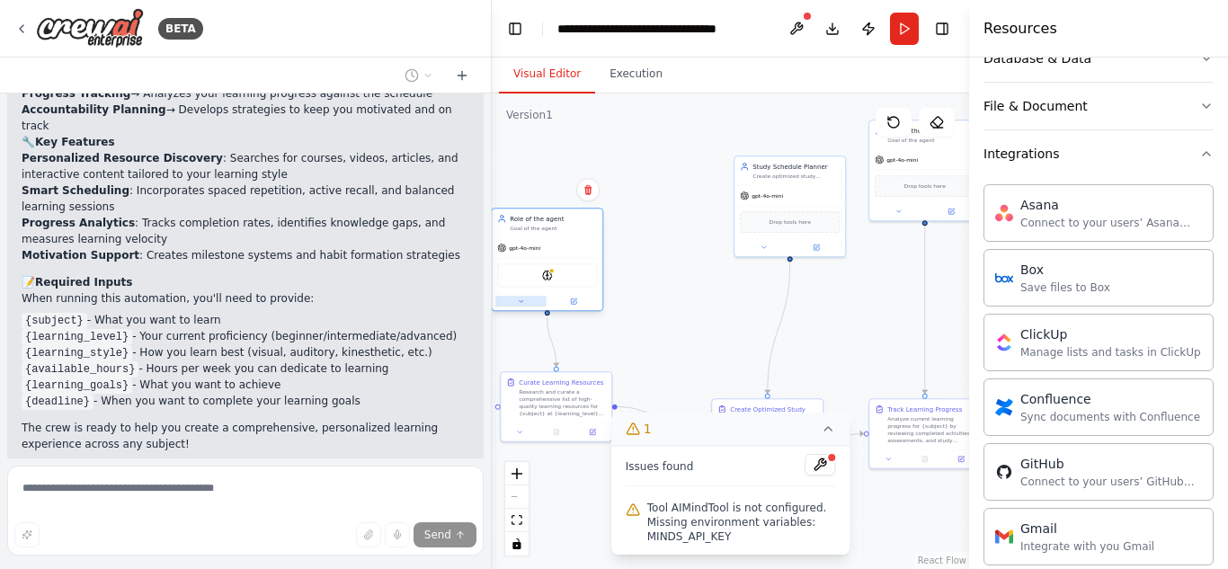
click at [518, 301] on icon at bounding box center [521, 301] width 7 height 7
click at [563, 284] on div "AIMindTool" at bounding box center [547, 274] width 100 height 23
click at [575, 282] on div "AIMindTool" at bounding box center [547, 274] width 100 height 23
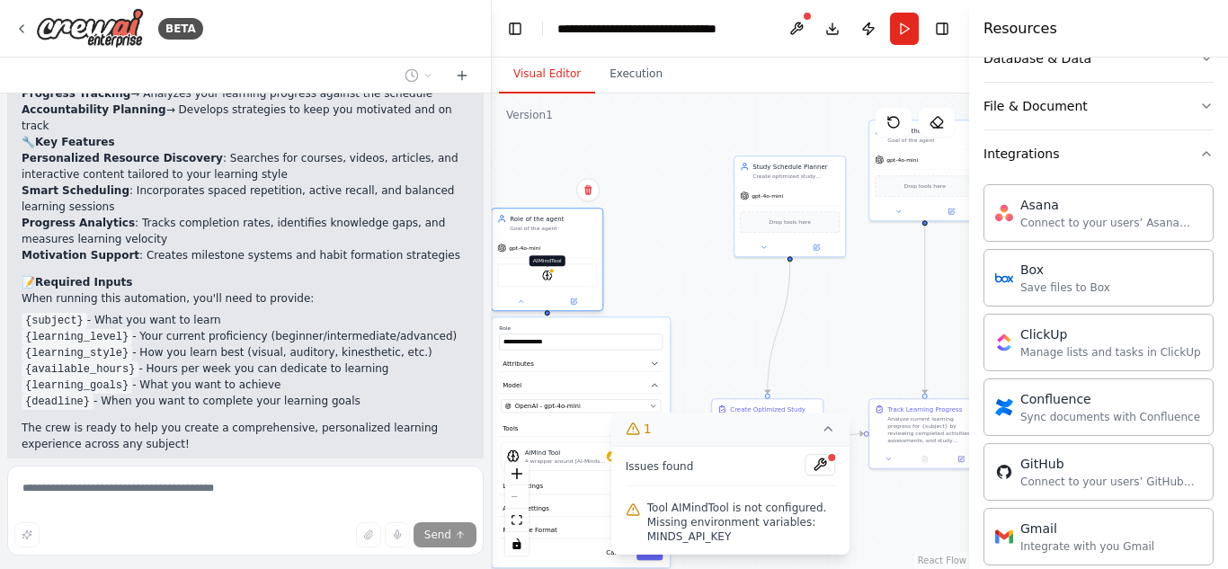
click at [546, 279] on img at bounding box center [547, 275] width 11 height 11
click at [531, 271] on div "AIMindTool" at bounding box center [547, 274] width 100 height 23
click at [531, 282] on div "AIMindTool" at bounding box center [547, 274] width 100 height 23
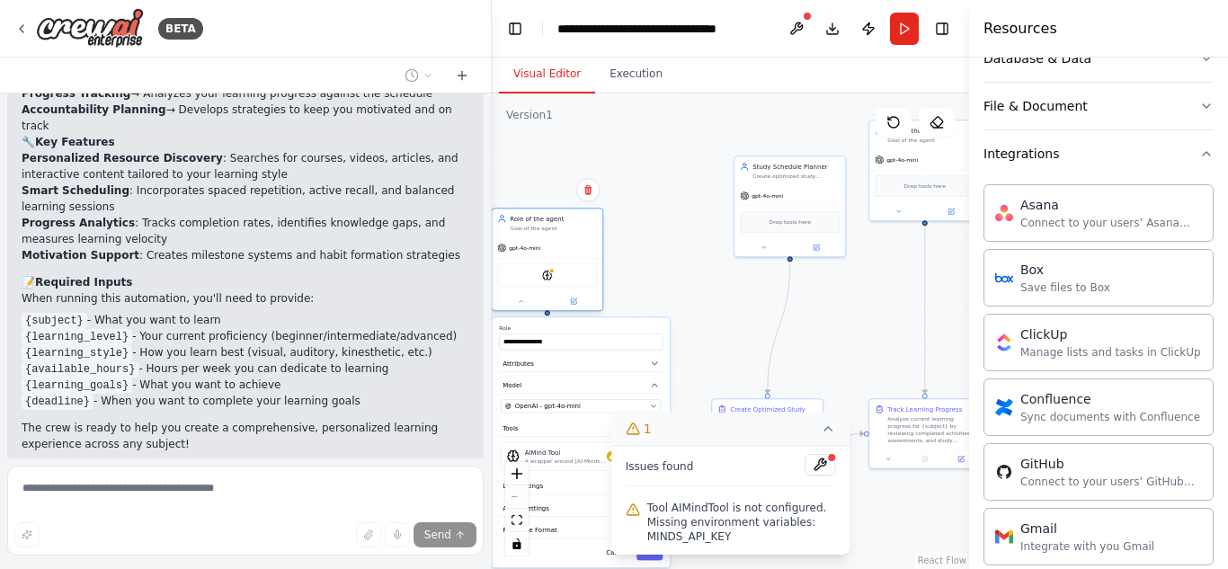
click at [531, 282] on div "AIMindTool" at bounding box center [547, 274] width 100 height 23
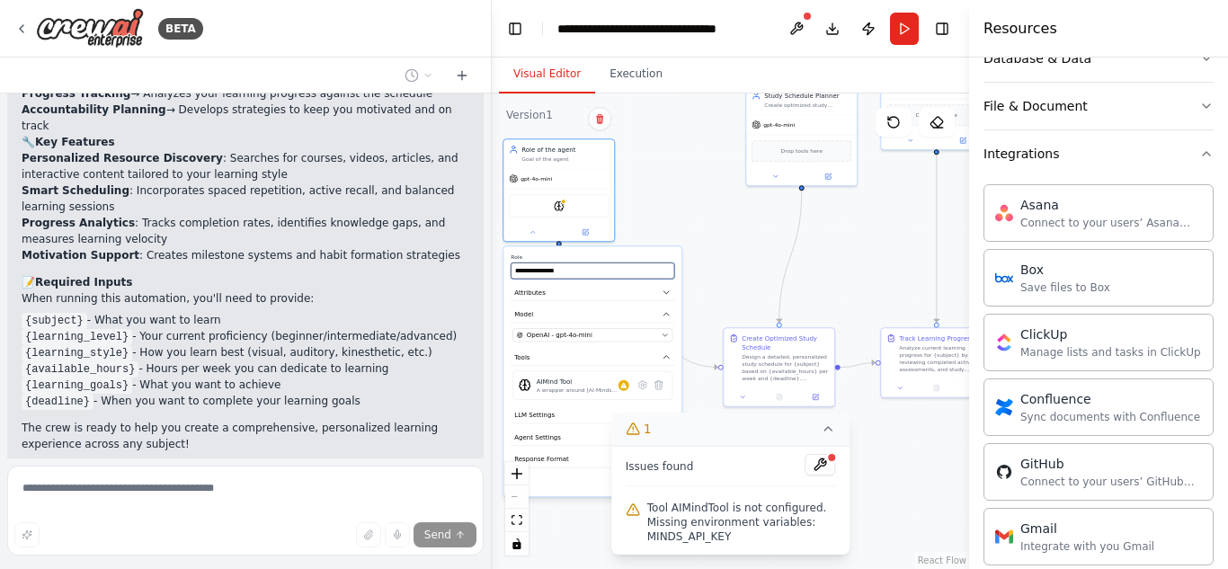
drag, startPoint x: 674, startPoint y: 287, endPoint x: 686, endPoint y: 217, distance: 71.1
click at [686, 217] on div ".deletable-edge-delete-btn { width: 20px; height: 20px; border: 0px solid #ffff…" at bounding box center [730, 332] width 477 height 476
click at [582, 183] on div "gpt-4o-mini" at bounding box center [559, 177] width 111 height 20
click at [648, 335] on div "OpenAI - gpt-4o-mini" at bounding box center [587, 335] width 141 height 9
click at [657, 333] on div "OpenAI - gpt-4o-mini" at bounding box center [587, 335] width 141 height 9
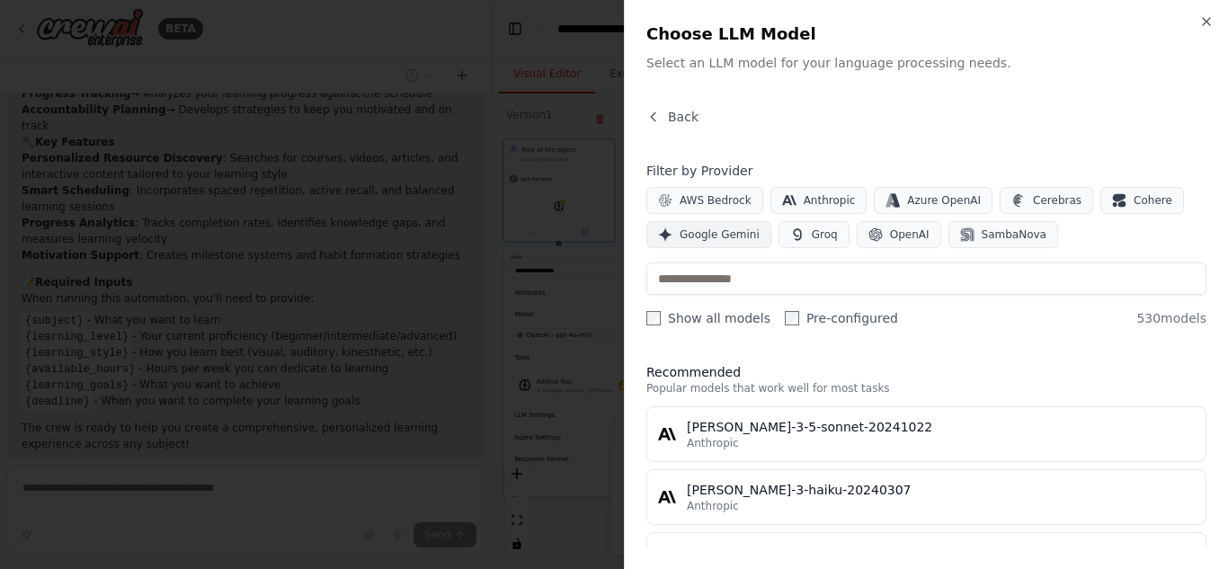
click at [717, 233] on span "Google Gemini" at bounding box center [720, 234] width 80 height 14
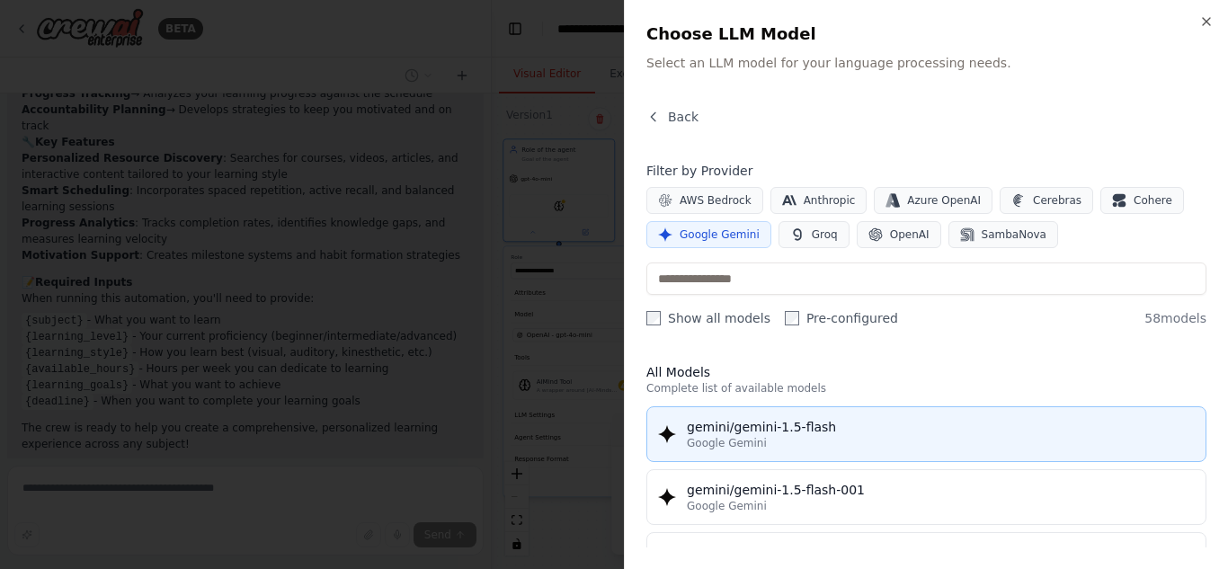
click at [721, 428] on div "gemini/gemini-1.5-flash" at bounding box center [941, 427] width 508 height 18
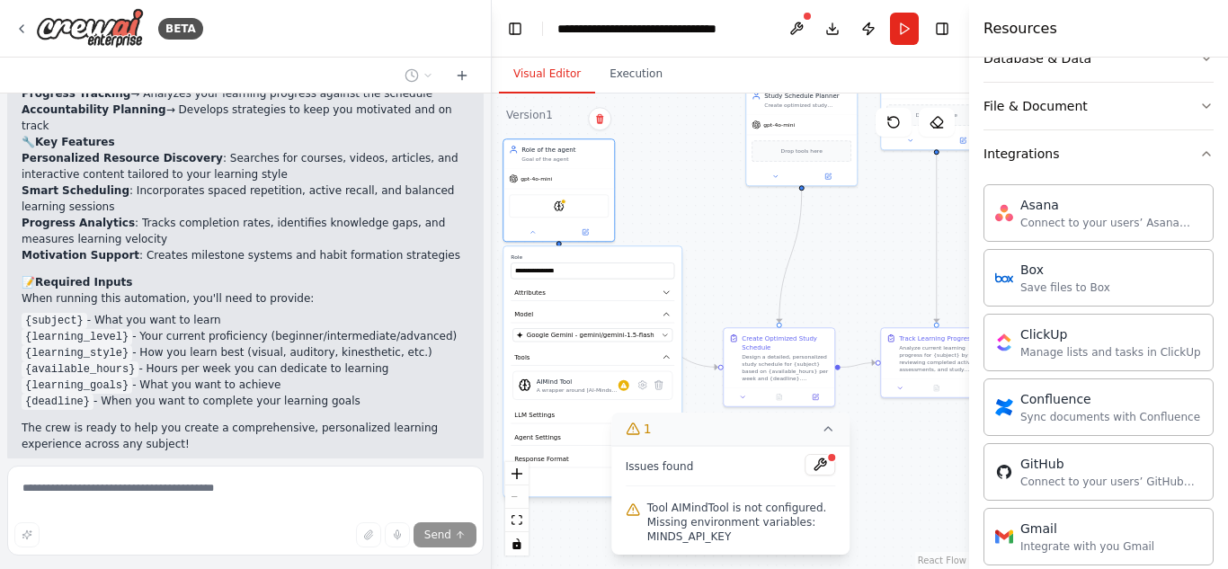
click at [748, 275] on div ".deletable-edge-delete-btn { width: 20px; height: 20px; border: 0px solid #ffff…" at bounding box center [730, 332] width 477 height 476
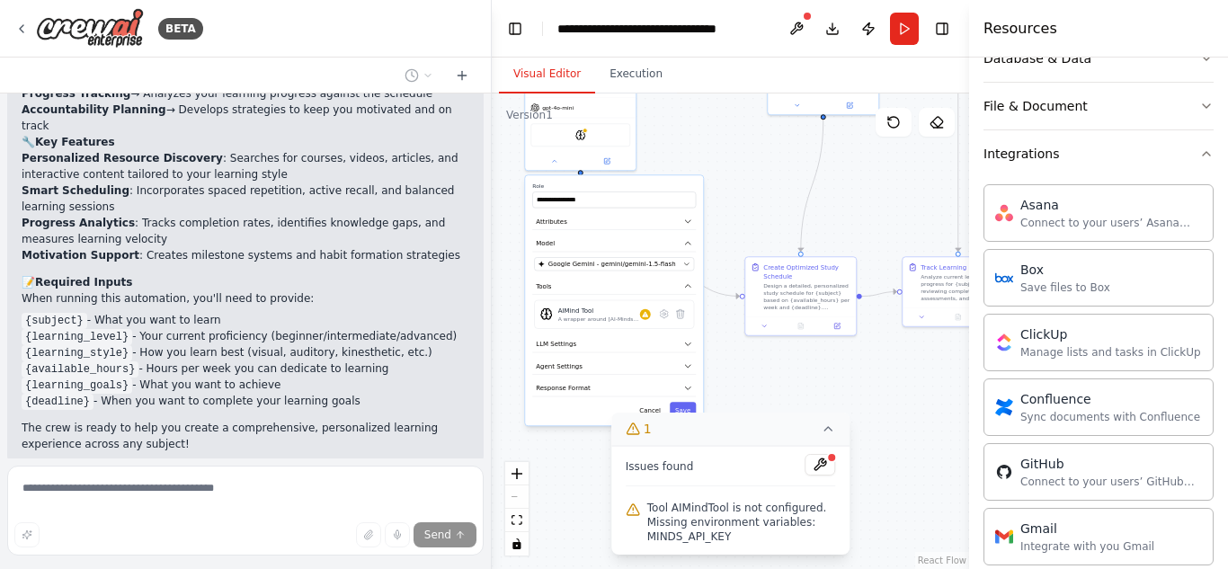
drag, startPoint x: 576, startPoint y: 541, endPoint x: 597, endPoint y: 470, distance: 74.0
click at [597, 470] on div ".deletable-edge-delete-btn { width: 20px; height: 20px; border: 0px solid #ffff…" at bounding box center [730, 332] width 477 height 476
click at [677, 313] on icon at bounding box center [679, 313] width 7 height 9
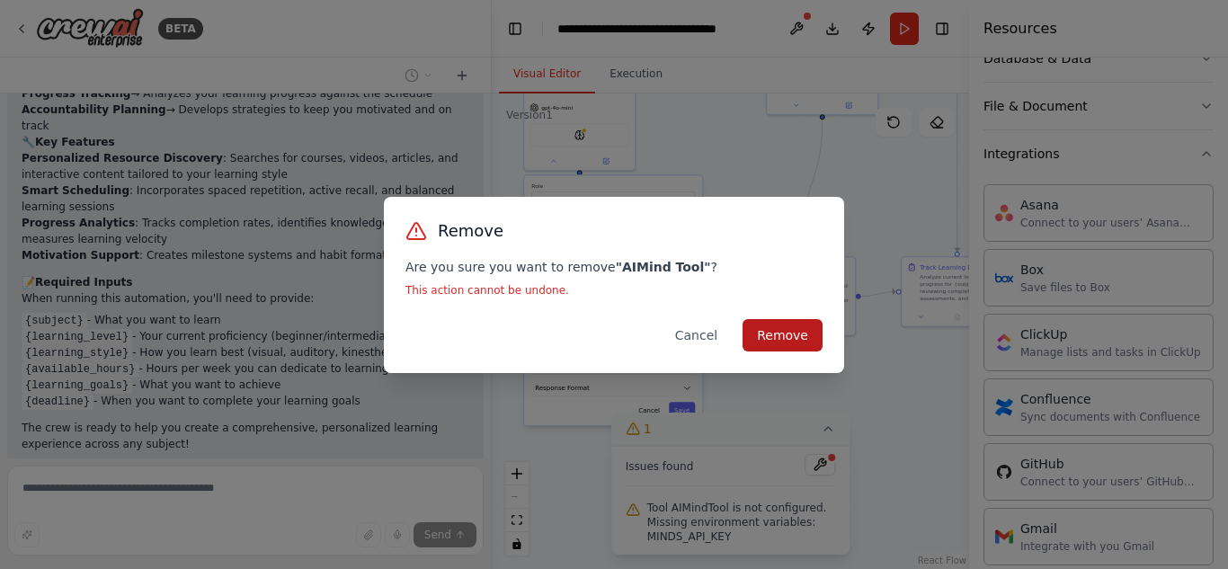
click at [774, 333] on button "Remove" at bounding box center [783, 335] width 80 height 32
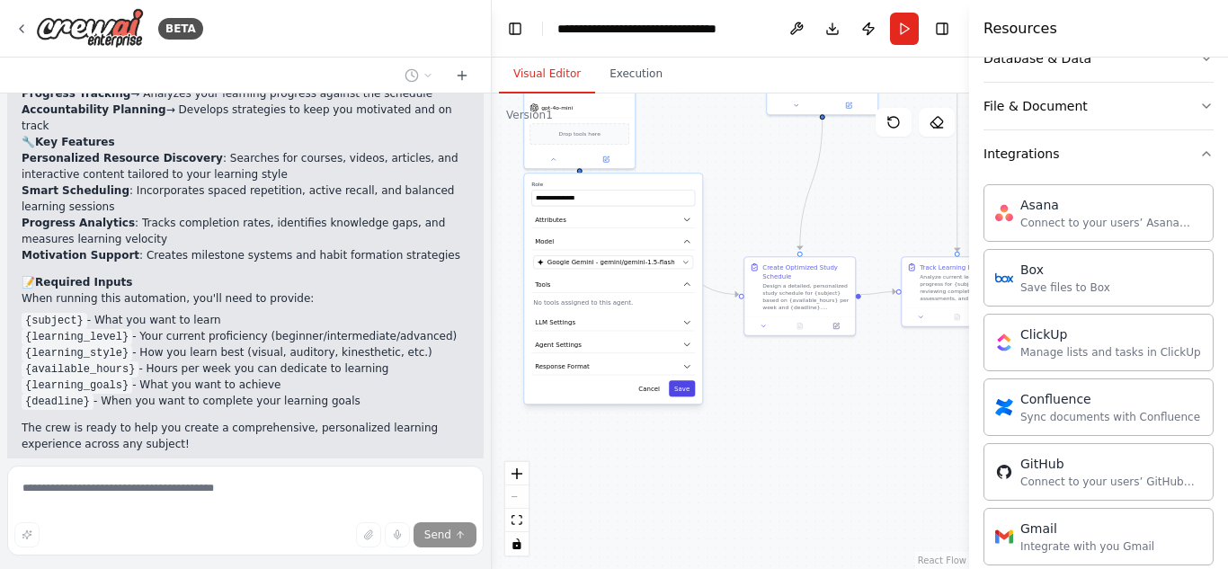
click at [684, 388] on button "Save" at bounding box center [682, 388] width 26 height 16
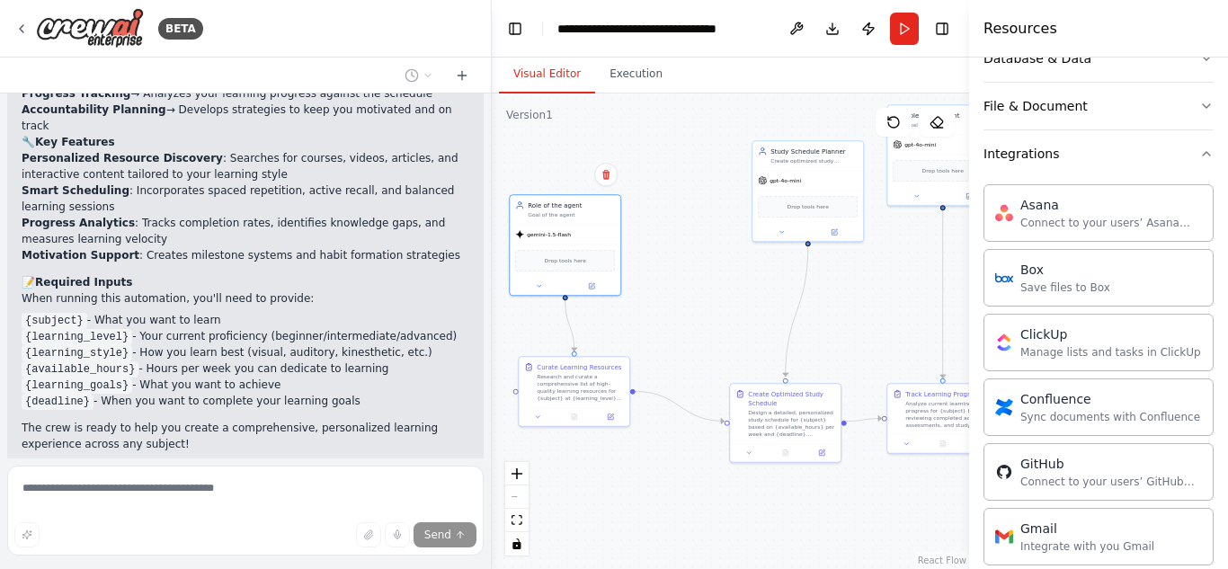
drag, startPoint x: 740, startPoint y: 456, endPoint x: 750, endPoint y: 561, distance: 105.7
click at [750, 561] on div ".deletable-edge-delete-btn { width: 20px; height: 20px; border: 0px solid #ffff…" at bounding box center [730, 332] width 477 height 476
click at [900, 16] on button "Run" at bounding box center [904, 29] width 29 height 32
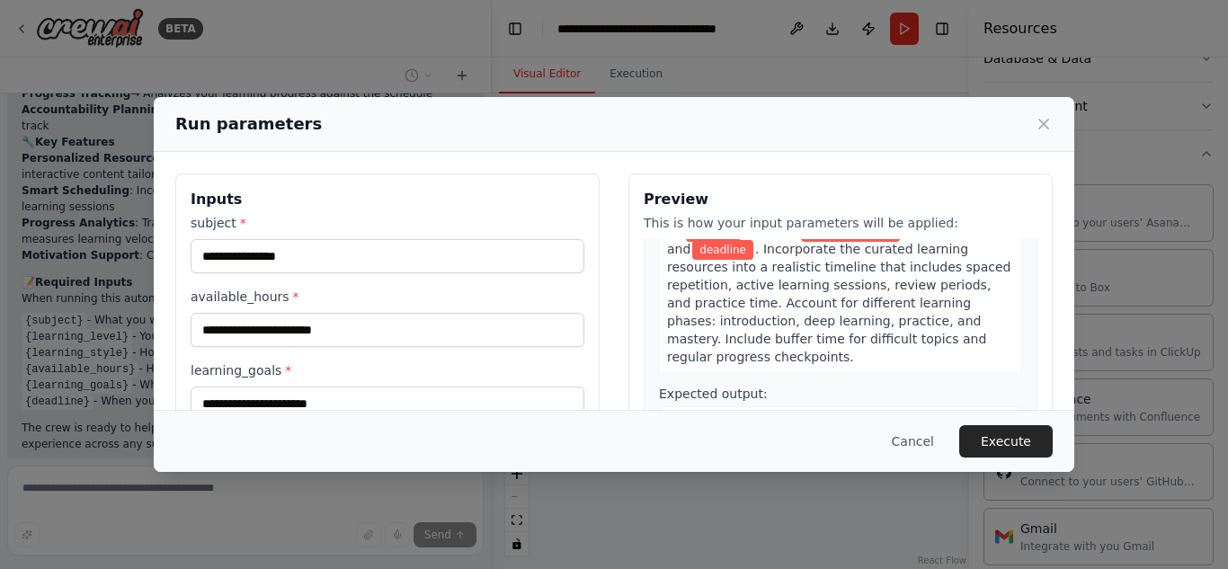
scroll to position [0, 0]
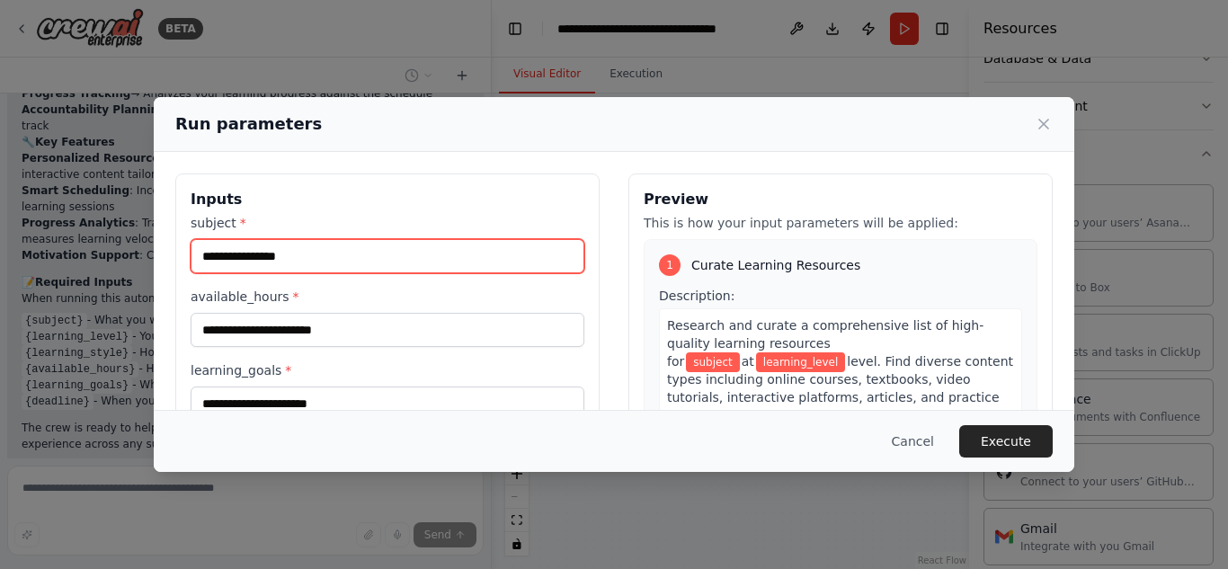
click at [307, 252] on input "subject *" at bounding box center [388, 256] width 394 height 34
type input "*"
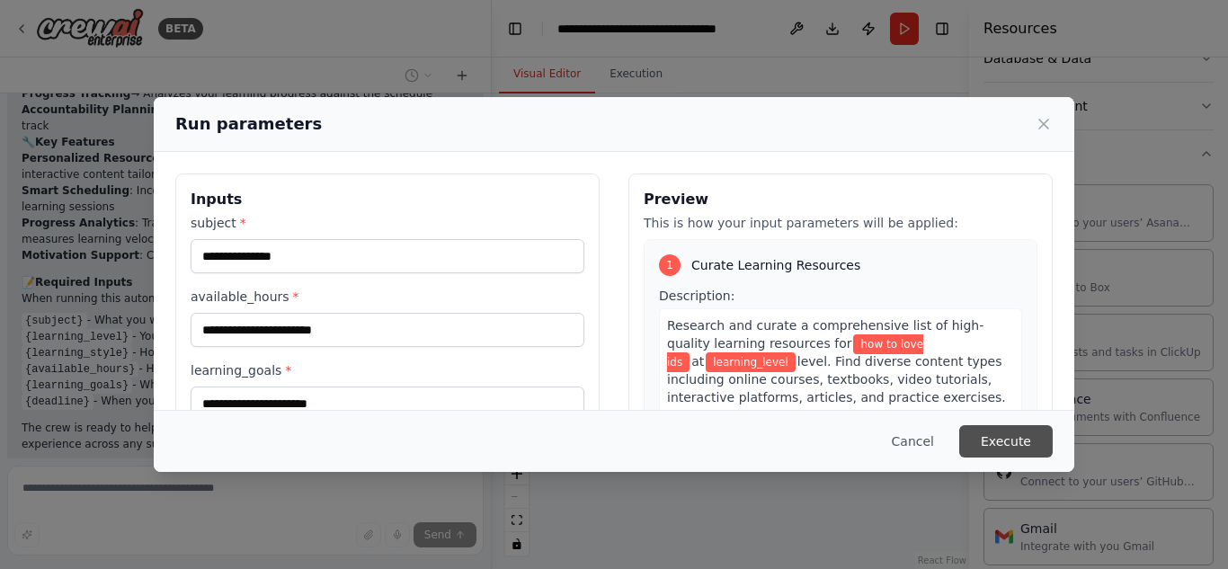
click at [998, 429] on button "Execute" at bounding box center [1006, 441] width 94 height 32
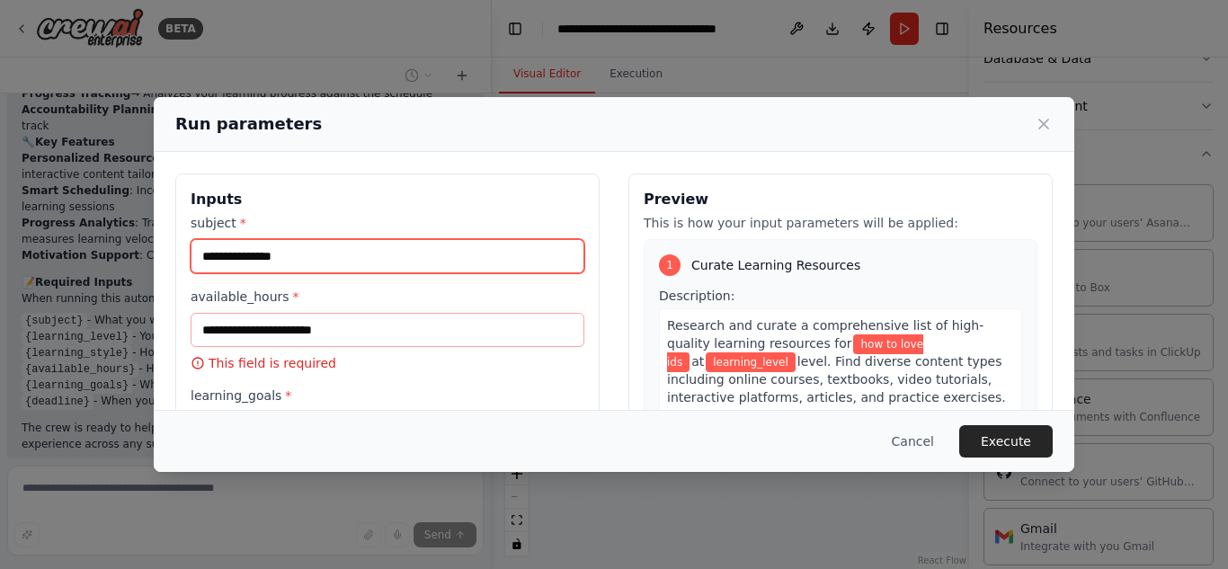
click at [270, 253] on input "**********" at bounding box center [388, 256] width 394 height 34
type input "**********"
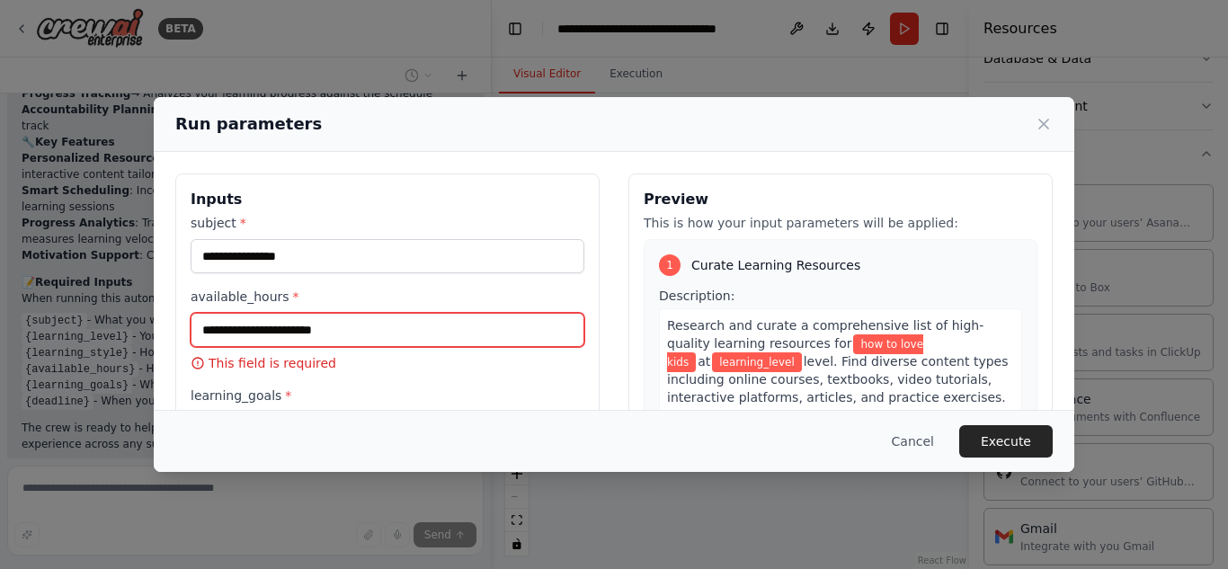
click at [345, 331] on input "available_hours *" at bounding box center [388, 330] width 394 height 34
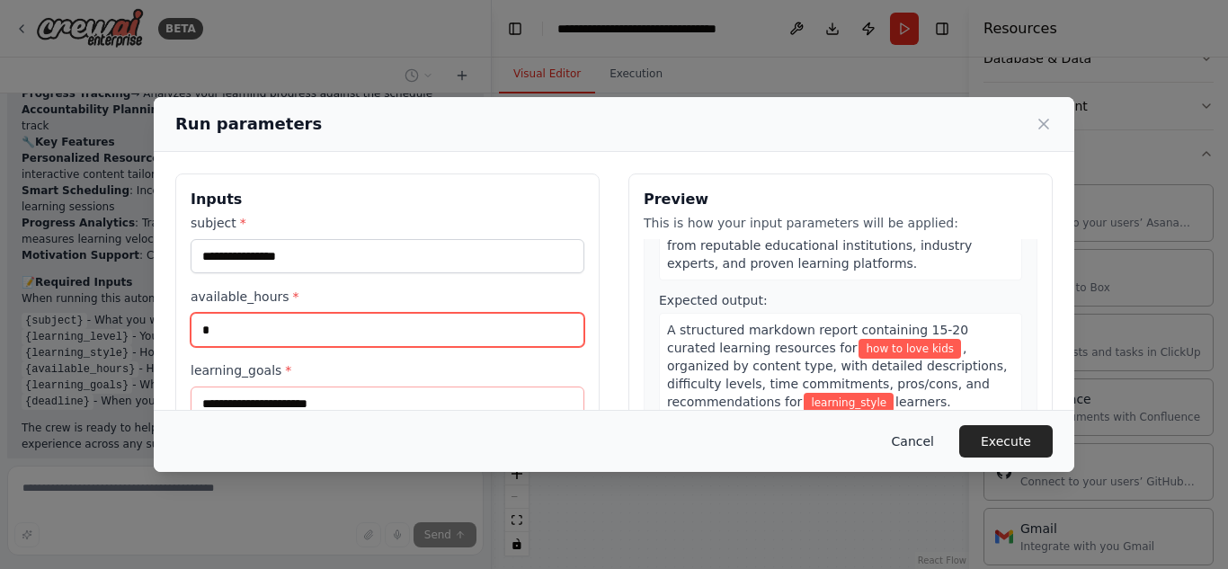
type input "*"
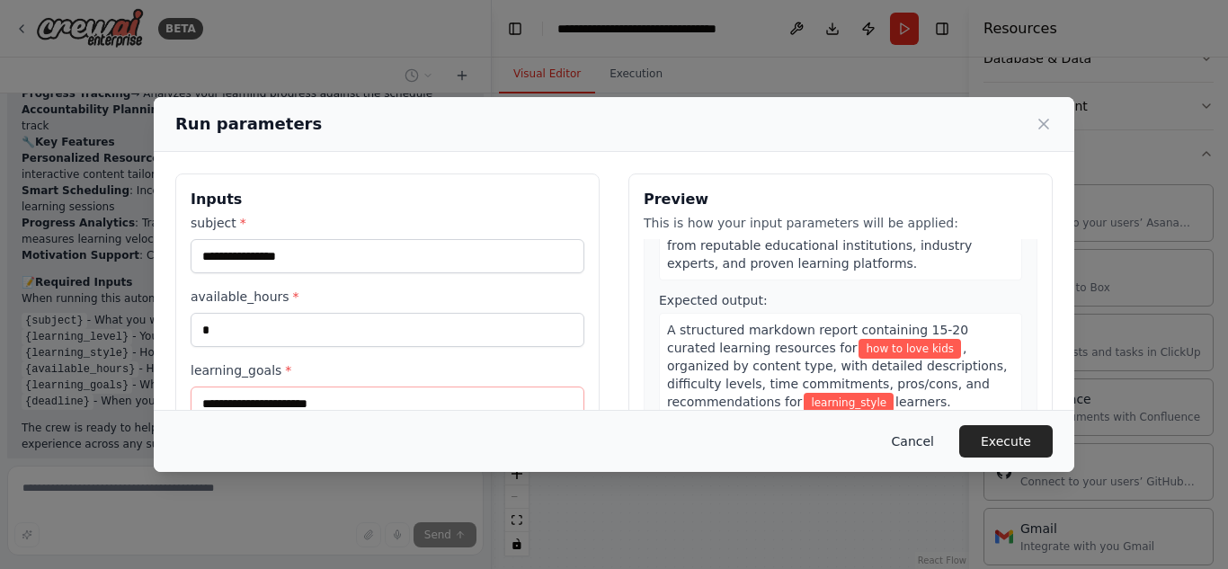
click at [926, 435] on button "Cancel" at bounding box center [913, 441] width 71 height 32
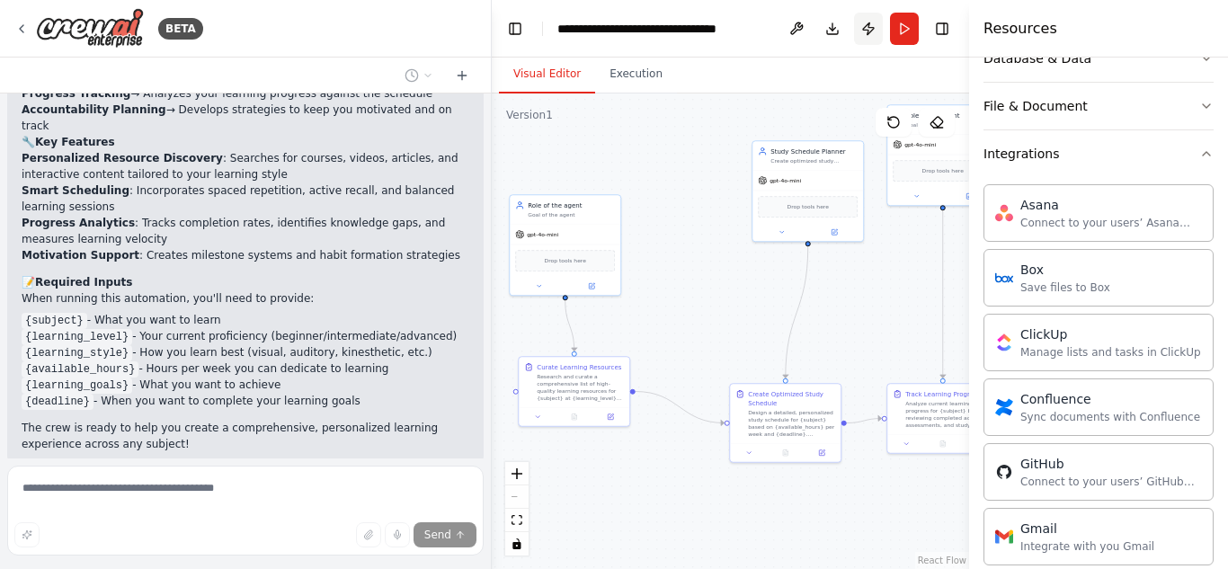
click at [866, 23] on button "Publish" at bounding box center [868, 29] width 29 height 32
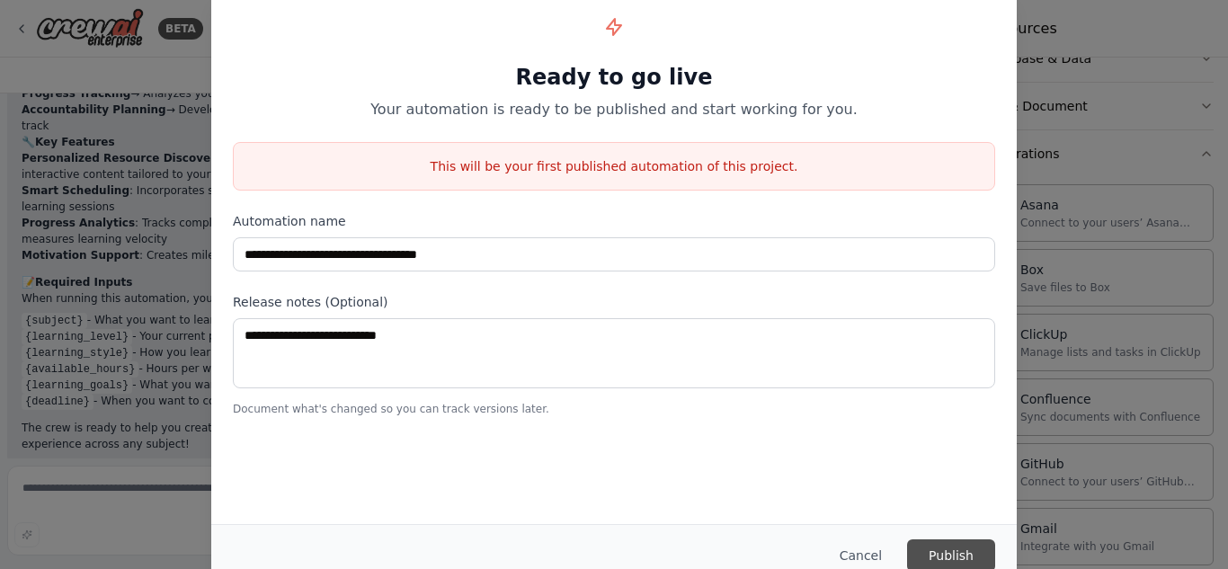
click at [959, 552] on button "Publish" at bounding box center [951, 556] width 88 height 32
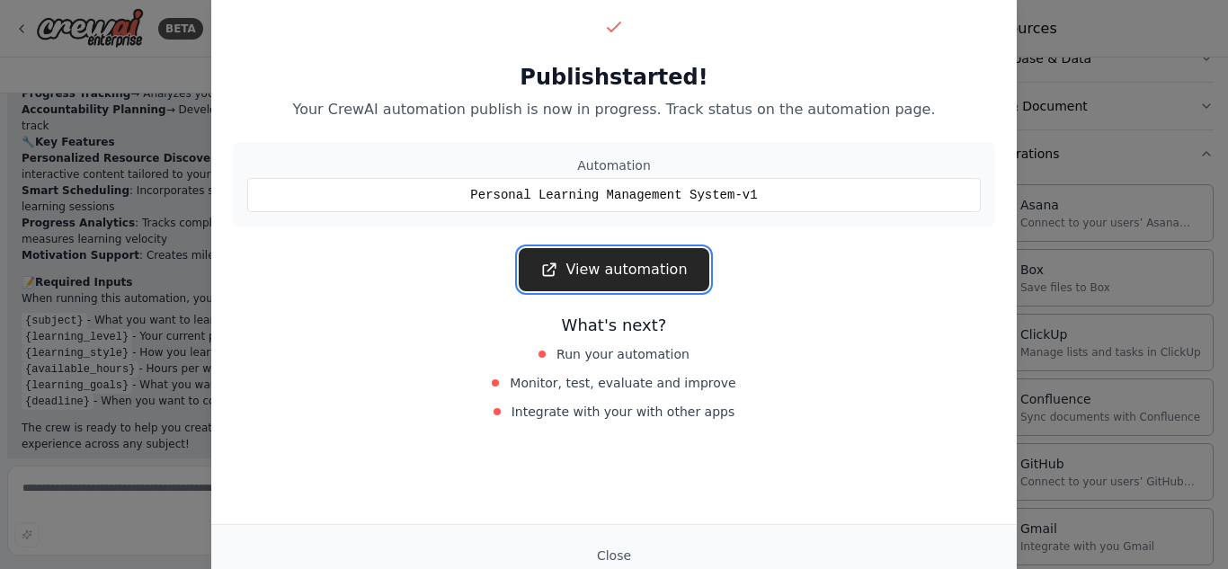
click at [605, 264] on link "View automation" at bounding box center [614, 269] width 190 height 43
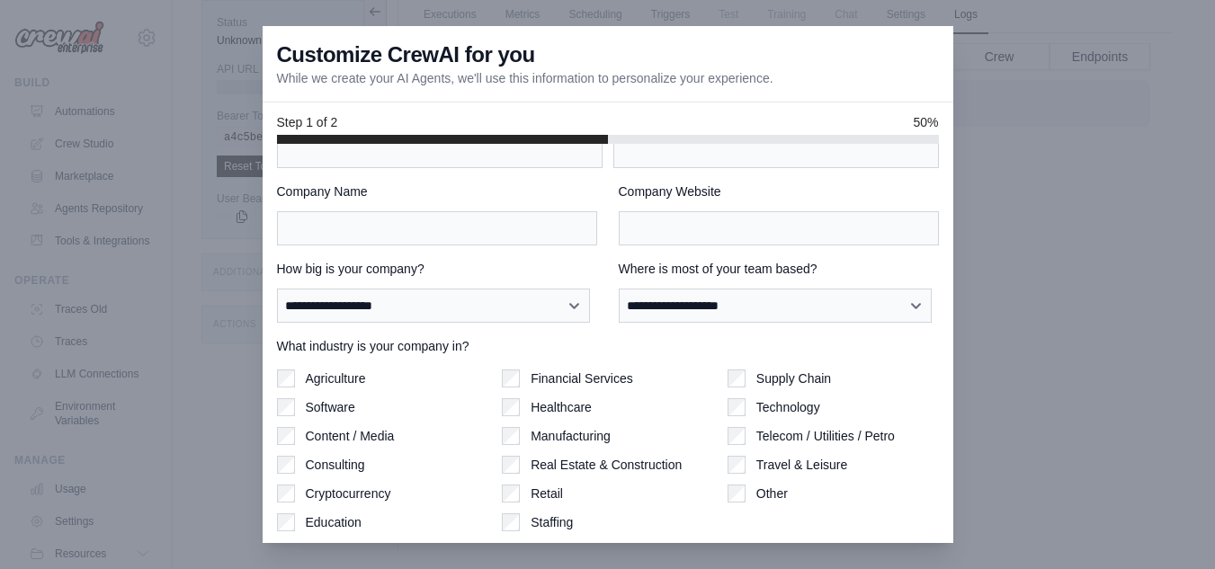
scroll to position [117, 0]
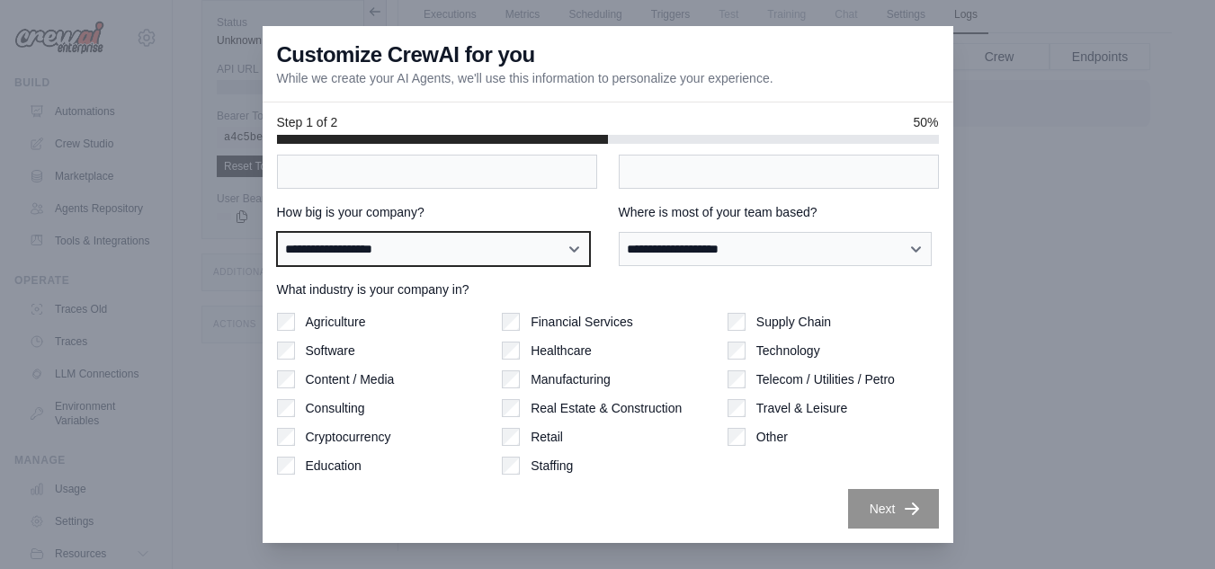
click at [570, 247] on select "**********" at bounding box center [434, 249] width 314 height 34
select select "**********"
click at [277, 232] on select "**********" at bounding box center [434, 249] width 314 height 34
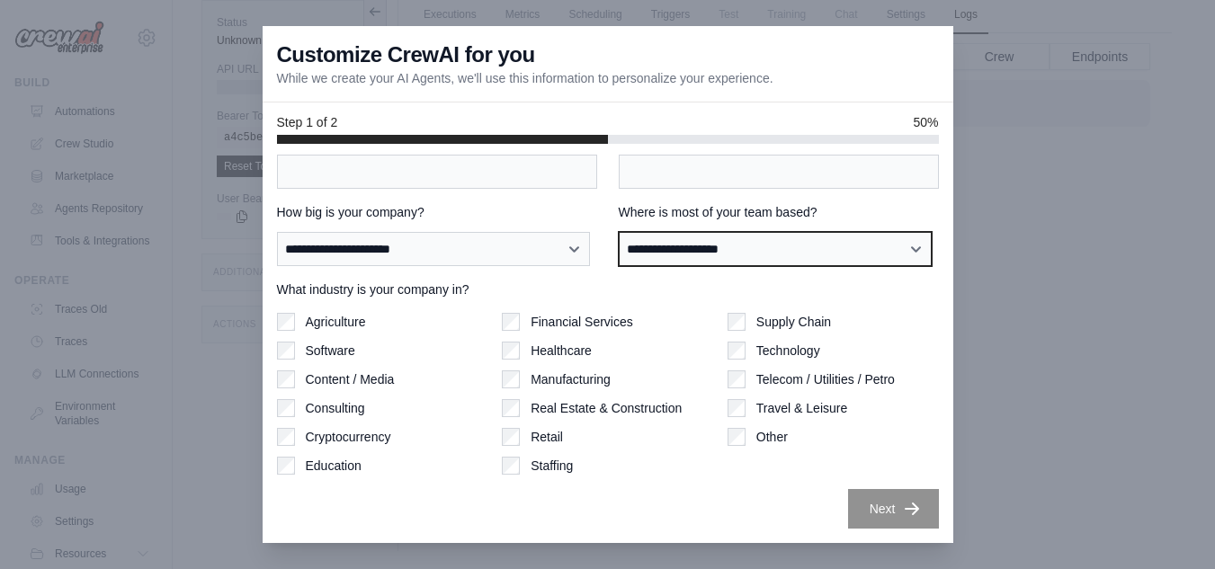
click at [709, 247] on select "**********" at bounding box center [776, 249] width 314 height 34
select select "******"
click at [619, 232] on select "**********" at bounding box center [776, 249] width 314 height 34
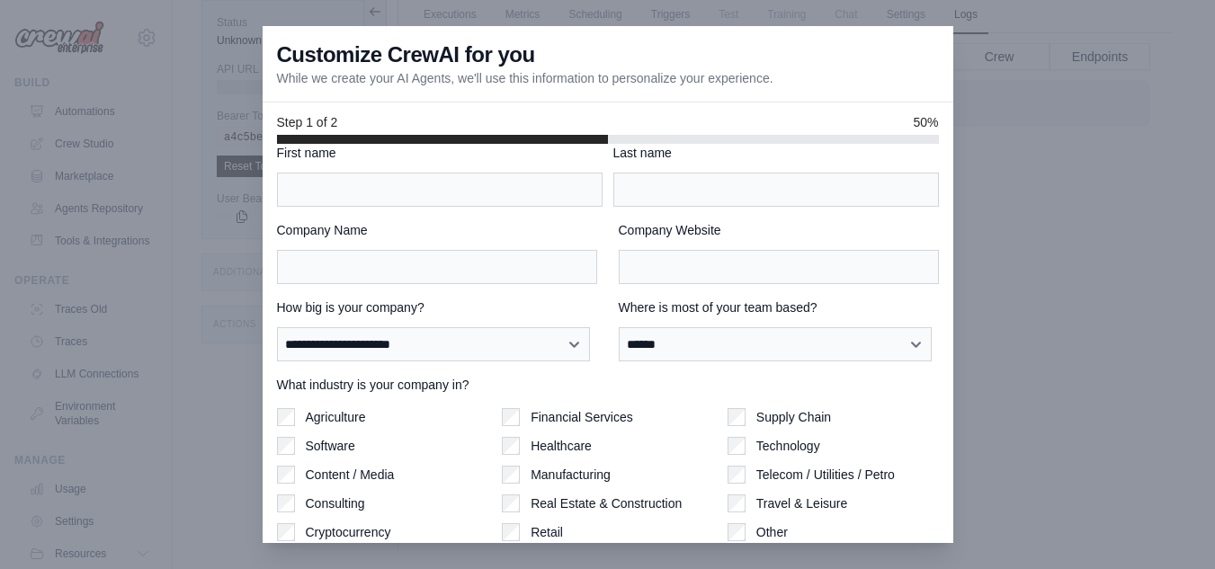
scroll to position [0, 0]
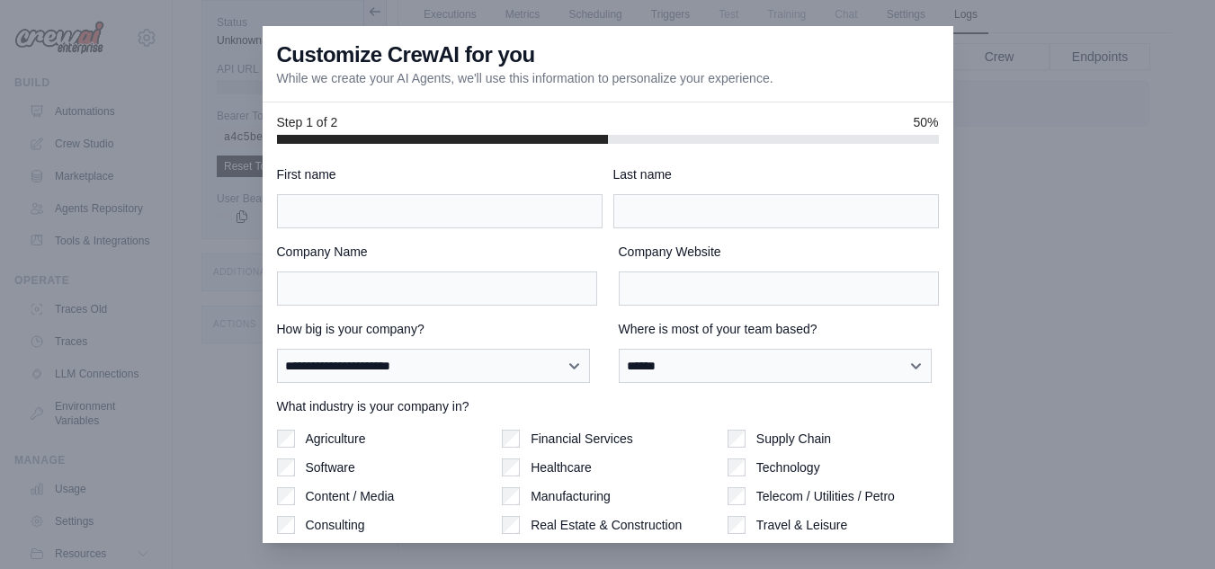
click at [422, 186] on div "First name" at bounding box center [440, 196] width 326 height 63
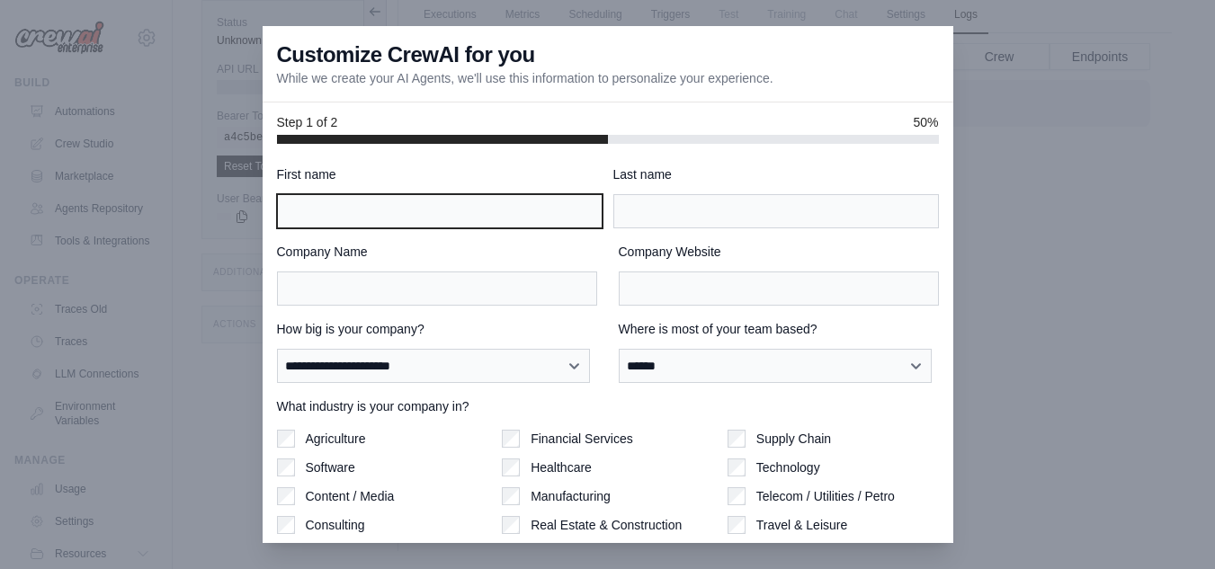
click at [416, 207] on input "First name" at bounding box center [440, 211] width 326 height 34
type input "******"
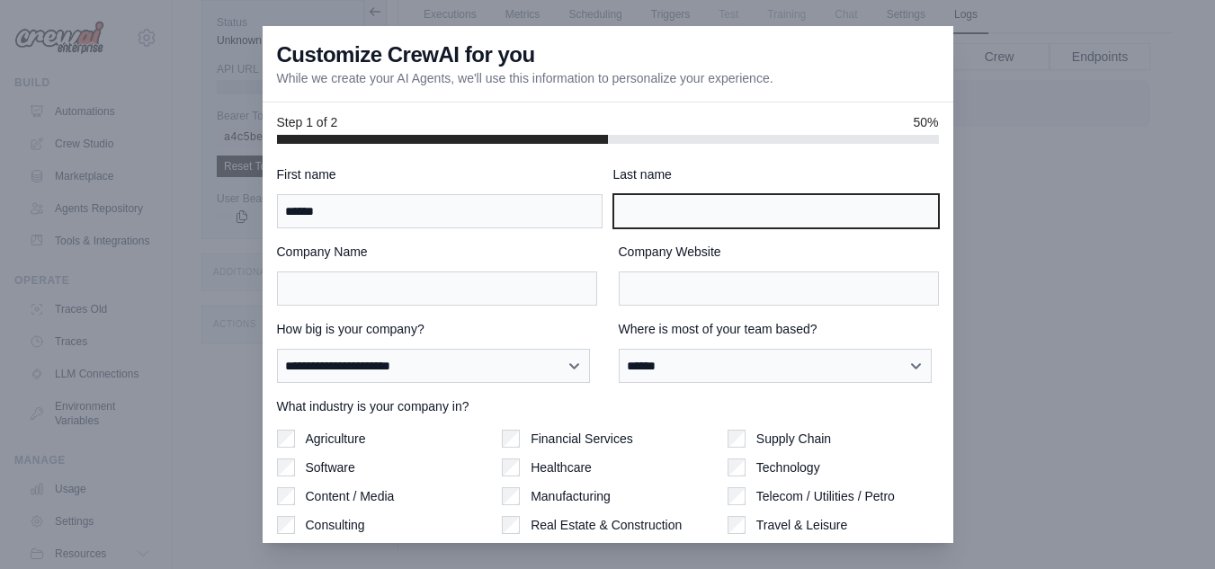
click at [648, 210] on input "Last name" at bounding box center [776, 211] width 326 height 34
click at [619, 205] on input "*****" at bounding box center [776, 211] width 326 height 34
click at [616, 212] on input "*****" at bounding box center [776, 211] width 326 height 34
click at [652, 210] on input "******" at bounding box center [776, 211] width 326 height 34
type input "*******"
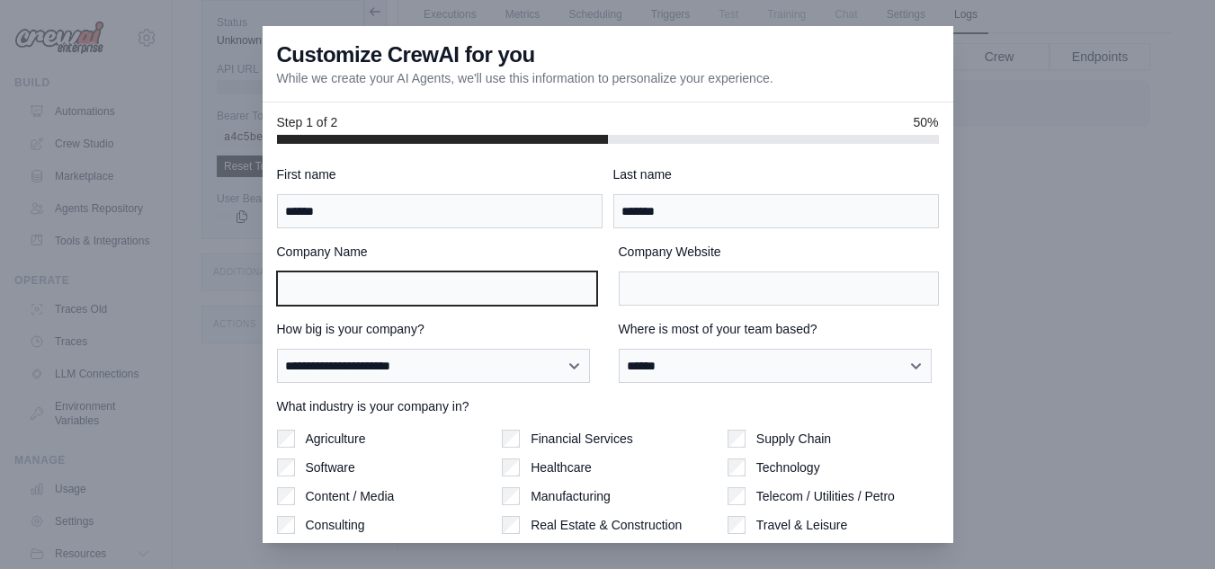
click at [518, 282] on input "Company Name" at bounding box center [437, 289] width 320 height 34
type input "********"
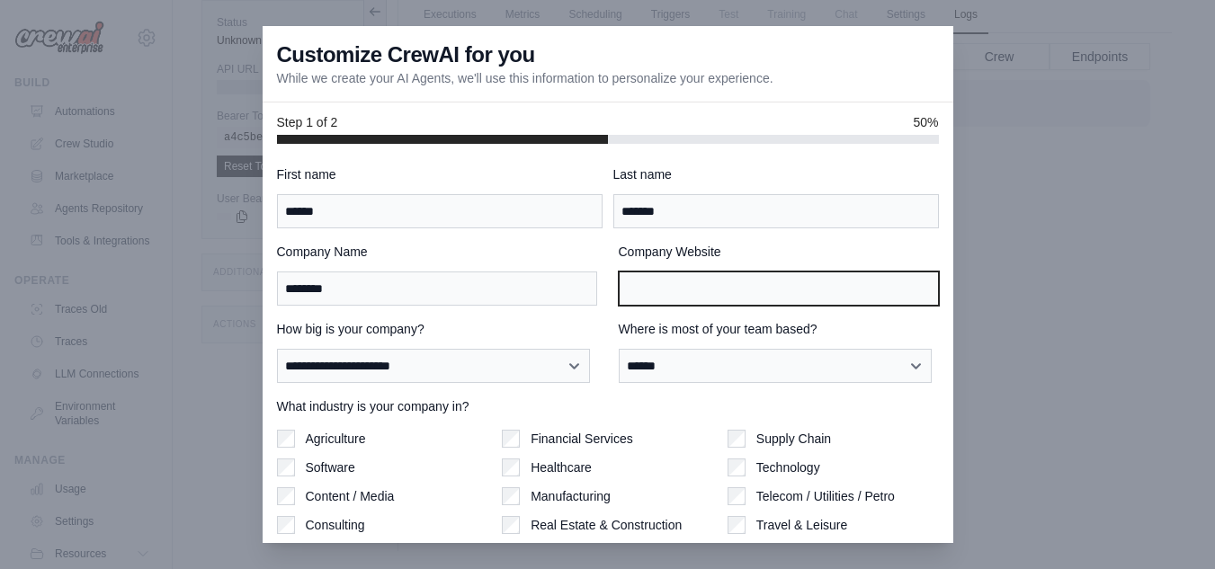
click at [658, 285] on input "Company Website" at bounding box center [779, 289] width 320 height 34
type input "**********"
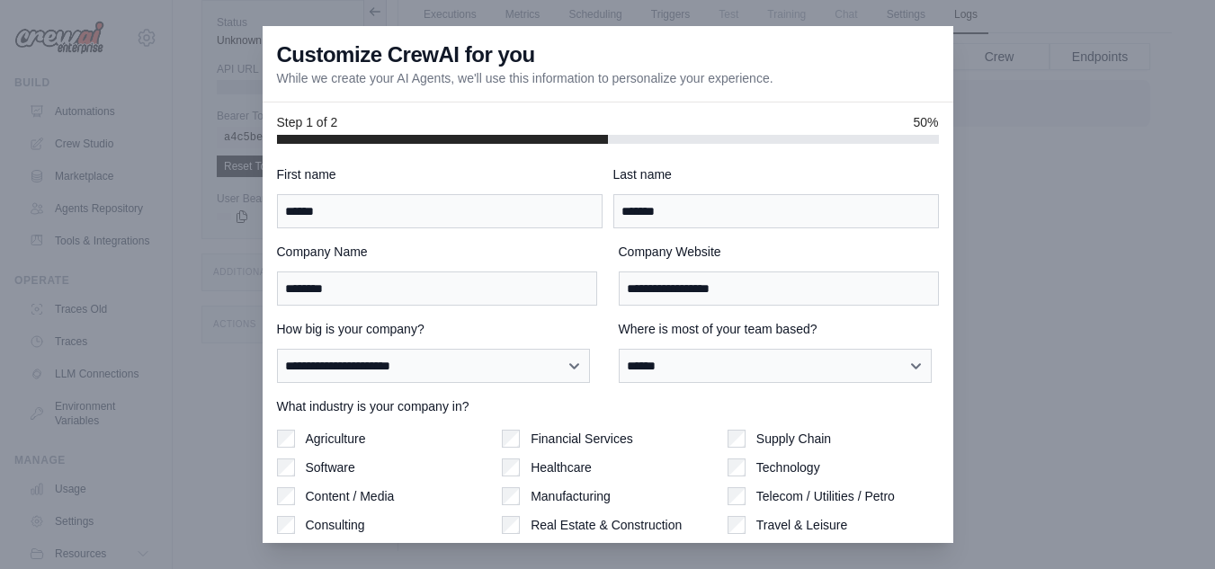
scroll to position [117, 0]
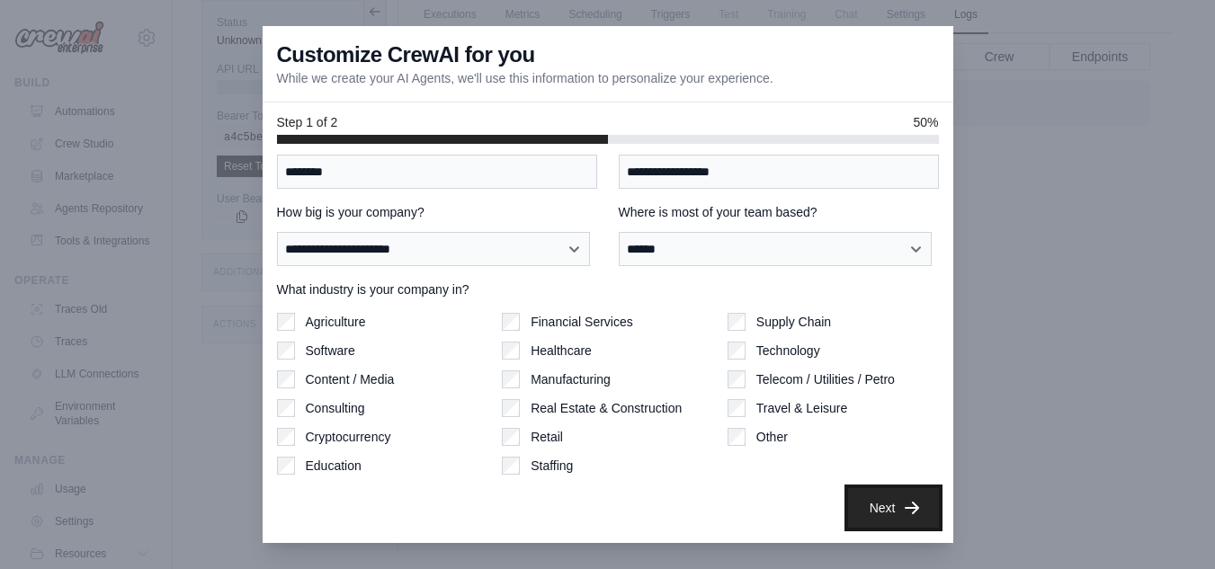
click at [876, 513] on button "Next" at bounding box center [893, 508] width 91 height 40
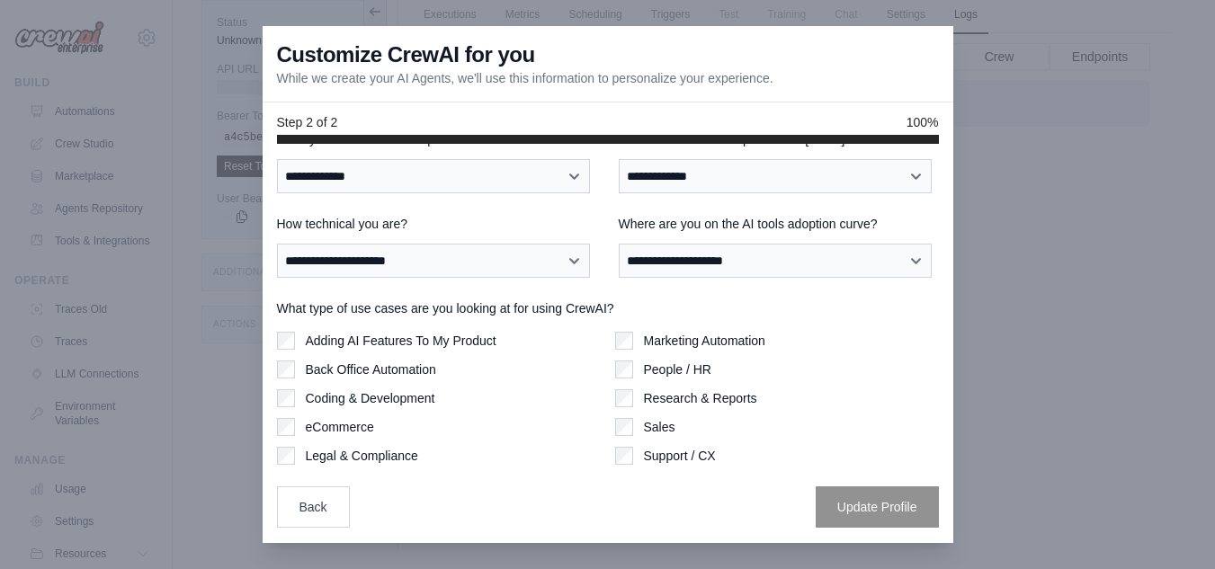
scroll to position [0, 0]
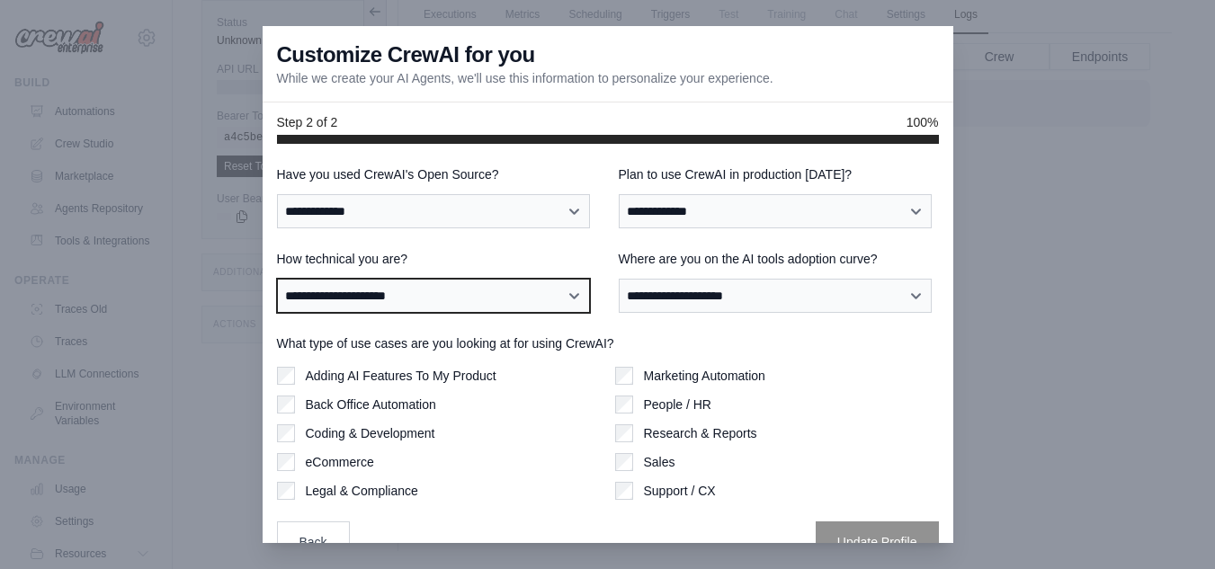
click at [523, 289] on select "**********" at bounding box center [434, 296] width 314 height 34
select select "**********"
click at [277, 279] on select "**********" at bounding box center [434, 296] width 314 height 34
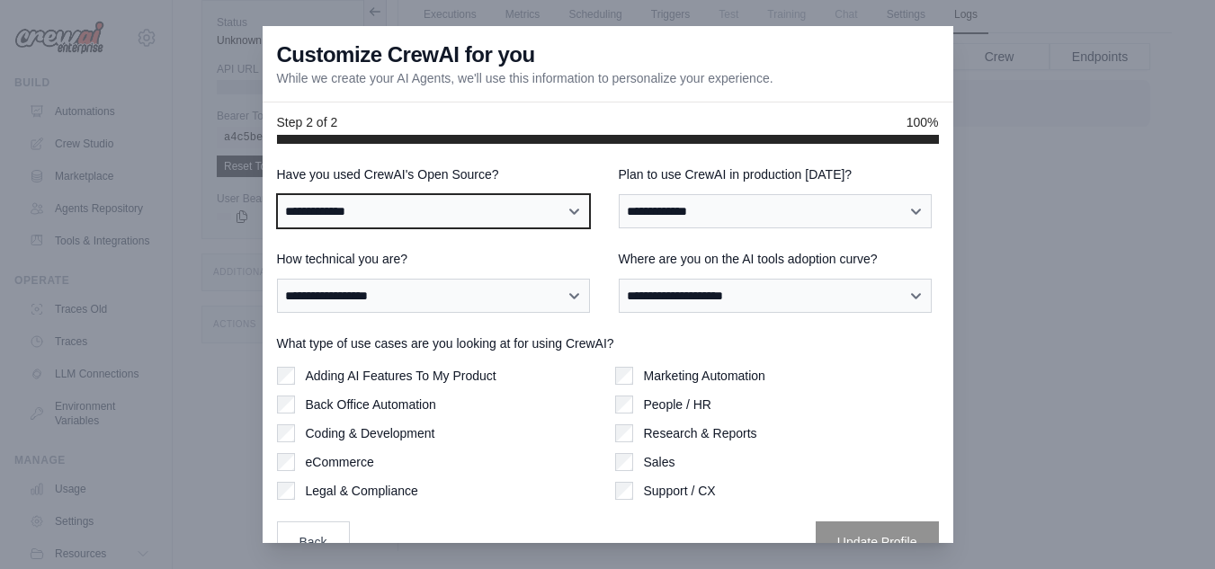
click at [476, 206] on select "**********" at bounding box center [434, 211] width 314 height 34
select select "**"
click at [277, 194] on select "**********" at bounding box center [434, 211] width 314 height 34
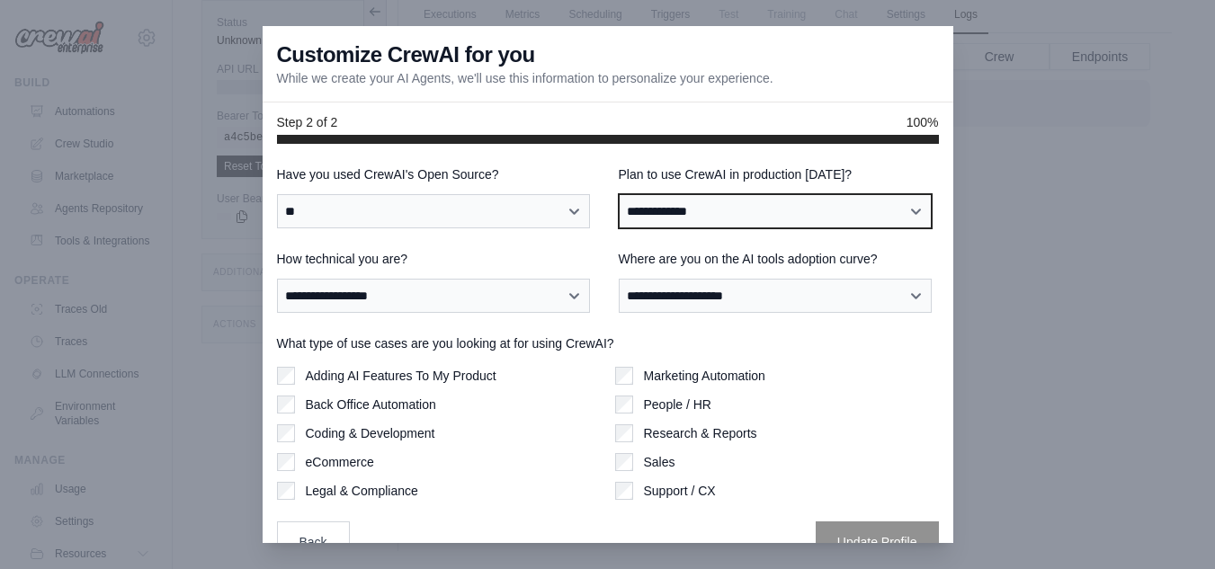
click at [687, 205] on select "**********" at bounding box center [776, 211] width 314 height 34
select select "****"
click at [619, 194] on select "**********" at bounding box center [776, 211] width 314 height 34
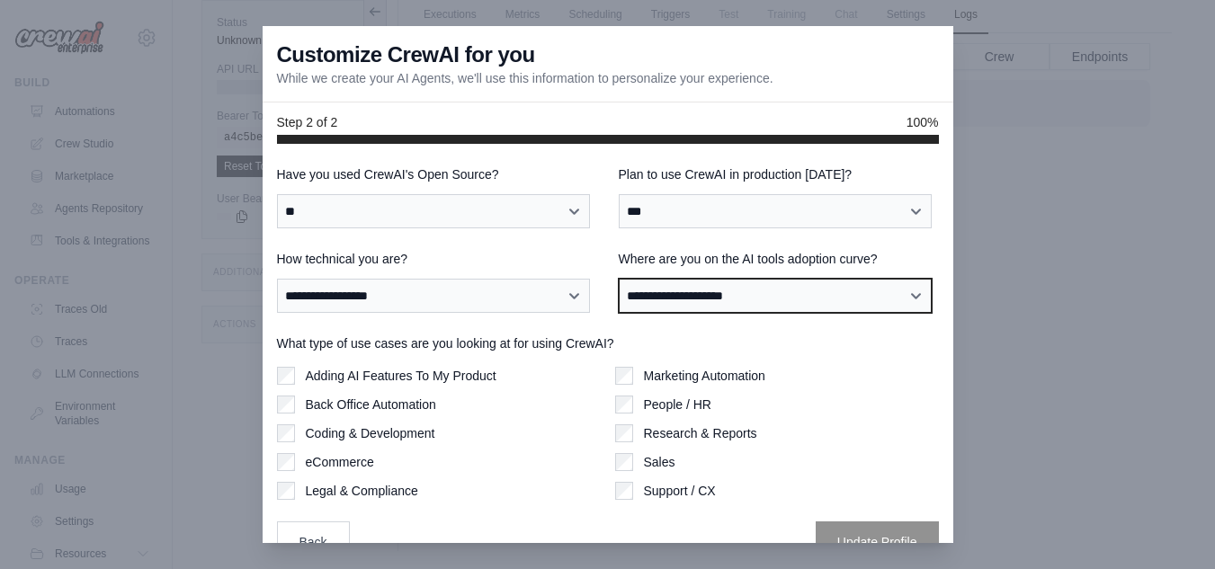
click at [700, 289] on select "**********" at bounding box center [776, 296] width 314 height 34
select select "**********"
click at [619, 279] on select "**********" at bounding box center [776, 296] width 314 height 34
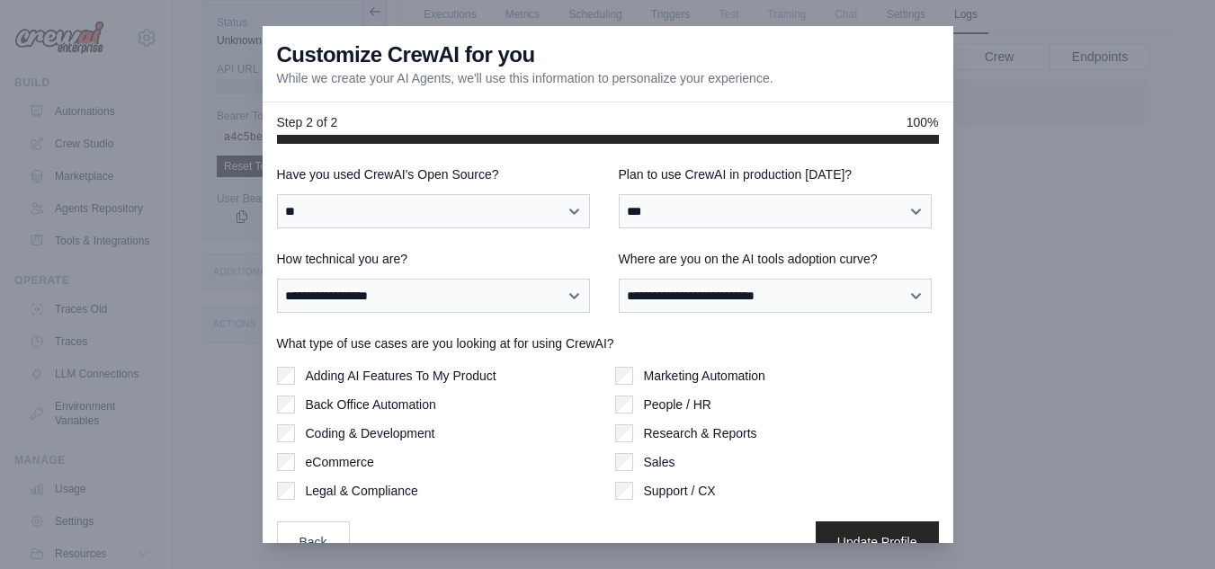
scroll to position [34, 0]
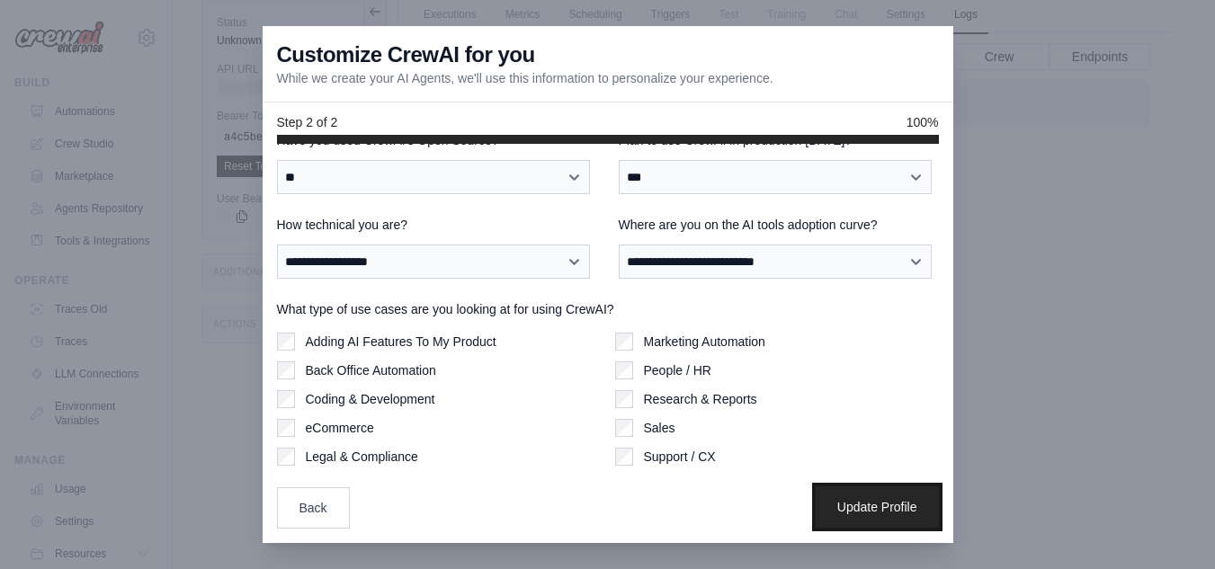
click at [854, 508] on button "Update Profile" at bounding box center [877, 506] width 123 height 41
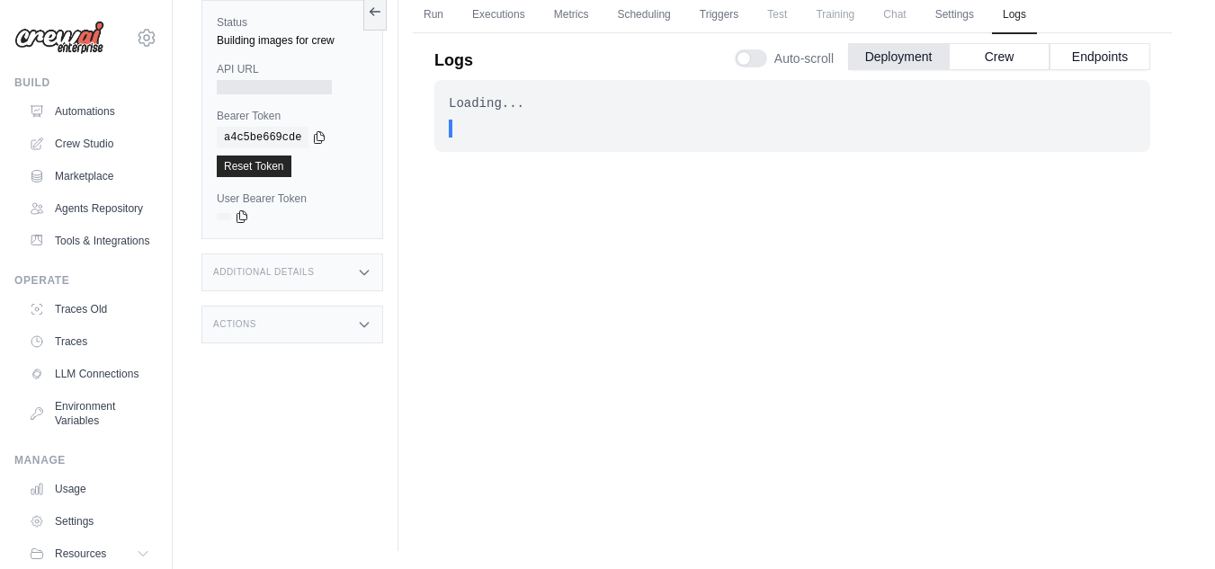
click at [495, 175] on div "Loading... . . . In Progress" at bounding box center [792, 289] width 716 height 419
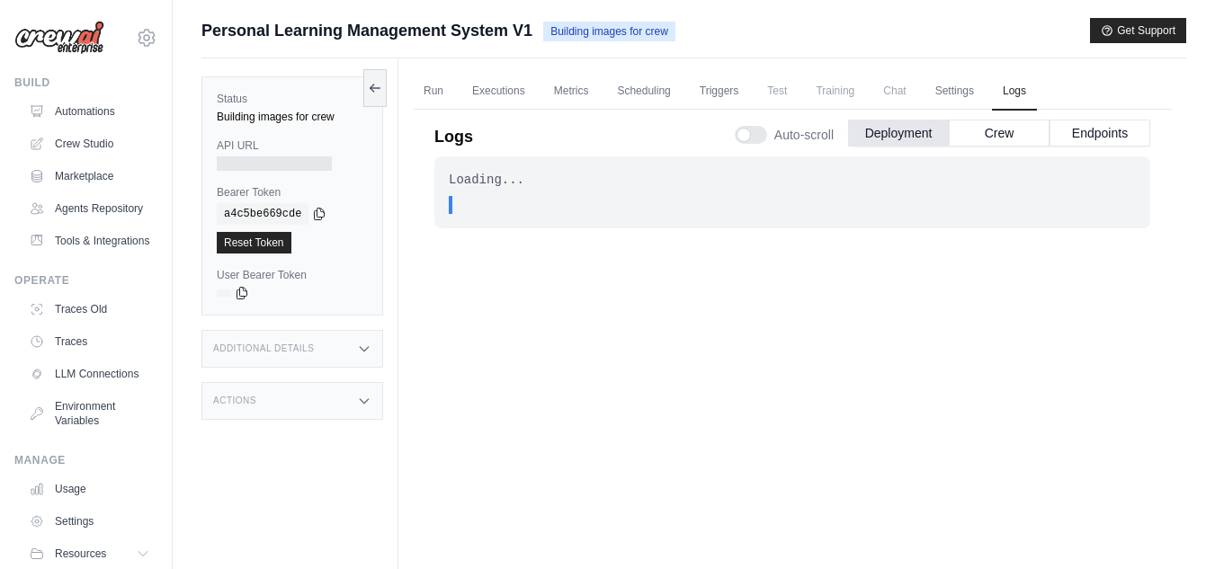
click at [348, 341] on div "Additional Details" at bounding box center [292, 349] width 182 height 38
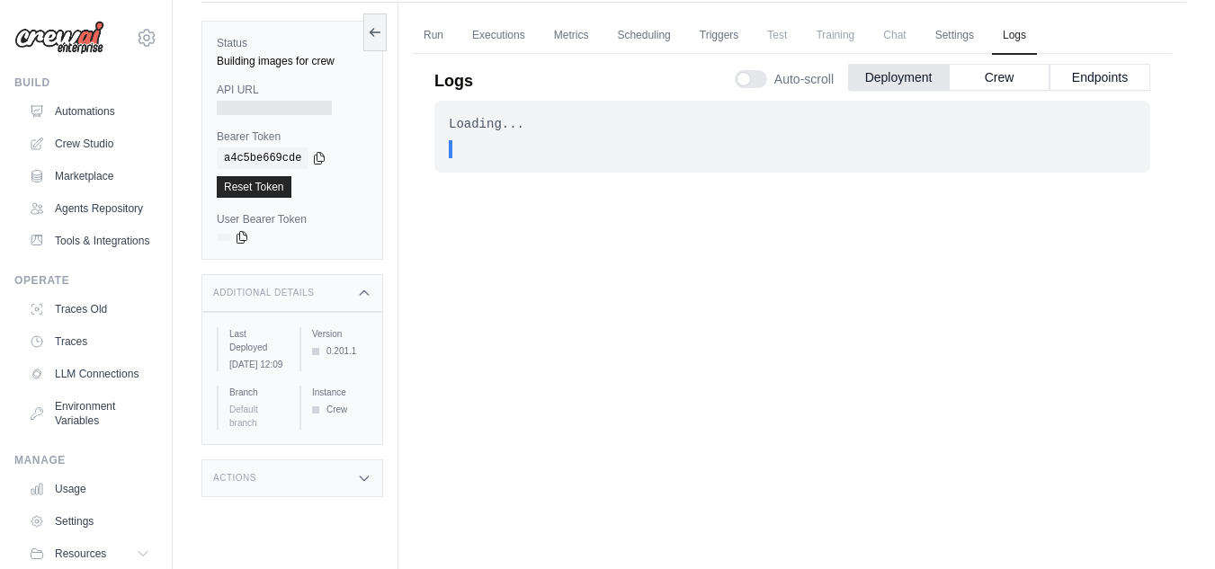
scroll to position [76, 0]
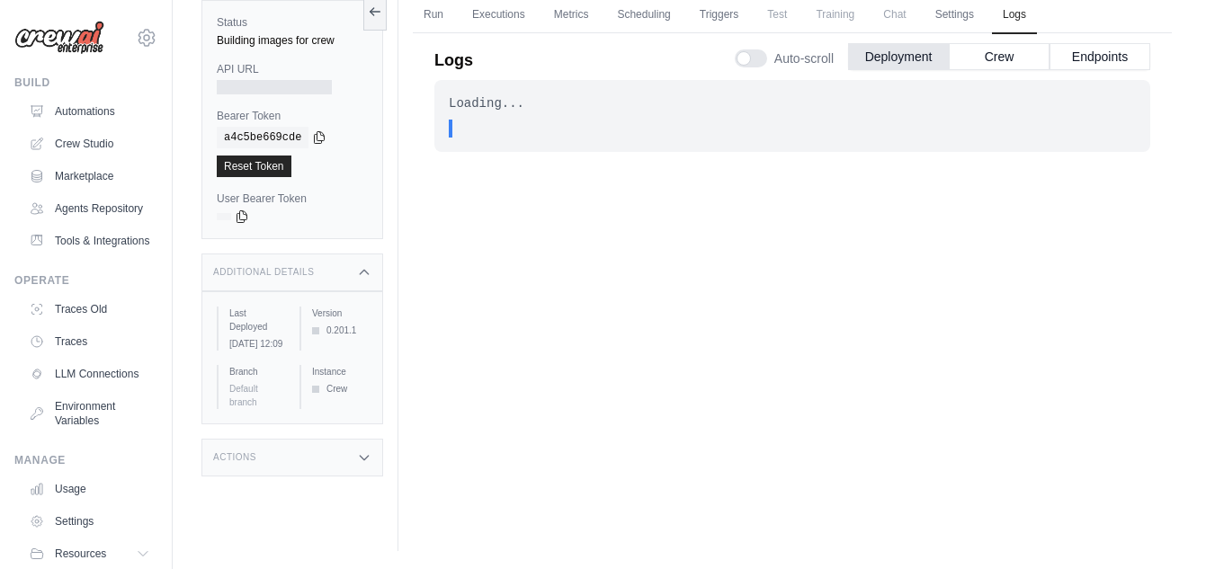
click at [364, 460] on icon at bounding box center [364, 458] width 8 height 4
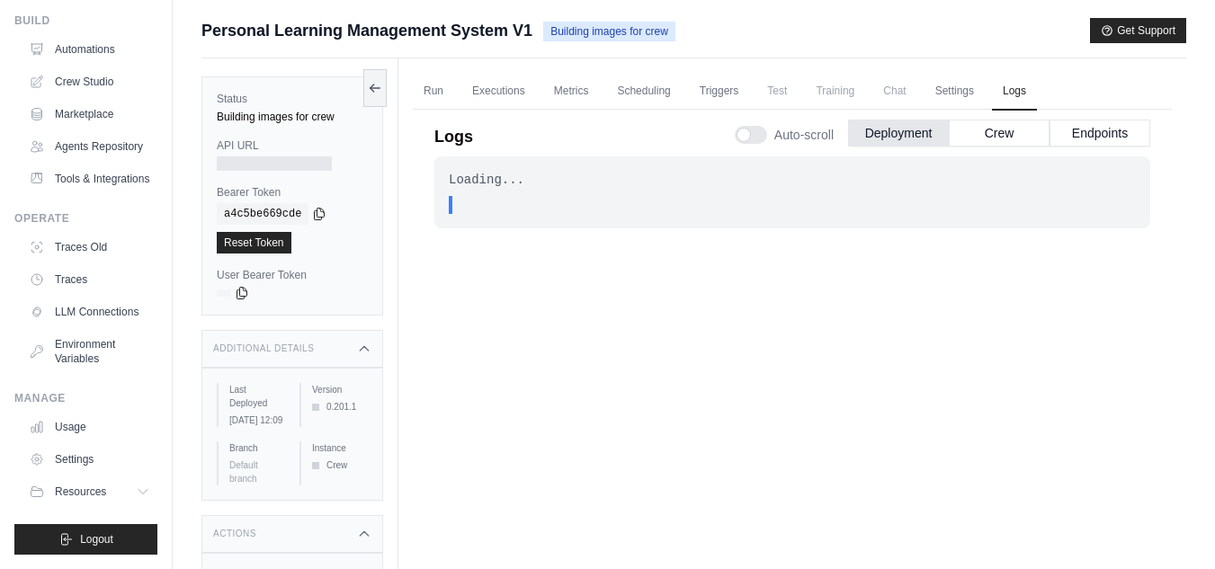
scroll to position [0, 0]
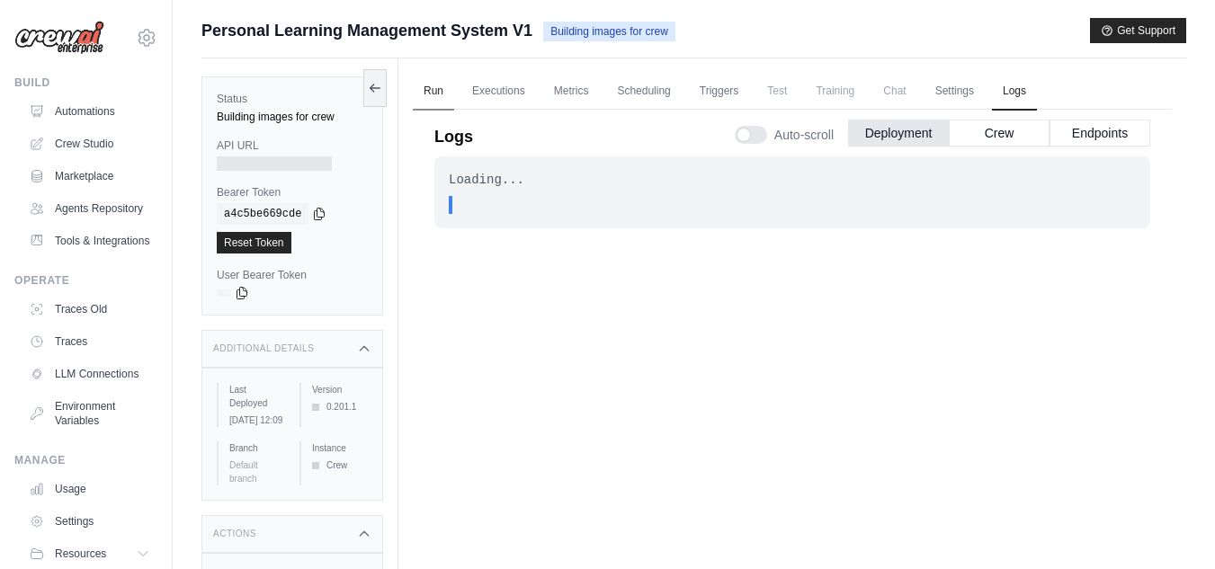
click at [431, 87] on link "Run" at bounding box center [433, 92] width 41 height 38
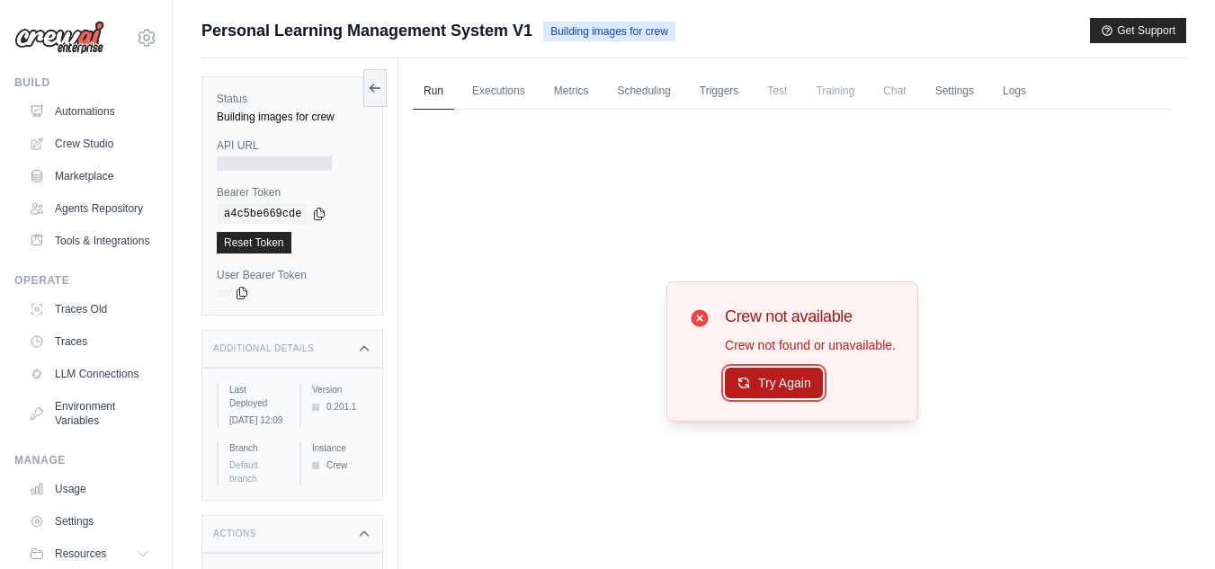
click at [771, 378] on button "Try Again" at bounding box center [774, 383] width 98 height 31
click at [771, 378] on button "Try Again" at bounding box center [774, 384] width 98 height 31
click at [772, 394] on button "Try Again" at bounding box center [774, 383] width 98 height 31
click at [828, 104] on span "Training" at bounding box center [835, 91] width 60 height 36
click at [699, 319] on icon at bounding box center [700, 319] width 22 height 22
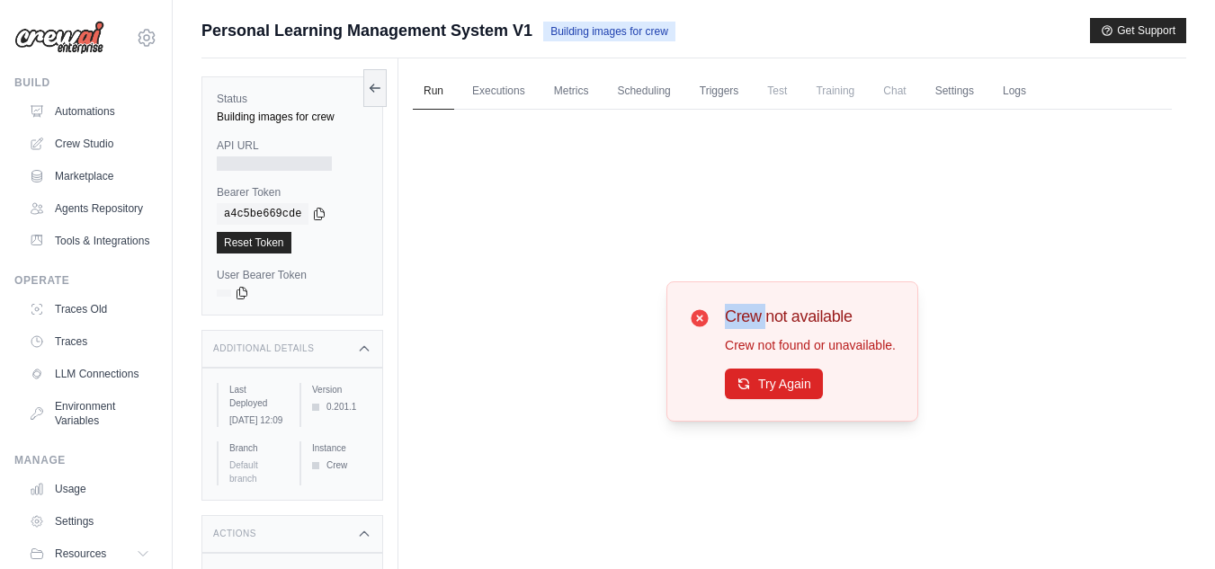
click at [699, 319] on icon at bounding box center [700, 319] width 22 height 22
click at [699, 321] on icon at bounding box center [699, 317] width 17 height 17
click at [799, 384] on button "Try Again" at bounding box center [774, 383] width 98 height 31
click at [65, 135] on link "Crew Studio" at bounding box center [91, 143] width 136 height 29
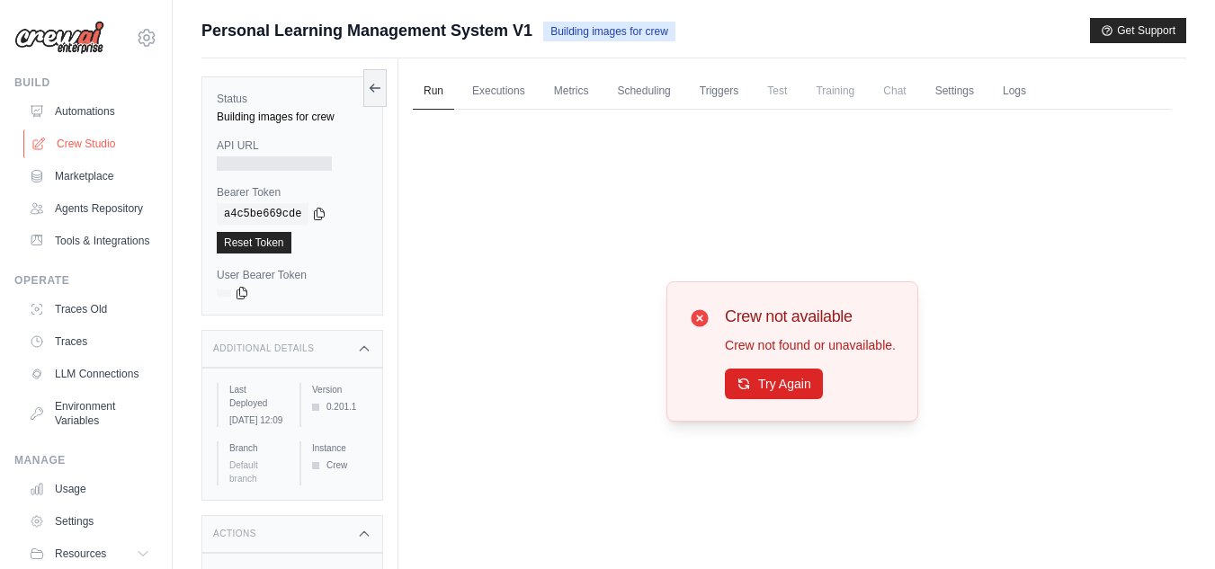
click at [75, 144] on link "Crew Studio" at bounding box center [91, 143] width 136 height 29
click at [68, 103] on link "Automations" at bounding box center [91, 111] width 136 height 29
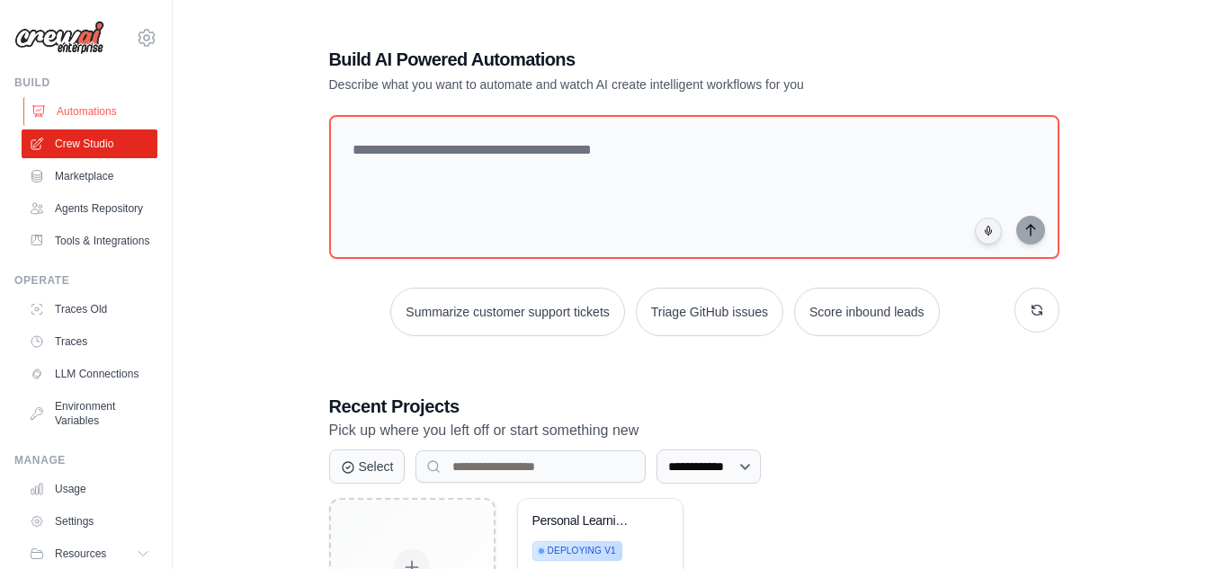
click at [80, 103] on link "Automations" at bounding box center [91, 111] width 136 height 29
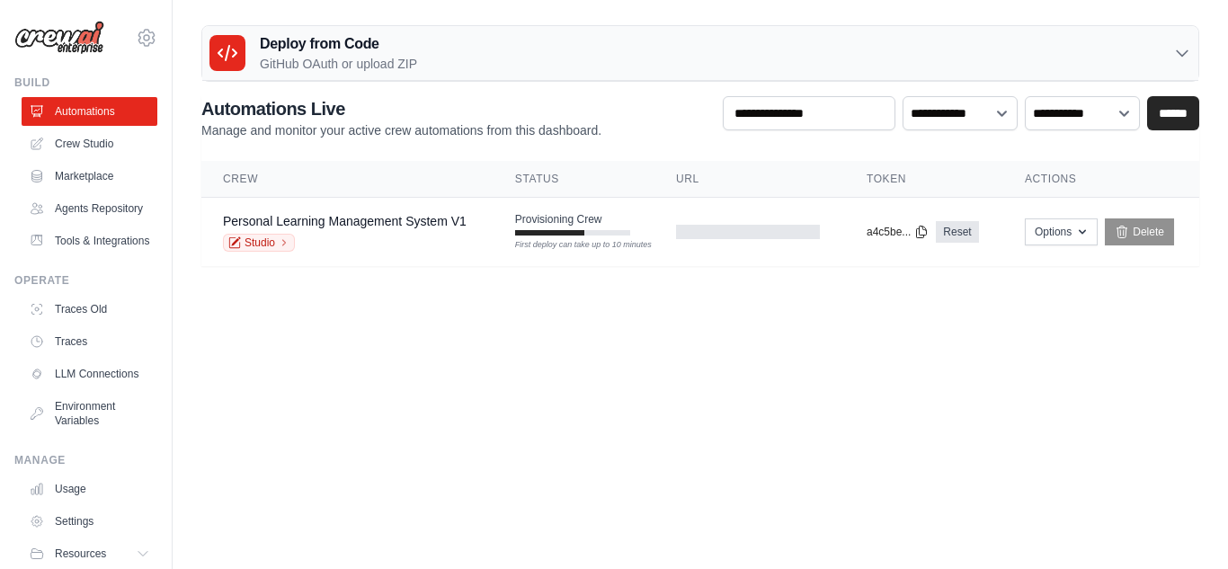
click at [335, 56] on p "GitHub OAuth or upload ZIP" at bounding box center [338, 64] width 157 height 18
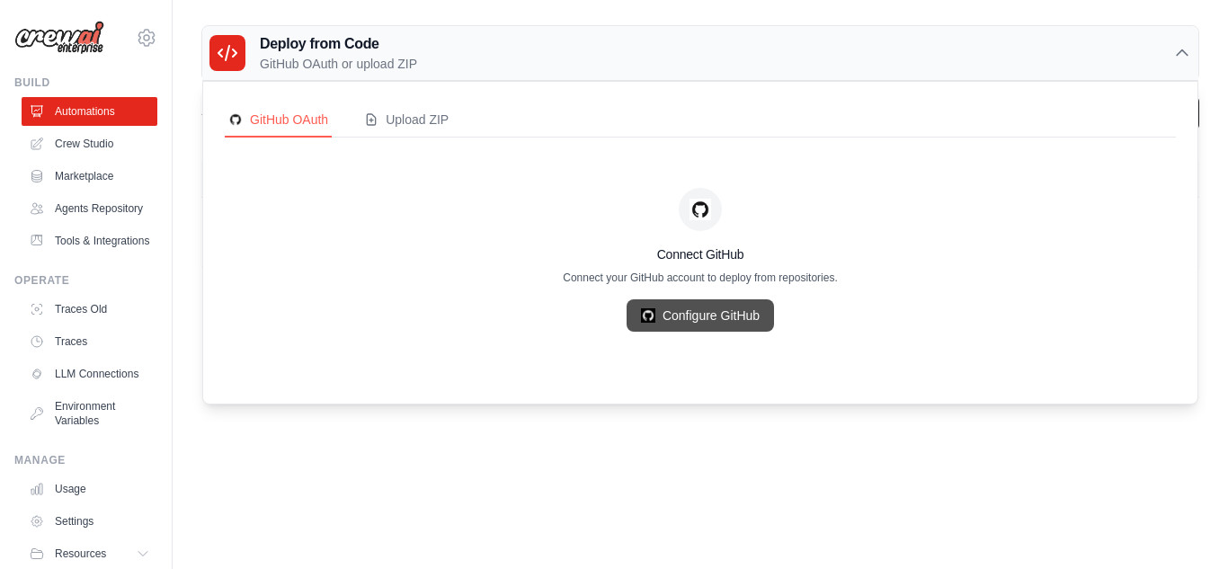
click at [710, 317] on link "Configure GitHub" at bounding box center [700, 315] width 147 height 32
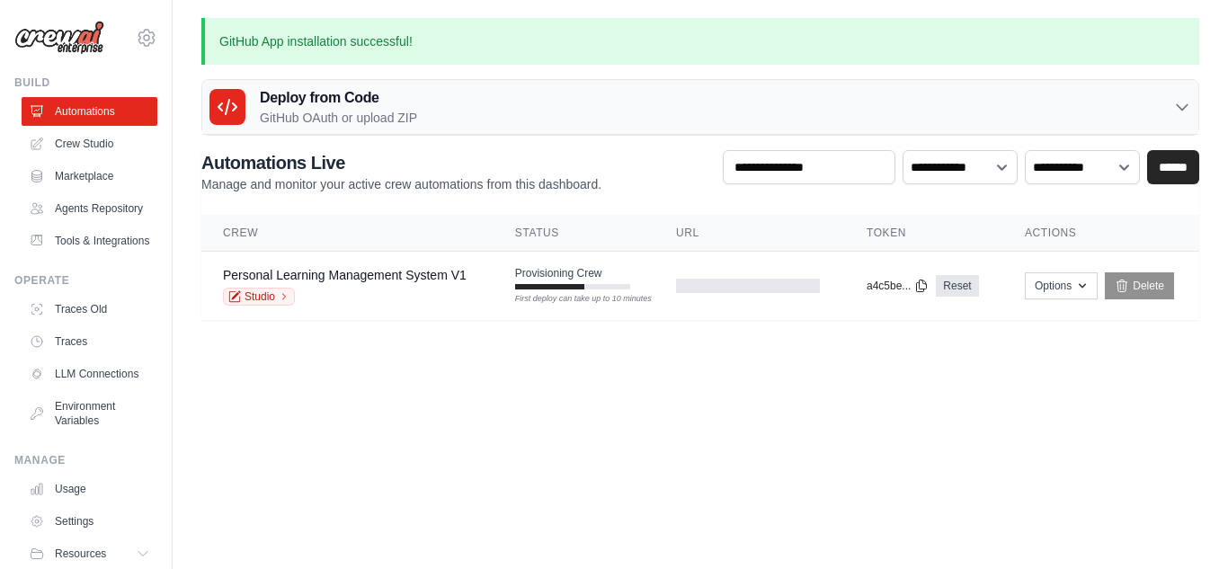
drag, startPoint x: 193, startPoint y: 49, endPoint x: 191, endPoint y: -9, distance: 57.6
click at [191, 0] on html "[EMAIL_ADDRESS][DOMAIN_NAME] Settings Build Automations" at bounding box center [614, 284] width 1228 height 569
click at [715, 286] on div at bounding box center [748, 286] width 144 height 14
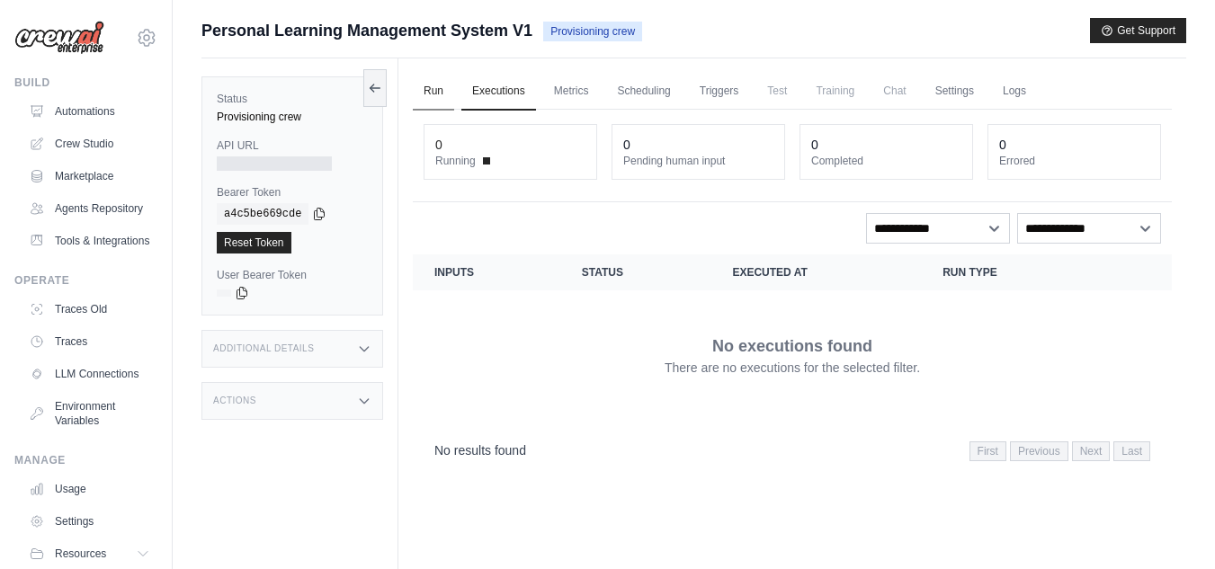
click at [428, 89] on link "Run" at bounding box center [433, 92] width 41 height 38
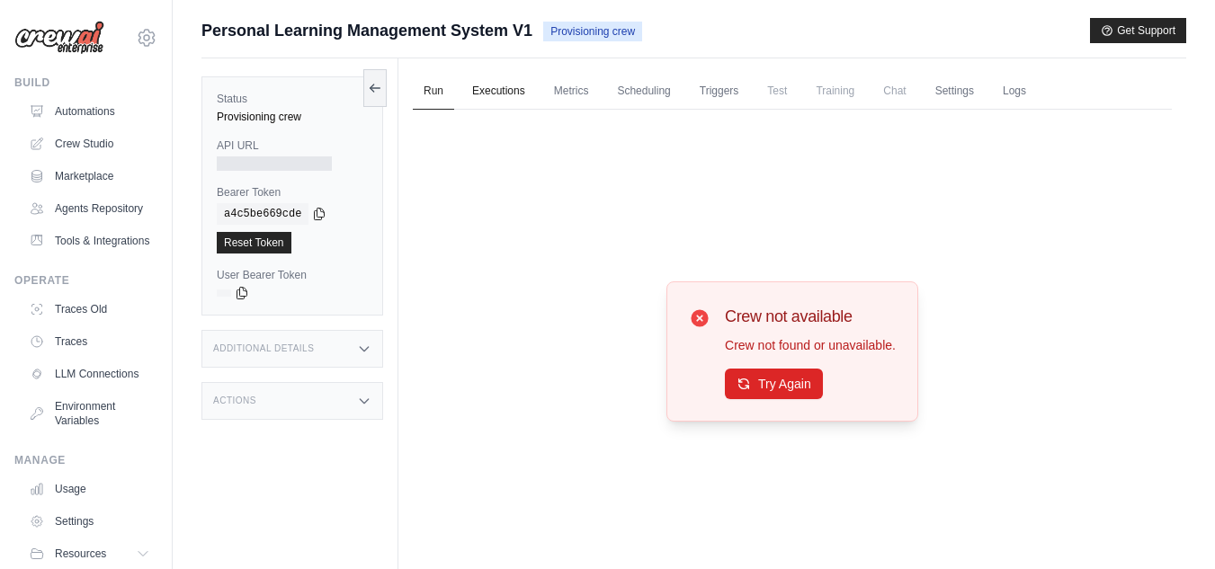
click at [485, 88] on link "Executions" at bounding box center [498, 92] width 75 height 38
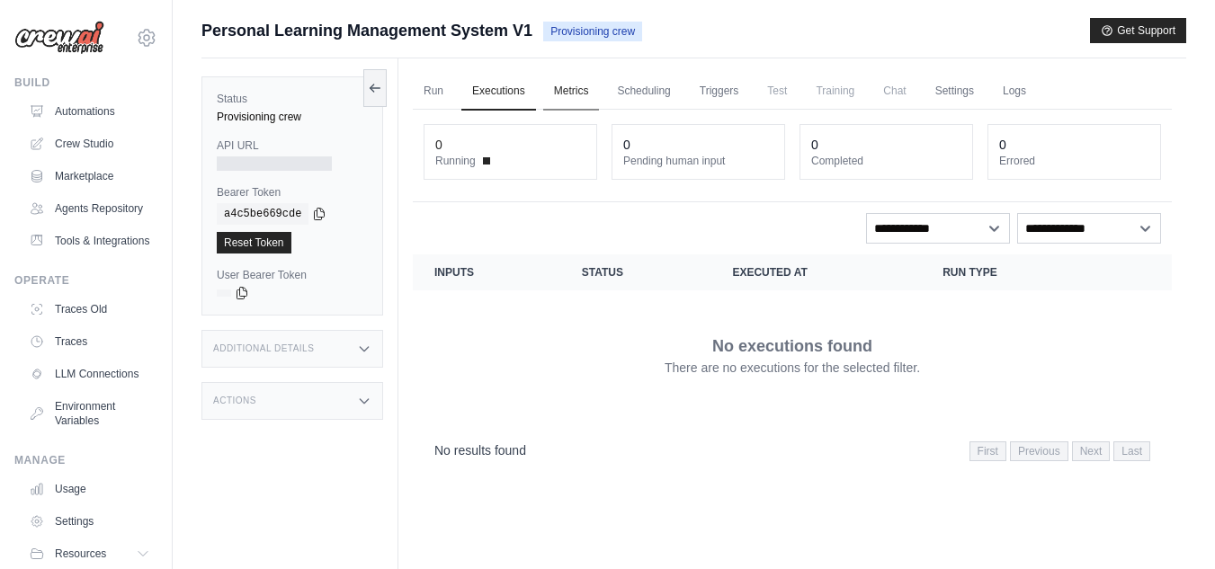
click at [571, 88] on link "Metrics" at bounding box center [571, 92] width 57 height 38
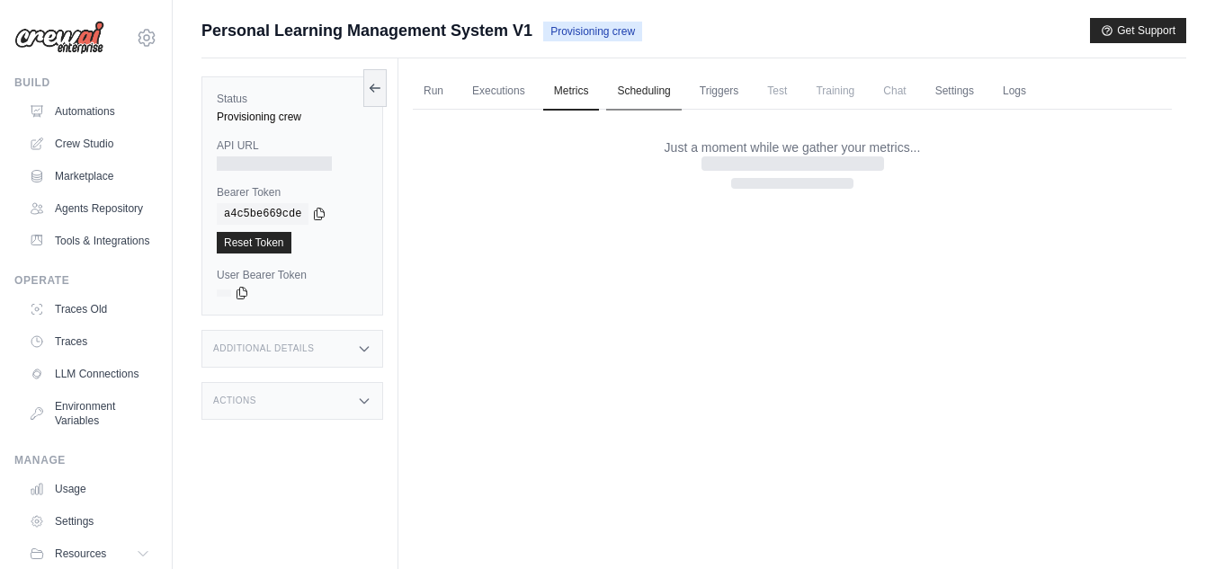
click at [653, 85] on link "Scheduling" at bounding box center [643, 92] width 75 height 38
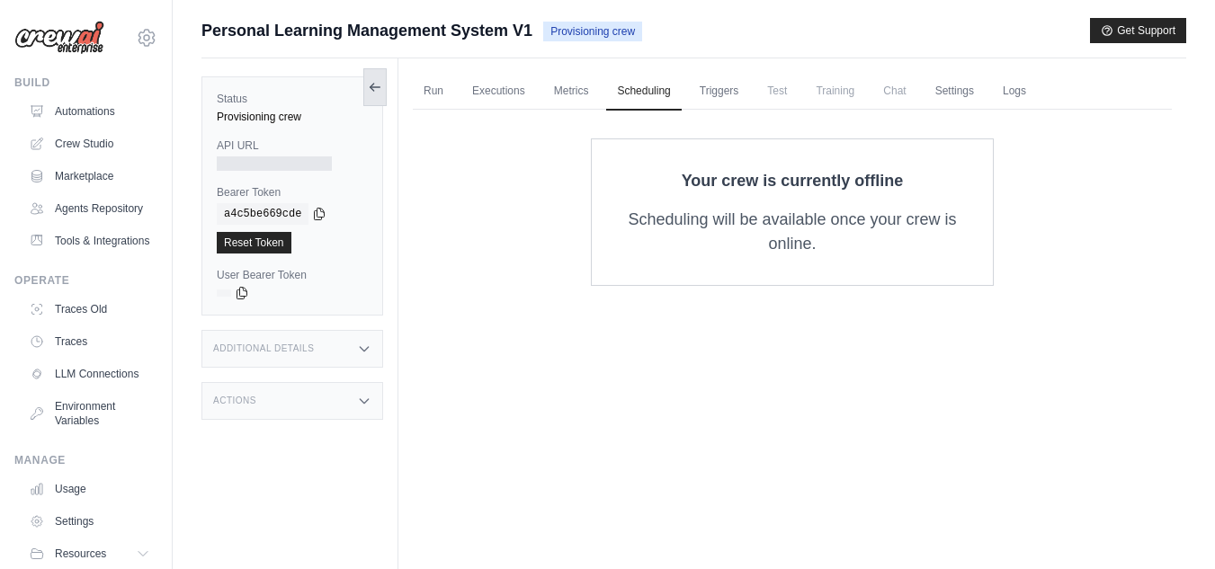
click at [371, 85] on icon at bounding box center [375, 87] width 14 height 14
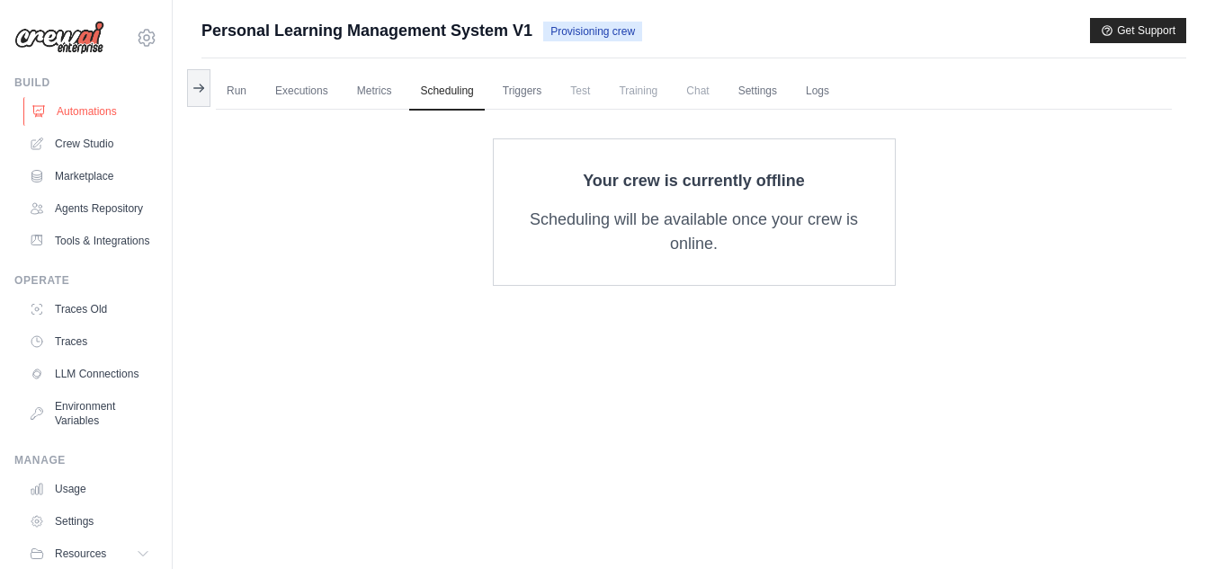
click at [58, 106] on link "Automations" at bounding box center [91, 111] width 136 height 29
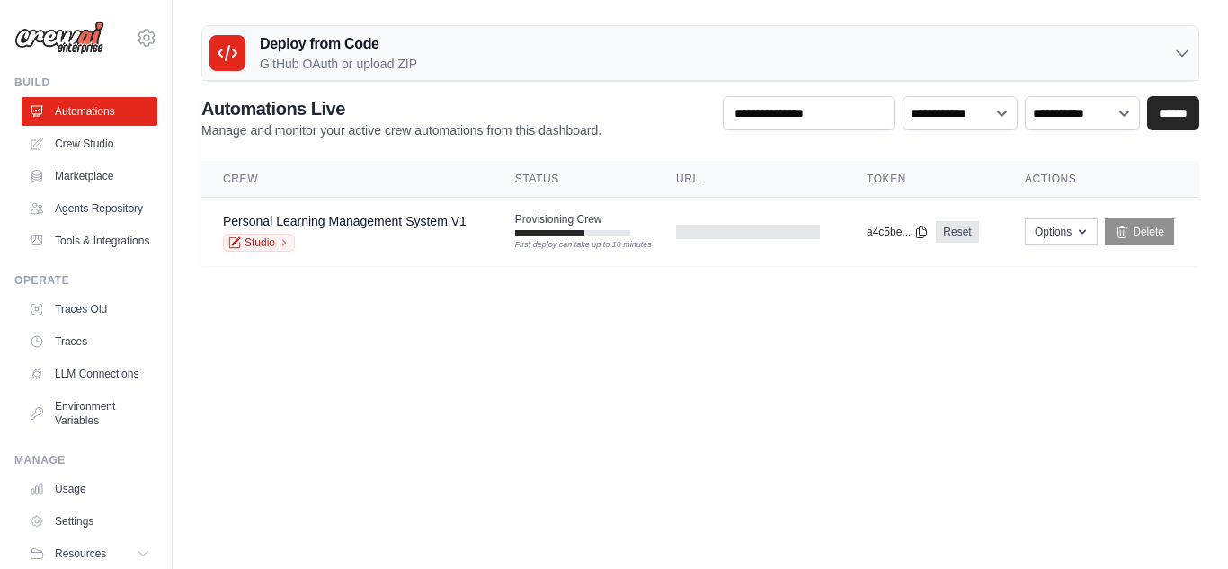
drag, startPoint x: 1227, startPoint y: 183, endPoint x: 1227, endPoint y: 341, distance: 157.4
click at [1214, 341] on body "[EMAIL_ADDRESS][DOMAIN_NAME] Settings Build Automations" at bounding box center [614, 284] width 1228 height 569
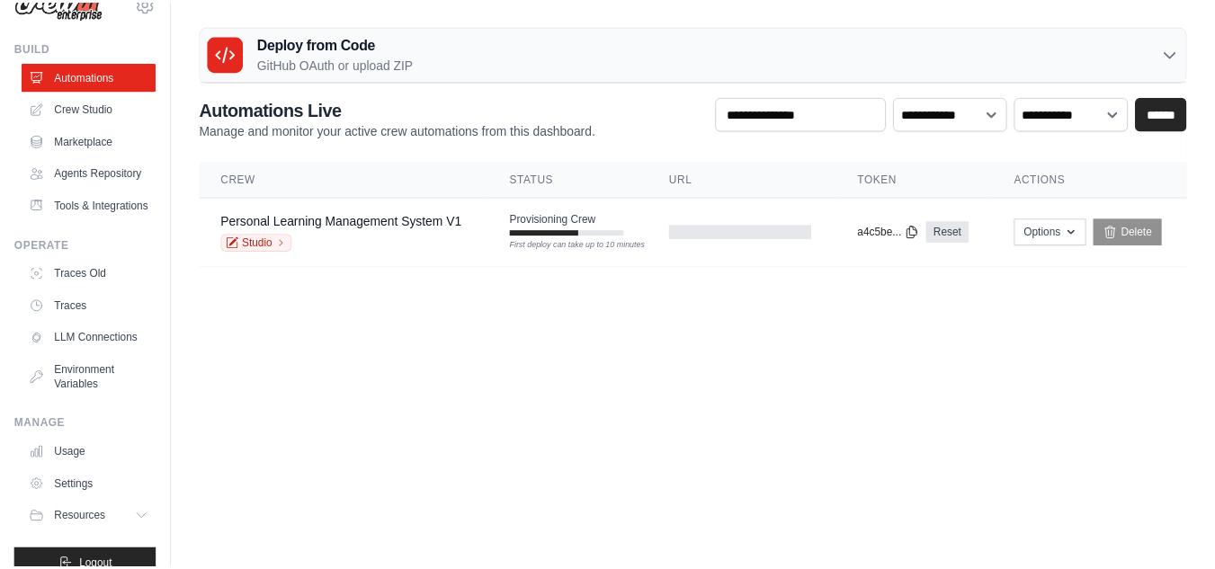
scroll to position [25, 0]
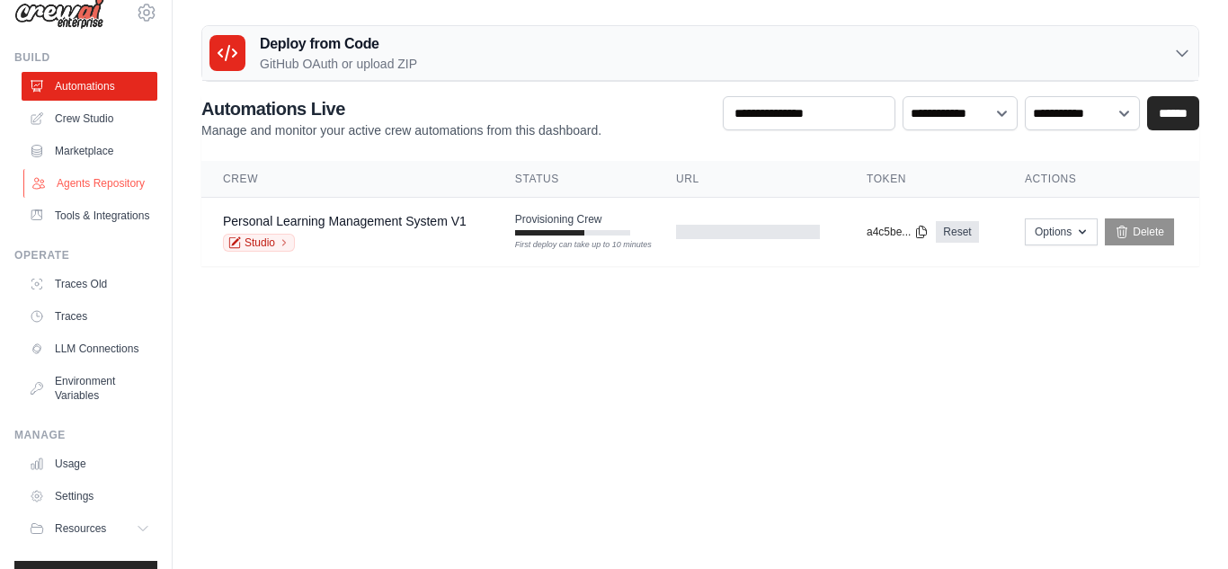
click at [76, 188] on link "Agents Repository" at bounding box center [91, 183] width 136 height 29
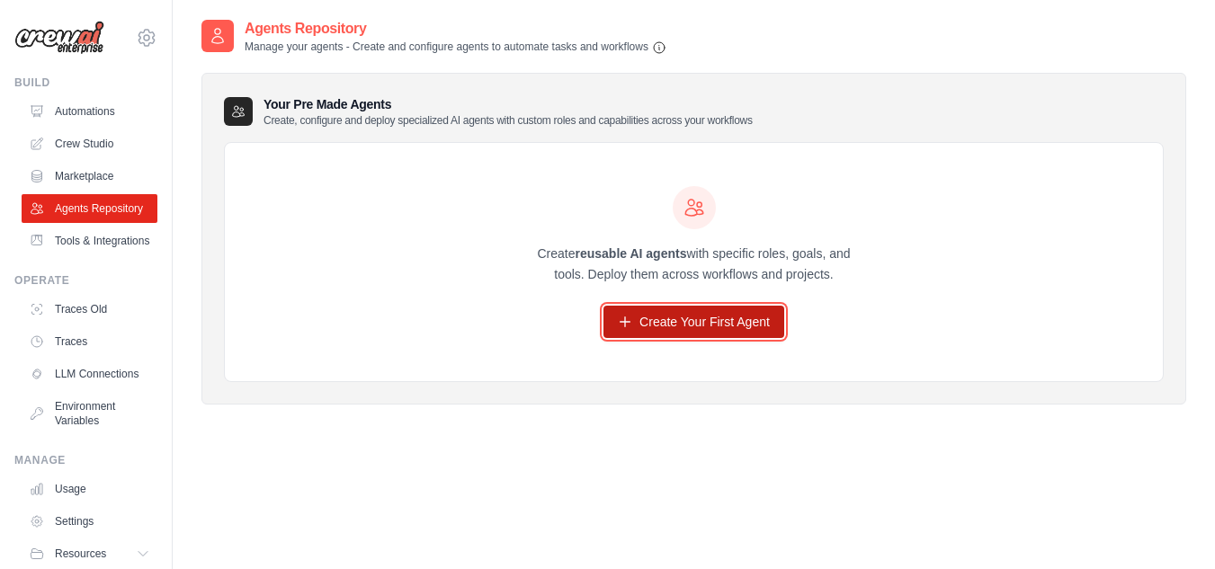
click at [657, 318] on link "Create Your First Agent" at bounding box center [693, 322] width 181 height 32
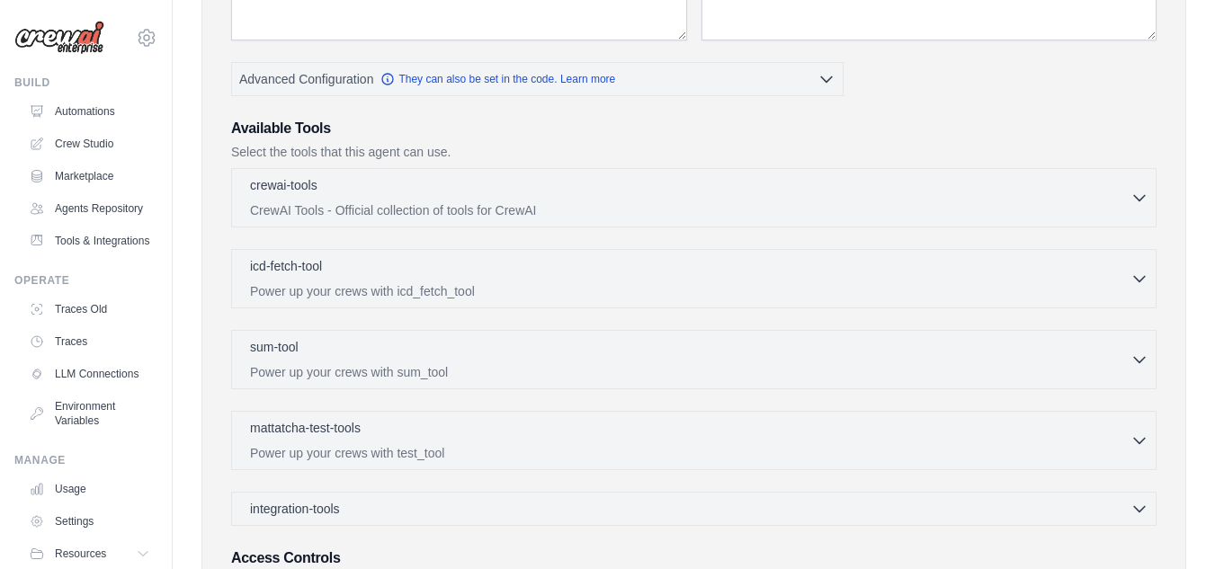
scroll to position [335, 0]
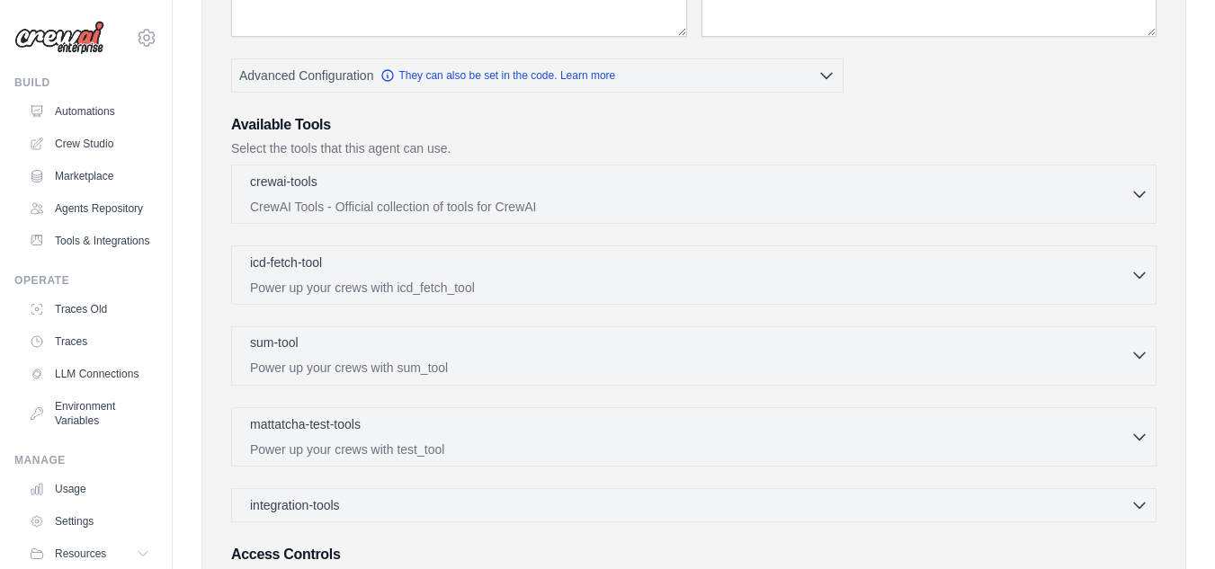
click at [1137, 350] on icon "button" at bounding box center [1139, 355] width 18 height 18
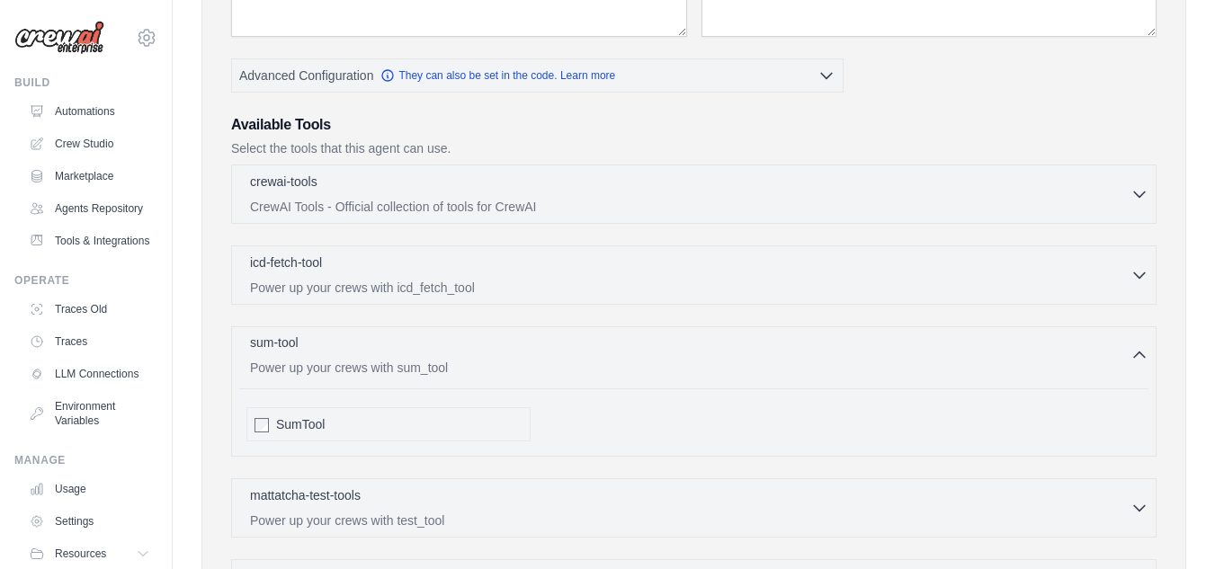
click at [1137, 350] on icon "button" at bounding box center [1139, 355] width 18 height 18
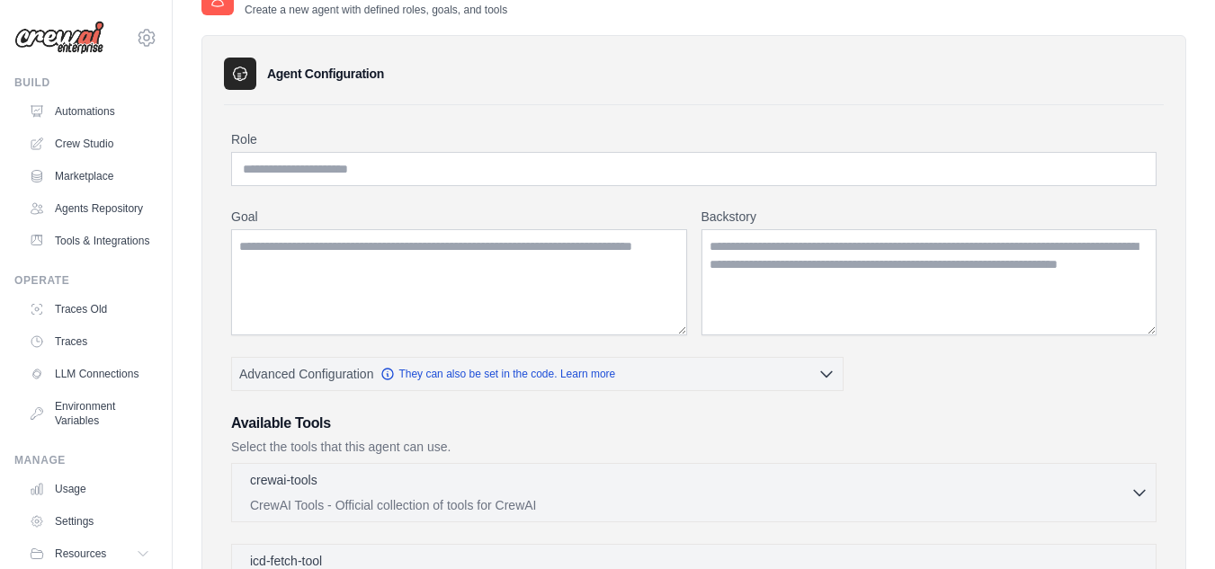
scroll to position [0, 0]
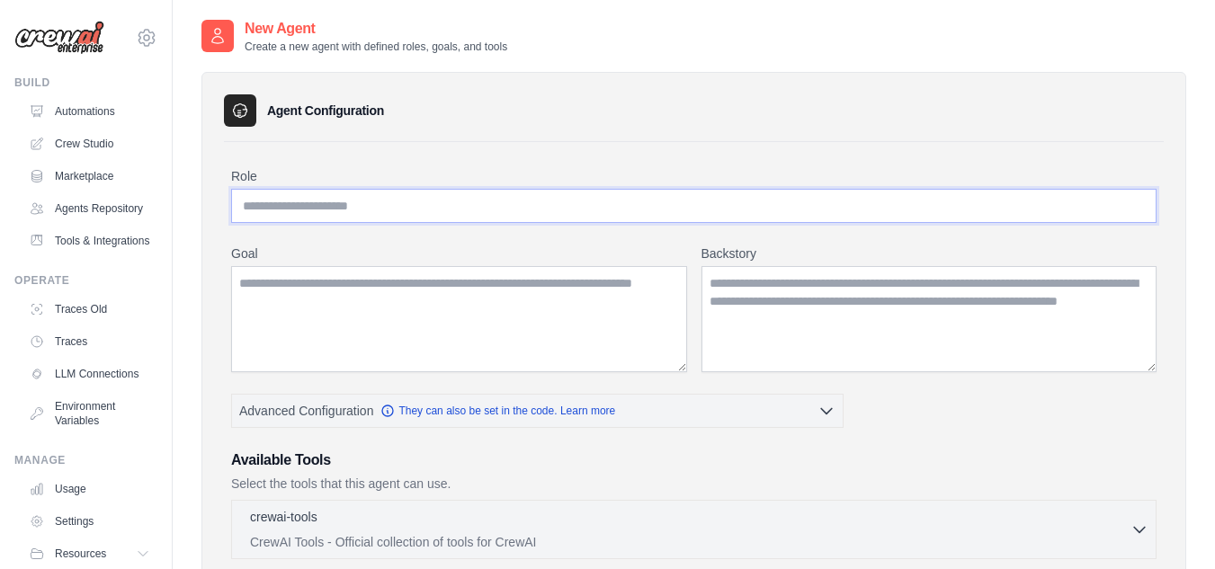
click at [285, 216] on input "Role" at bounding box center [693, 206] width 925 height 34
click at [313, 312] on textarea "Goal" at bounding box center [459, 319] width 456 height 106
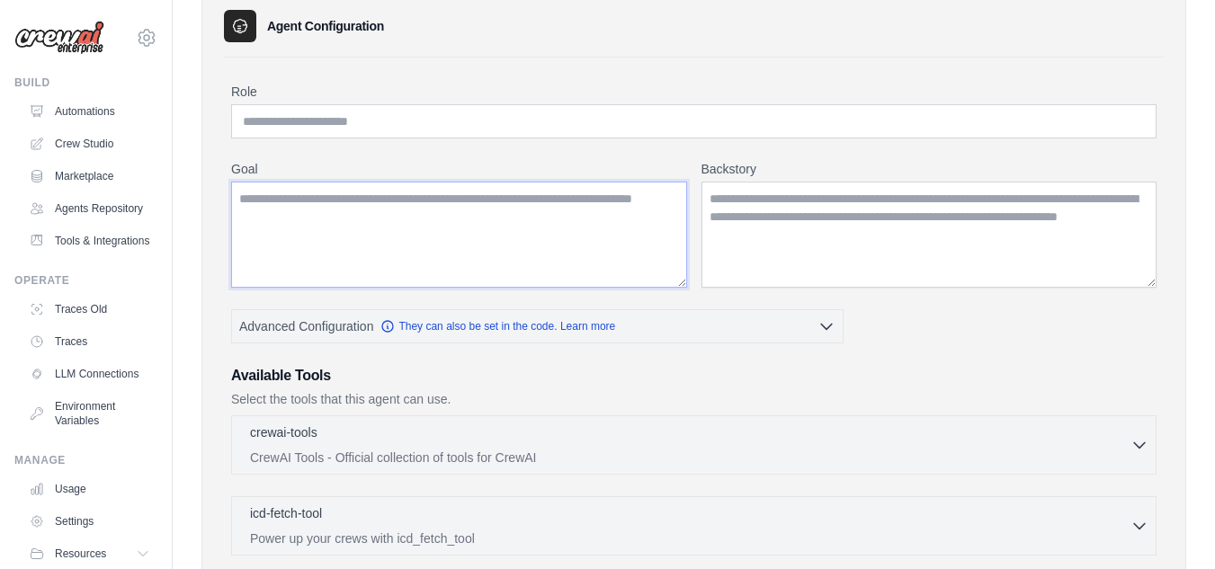
scroll to position [92, 0]
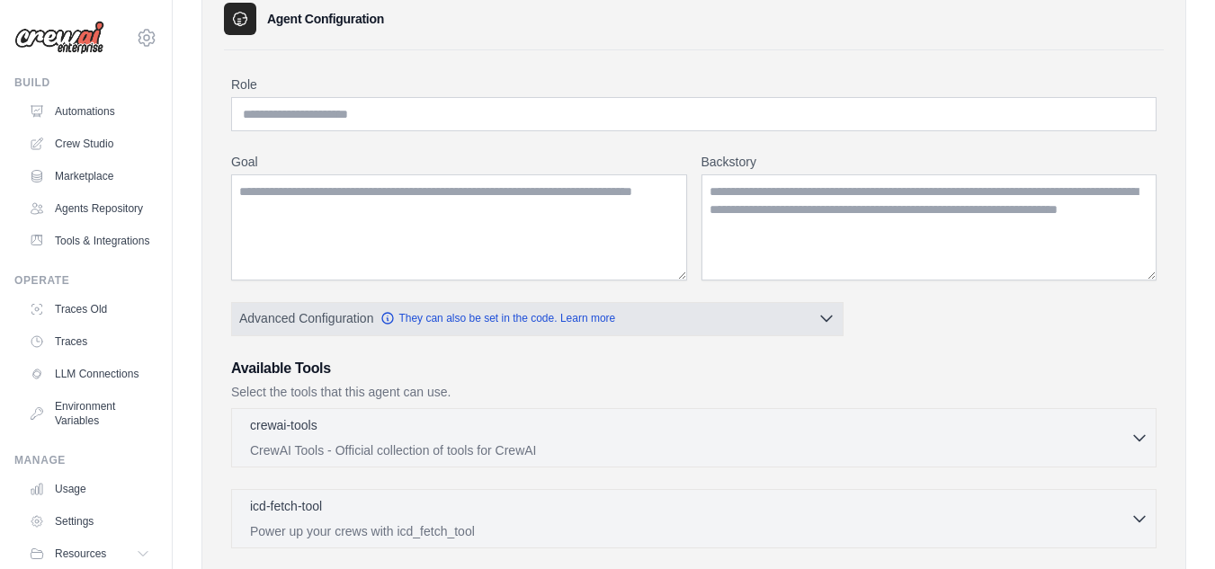
click at [834, 317] on icon "button" at bounding box center [826, 318] width 18 height 18
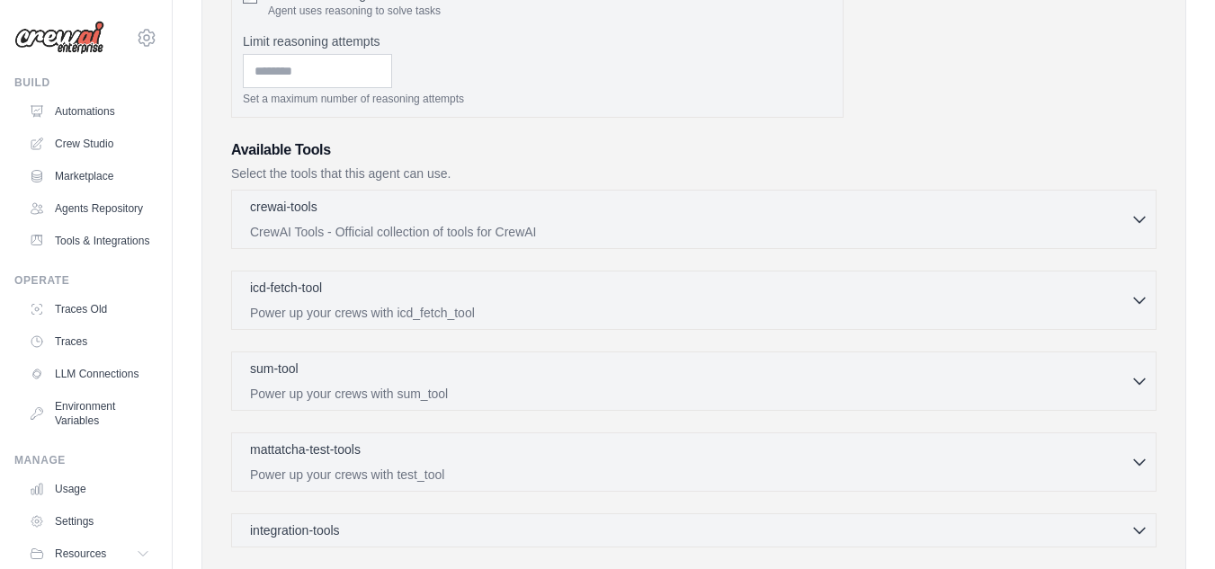
scroll to position [454, 0]
click at [74, 253] on link "Tools & Integrations" at bounding box center [91, 241] width 136 height 29
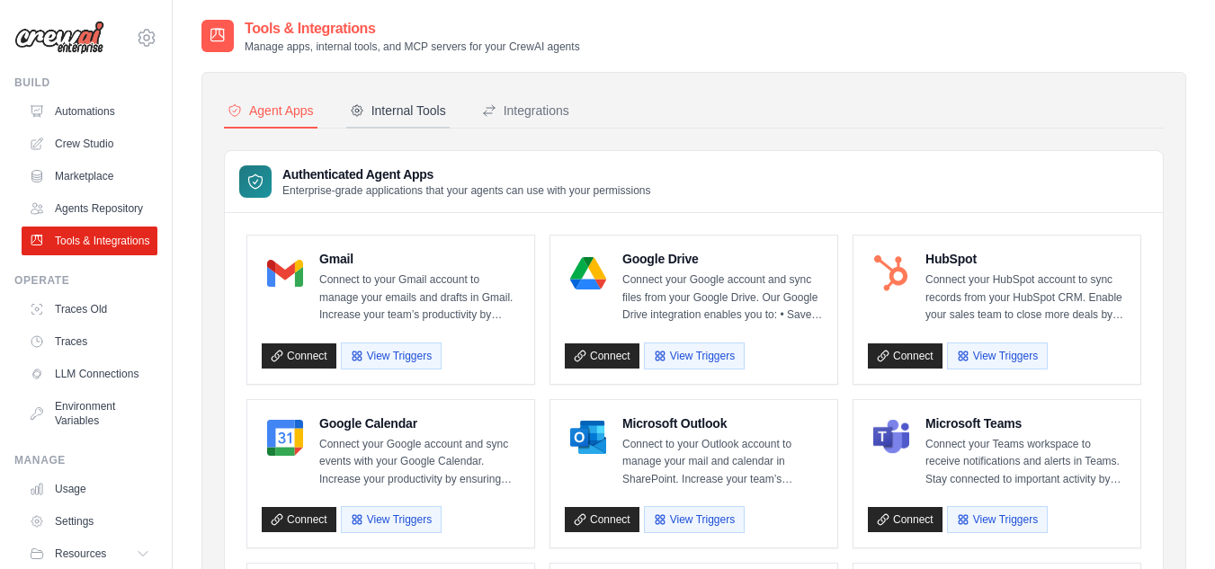
click at [414, 114] on div "Internal Tools" at bounding box center [398, 111] width 96 height 18
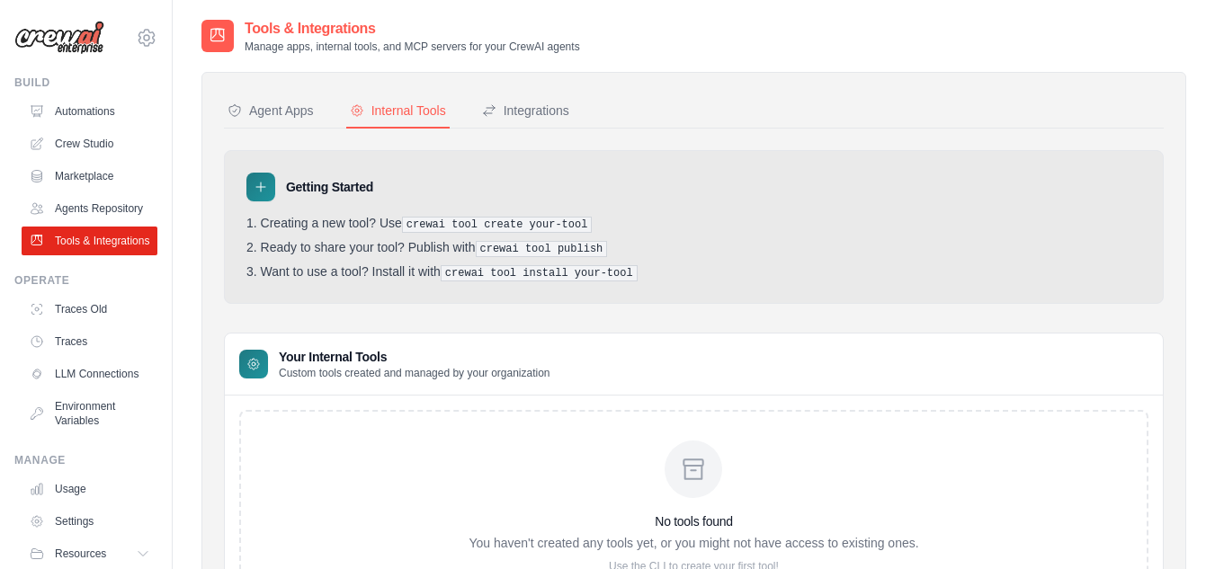
click at [414, 114] on div "Internal Tools" at bounding box center [398, 111] width 96 height 18
click at [538, 103] on div "Integrations" at bounding box center [525, 111] width 87 height 18
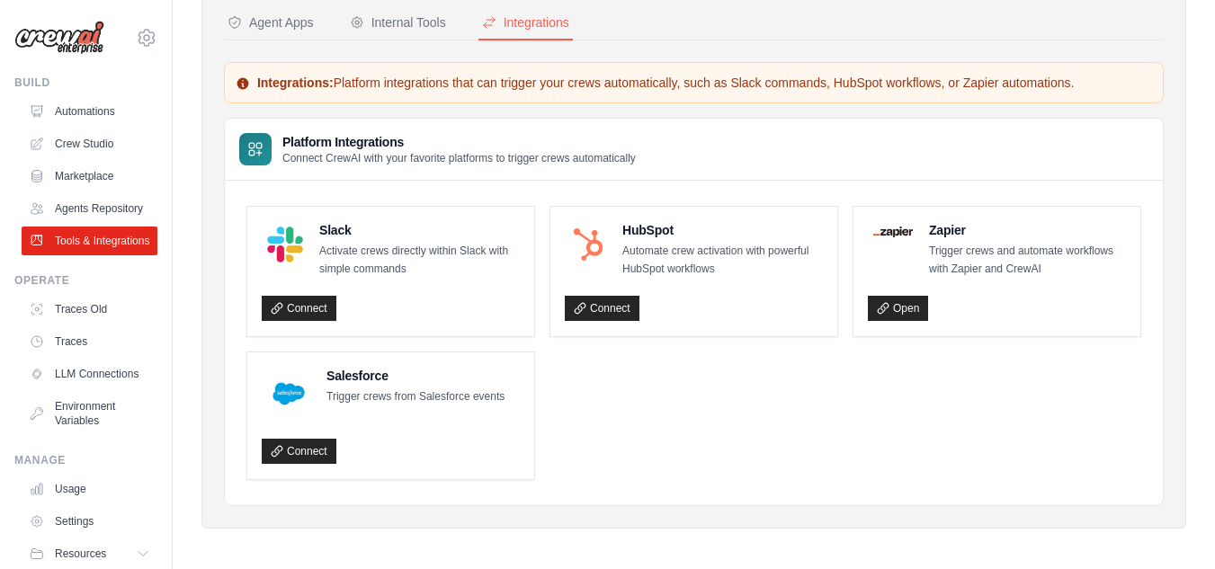
scroll to position [94, 0]
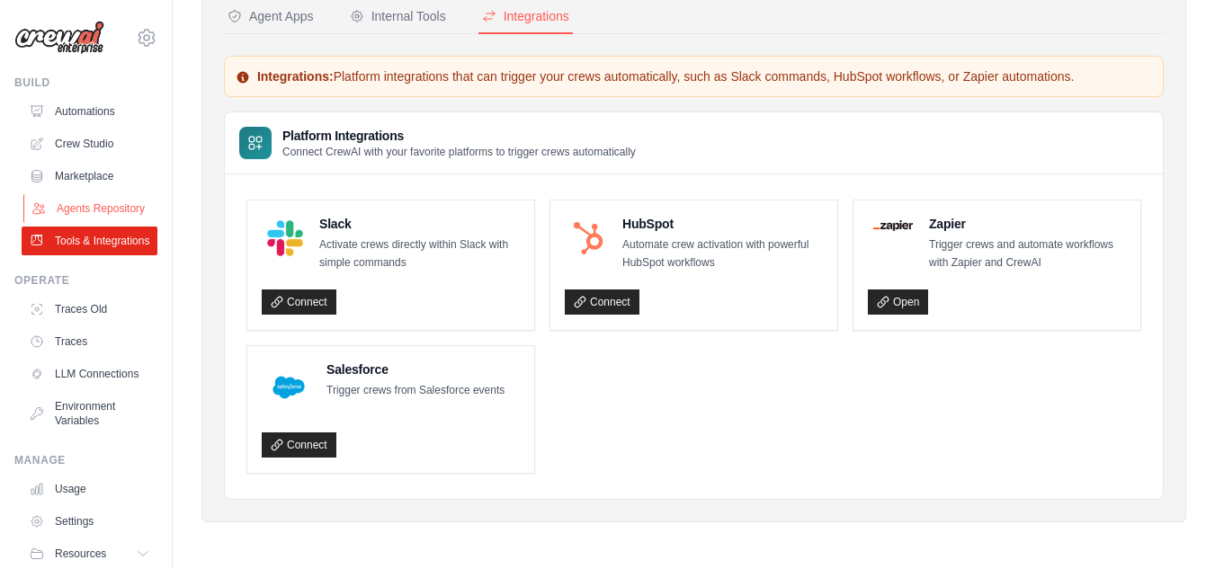
click at [83, 210] on link "Agents Repository" at bounding box center [91, 208] width 136 height 29
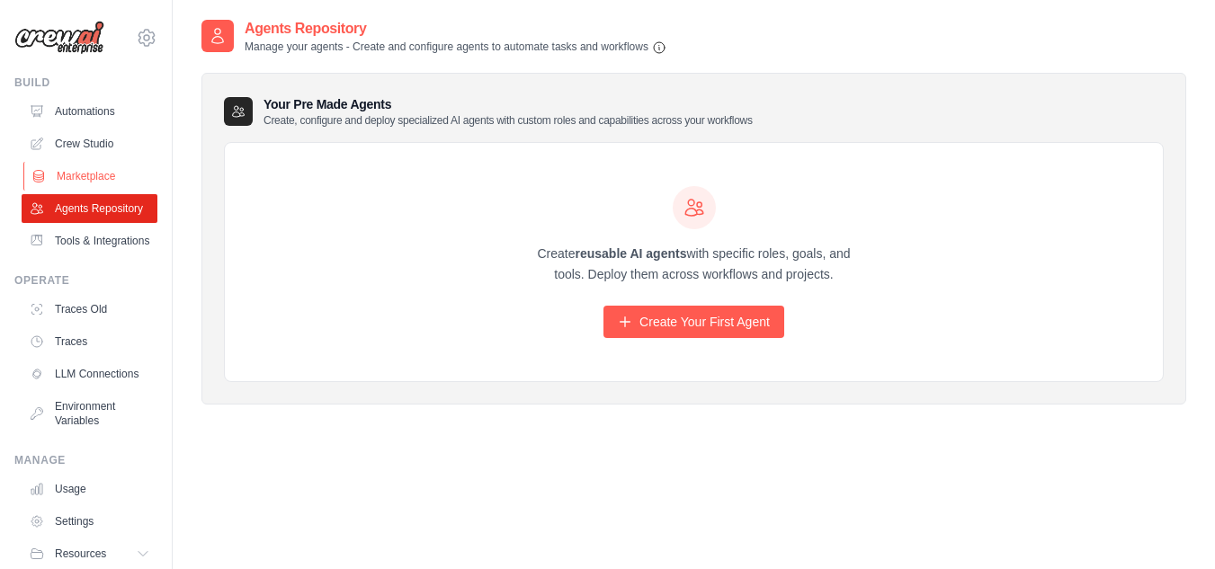
click at [77, 164] on link "Marketplace" at bounding box center [91, 176] width 136 height 29
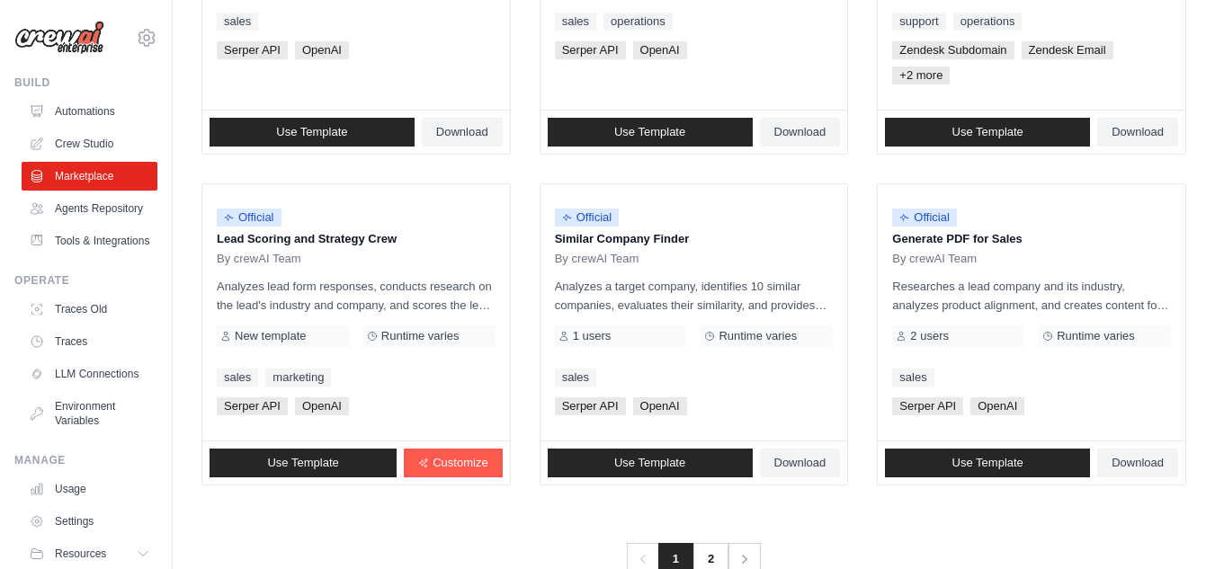
scroll to position [1147, 0]
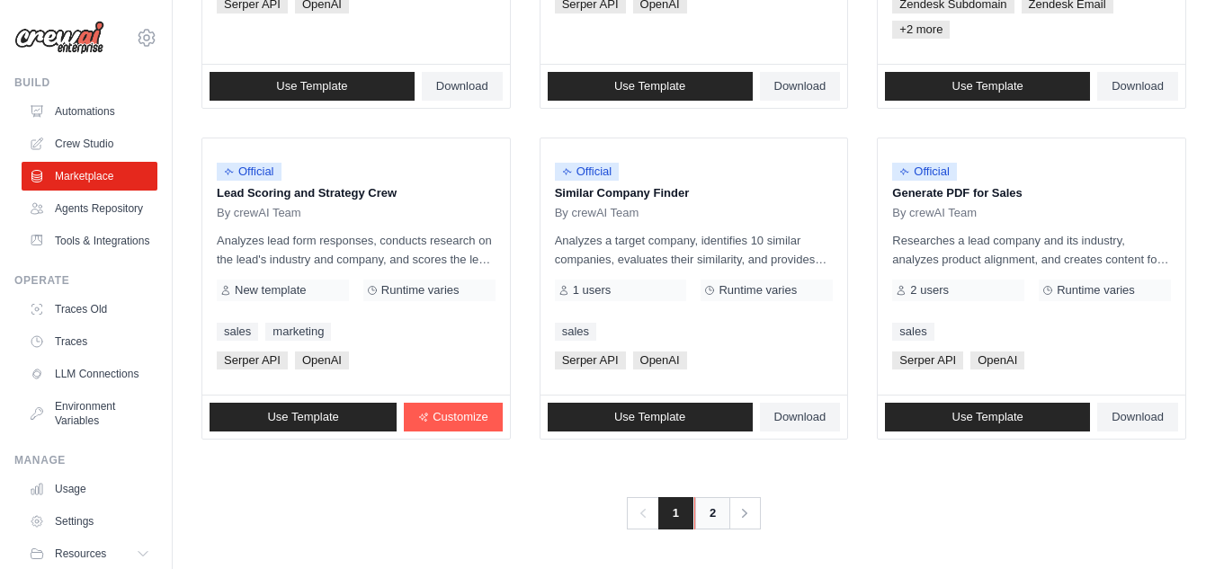
click at [712, 518] on link "2" at bounding box center [712, 513] width 36 height 32
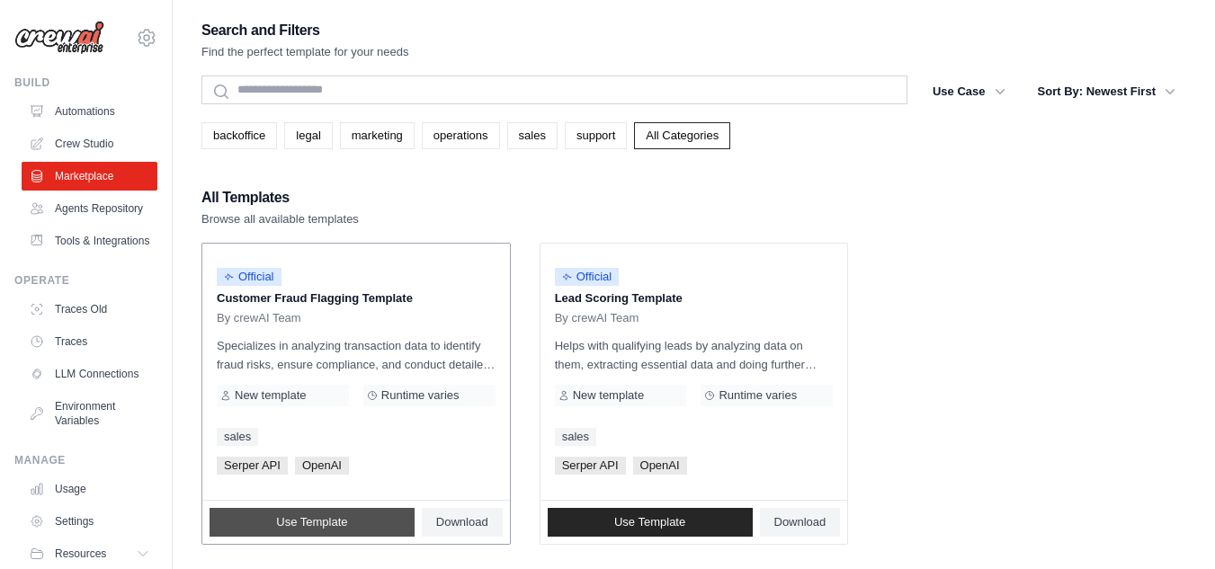
click at [274, 524] on link "Use Template" at bounding box center [312, 522] width 205 height 29
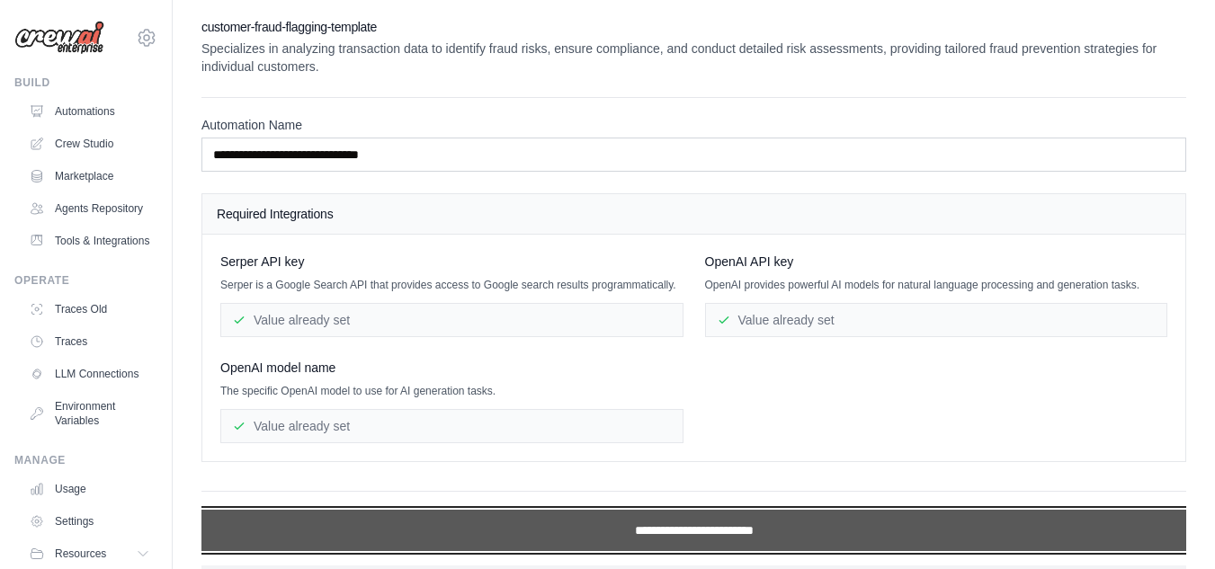
click at [682, 531] on input "**********" at bounding box center [693, 530] width 985 height 41
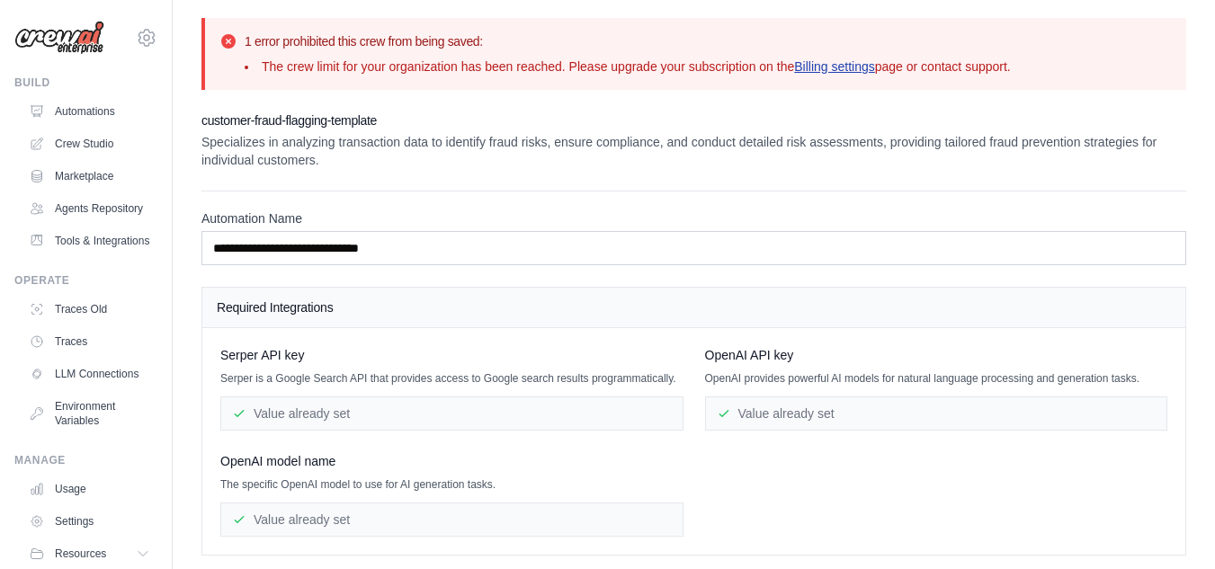
click at [858, 63] on link "Billing settings" at bounding box center [834, 66] width 81 height 14
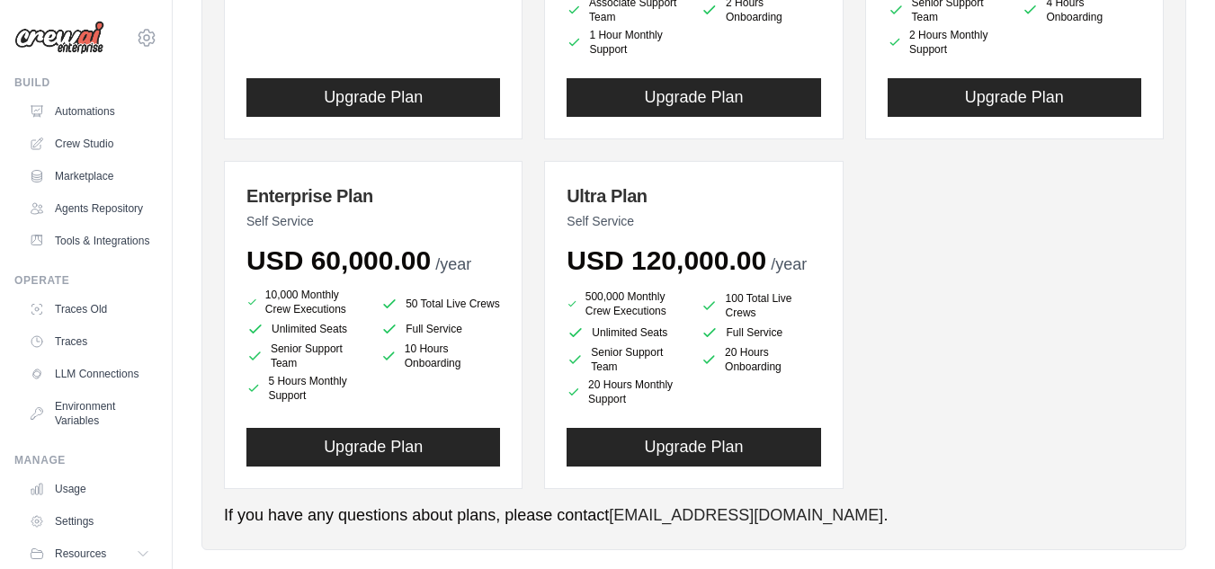
scroll to position [462, 0]
